Goal: Communication & Community: Answer question/provide support

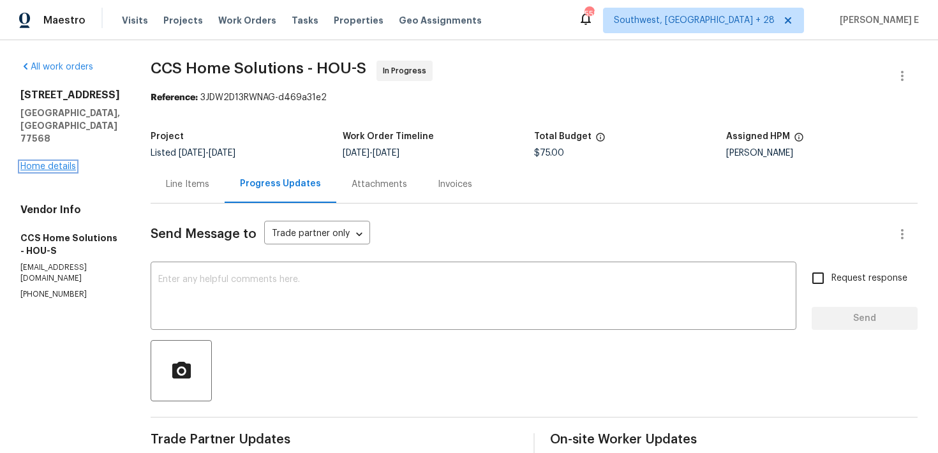
click at [57, 162] on link "Home details" at bounding box center [47, 166] width 55 height 9
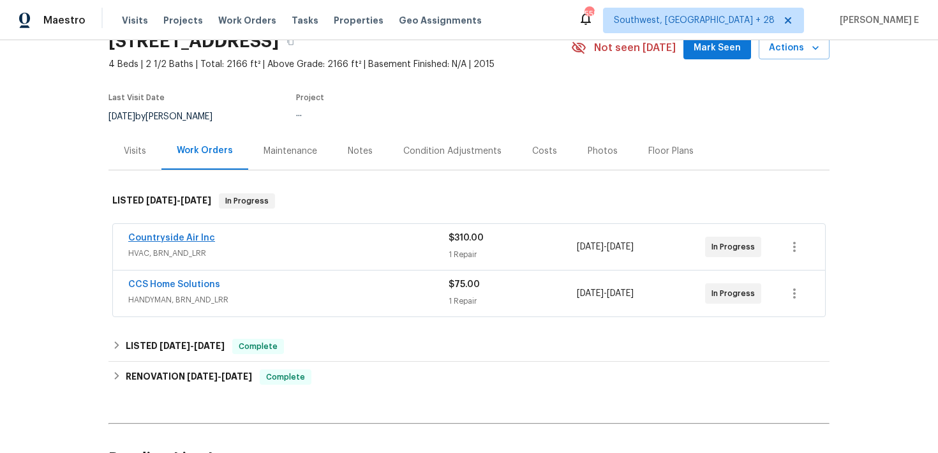
scroll to position [75, 0]
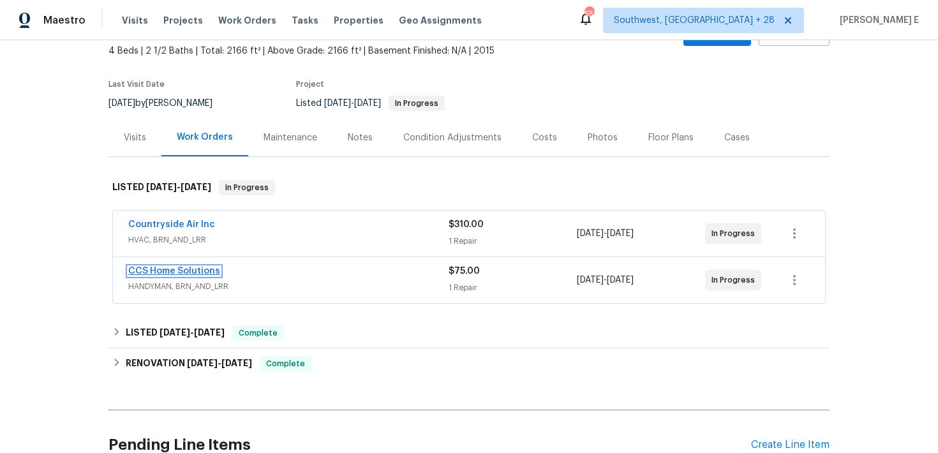
click at [178, 269] on link "CCS Home Solutions" at bounding box center [174, 271] width 92 height 9
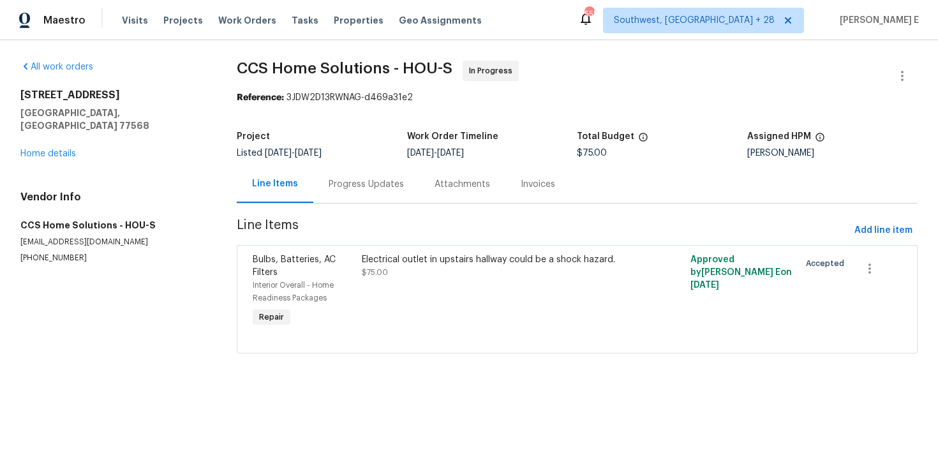
click at [353, 193] on div "Progress Updates" at bounding box center [366, 184] width 106 height 38
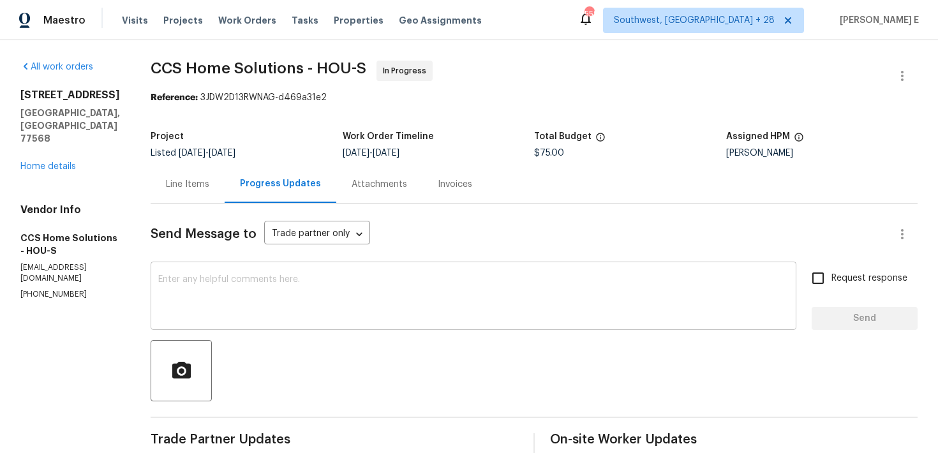
click at [308, 304] on textarea at bounding box center [473, 297] width 630 height 45
paste textarea "Thanks for accepting the work order! Just checking—do you have a scheduled date…"
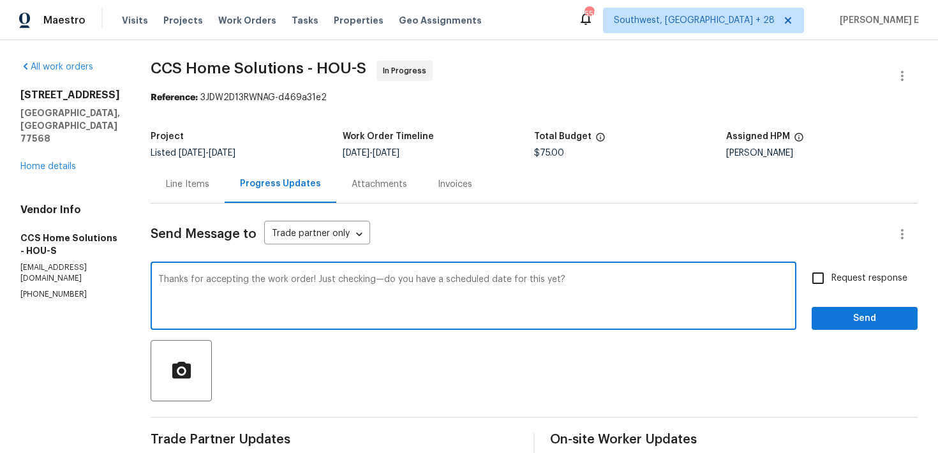
scroll to position [38, 0]
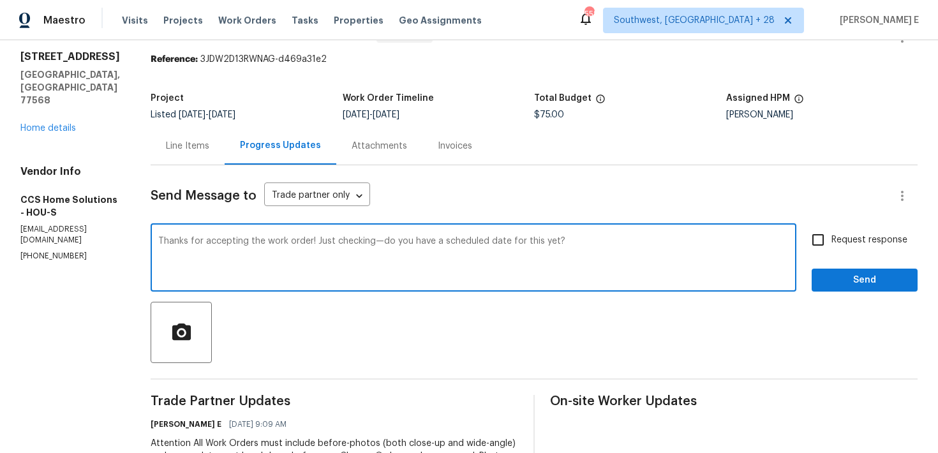
type textarea "Thanks for accepting the work order! Just checking—do you have a scheduled date…"
click at [859, 238] on span "Request response" at bounding box center [869, 239] width 76 height 13
click at [831, 238] on input "Request response" at bounding box center [817, 239] width 27 height 27
checkbox input "true"
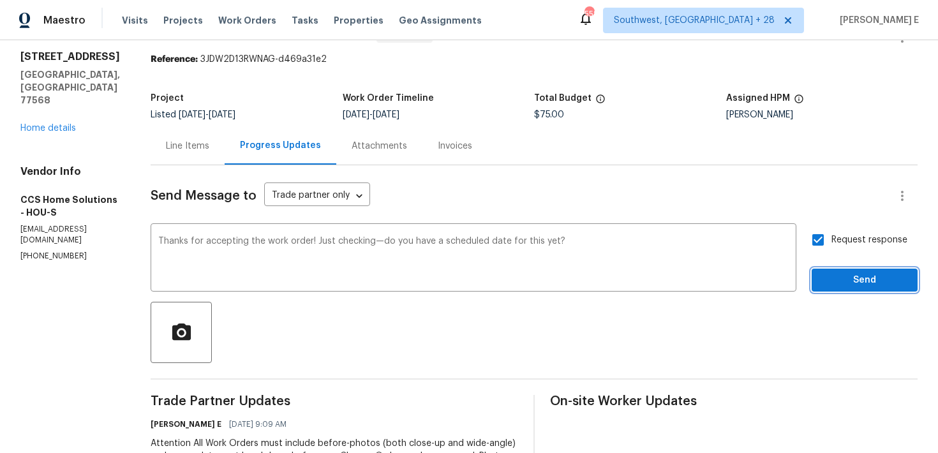
click at [846, 274] on span "Send" at bounding box center [864, 280] width 85 height 16
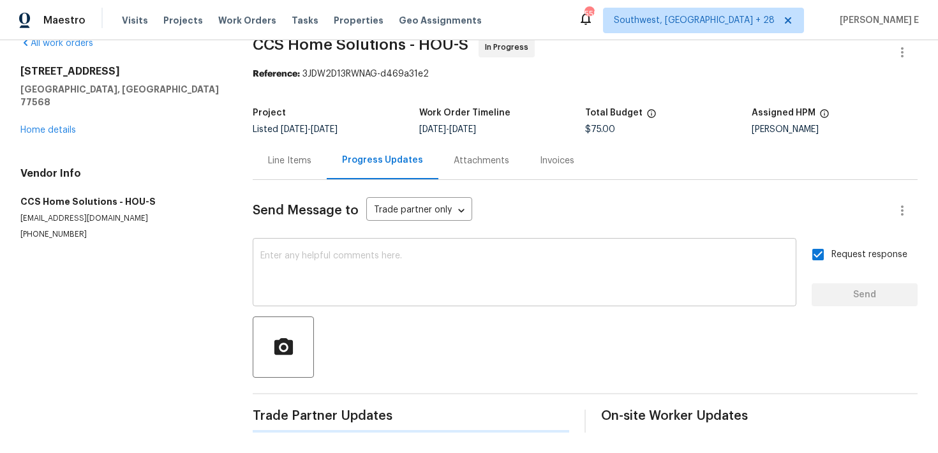
scroll to position [0, 0]
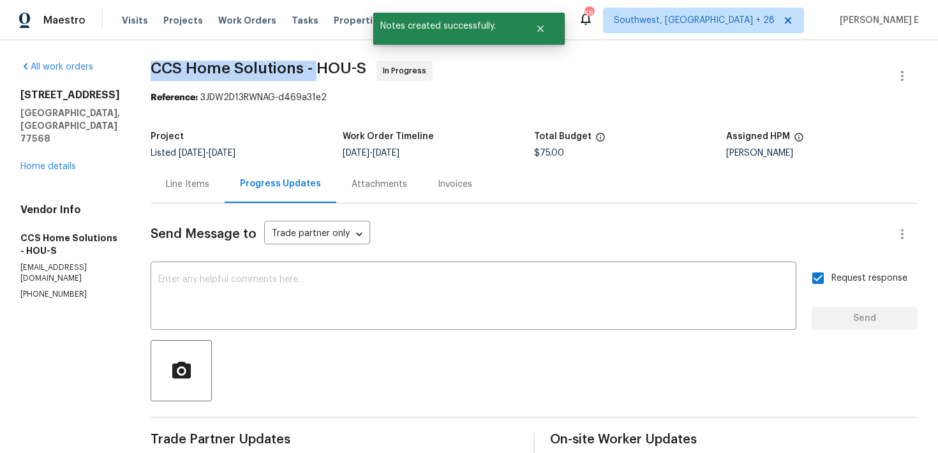
drag, startPoint x: 156, startPoint y: 71, endPoint x: 320, endPoint y: 71, distance: 163.3
click at [320, 71] on span "CCS Home Solutions - HOU-S" at bounding box center [259, 68] width 216 height 15
copy span "CCS Home Solutions -"
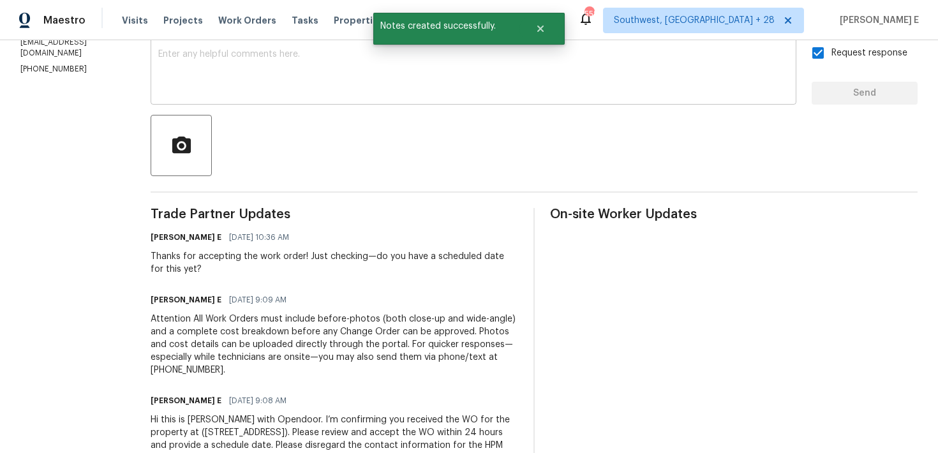
scroll to position [81, 0]
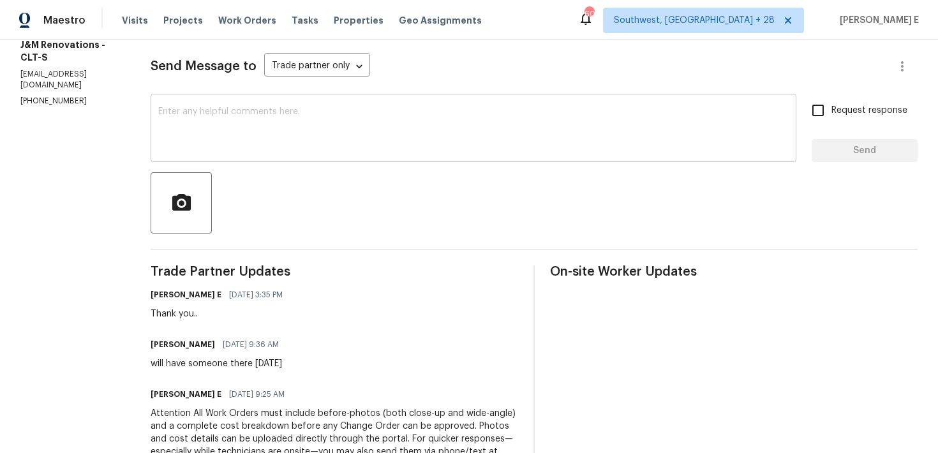
scroll to position [163, 0]
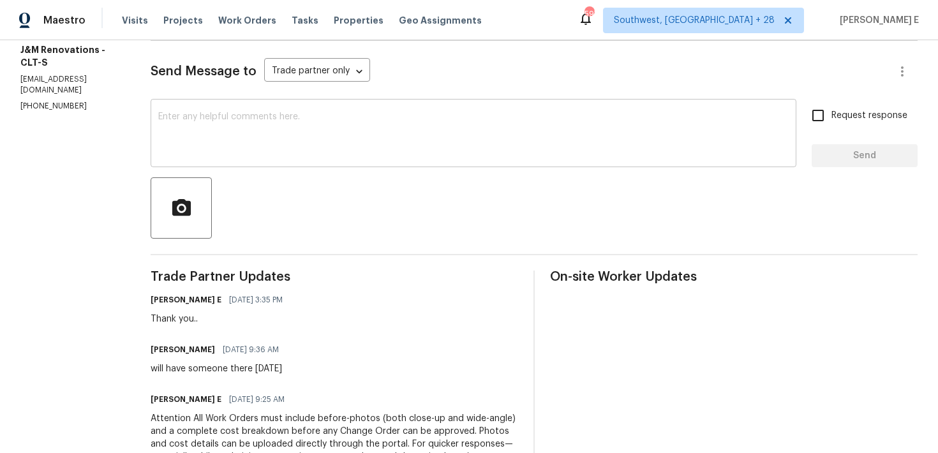
click at [522, 132] on textarea at bounding box center [473, 134] width 630 height 45
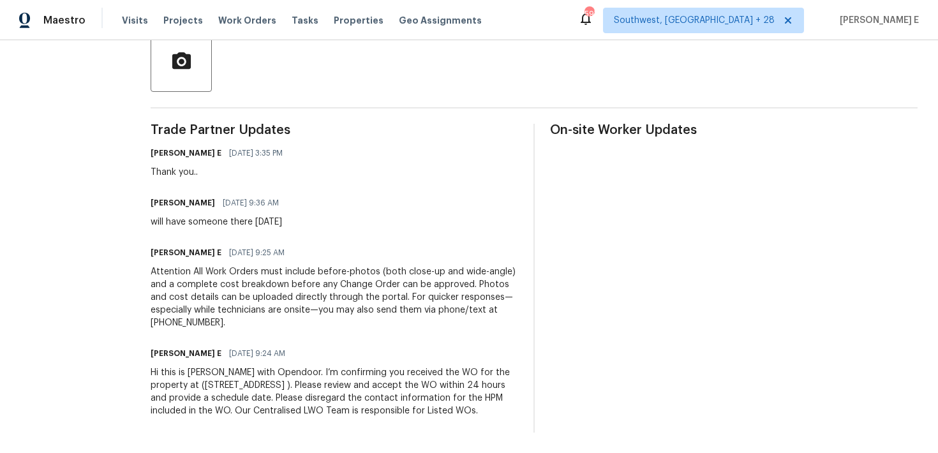
scroll to position [0, 0]
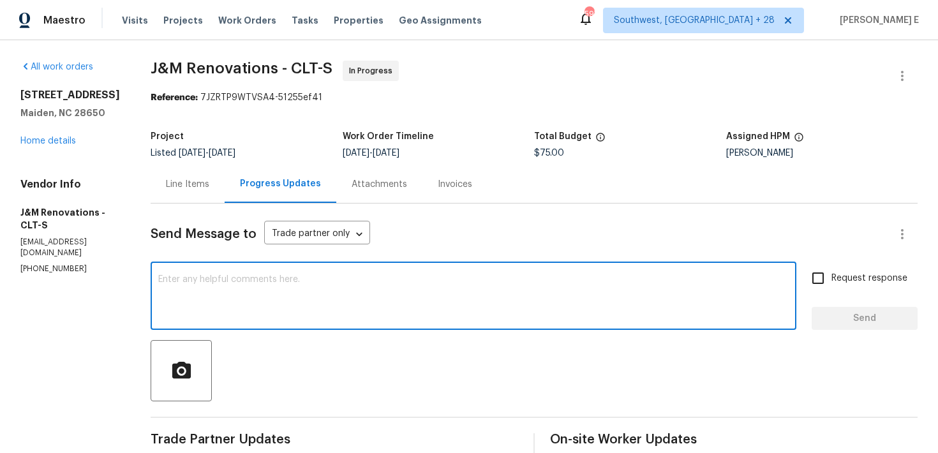
paste textarea "Quick check—are we still on track with this work order [DATE]?"
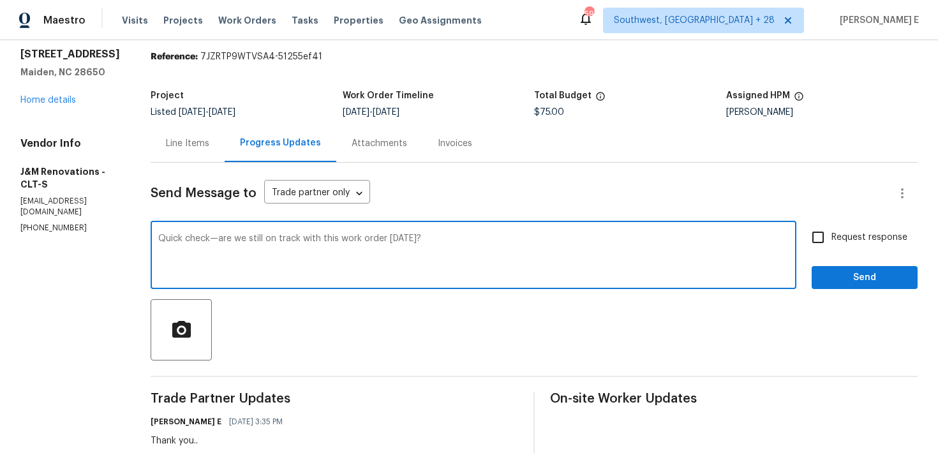
scroll to position [18, 0]
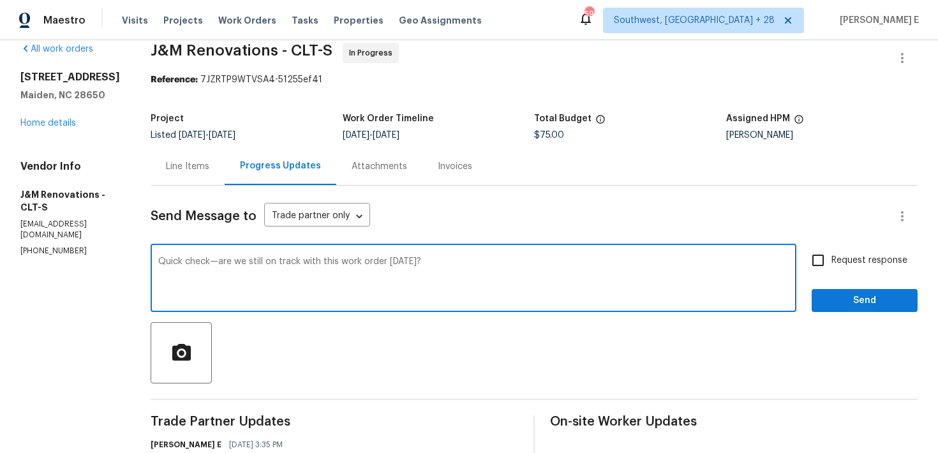
type textarea "Quick check—are we still on track with this work order [DATE]?"
click at [833, 260] on span "Request response" at bounding box center [869, 260] width 76 height 13
click at [831, 260] on input "Request response" at bounding box center [817, 260] width 27 height 27
checkbox input "true"
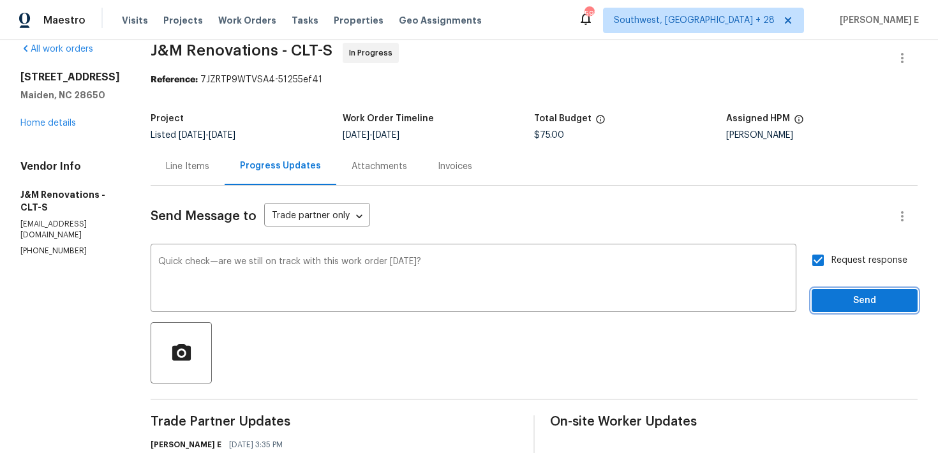
click at [839, 294] on span "Send" at bounding box center [864, 301] width 85 height 16
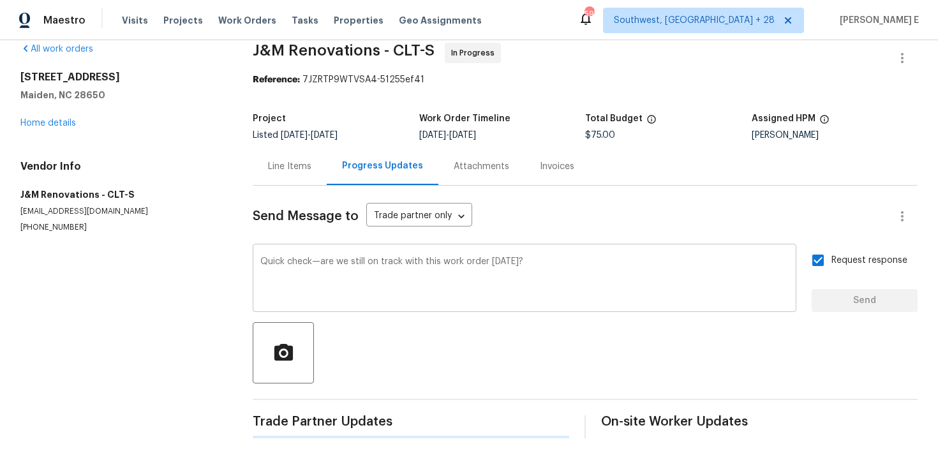
scroll to position [0, 0]
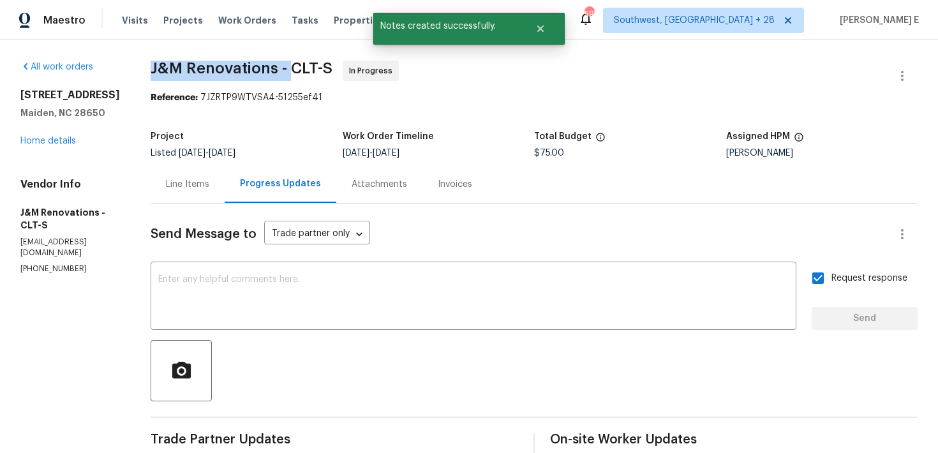
drag, startPoint x: 152, startPoint y: 68, endPoint x: 292, endPoint y: 72, distance: 139.8
click at [292, 72] on span "J&M Renovations - CLT-S" at bounding box center [242, 68] width 182 height 15
copy span "J&M Renovations -"
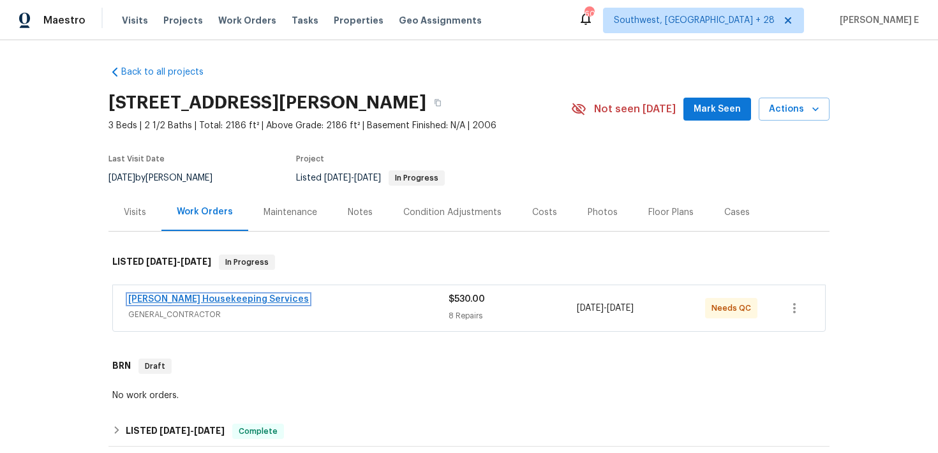
click at [203, 303] on link "Arelis Housekeeping Services" at bounding box center [218, 299] width 181 height 9
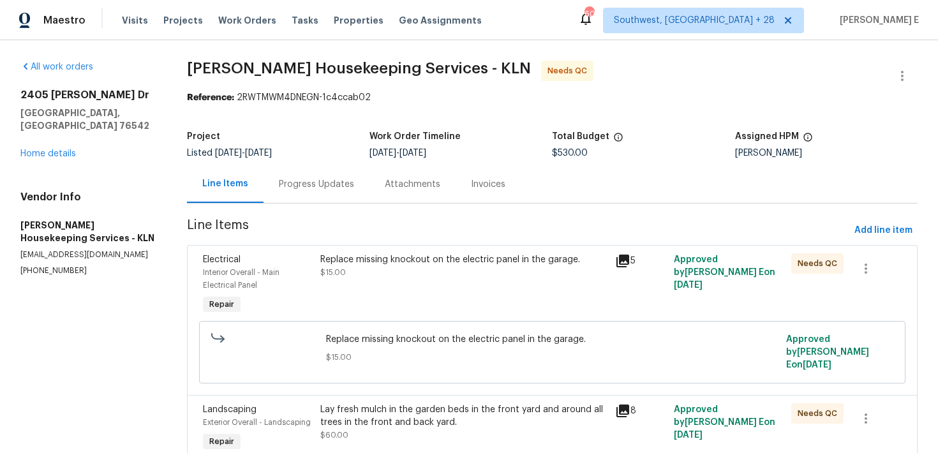
click at [292, 195] on div "Progress Updates" at bounding box center [316, 184] width 106 height 38
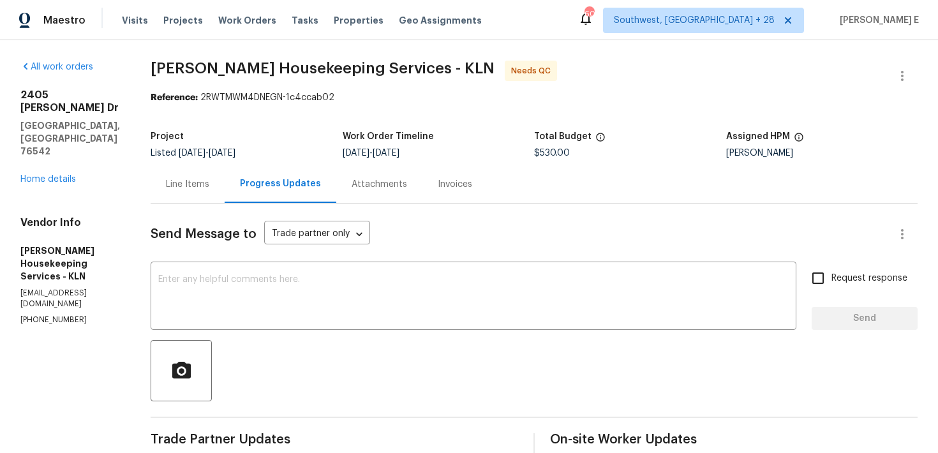
click at [209, 186] on div "Line Items" at bounding box center [187, 184] width 43 height 13
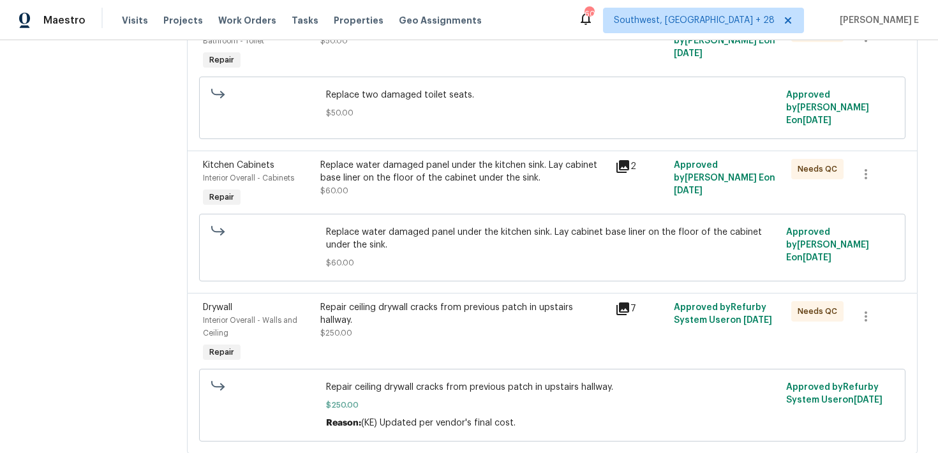
scroll to position [915, 0]
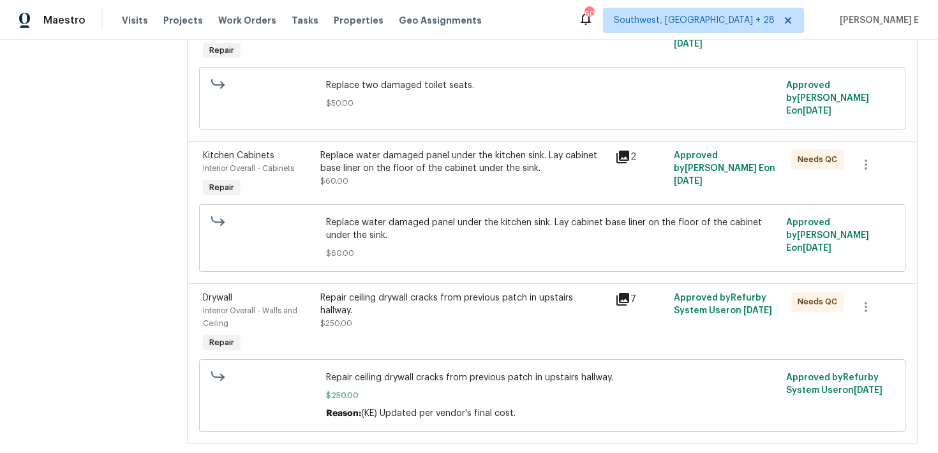
click at [387, 292] on div "Repair ceiling drywall cracks from previous patch in upstairs hallway." at bounding box center [463, 305] width 286 height 26
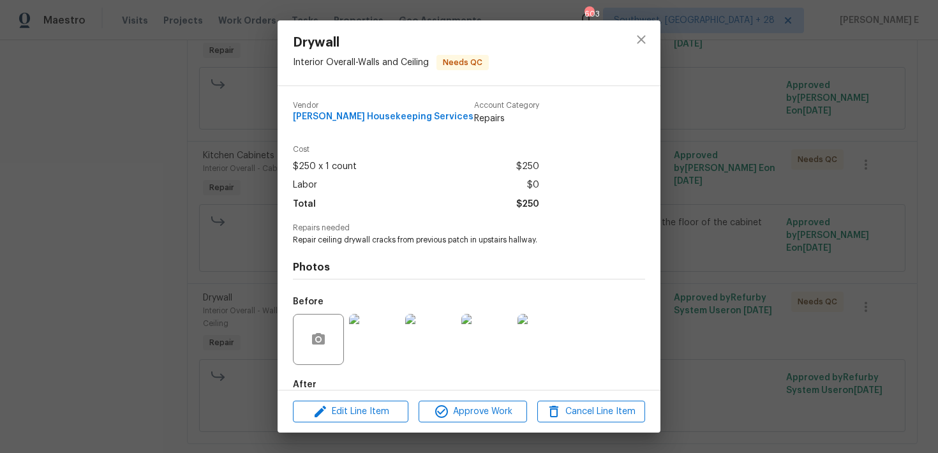
scroll to position [71, 0]
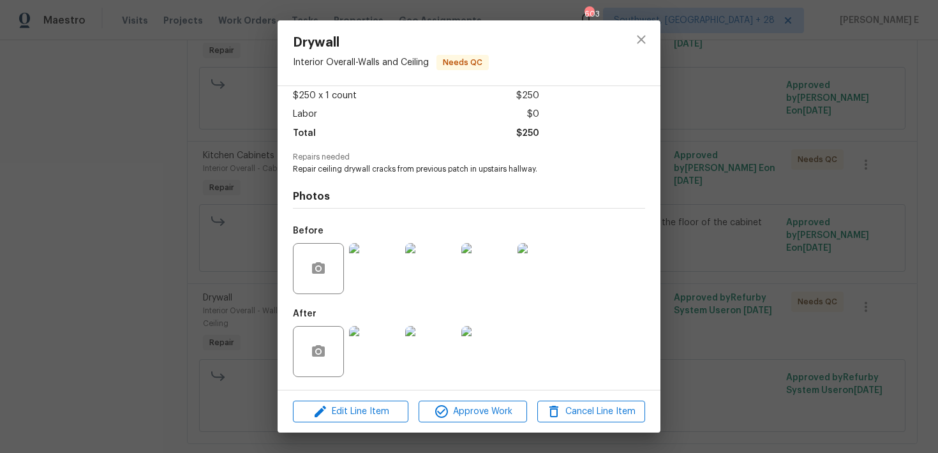
click at [363, 366] on img at bounding box center [374, 351] width 51 height 51
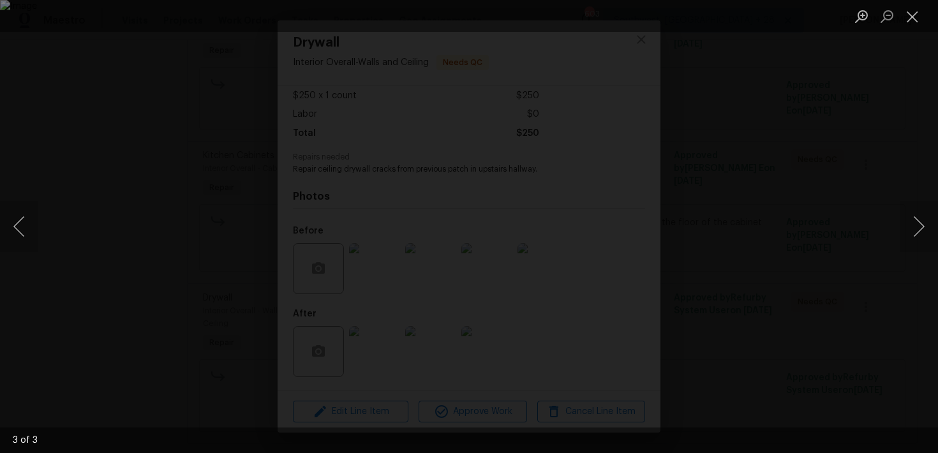
click at [913, 153] on div "Lightbox" at bounding box center [469, 226] width 938 height 453
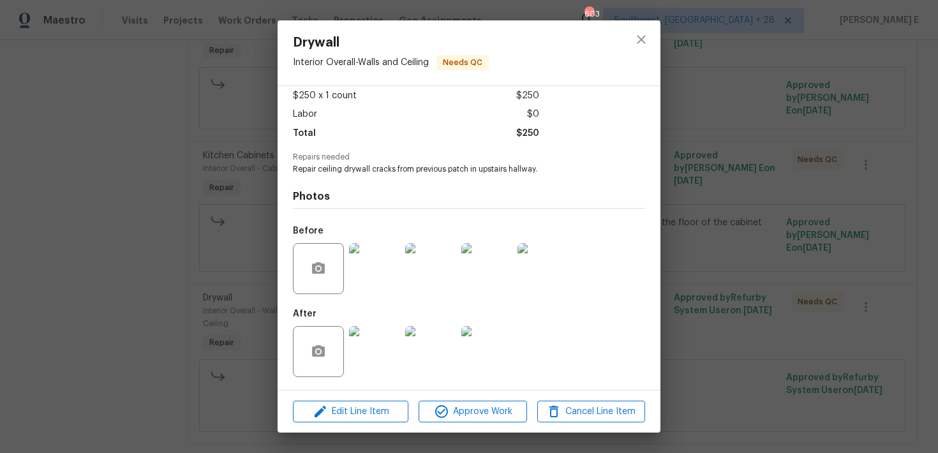
click at [913, 153] on div "Drywall Interior Overall - Walls and Ceiling Needs QC Vendor Arelis Housekeepin…" at bounding box center [469, 226] width 938 height 453
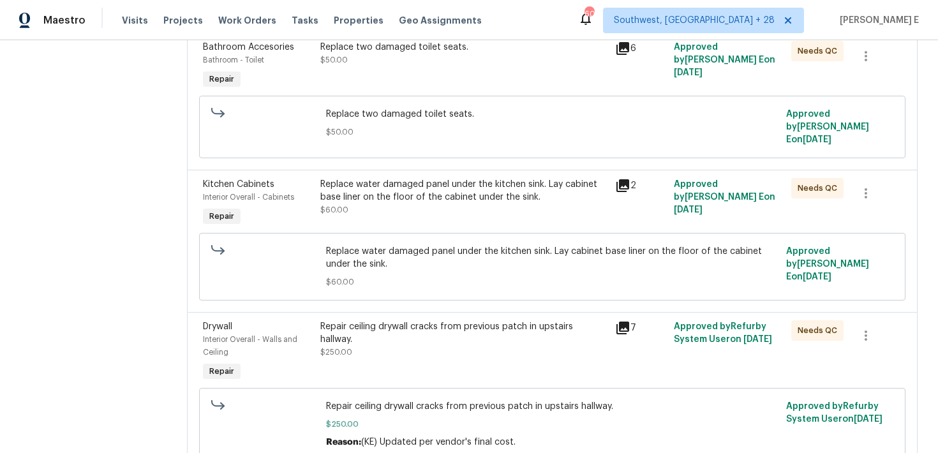
scroll to position [875, 0]
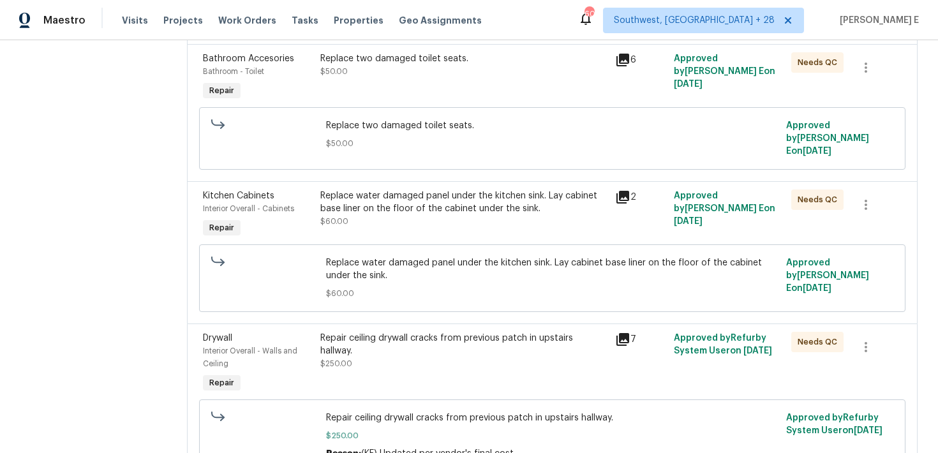
click at [475, 198] on div "Replace water damaged panel under the kitchen sink. Lay cabinet base liner on t…" at bounding box center [463, 208] width 286 height 38
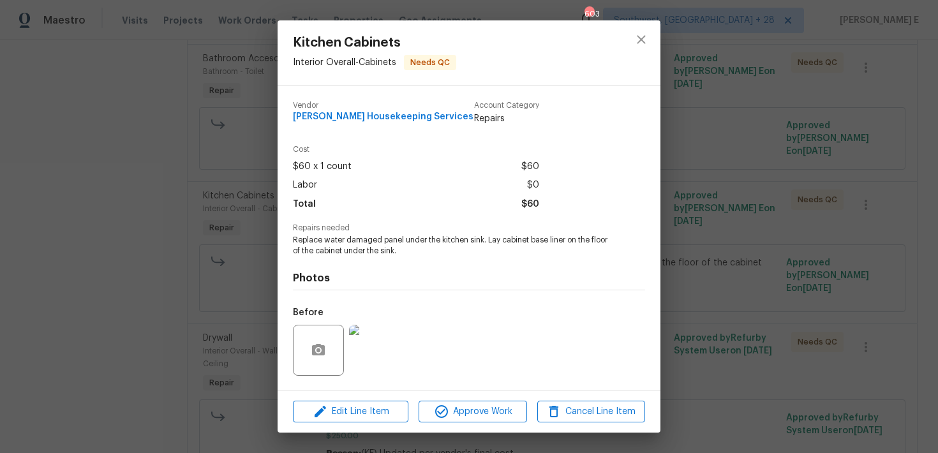
scroll to position [82, 0]
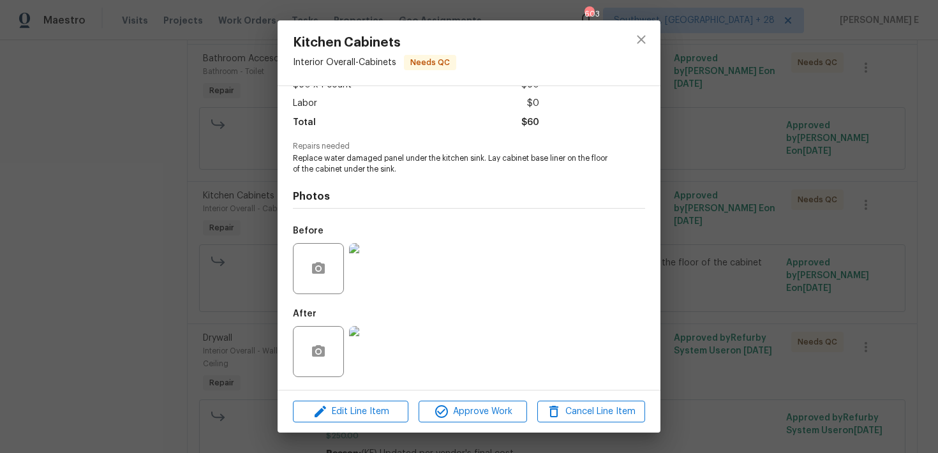
click at [362, 334] on img at bounding box center [374, 351] width 51 height 51
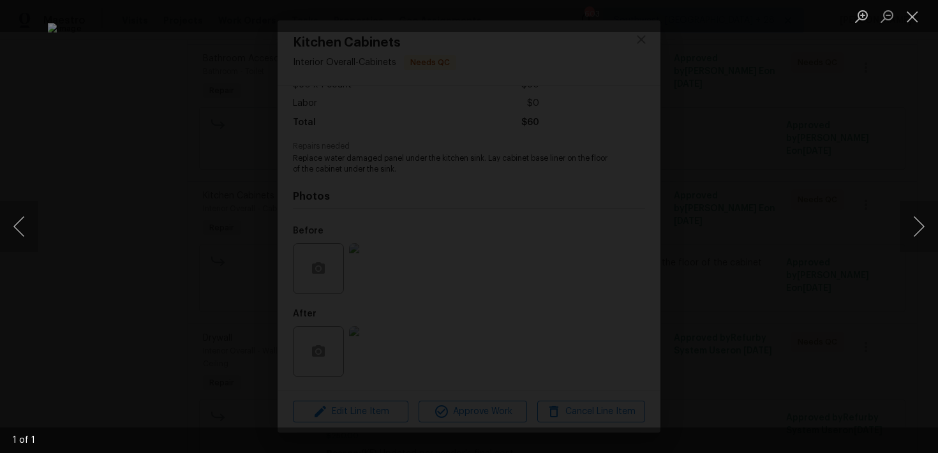
click at [868, 151] on div "Lightbox" at bounding box center [469, 226] width 938 height 453
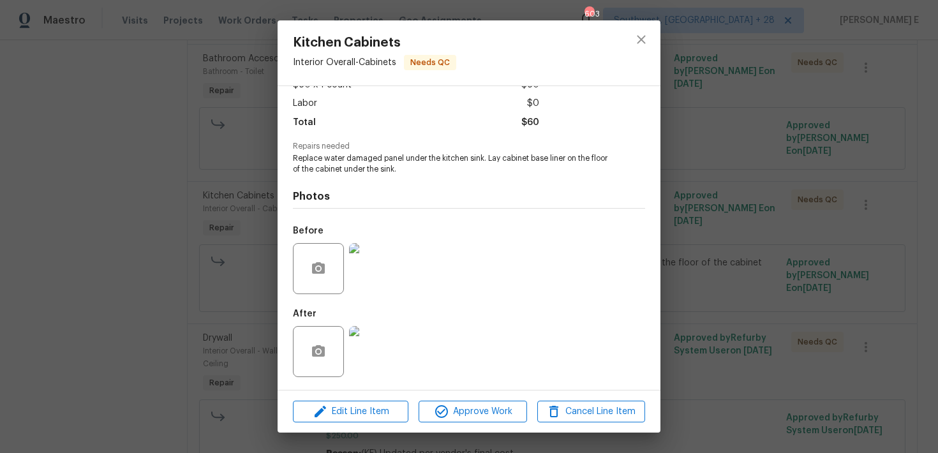
click at [831, 192] on div "Kitchen Cabinets Interior Overall - Cabinets Needs QC Vendor Arelis Housekeepin…" at bounding box center [469, 226] width 938 height 453
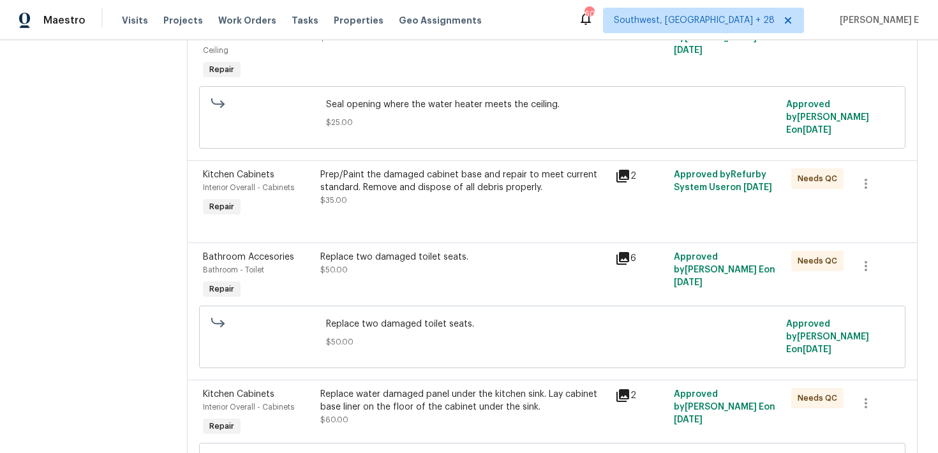
scroll to position [674, 0]
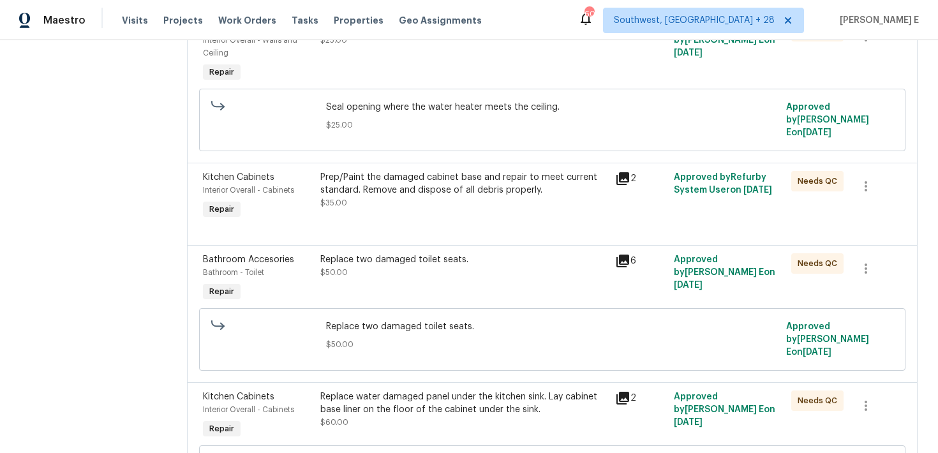
click at [464, 253] on div "Replace two damaged toilet seats." at bounding box center [463, 259] width 286 height 13
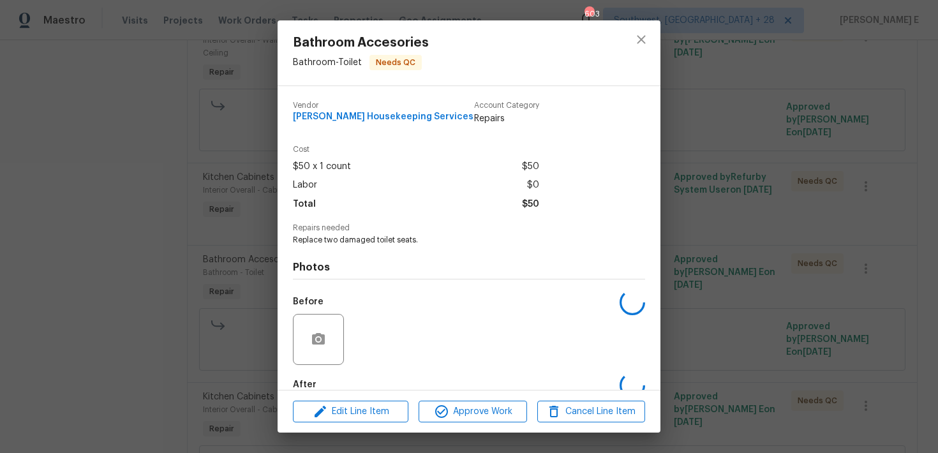
scroll to position [71, 0]
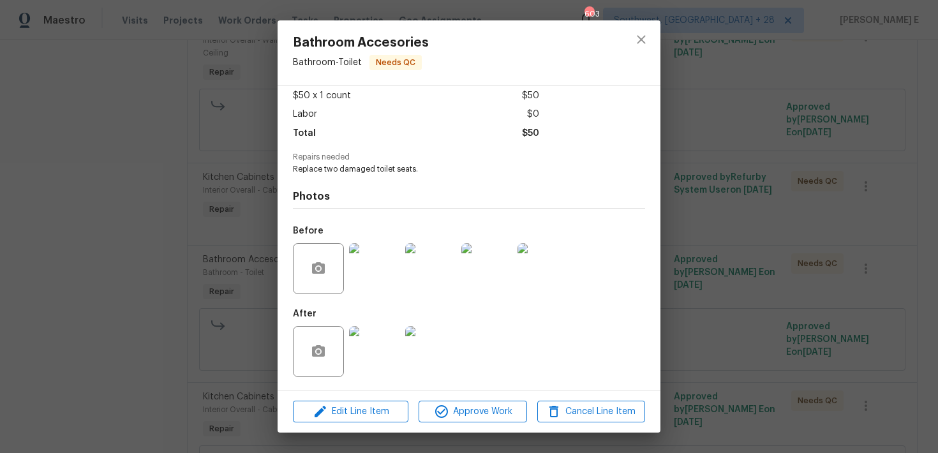
click at [371, 356] on img at bounding box center [374, 351] width 51 height 51
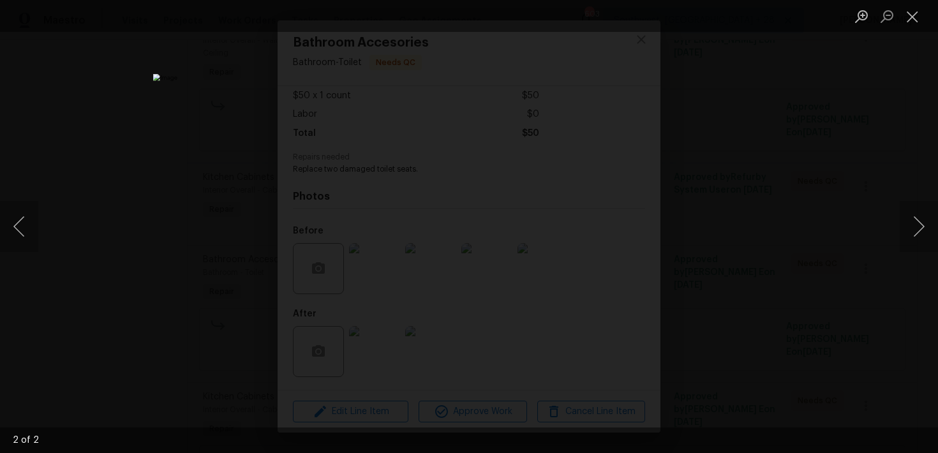
click at [773, 214] on div "Lightbox" at bounding box center [469, 226] width 938 height 453
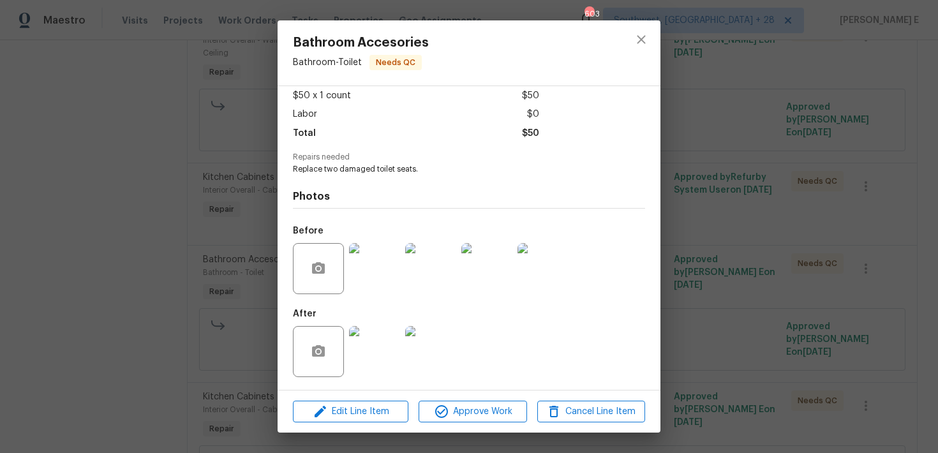
click at [773, 214] on div "Bathroom Accesories Bathroom - Toilet Needs QC Vendor Arelis Housekeeping Servi…" at bounding box center [469, 226] width 938 height 453
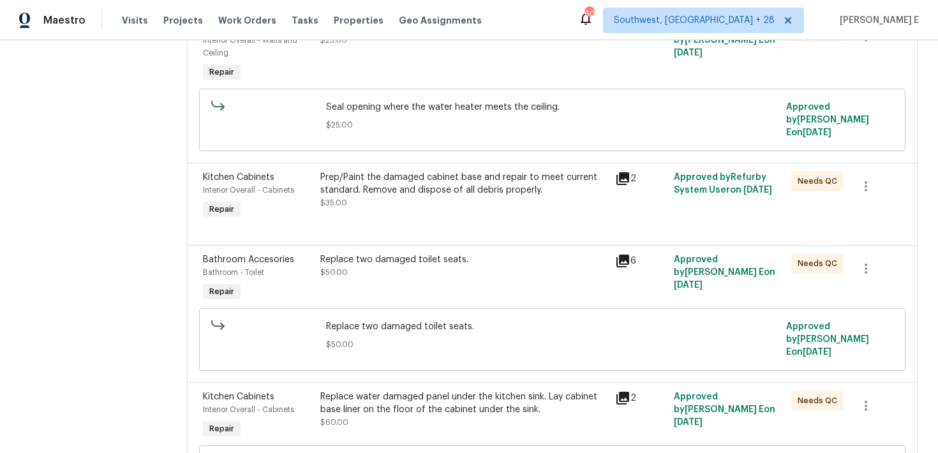
click at [457, 222] on div at bounding box center [552, 229] width 698 height 15
click at [475, 171] on div "Prep/Paint the damaged cabinet base and repair to meet current standard. Remove…" at bounding box center [463, 184] width 286 height 26
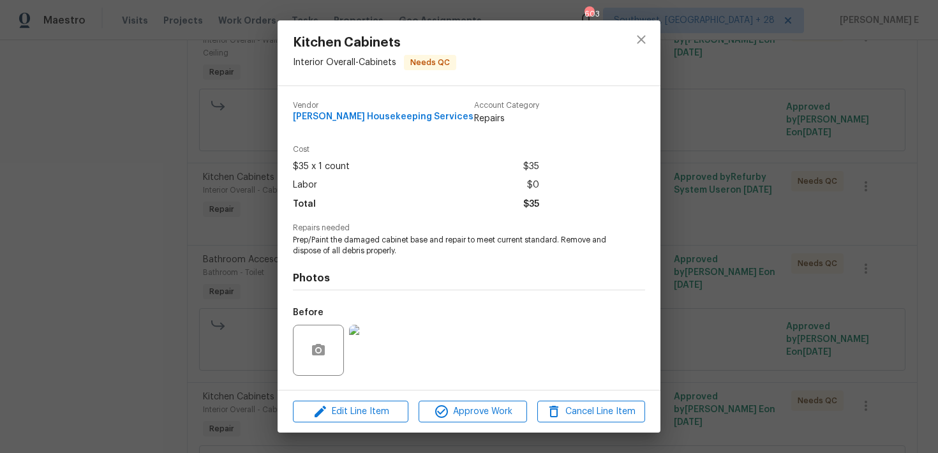
scroll to position [82, 0]
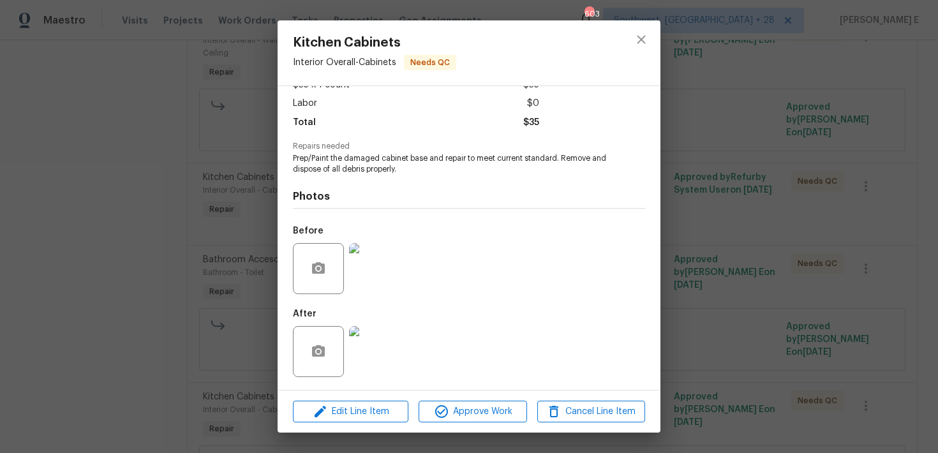
click at [183, 320] on div "Kitchen Cabinets Interior Overall - Cabinets Needs QC Vendor Arelis Housekeepin…" at bounding box center [469, 226] width 938 height 453
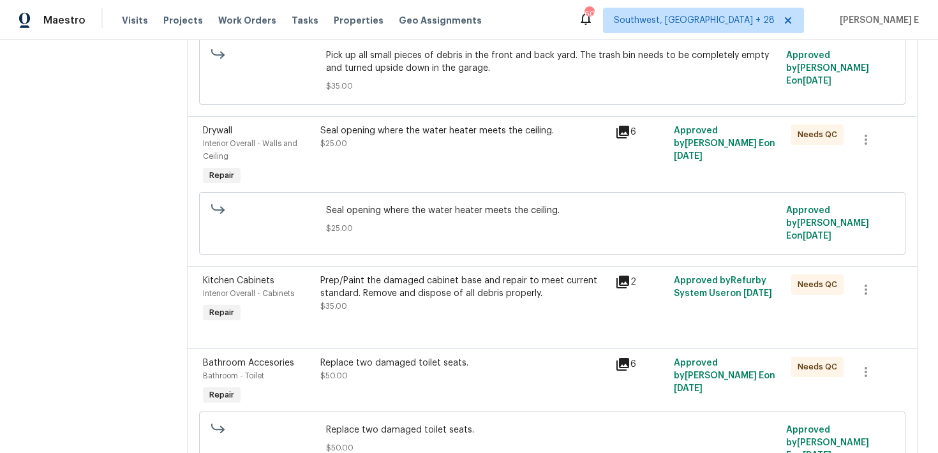
scroll to position [568, 0]
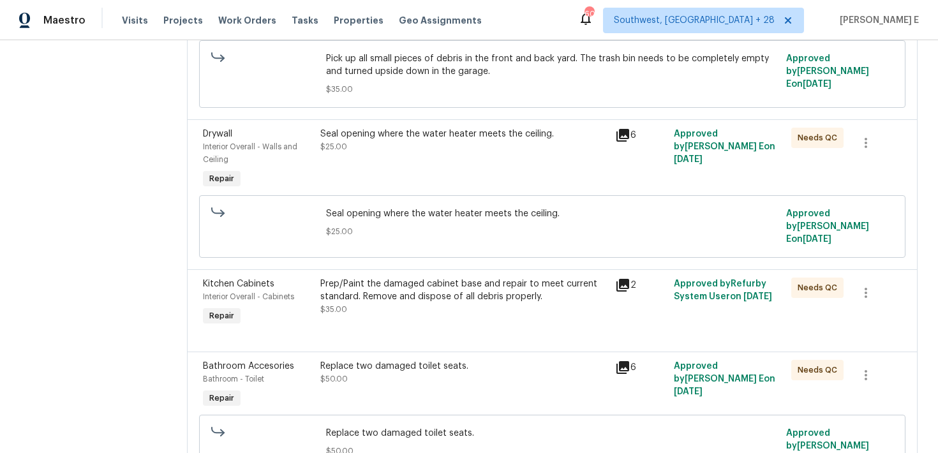
click at [350, 128] on div "Seal opening where the water heater meets the ceiling. $25.00" at bounding box center [463, 141] width 286 height 26
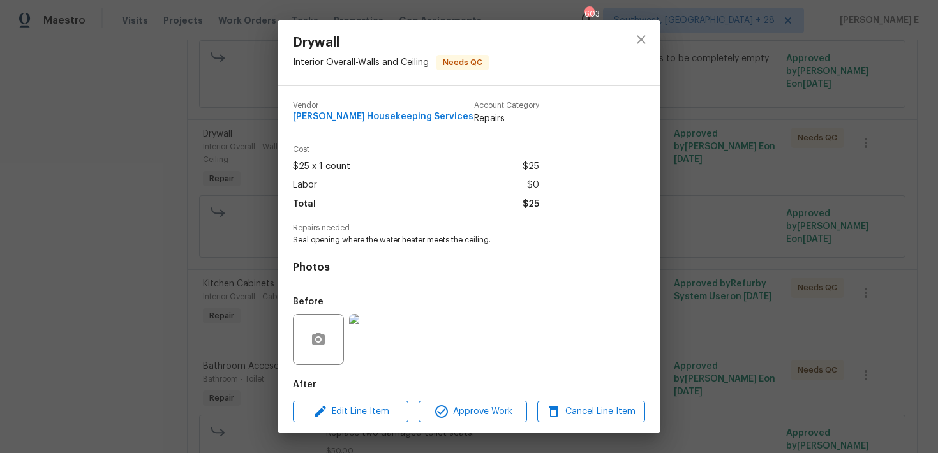
scroll to position [71, 0]
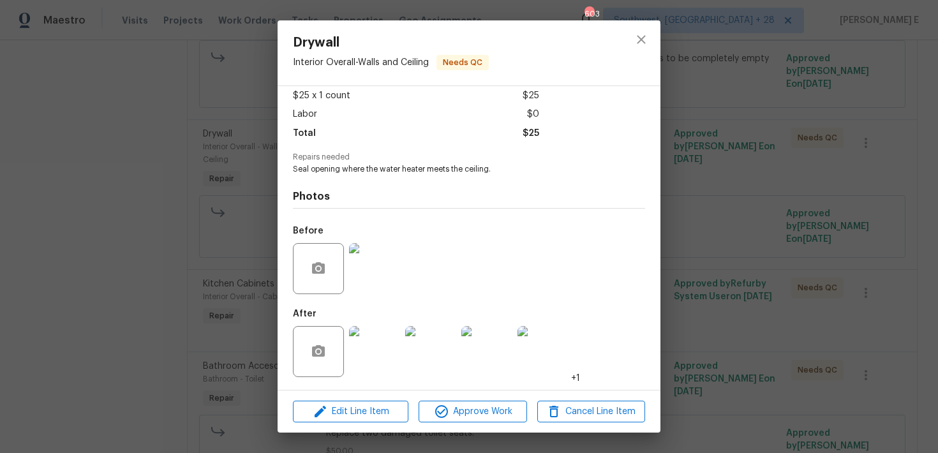
click at [387, 250] on img at bounding box center [374, 268] width 51 height 51
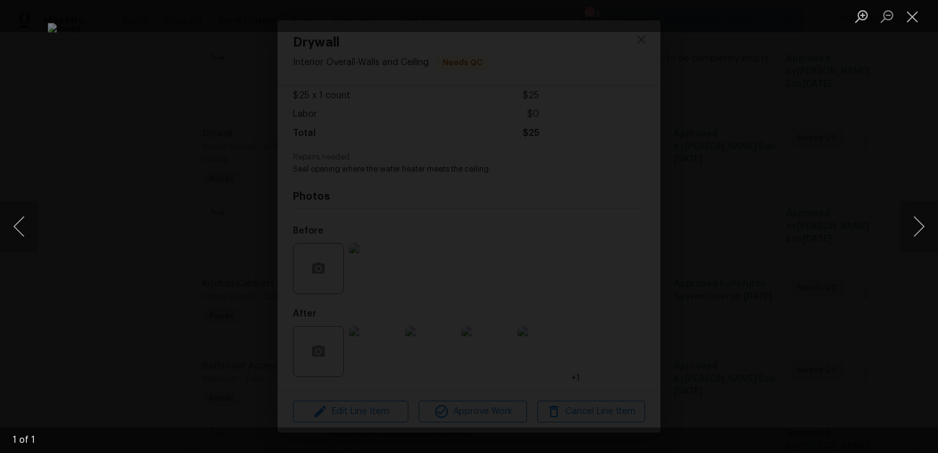
click at [810, 195] on div "Lightbox" at bounding box center [469, 226] width 938 height 453
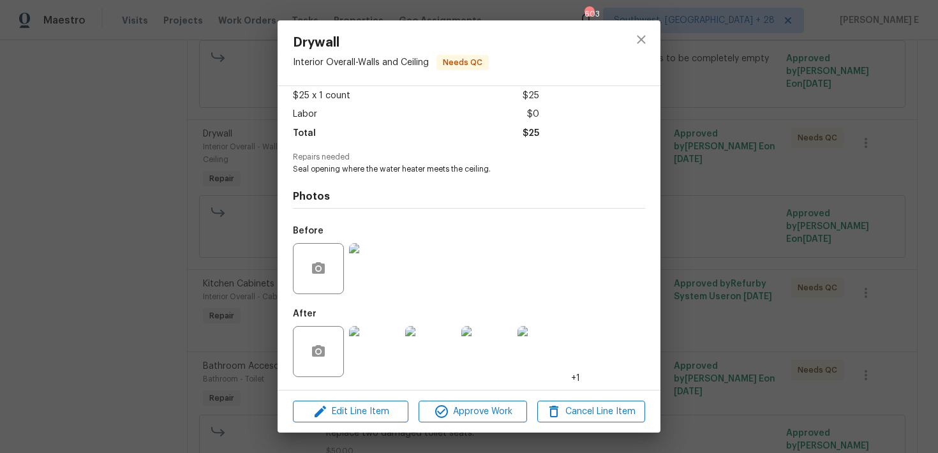
click at [392, 351] on img at bounding box center [374, 351] width 51 height 51
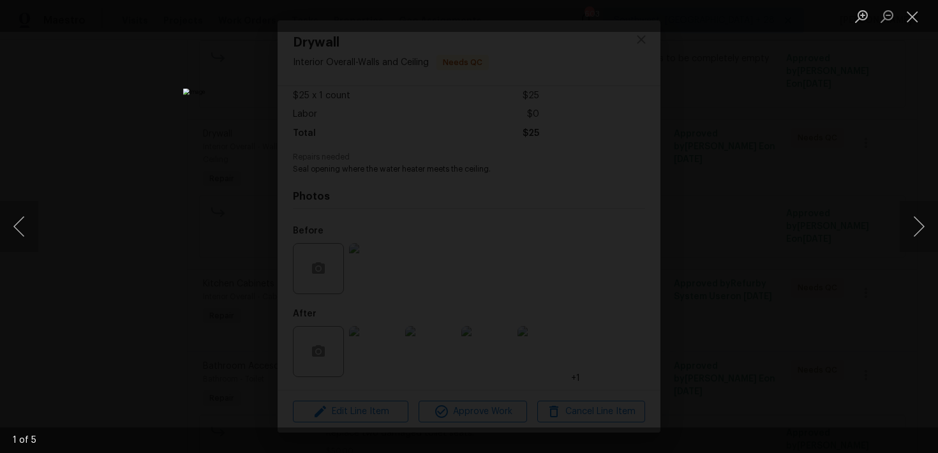
click at [696, 169] on div "Lightbox" at bounding box center [469, 226] width 938 height 453
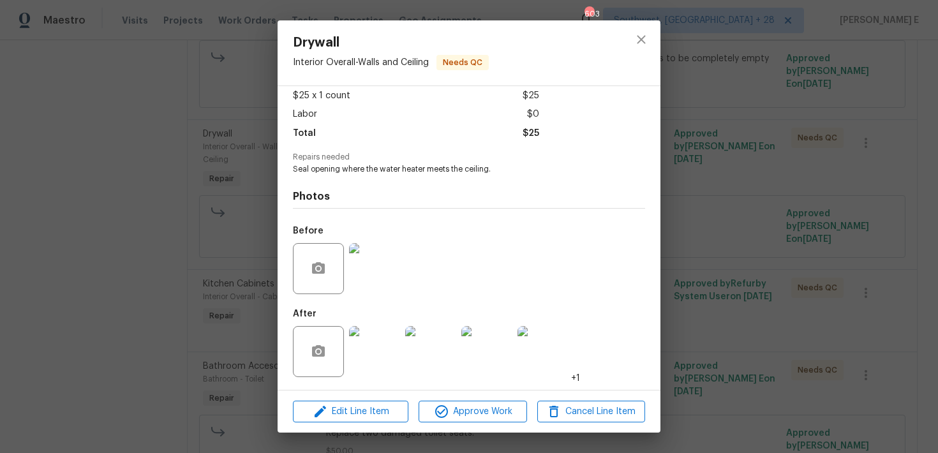
click at [713, 182] on div "Drywall Interior Overall - Walls and Ceiling Needs QC Vendor Arelis Housekeepin…" at bounding box center [469, 226] width 938 height 453
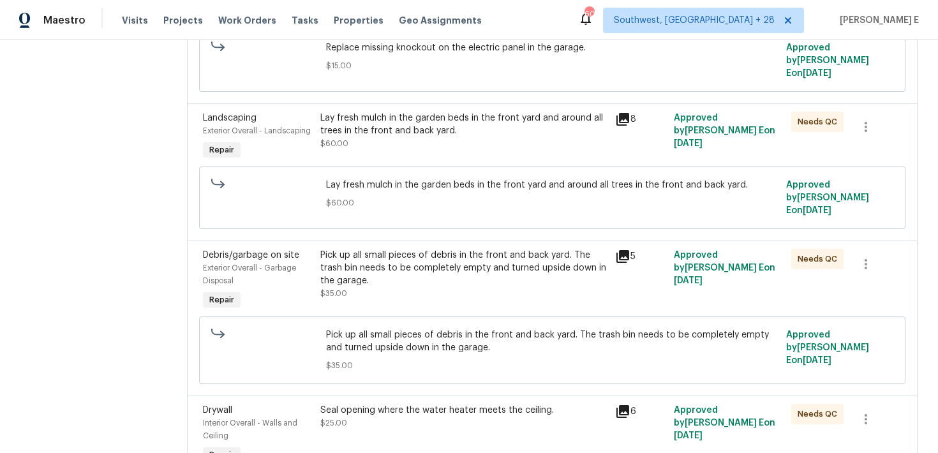
scroll to position [287, 0]
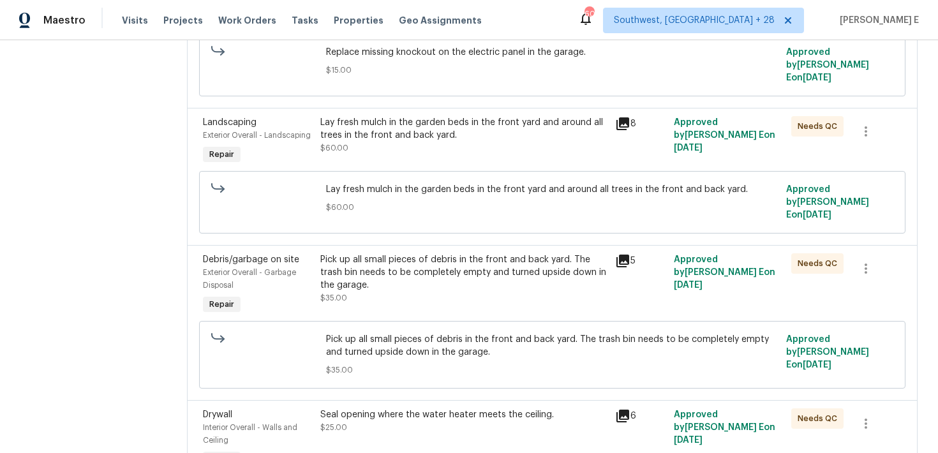
click at [422, 283] on div "Pick up all small pieces of debris in the front and back yard. The trash bin ne…" at bounding box center [463, 278] width 286 height 51
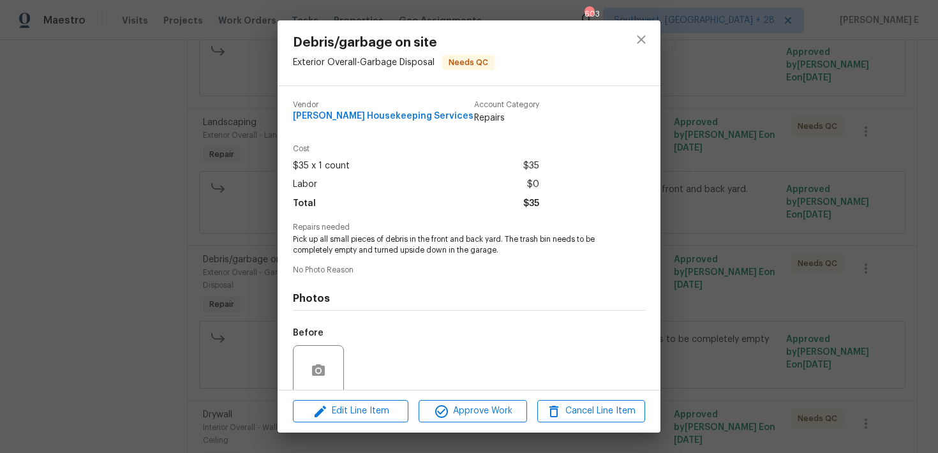
scroll to position [102, 0]
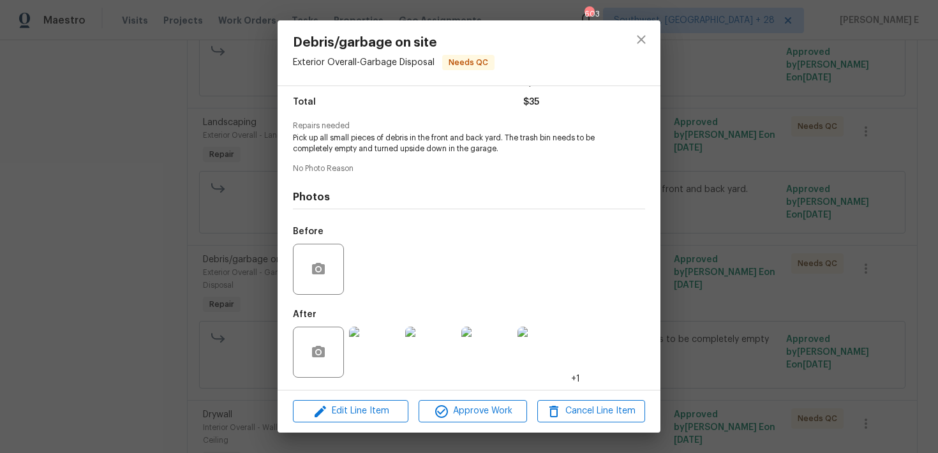
click at [142, 364] on div "Debris/garbage on site Exterior Overall - Garbage Disposal Needs QC Vendor Arel…" at bounding box center [469, 226] width 938 height 453
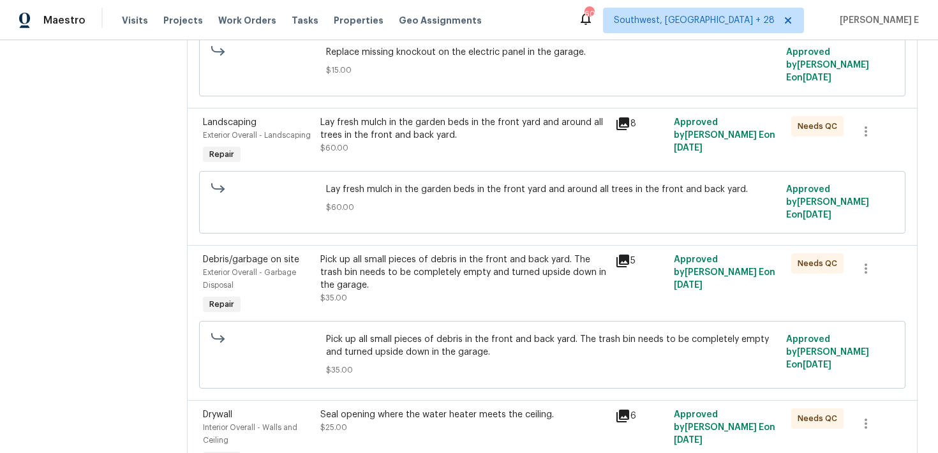
scroll to position [0, 0]
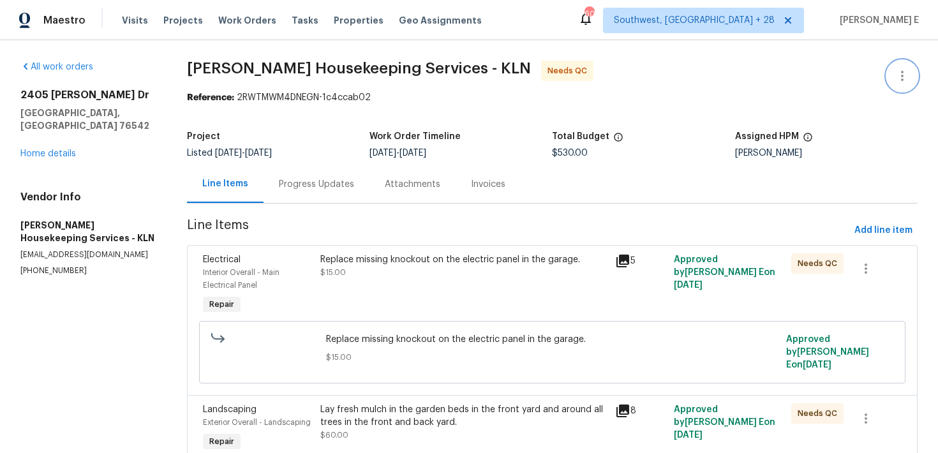
click at [901, 75] on icon "button" at bounding box center [902, 76] width 3 height 10
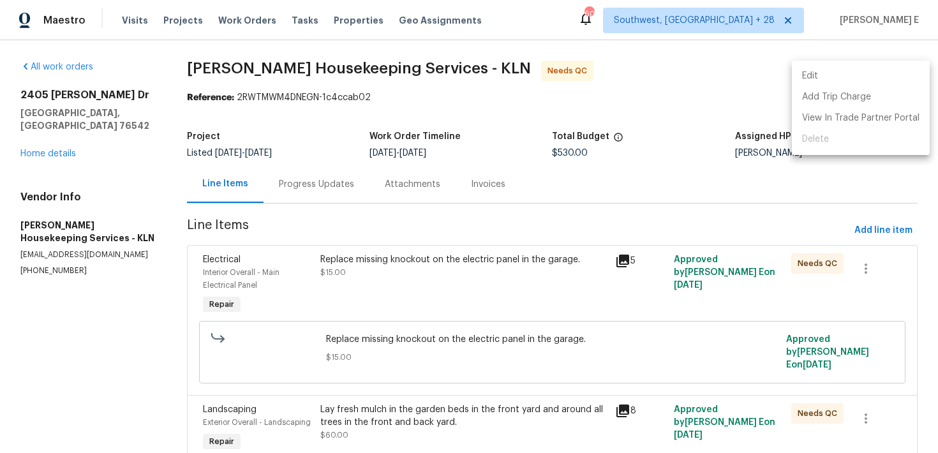
click at [841, 78] on li "Edit" at bounding box center [861, 76] width 138 height 21
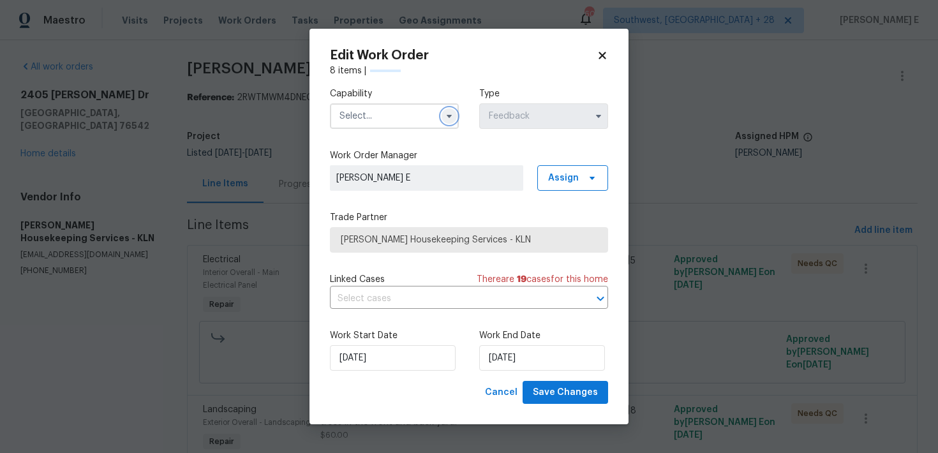
click at [448, 120] on icon "button" at bounding box center [449, 116] width 10 height 10
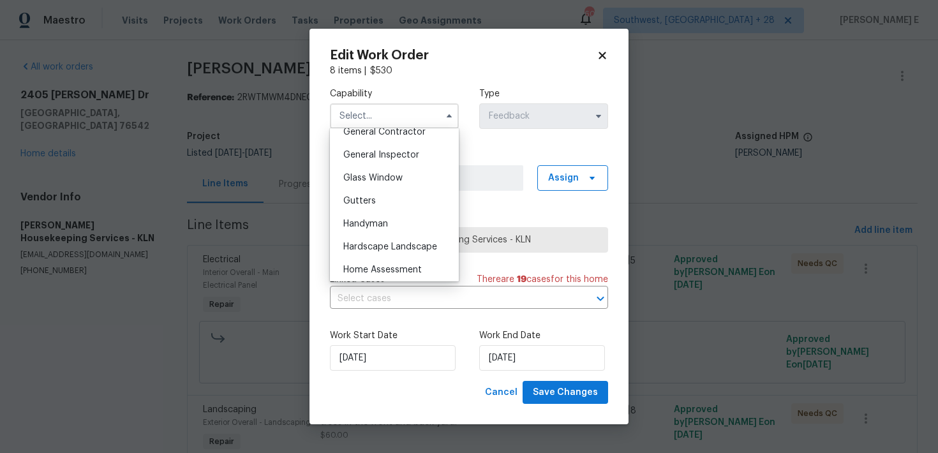
scroll to position [624, 0]
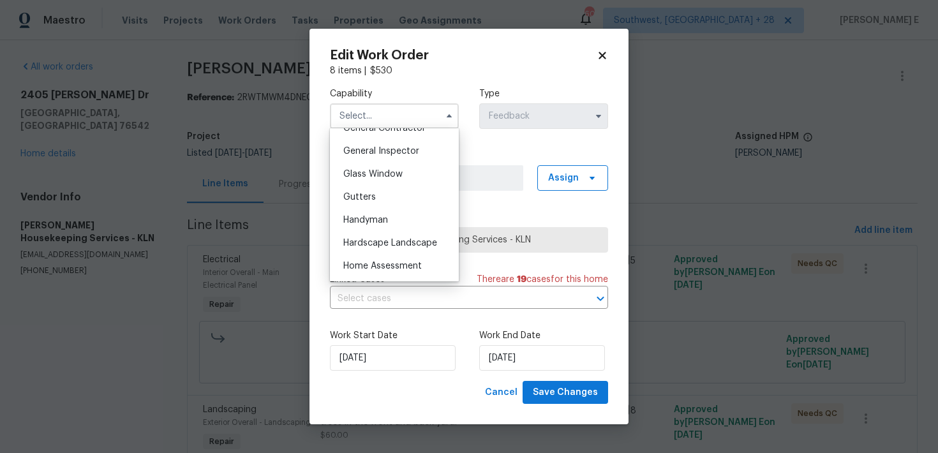
click at [408, 214] on div "Handyman" at bounding box center [394, 220] width 122 height 23
type input "Handyman"
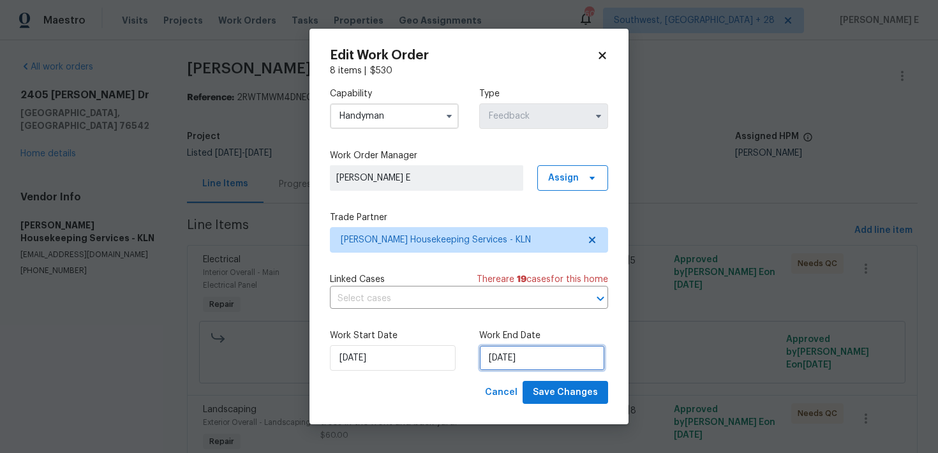
click at [514, 355] on input "25/09/2025" at bounding box center [542, 358] width 126 height 26
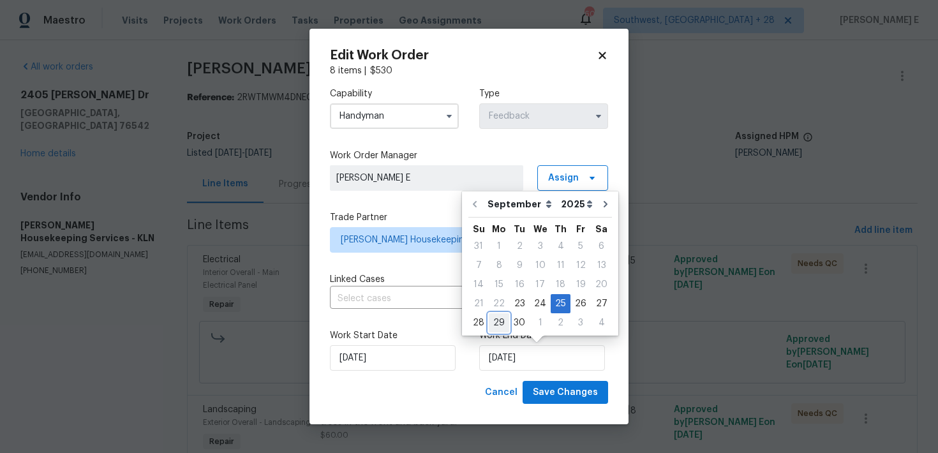
click at [497, 328] on div "29" at bounding box center [499, 323] width 20 height 18
type input "29/09/2025"
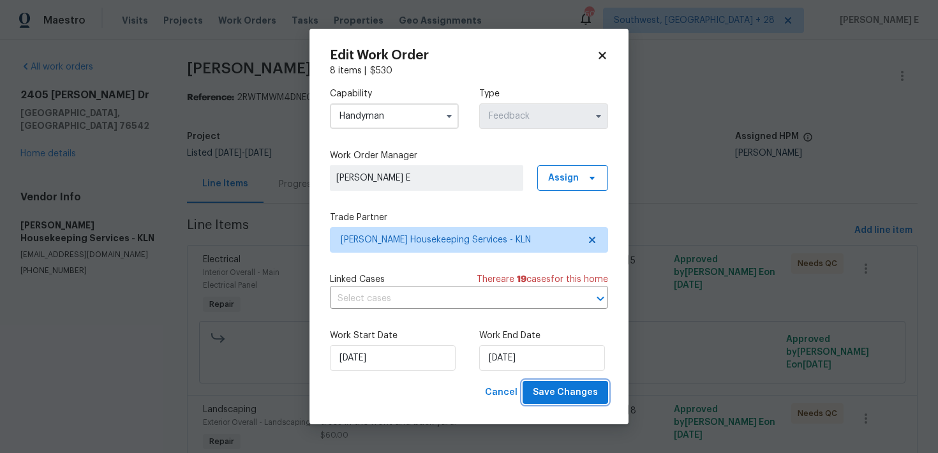
click at [575, 387] on span "Save Changes" at bounding box center [565, 393] width 65 height 16
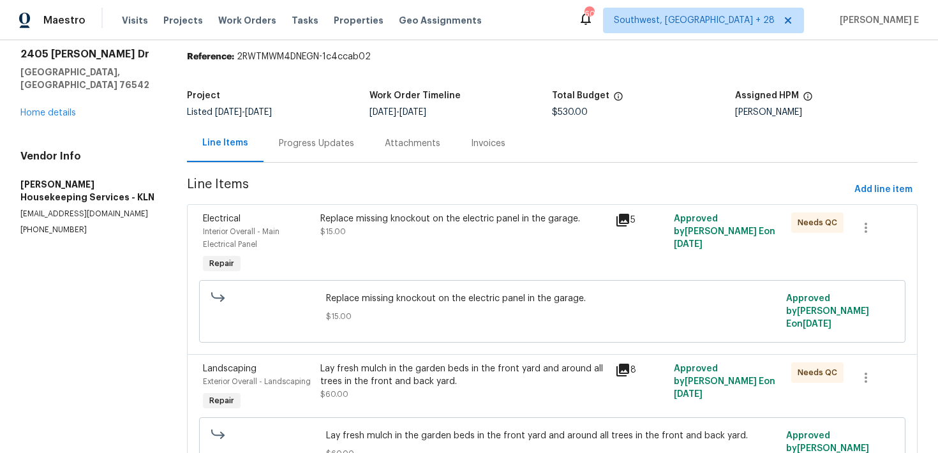
scroll to position [48, 0]
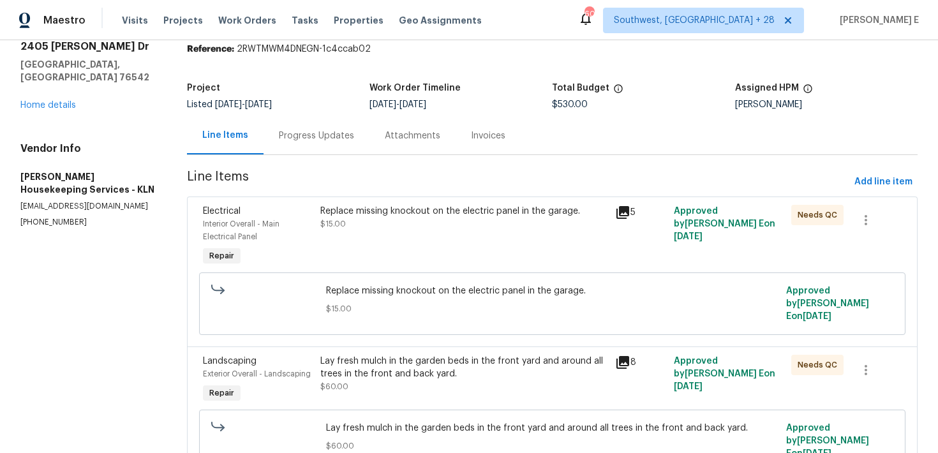
click at [277, 142] on div "Progress Updates" at bounding box center [316, 136] width 106 height 38
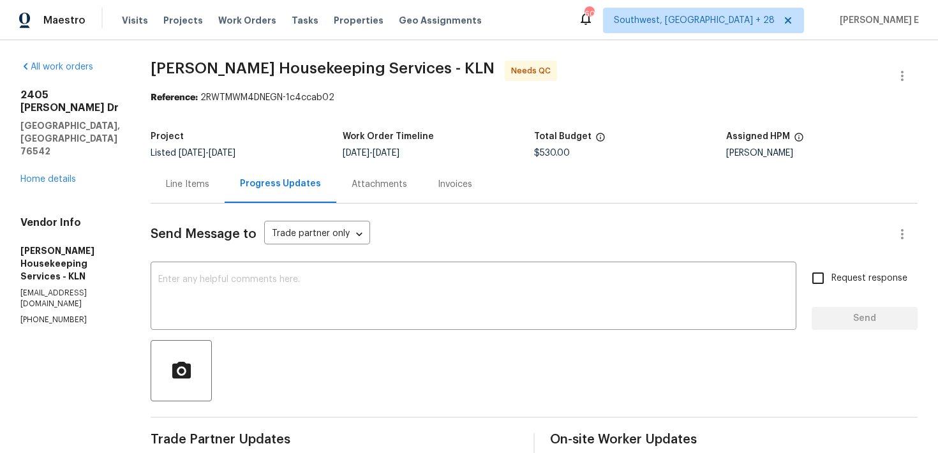
click at [203, 167] on div "Line Items" at bounding box center [188, 184] width 74 height 38
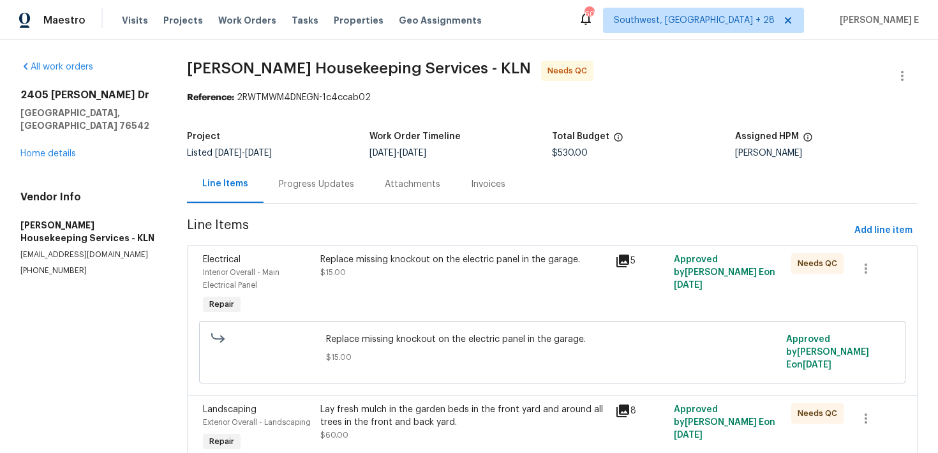
click at [373, 282] on div "Replace missing knockout on the electric panel in the garage. $15.00" at bounding box center [463, 284] width 294 height 71
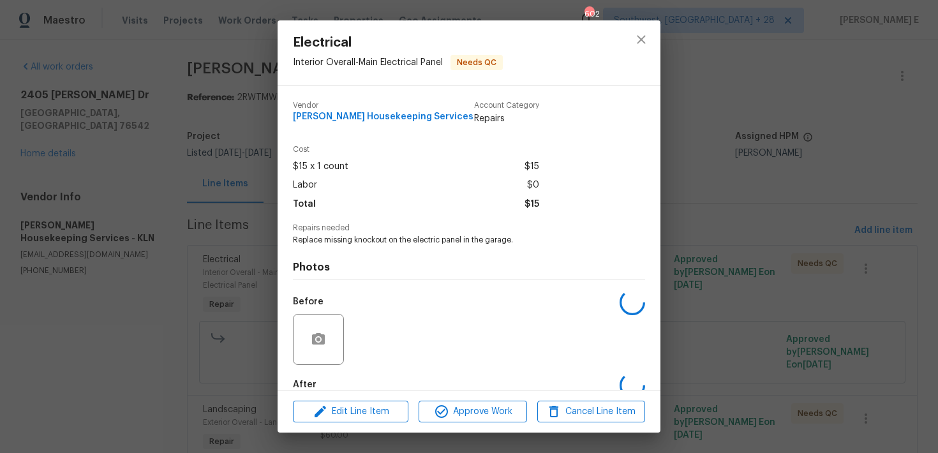
scroll to position [71, 0]
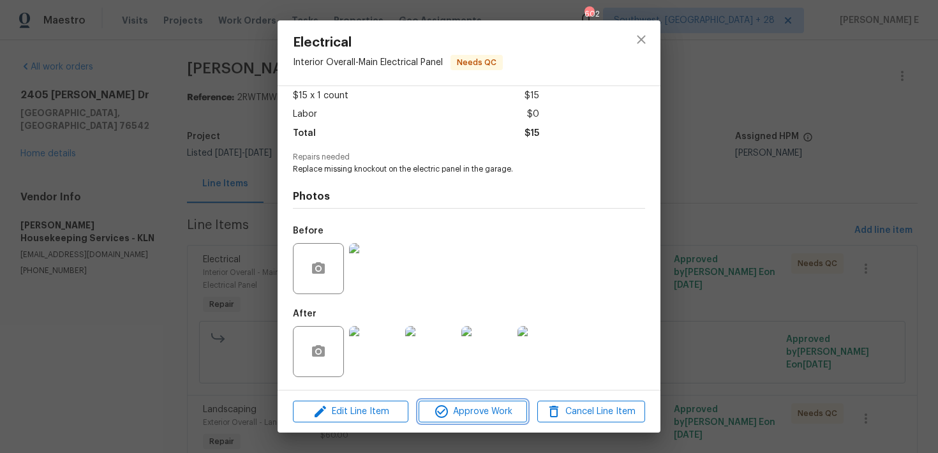
click at [434, 404] on icon "button" at bounding box center [441, 411] width 15 height 15
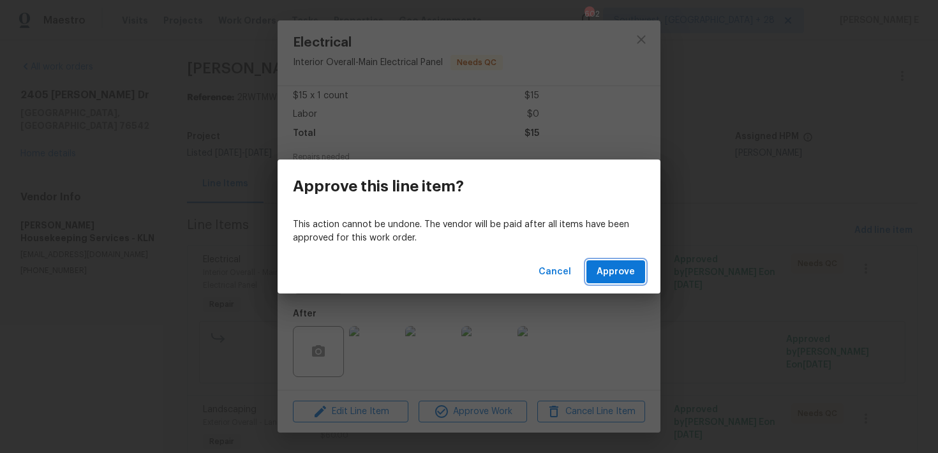
click at [603, 271] on span "Approve" at bounding box center [615, 272] width 38 height 16
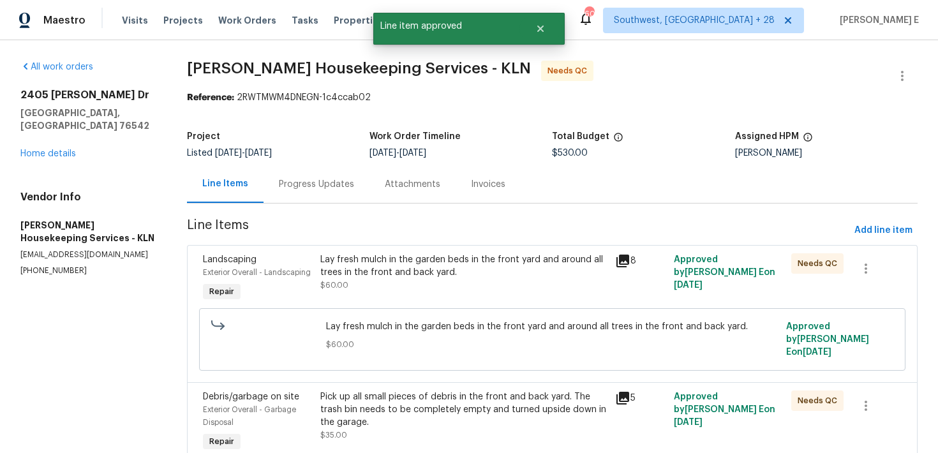
click at [457, 280] on div "Lay fresh mulch in the garden beds in the front yard and around all trees in th…" at bounding box center [463, 272] width 286 height 38
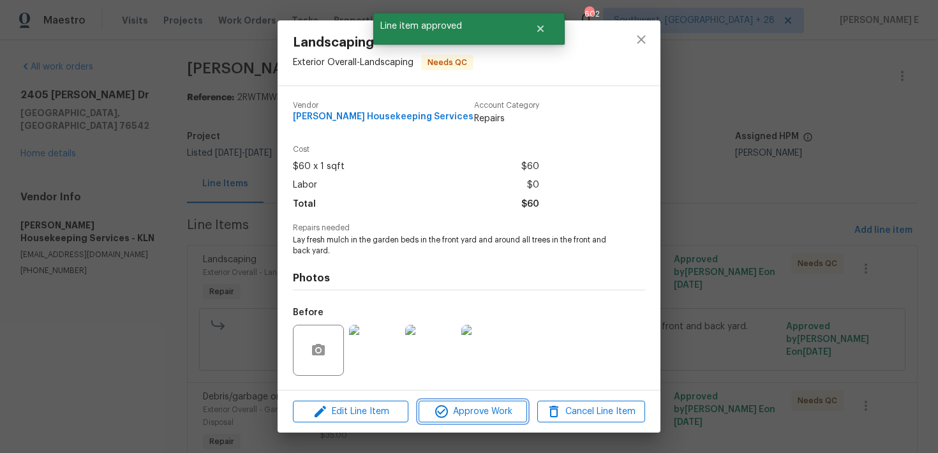
click at [456, 404] on span "Approve Work" at bounding box center [472, 412] width 100 height 16
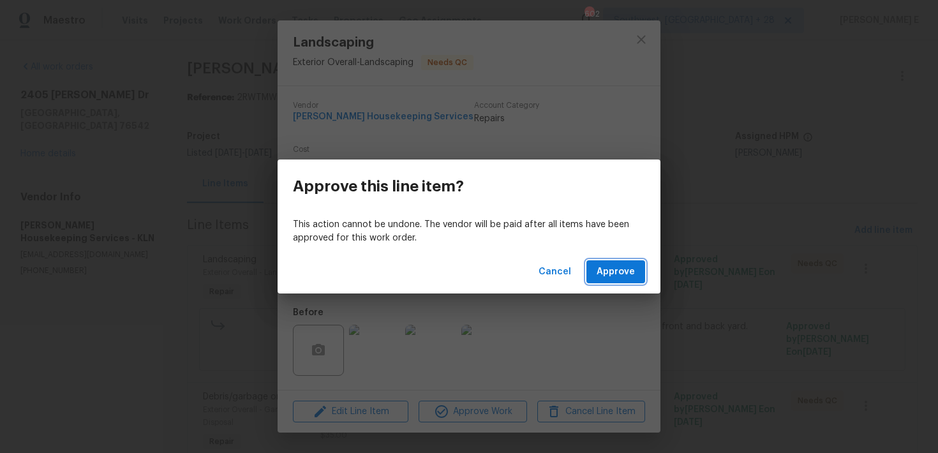
click at [607, 276] on span "Approve" at bounding box center [615, 272] width 38 height 16
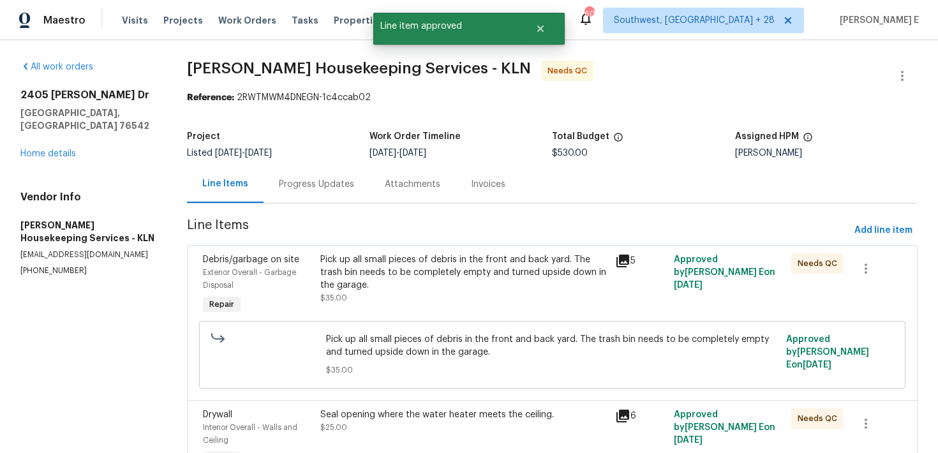
click at [474, 274] on div "Pick up all small pieces of debris in the front and back yard. The trash bin ne…" at bounding box center [463, 272] width 286 height 38
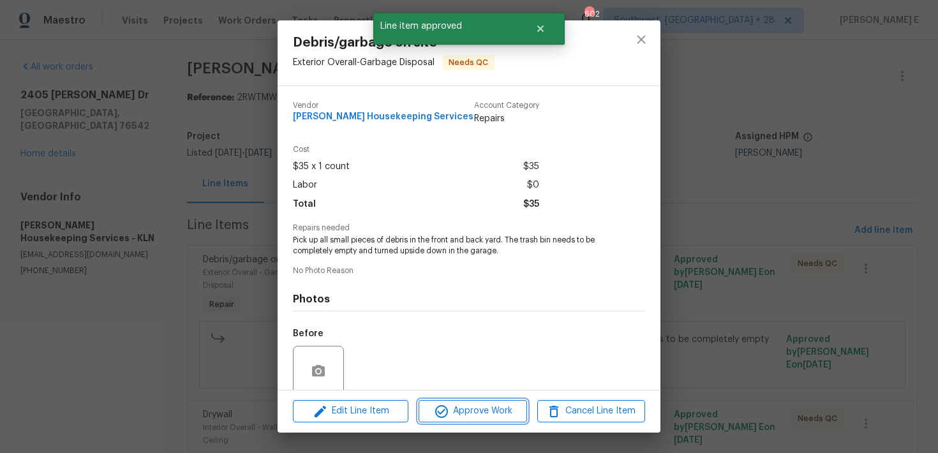
click at [463, 401] on button "Approve Work" at bounding box center [472, 411] width 108 height 22
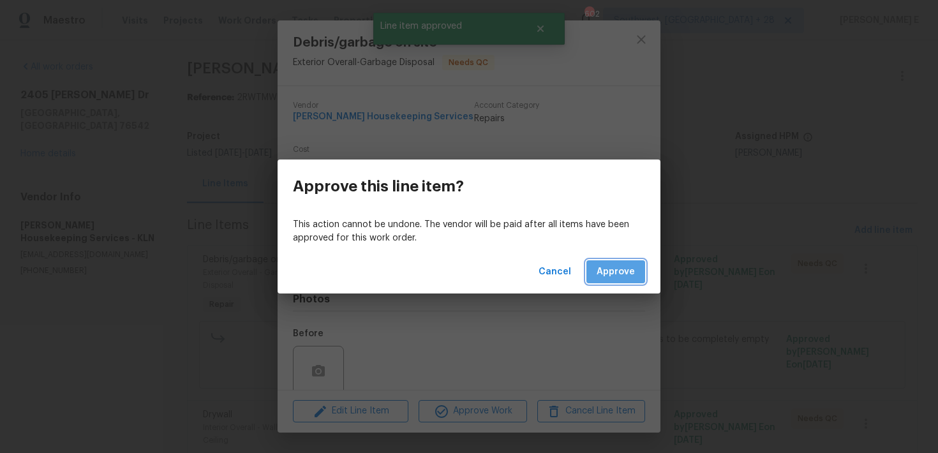
click at [617, 274] on span "Approve" at bounding box center [615, 272] width 38 height 16
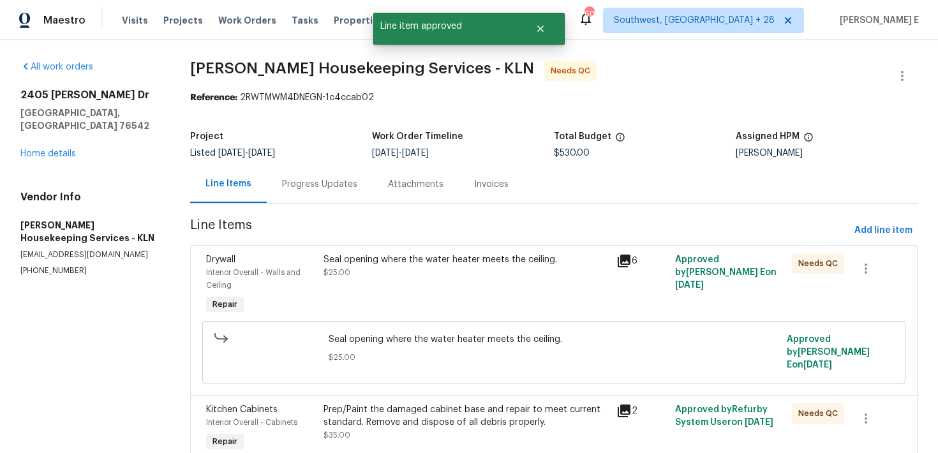
click at [416, 272] on div "Seal opening where the water heater meets the ceiling. $25.00" at bounding box center [465, 266] width 285 height 26
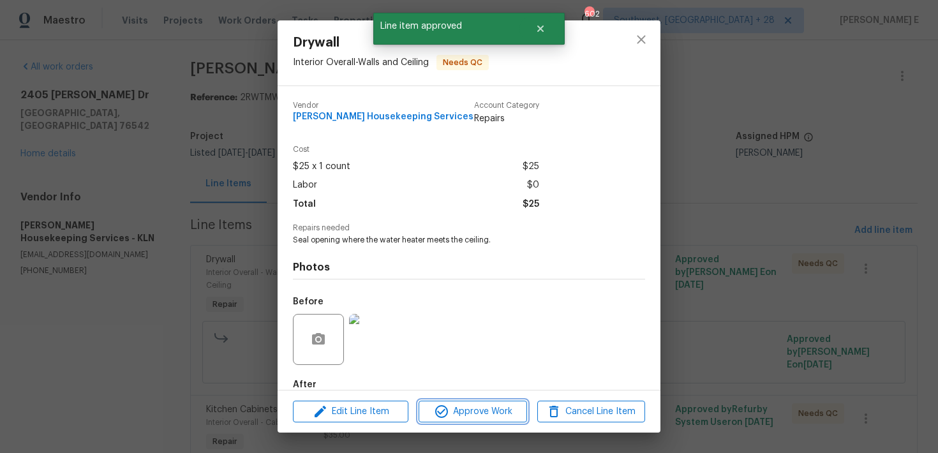
click at [475, 416] on span "Approve Work" at bounding box center [472, 412] width 100 height 16
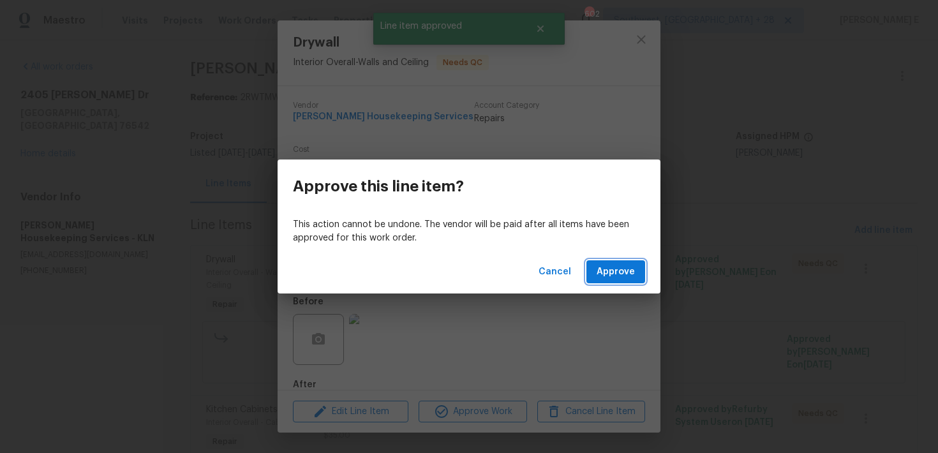
click at [602, 281] on button "Approve" at bounding box center [615, 272] width 59 height 24
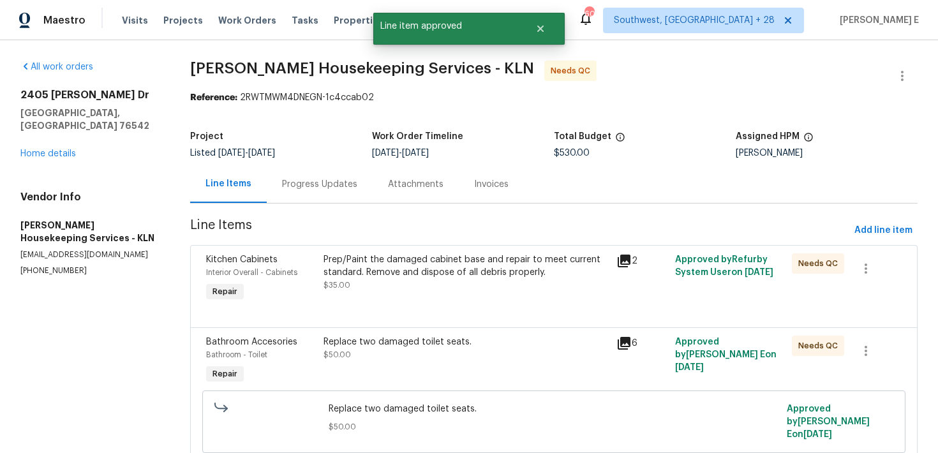
click at [425, 302] on div "Prep/Paint the damaged cabinet base and repair to meet current standard. Remove…" at bounding box center [466, 278] width 293 height 59
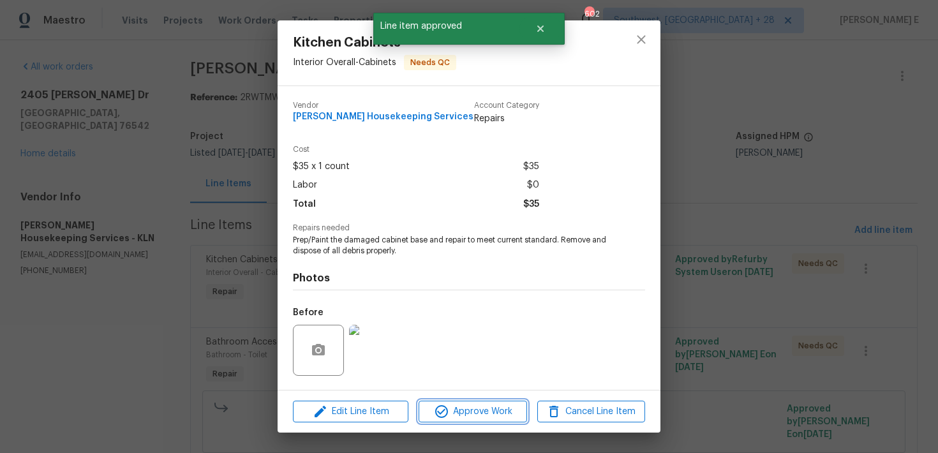
click at [492, 410] on span "Approve Work" at bounding box center [472, 412] width 100 height 16
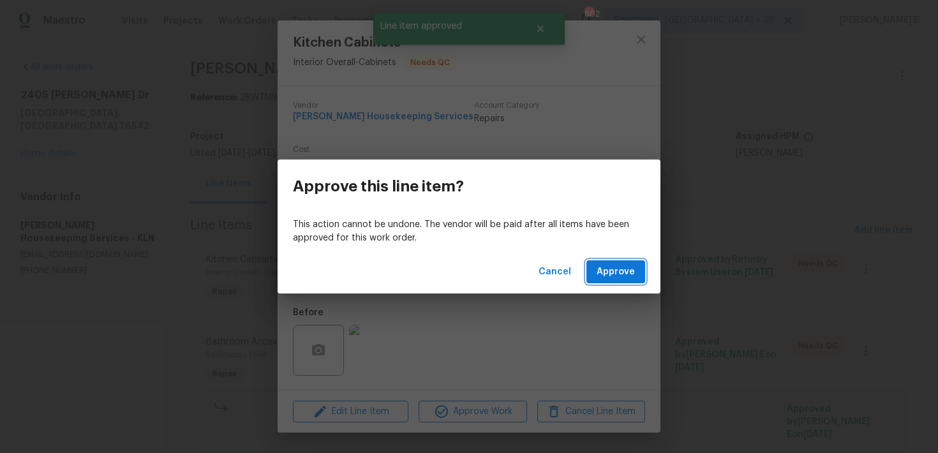
click at [594, 276] on button "Approve" at bounding box center [615, 272] width 59 height 24
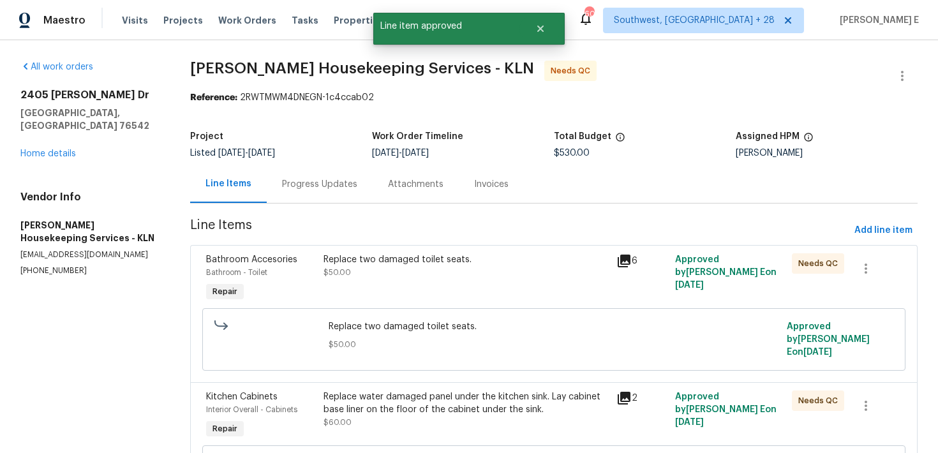
click at [423, 285] on div "Replace two damaged toilet seats. $50.00" at bounding box center [466, 278] width 293 height 59
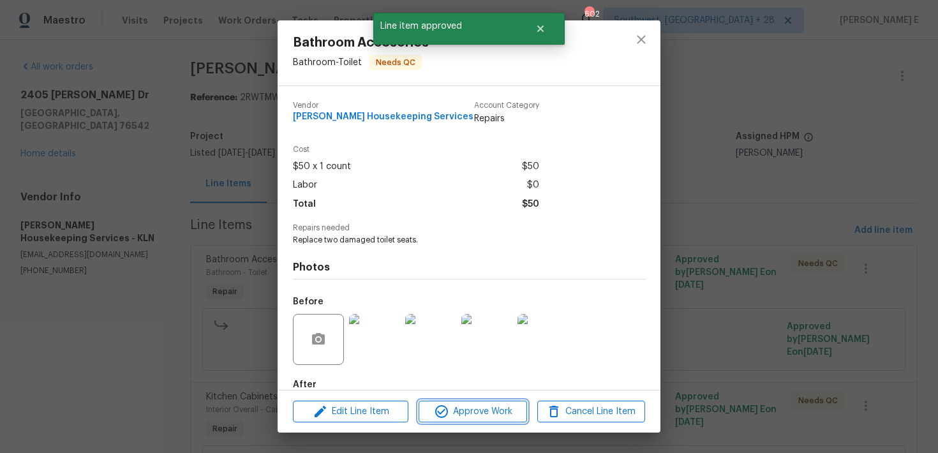
click at [451, 414] on span "Approve Work" at bounding box center [472, 412] width 100 height 16
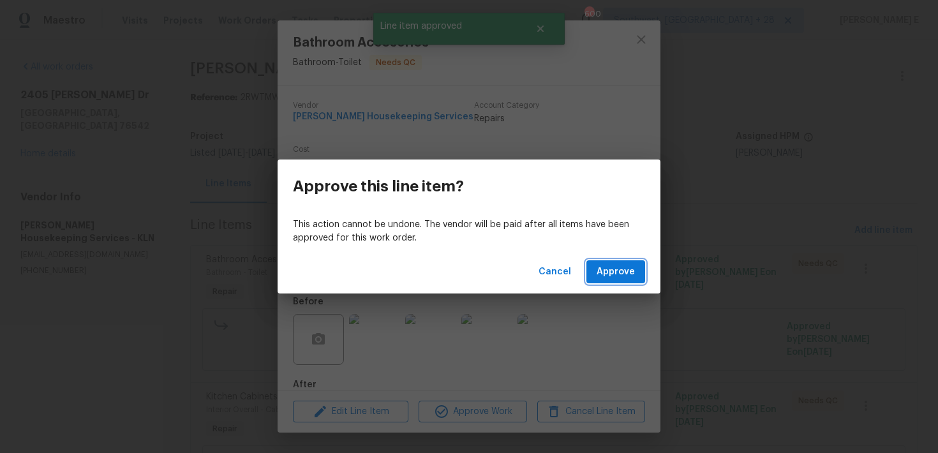
click at [614, 265] on span "Approve" at bounding box center [615, 272] width 38 height 16
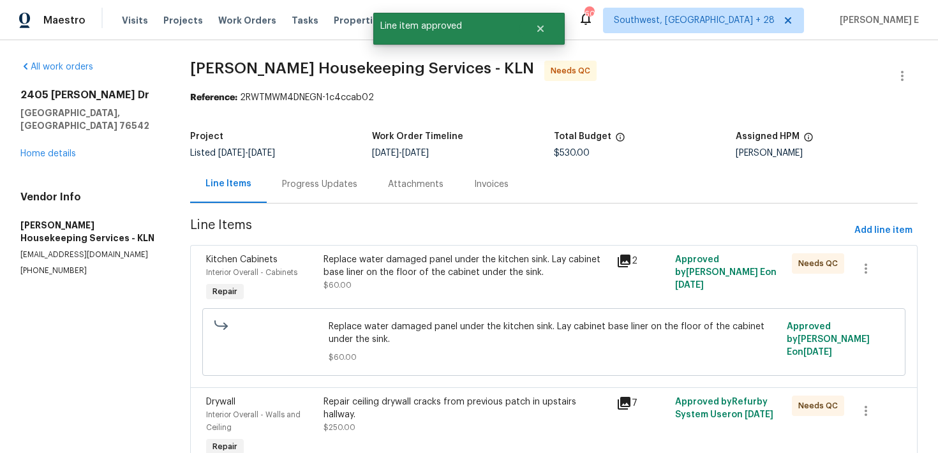
click at [473, 269] on div "Replace water damaged panel under the kitchen sink. Lay cabinet base liner on t…" at bounding box center [465, 266] width 285 height 26
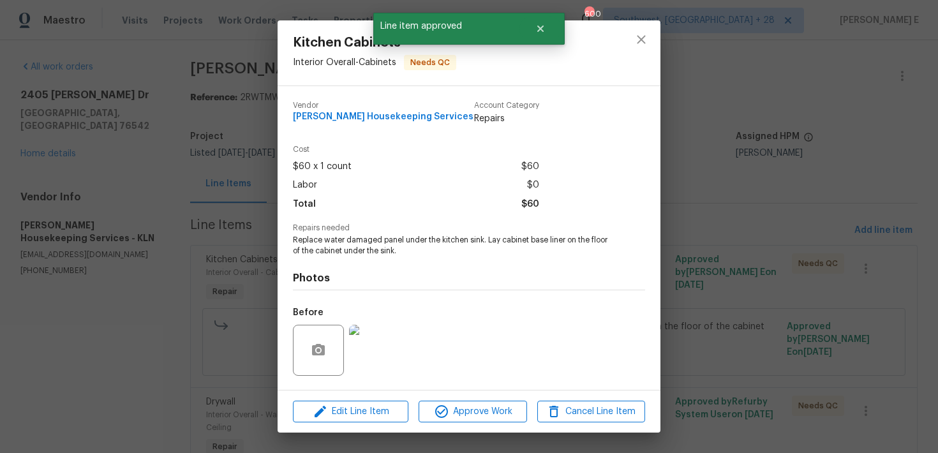
scroll to position [82, 0]
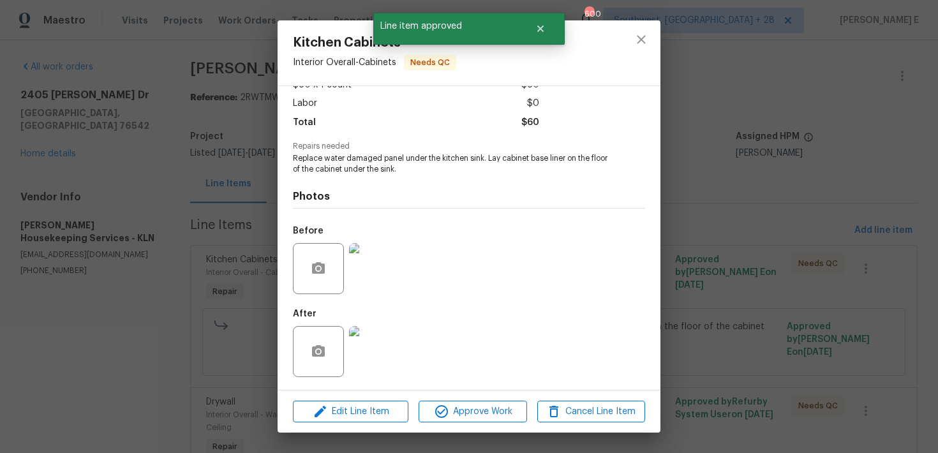
click at [452, 422] on div "Edit Line Item Approve Work Cancel Line Item" at bounding box center [468, 411] width 383 height 43
click at [482, 403] on button "Approve Work" at bounding box center [472, 412] width 108 height 22
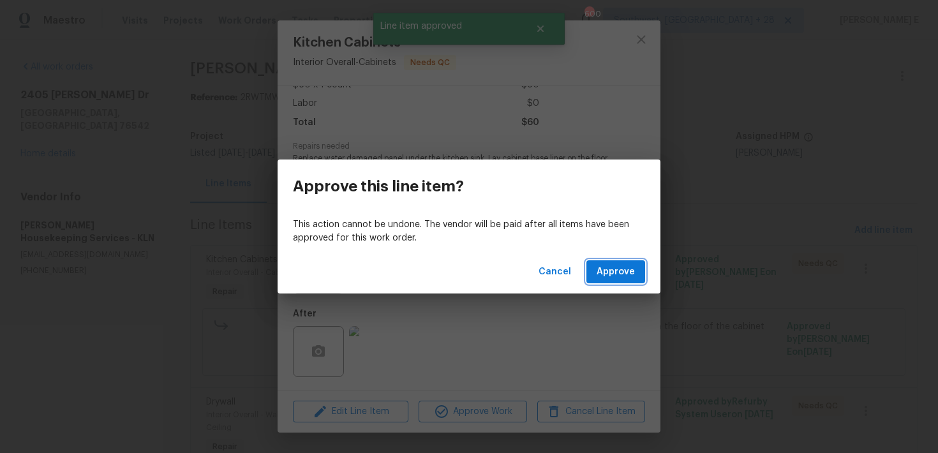
click at [614, 262] on button "Approve" at bounding box center [615, 272] width 59 height 24
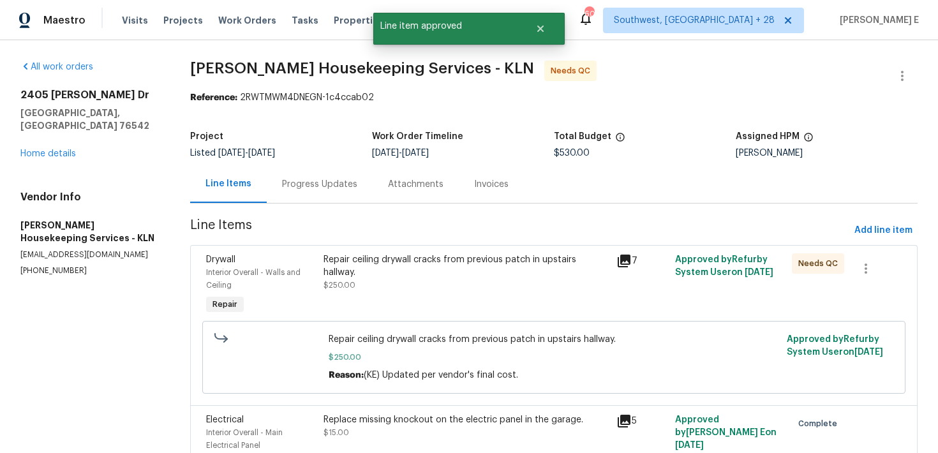
click at [442, 284] on div "Repair ceiling drywall cracks from previous patch in upstairs hallway. $250.00" at bounding box center [465, 272] width 285 height 38
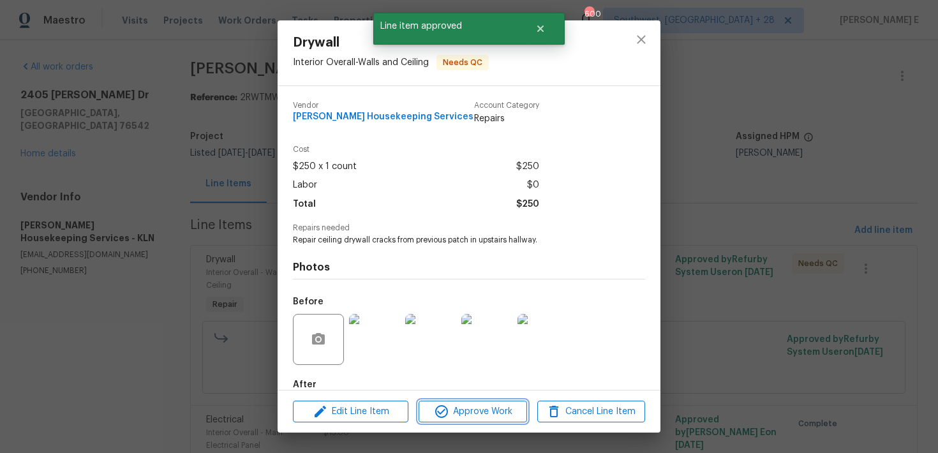
click at [460, 415] on span "Approve Work" at bounding box center [472, 412] width 100 height 16
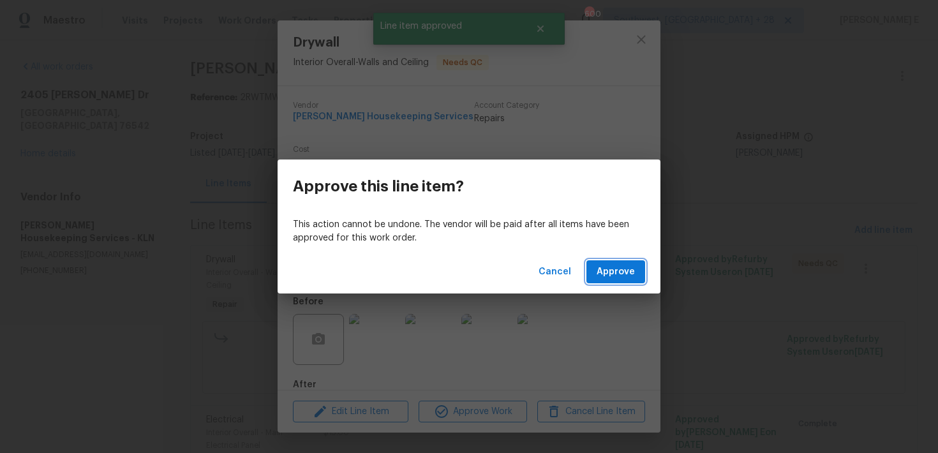
click at [612, 272] on span "Approve" at bounding box center [615, 272] width 38 height 16
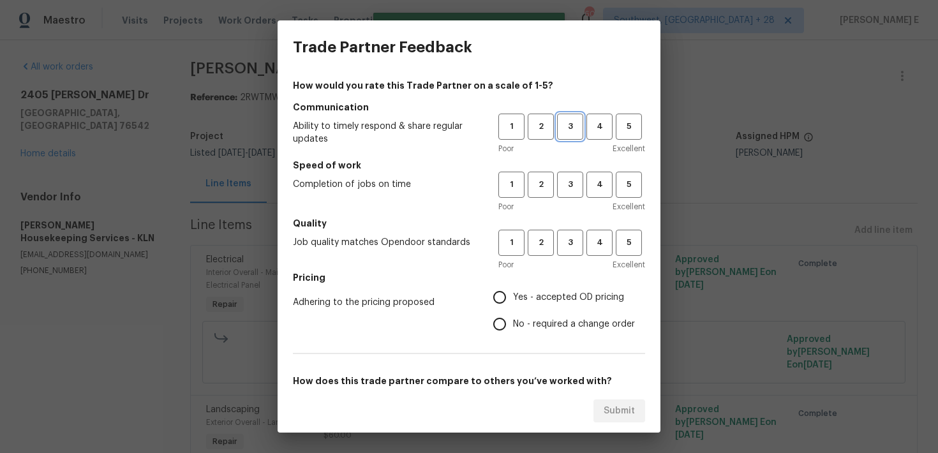
click at [582, 135] on button "3" at bounding box center [570, 127] width 26 height 26
click at [575, 179] on span "3" at bounding box center [570, 184] width 24 height 15
click at [567, 246] on span "3" at bounding box center [570, 242] width 24 height 15
click at [513, 338] on div "How would you rate this Trade Partner on a scale of 1-5? Communication Ability …" at bounding box center [469, 328] width 352 height 499
click at [521, 325] on span "No - required a change order" at bounding box center [574, 324] width 122 height 13
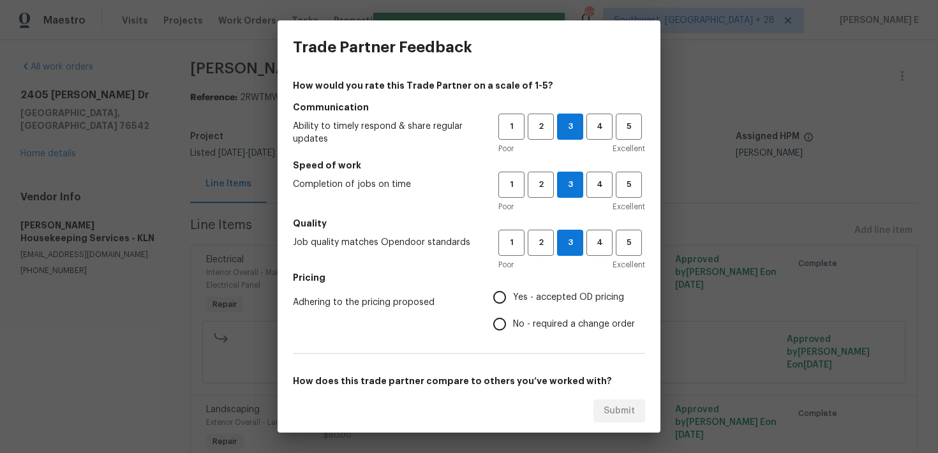
click at [513, 325] on input "No - required a change order" at bounding box center [499, 324] width 27 height 27
radio input "true"
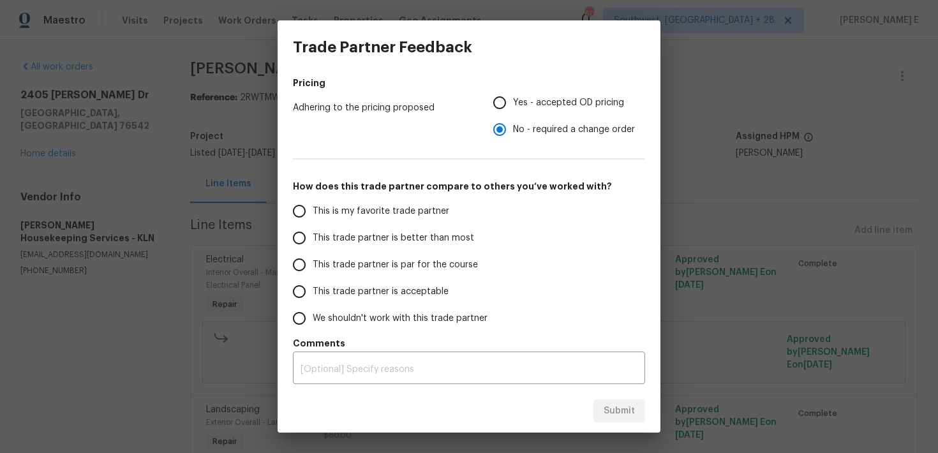
click at [427, 253] on label "This trade partner is par for the course" at bounding box center [387, 264] width 202 height 27
click at [313, 253] on input "This trade partner is par for the course" at bounding box center [299, 264] width 27 height 27
click at [626, 406] on span "Submit" at bounding box center [618, 411] width 31 height 16
radio input "true"
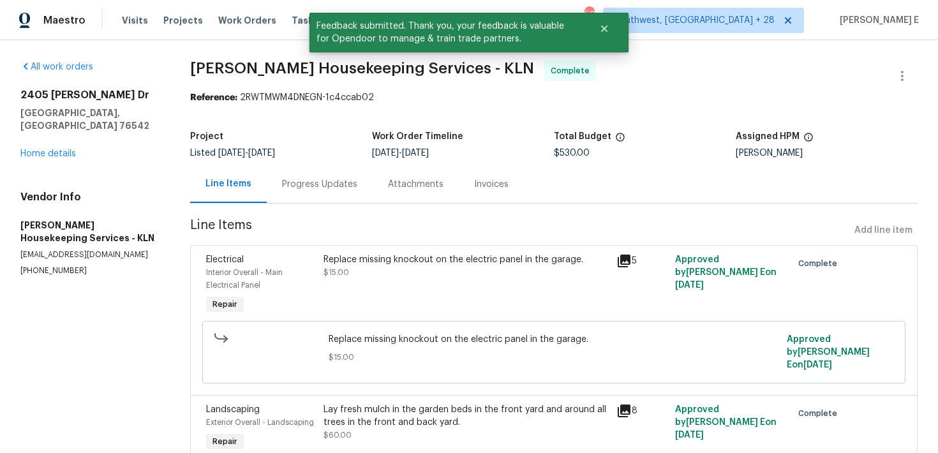
click at [329, 179] on div "Progress Updates" at bounding box center [319, 184] width 75 height 13
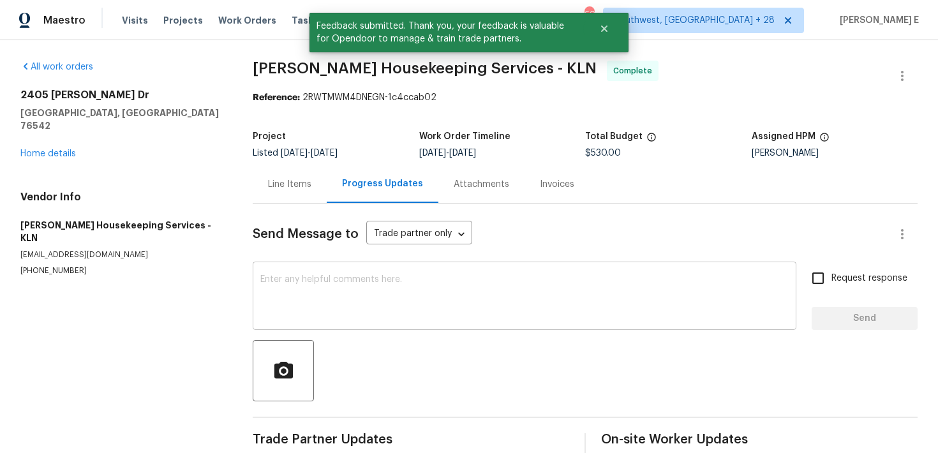
click at [329, 288] on textarea at bounding box center [524, 297] width 528 height 45
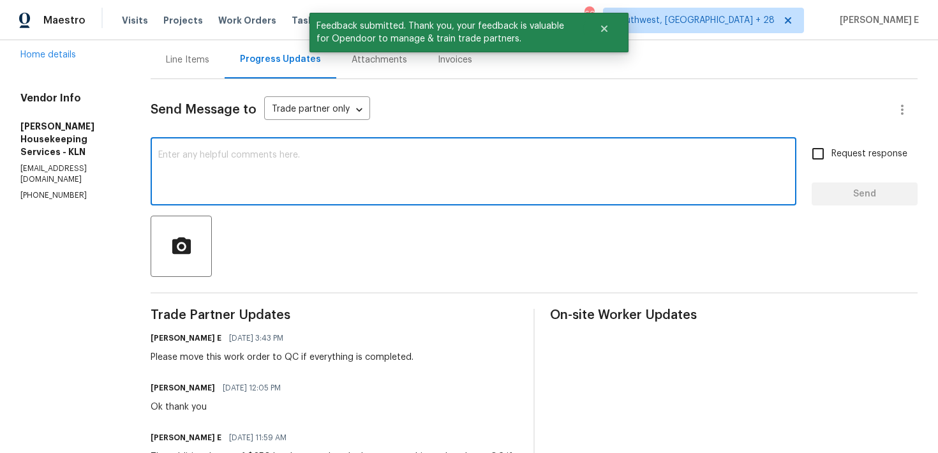
scroll to position [128, 0]
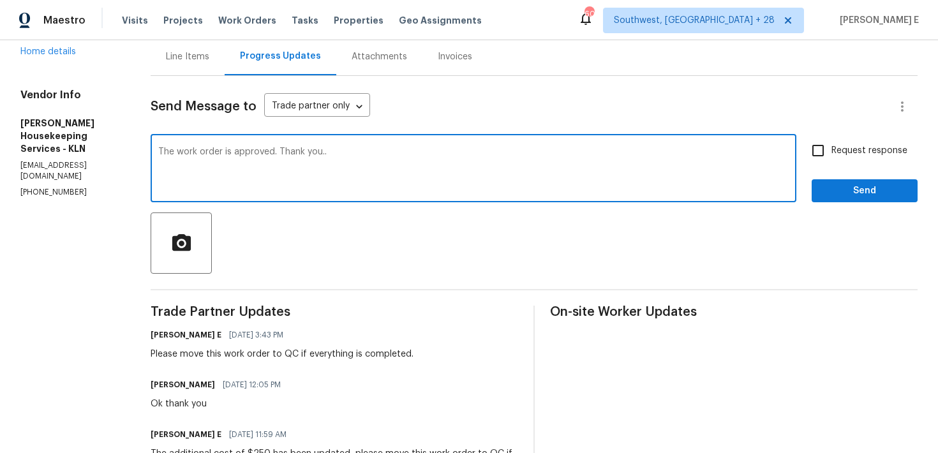
type textarea "The work order is approved. Thank you.."
click at [827, 144] on input "Request response" at bounding box center [817, 150] width 27 height 27
checkbox input "true"
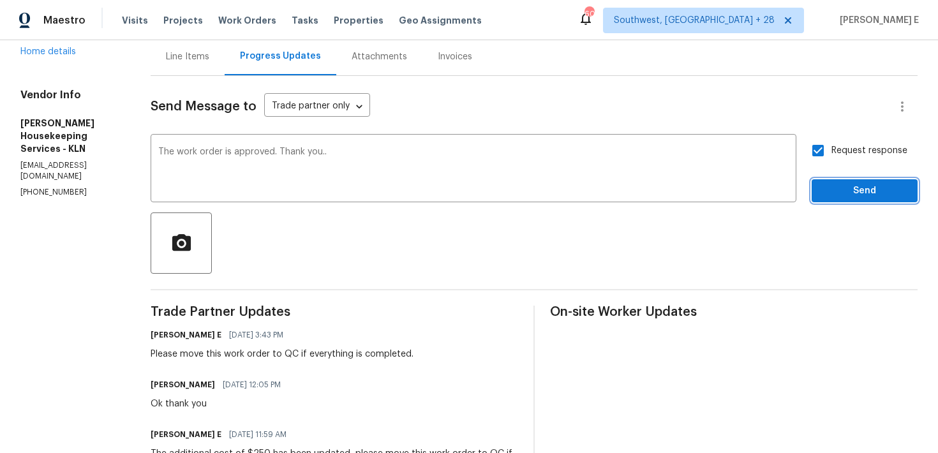
click at [854, 193] on span "Send" at bounding box center [864, 191] width 85 height 16
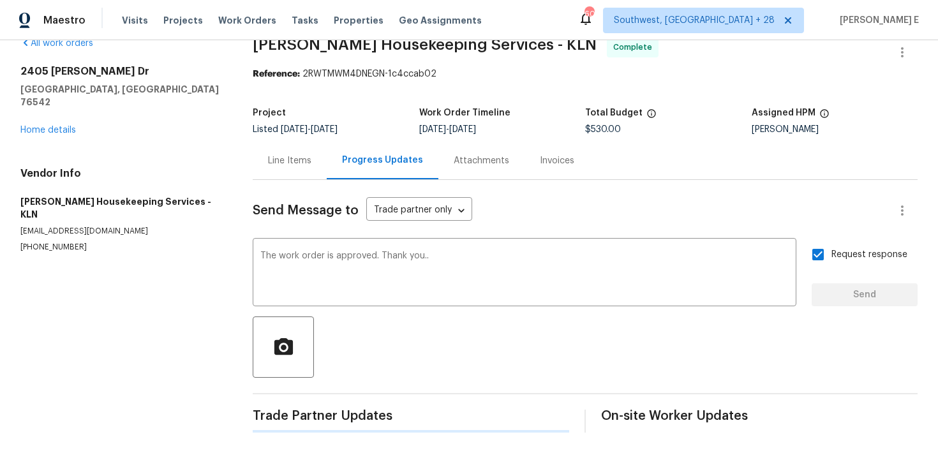
scroll to position [0, 0]
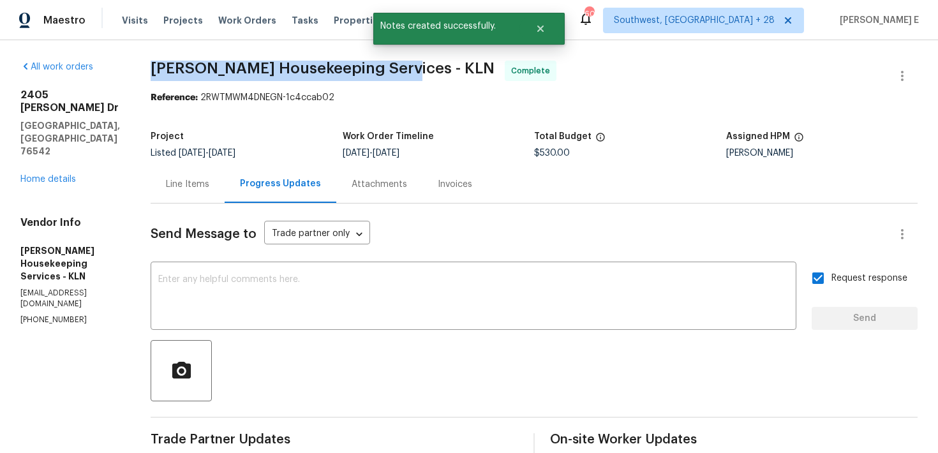
drag, startPoint x: 159, startPoint y: 70, endPoint x: 393, endPoint y: 71, distance: 234.1
copy span "Arelis Housekeeping Services -"
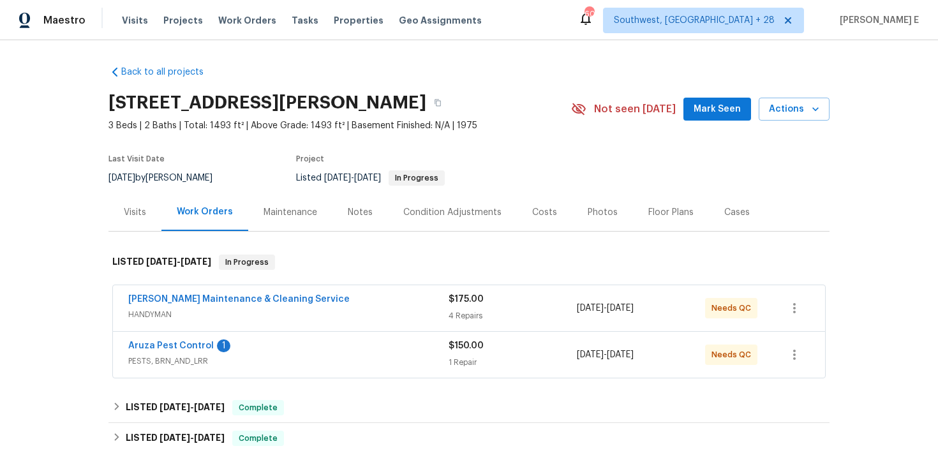
scroll to position [29, 0]
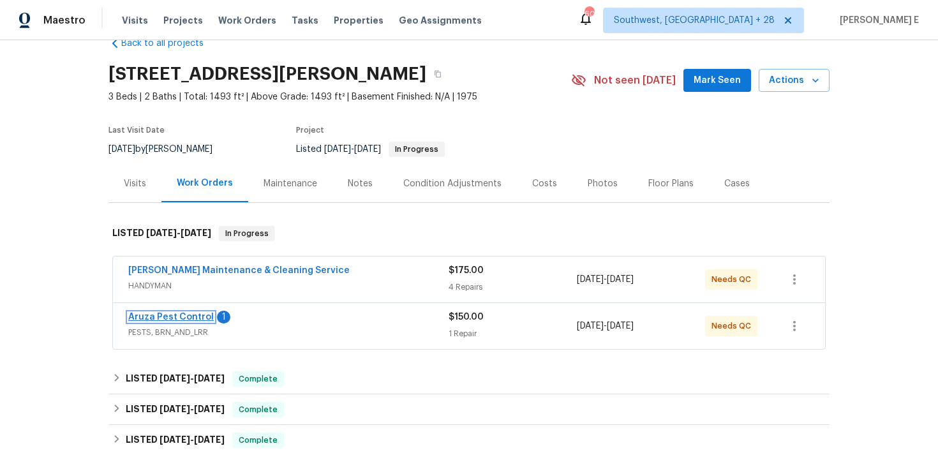
click at [156, 318] on link "Aruza Pest Control" at bounding box center [170, 317] width 85 height 9
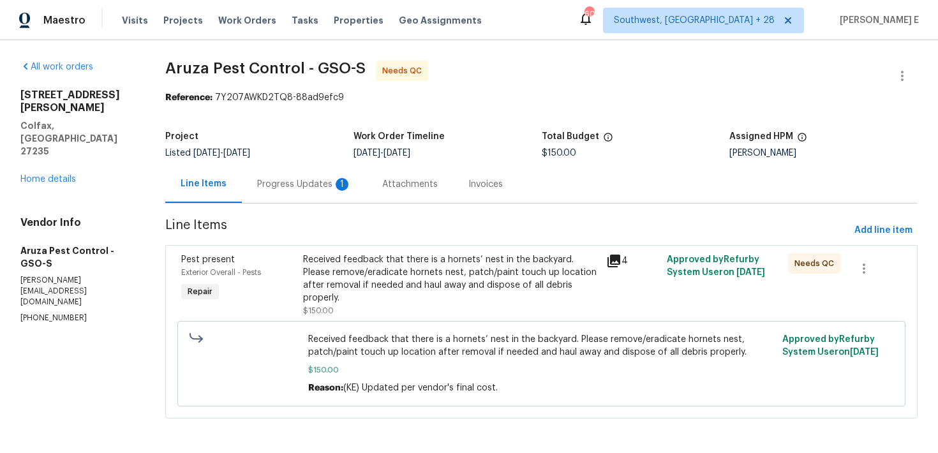
click at [330, 190] on div "Progress Updates 1" at bounding box center [304, 184] width 94 height 13
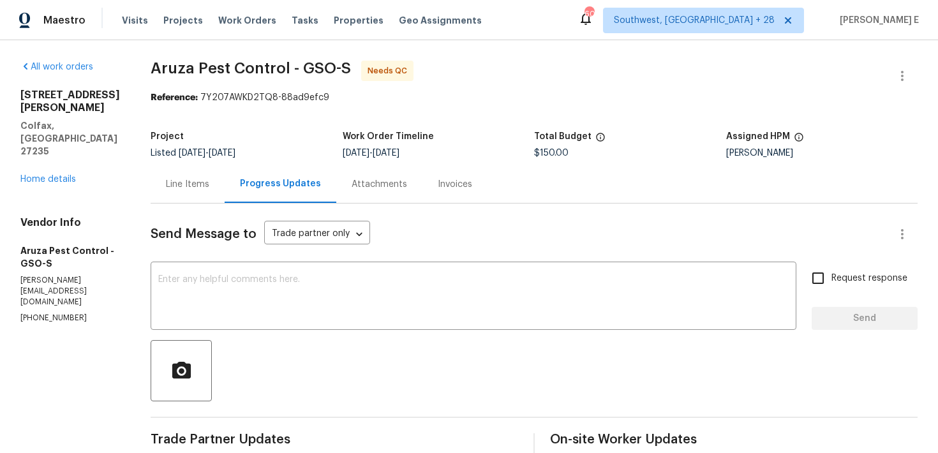
click at [184, 191] on div "Line Items" at bounding box center [188, 184] width 74 height 38
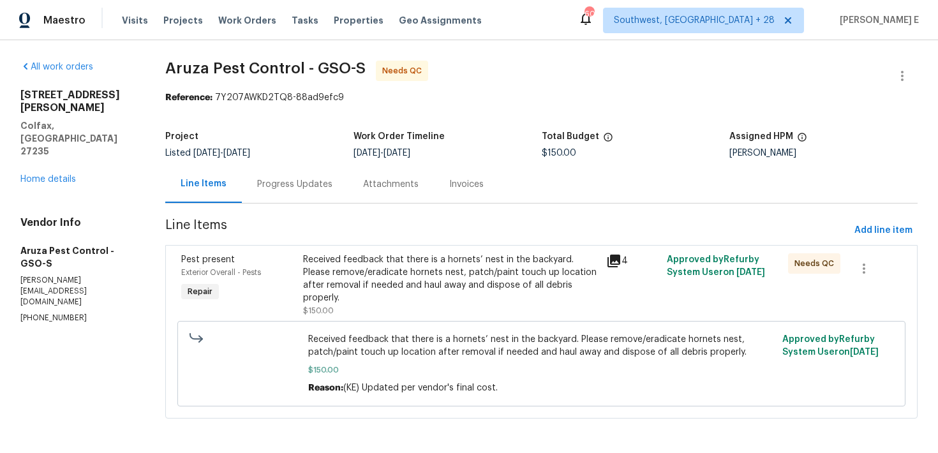
click at [411, 267] on div "Received feedback that there is a hornets’ nest in the backyard. Please remove/…" at bounding box center [450, 278] width 295 height 51
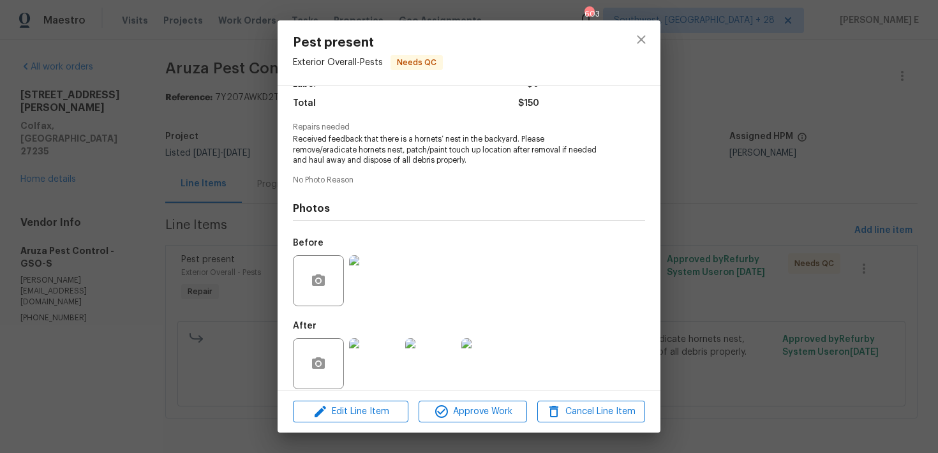
scroll to position [113, 0]
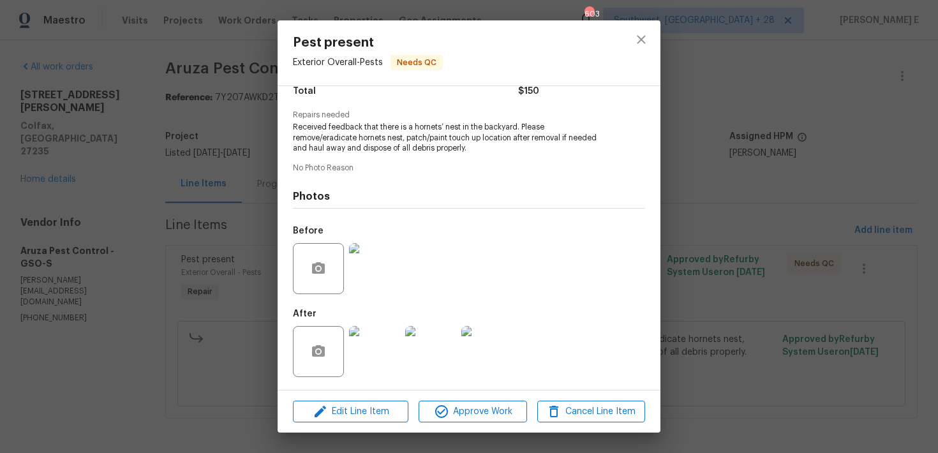
click at [376, 361] on img at bounding box center [374, 351] width 51 height 51
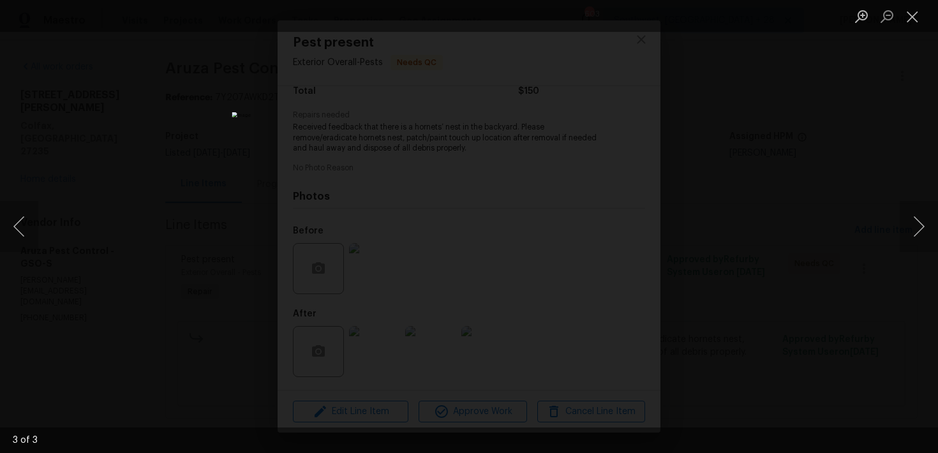
click at [732, 297] on div "Lightbox" at bounding box center [469, 226] width 938 height 453
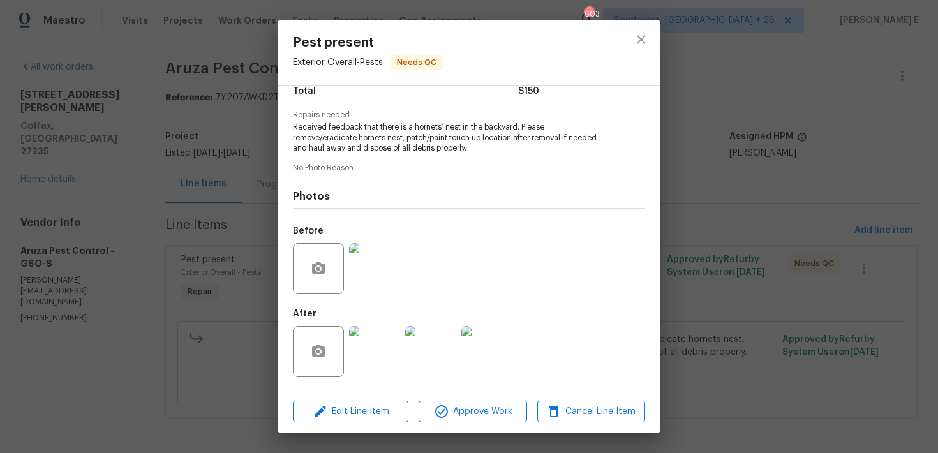
click at [713, 223] on div "Pest present Exterior Overall - Pests Needs QC Vendor Aruza Pest Control Accoun…" at bounding box center [469, 226] width 938 height 453
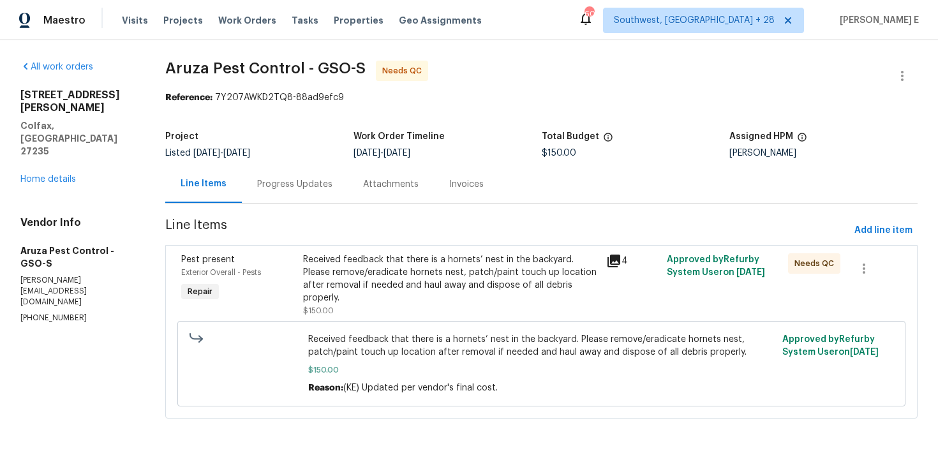
click at [308, 288] on div "Received feedback that there is a hornets’ nest in the backyard. Please remove/…" at bounding box center [450, 278] width 295 height 51
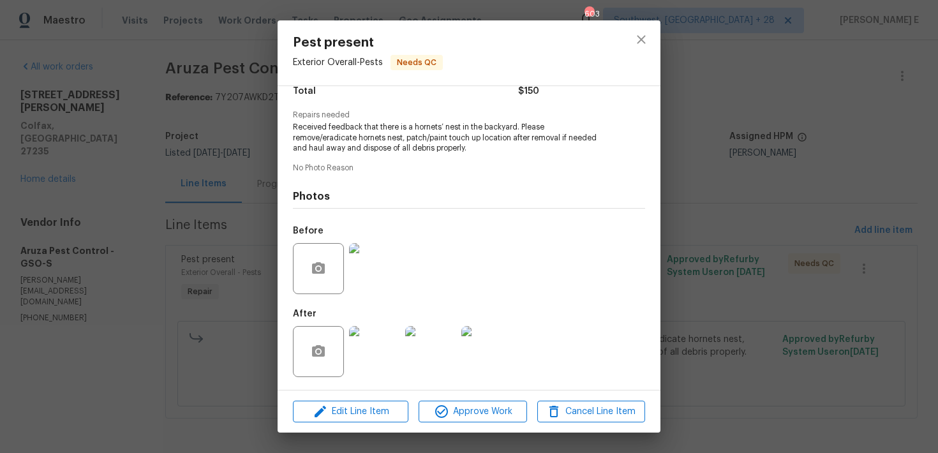
click at [368, 263] on img at bounding box center [374, 268] width 51 height 51
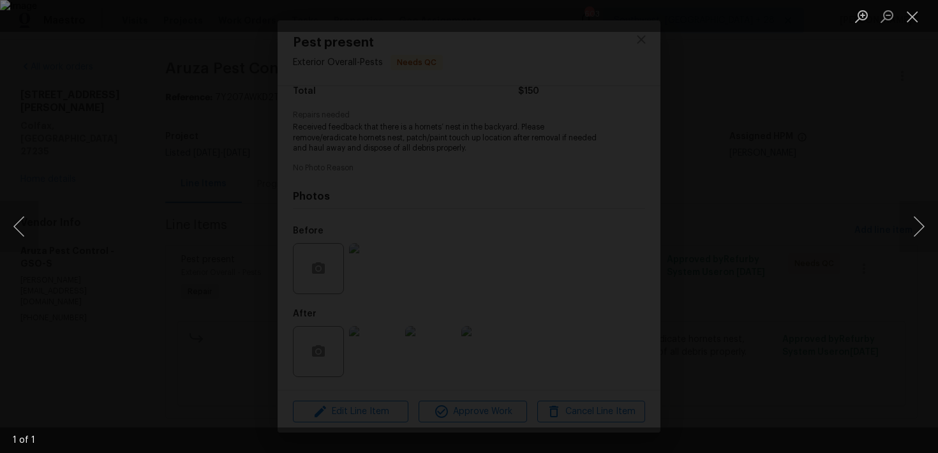
click at [792, 156] on div "Lightbox" at bounding box center [469, 226] width 938 height 453
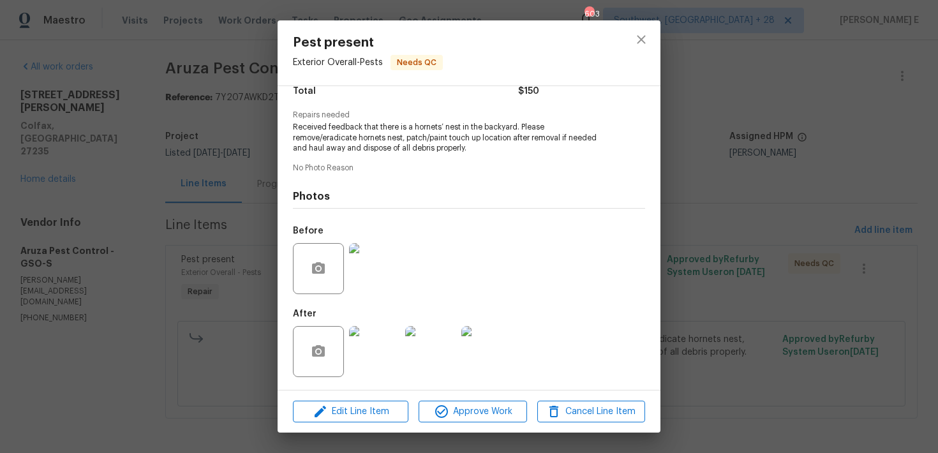
click at [792, 156] on div "Pest present Exterior Overall - Pests Needs QC Vendor Aruza Pest Control Accoun…" at bounding box center [469, 226] width 938 height 453
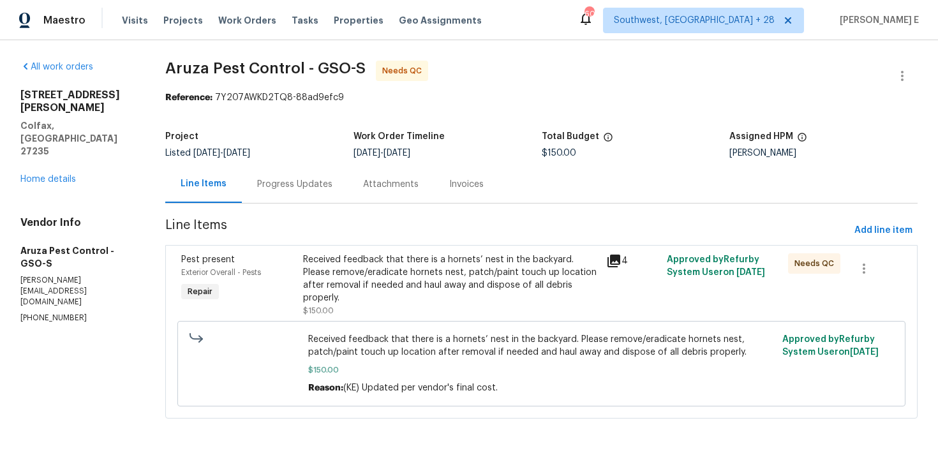
click at [338, 168] on div "Progress Updates" at bounding box center [295, 184] width 106 height 38
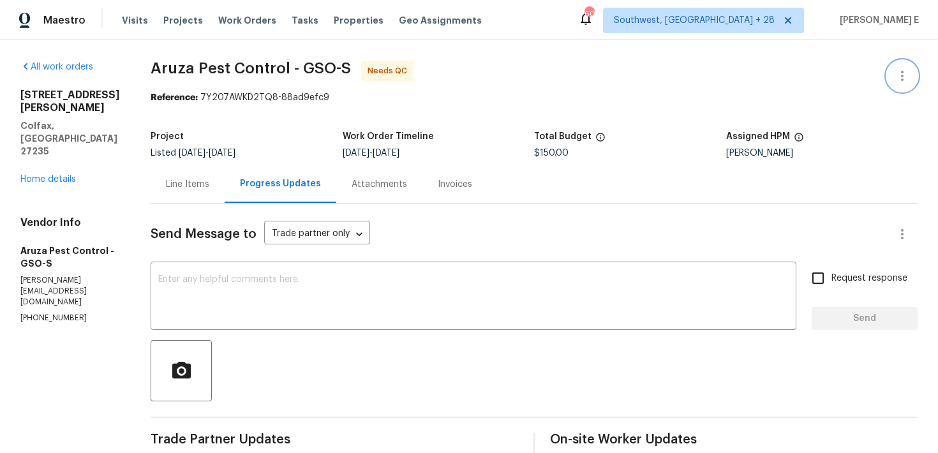
click at [913, 73] on button "button" at bounding box center [902, 76] width 31 height 31
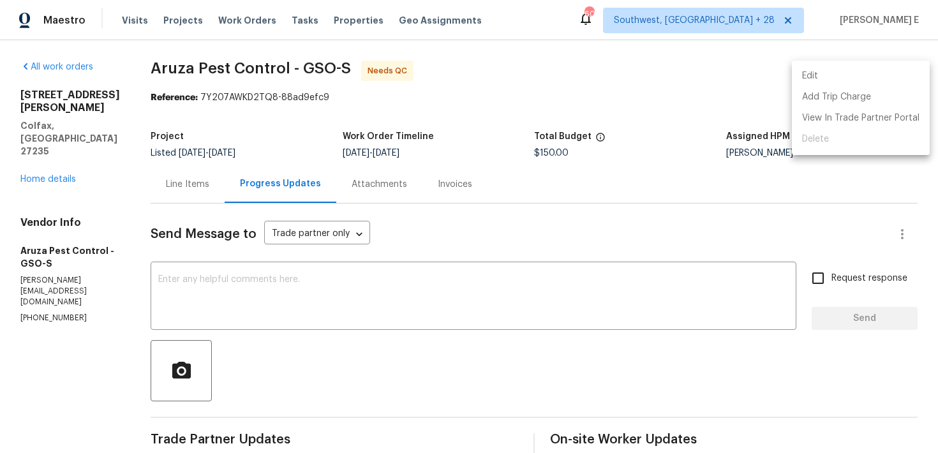
click at [836, 79] on li "Edit" at bounding box center [861, 76] width 138 height 21
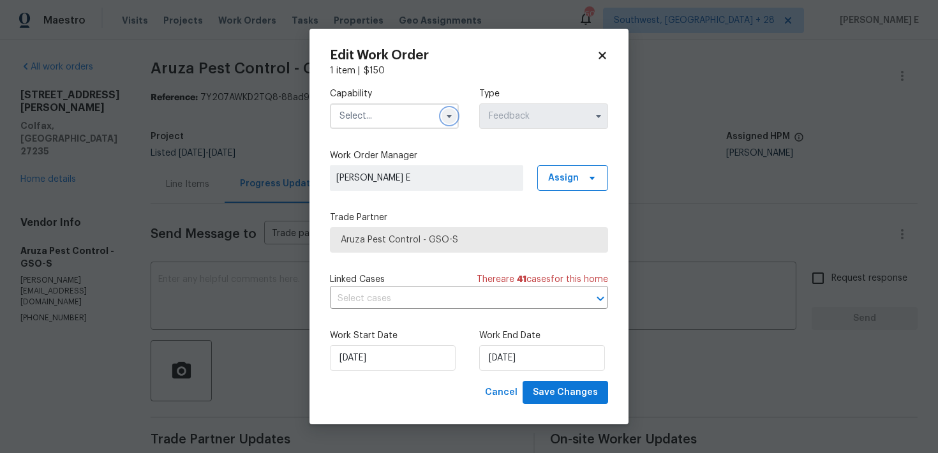
click at [450, 115] on icon "button" at bounding box center [449, 116] width 5 height 3
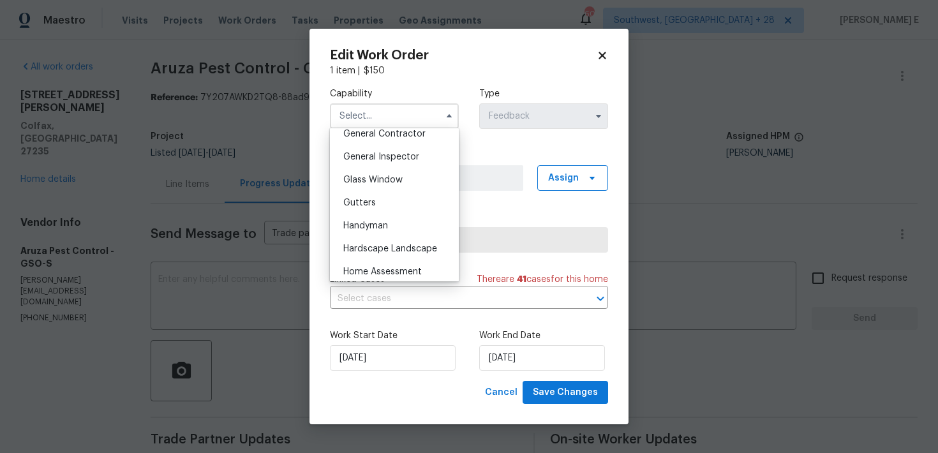
scroll to position [620, 0]
click at [391, 224] on div "Handyman" at bounding box center [394, 224] width 122 height 23
type input "Handyman"
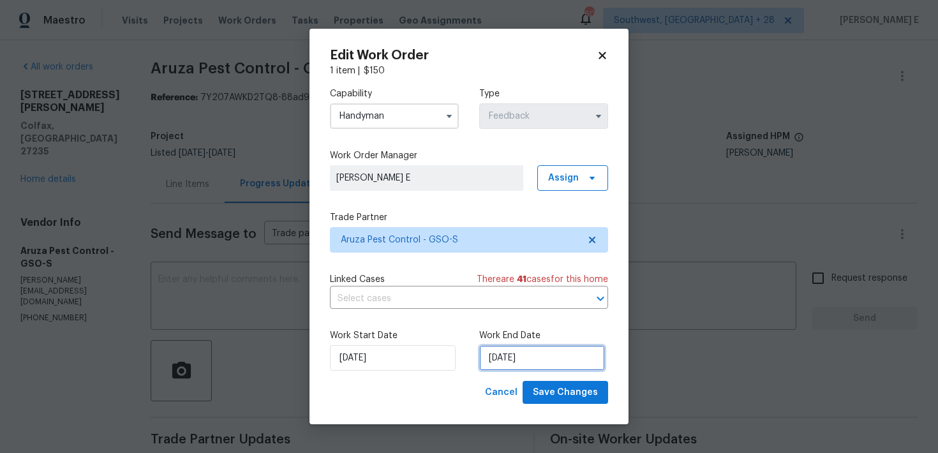
click at [508, 357] on input "25/09/2025" at bounding box center [542, 358] width 126 height 26
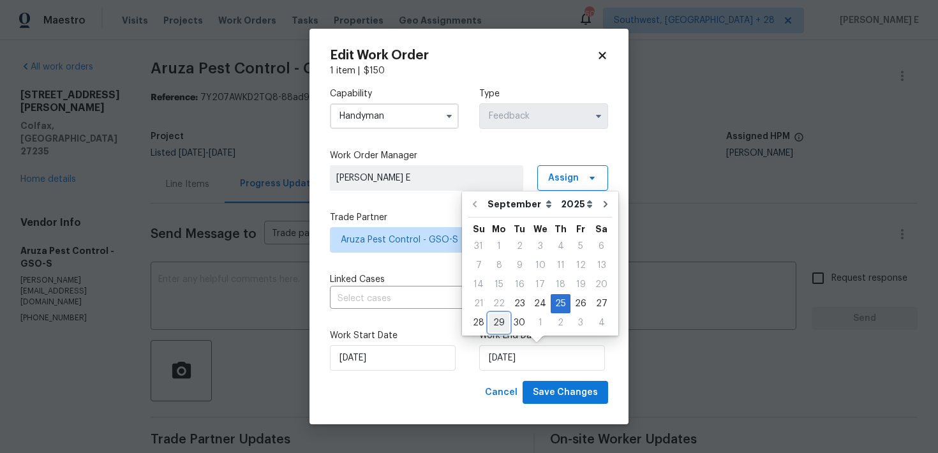
click at [498, 328] on div "29" at bounding box center [499, 323] width 20 height 18
type input "29/09/2025"
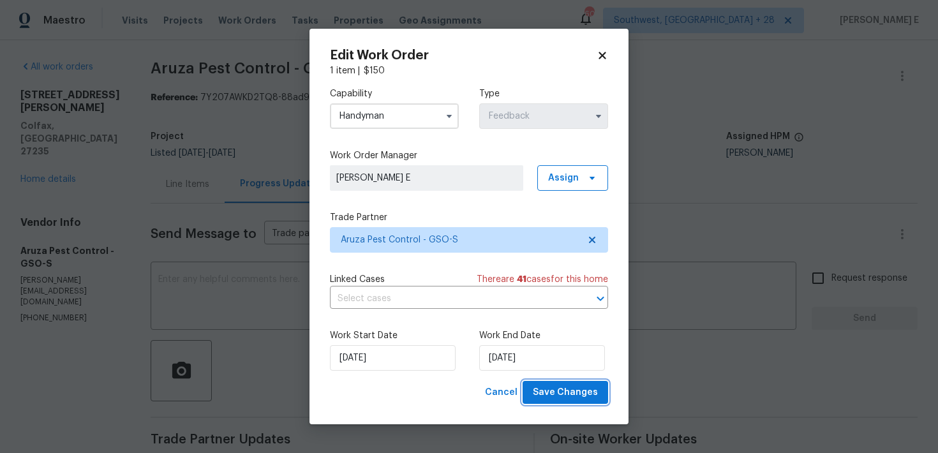
click at [565, 392] on span "Save Changes" at bounding box center [565, 393] width 65 height 16
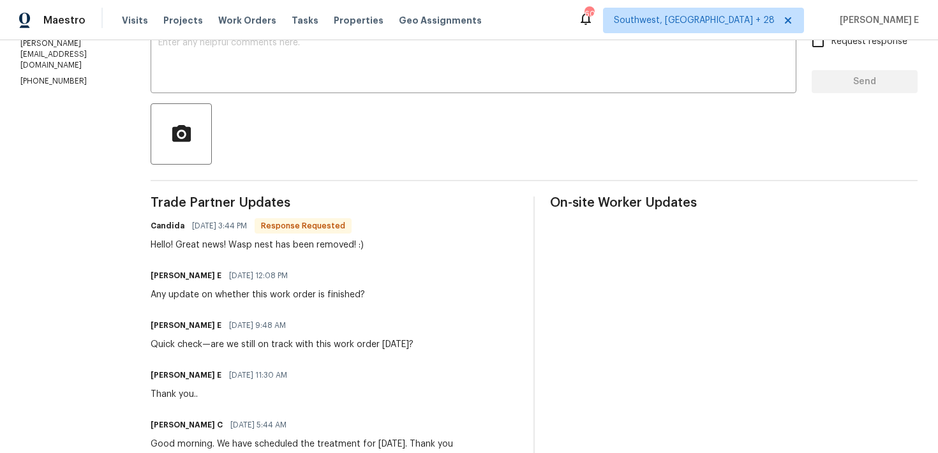
scroll to position [0, 0]
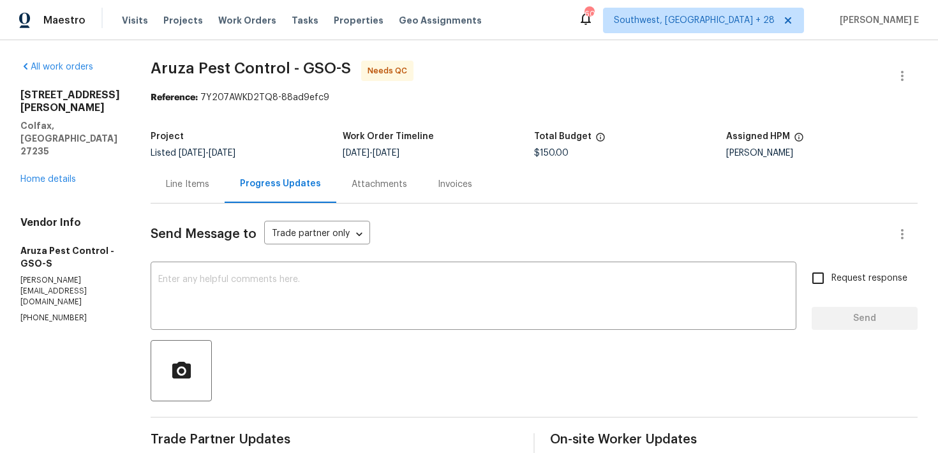
click at [198, 194] on div "Line Items" at bounding box center [188, 184] width 74 height 38
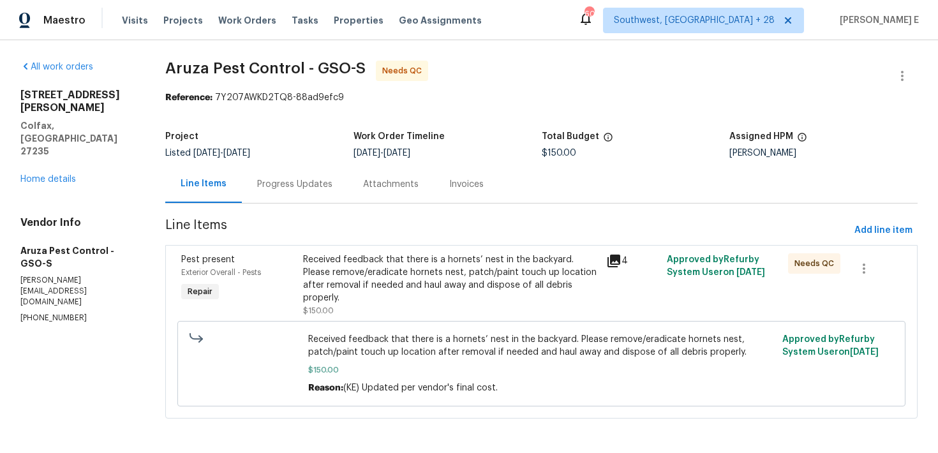
click at [373, 329] on div "Received feedback that there is a hornets’ nest in the backyard. Please remove/…" at bounding box center [541, 363] width 474 height 69
click at [391, 292] on div "Received feedback that there is a hornets’ nest in the backyard. Please remove/…" at bounding box center [450, 285] width 295 height 64
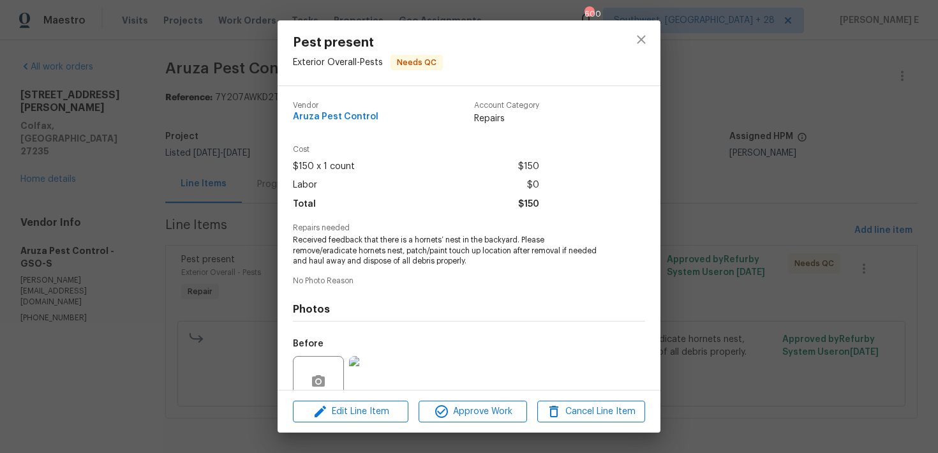
scroll to position [113, 0]
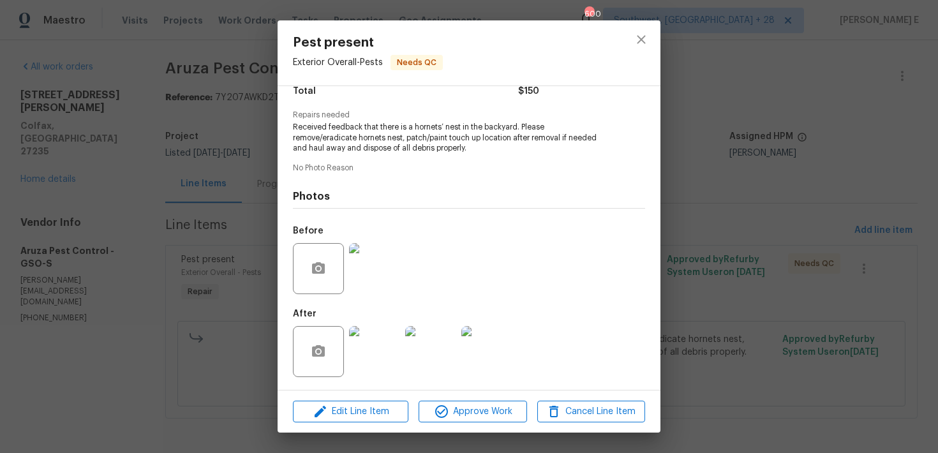
click at [372, 352] on img at bounding box center [374, 351] width 51 height 51
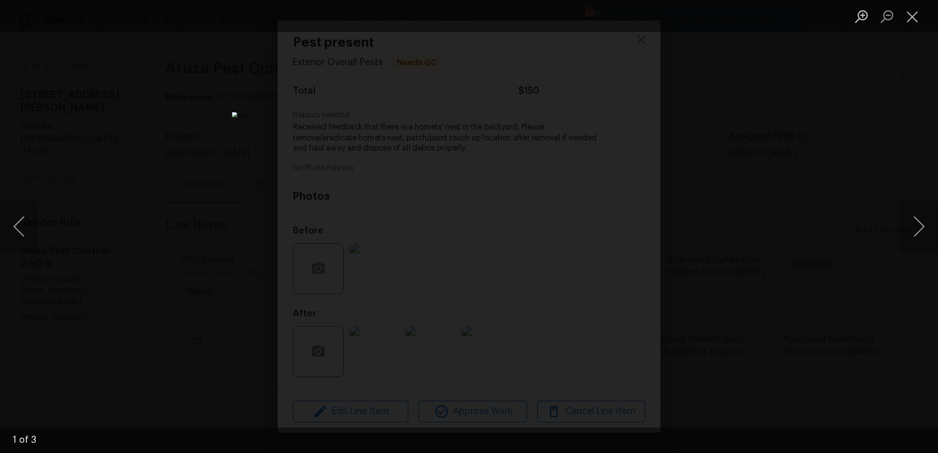
click at [725, 181] on div "Lightbox" at bounding box center [469, 226] width 938 height 453
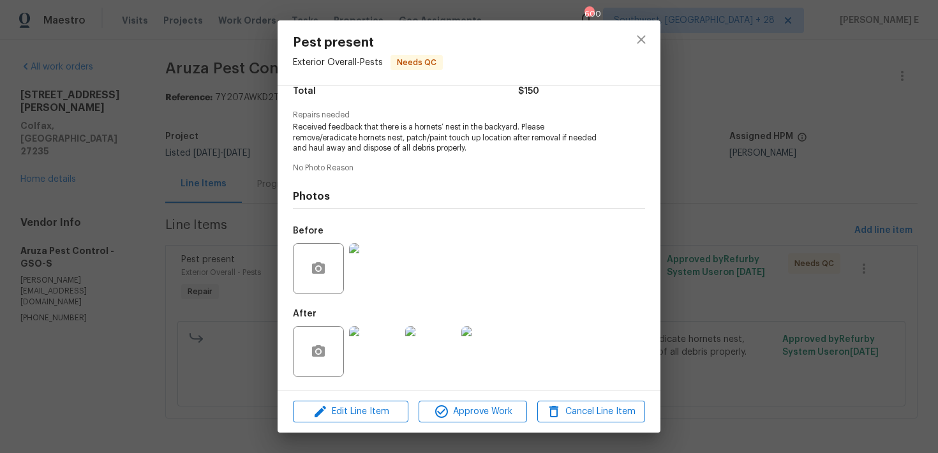
click at [725, 181] on div "Pest present Exterior Overall - Pests Needs QC Vendor Aruza Pest Control Accoun…" at bounding box center [469, 226] width 938 height 453
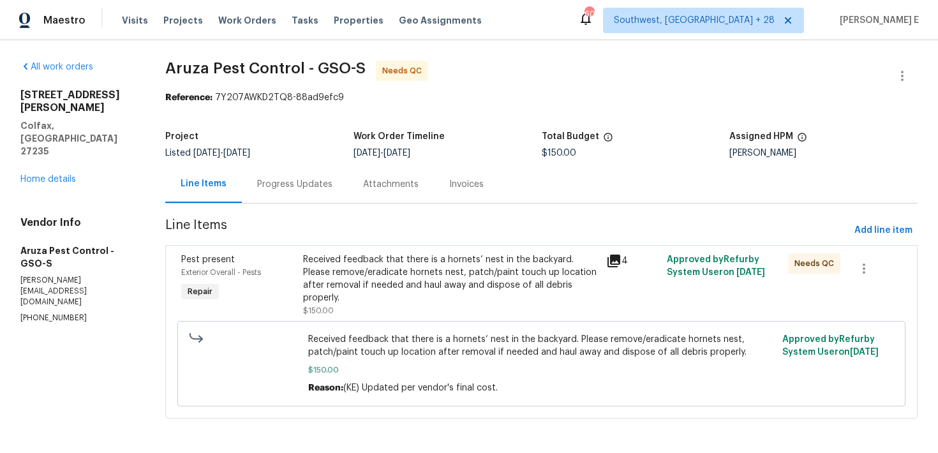
click at [418, 281] on div "Received feedback that there is a hornets’ nest in the backyard. Please remove/…" at bounding box center [450, 278] width 295 height 51
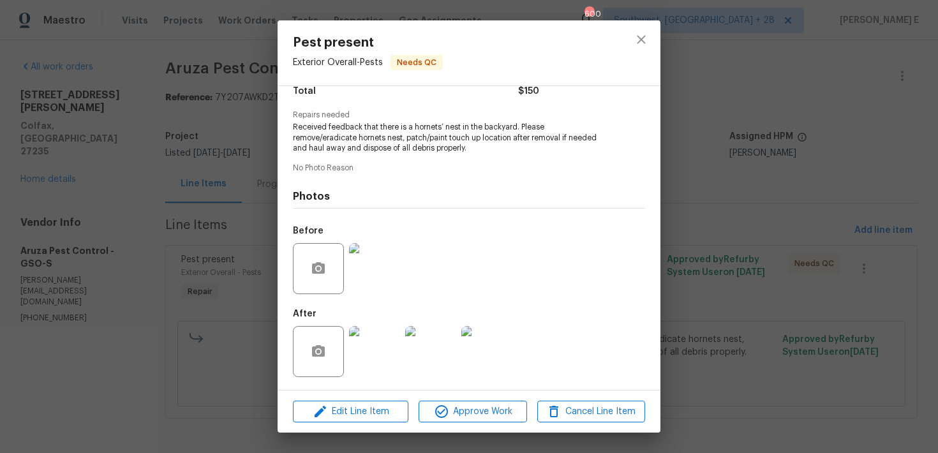
click at [367, 349] on img at bounding box center [374, 351] width 51 height 51
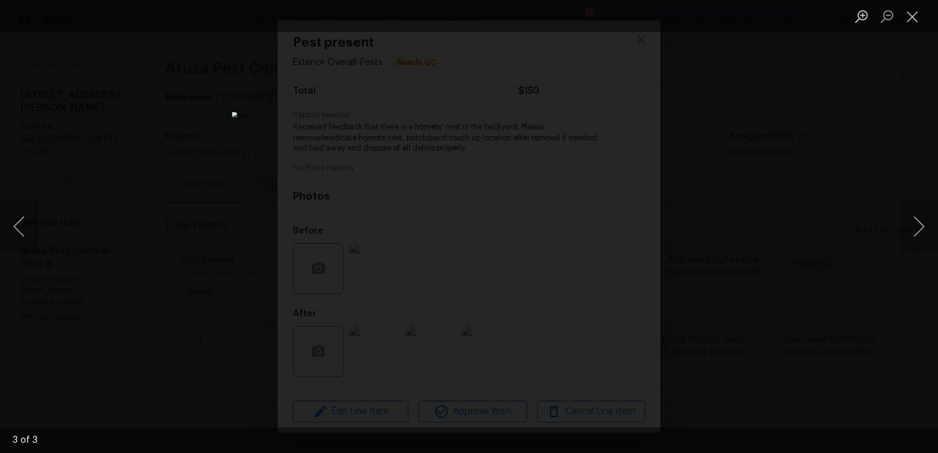
click at [724, 218] on div "Lightbox" at bounding box center [469, 226] width 938 height 453
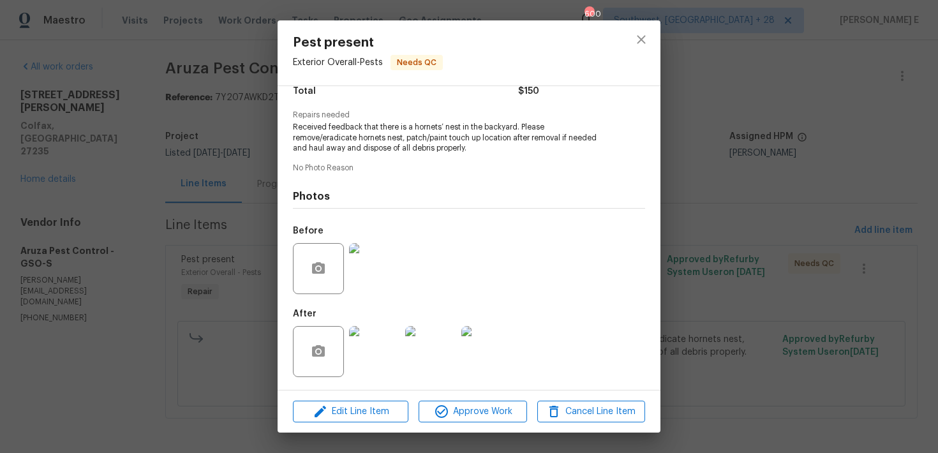
click at [724, 218] on div "Pest present Exterior Overall - Pests Needs QC Vendor Aruza Pest Control Accoun…" at bounding box center [469, 226] width 938 height 453
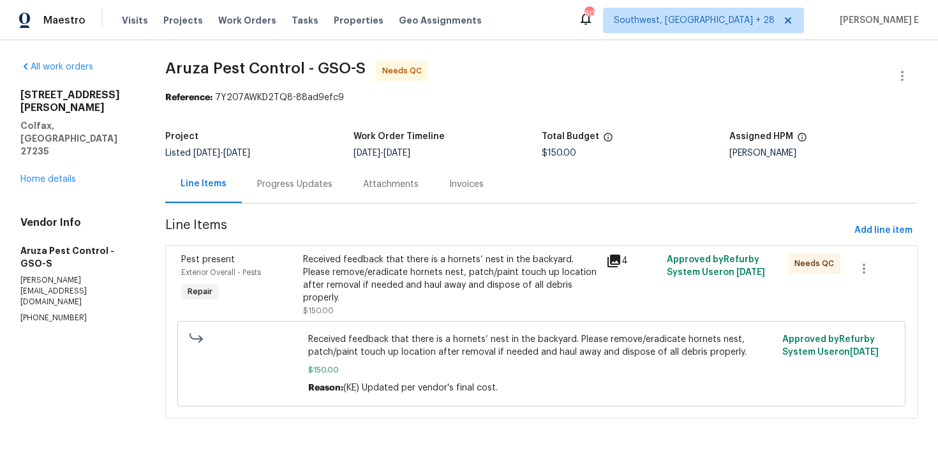
click at [503, 292] on div "Received feedback that there is a hornets’ nest in the backyard. Please remove/…" at bounding box center [450, 285] width 295 height 64
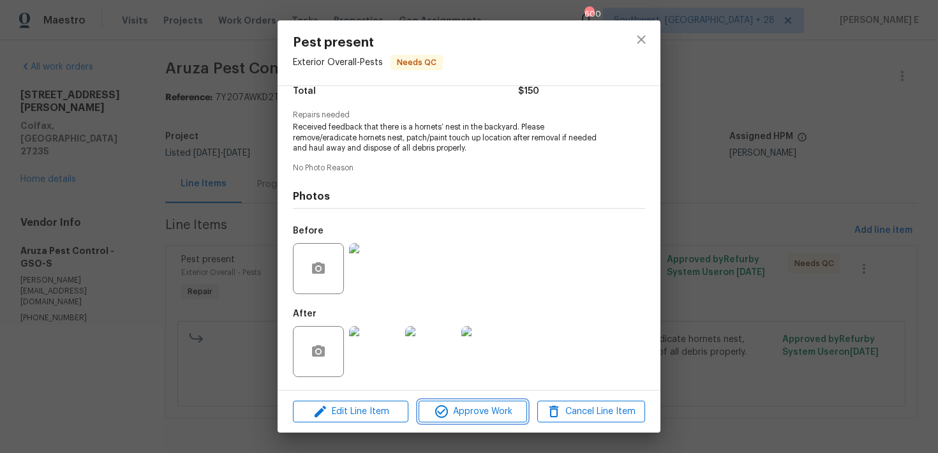
click at [462, 404] on span "Approve Work" at bounding box center [472, 412] width 100 height 16
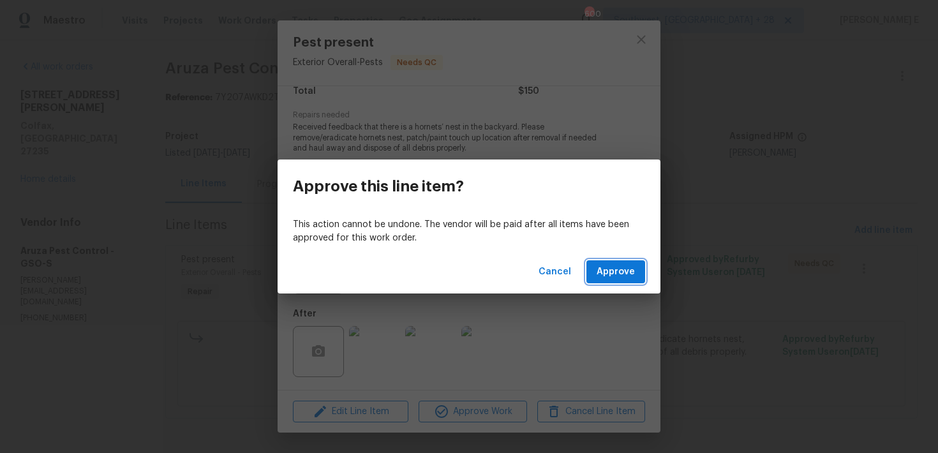
click at [629, 262] on button "Approve" at bounding box center [615, 272] width 59 height 24
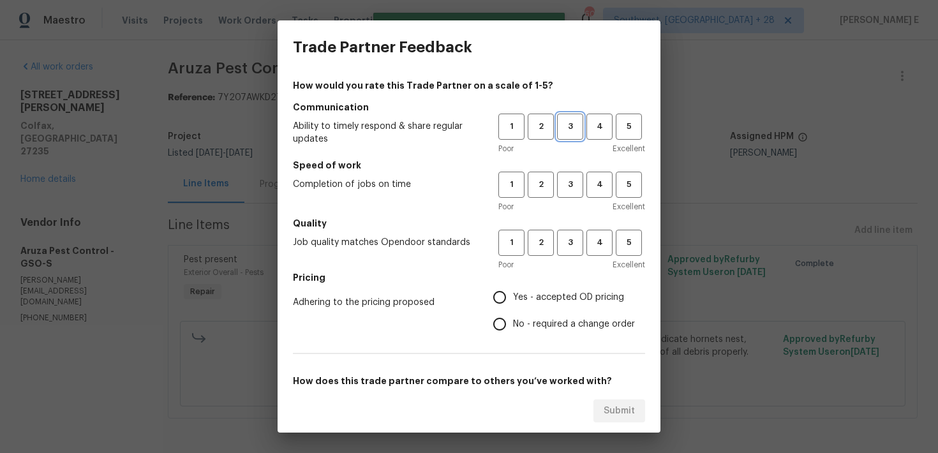
click at [565, 135] on button "3" at bounding box center [570, 127] width 26 height 26
click at [569, 179] on span "3" at bounding box center [570, 184] width 24 height 15
click at [575, 249] on span "3" at bounding box center [570, 242] width 24 height 15
click at [500, 327] on input "No - required a change order" at bounding box center [499, 324] width 27 height 27
radio input "true"
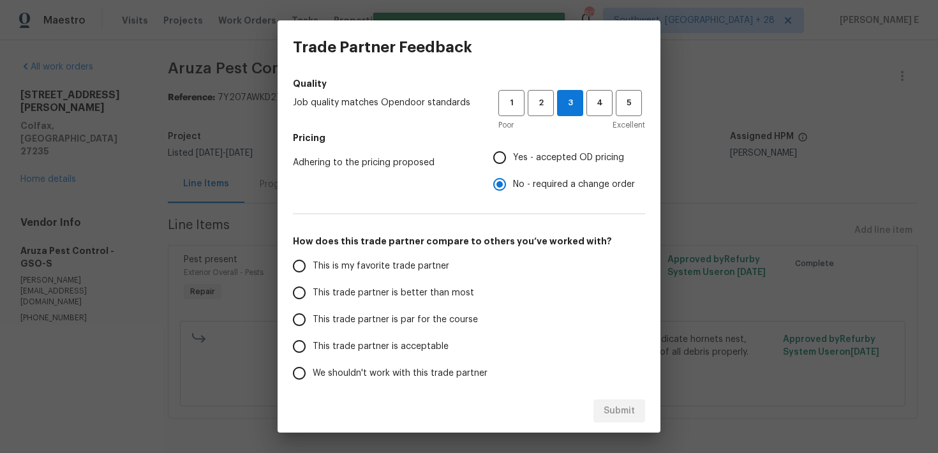
scroll to position [195, 0]
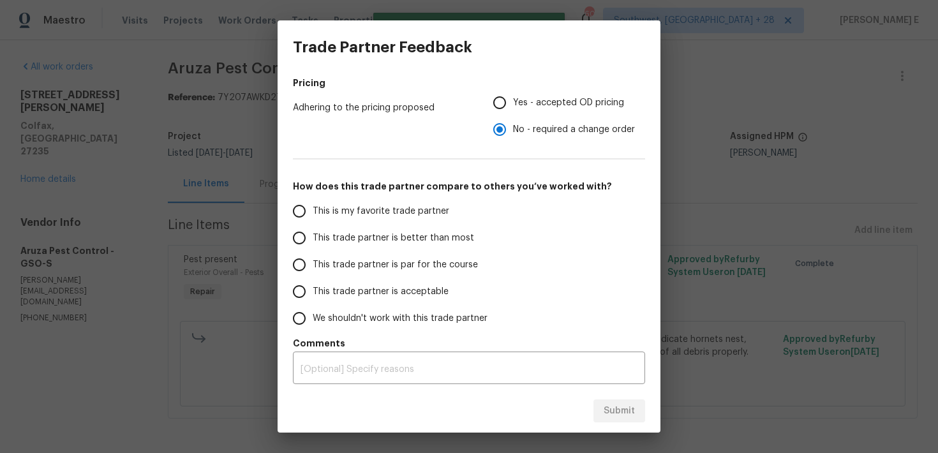
click at [439, 260] on span "This trade partner is par for the course" at bounding box center [395, 264] width 165 height 13
click at [313, 260] on input "This trade partner is par for the course" at bounding box center [299, 264] width 27 height 27
click at [598, 404] on button "Submit" at bounding box center [619, 411] width 52 height 24
radio input "true"
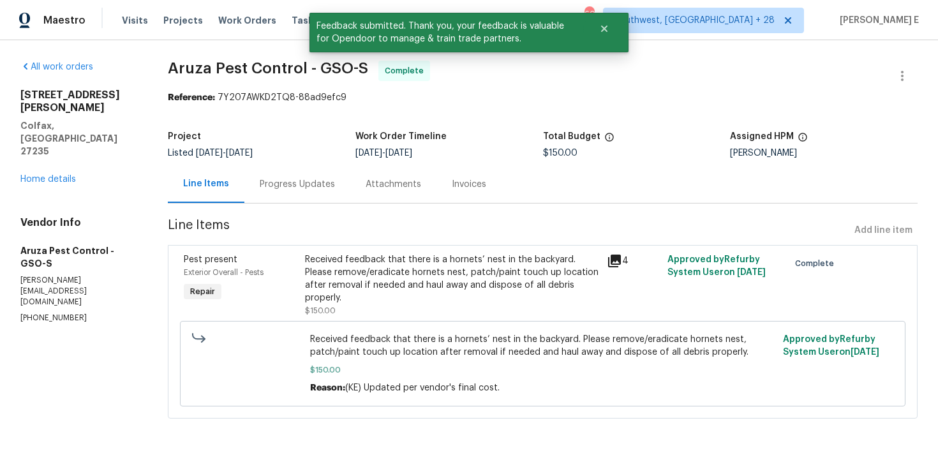
click at [281, 188] on div "Progress Updates" at bounding box center [297, 184] width 75 height 13
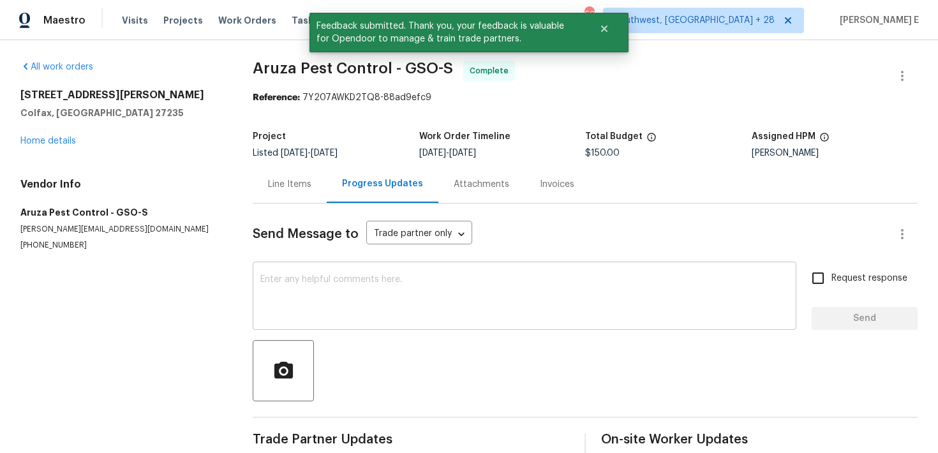
click at [285, 312] on textarea at bounding box center [524, 297] width 528 height 45
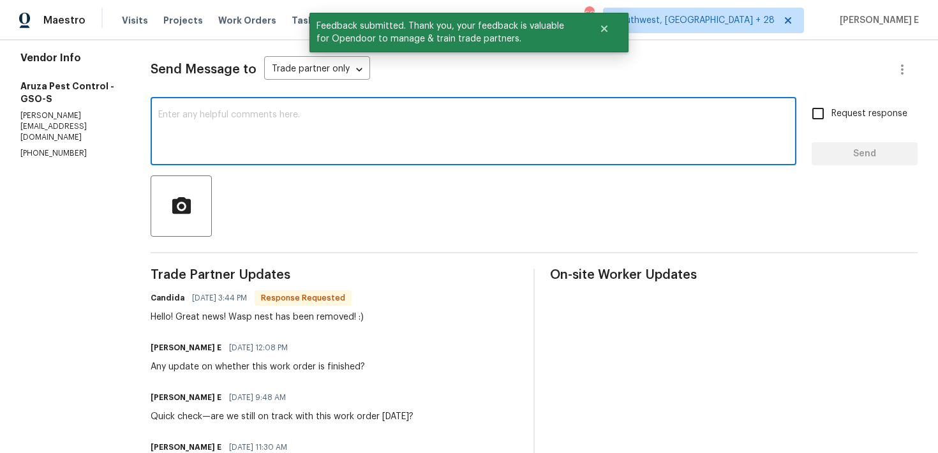
scroll to position [167, 0]
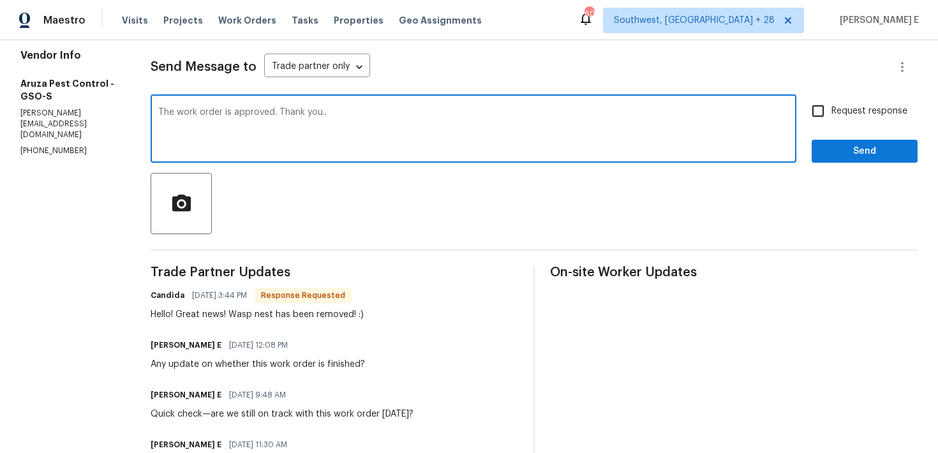
type textarea "The work order is approved. Thank you.."
click at [822, 118] on input "Request response" at bounding box center [817, 111] width 27 height 27
checkbox input "true"
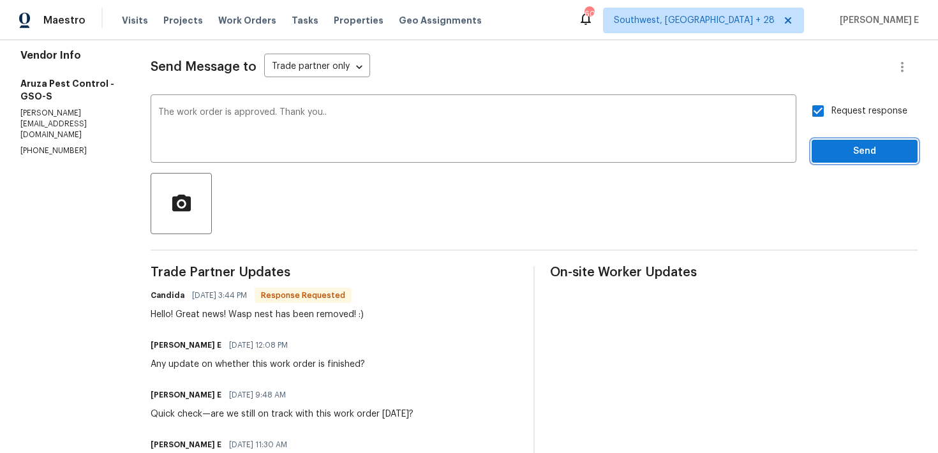
click at [836, 157] on span "Send" at bounding box center [864, 152] width 85 height 16
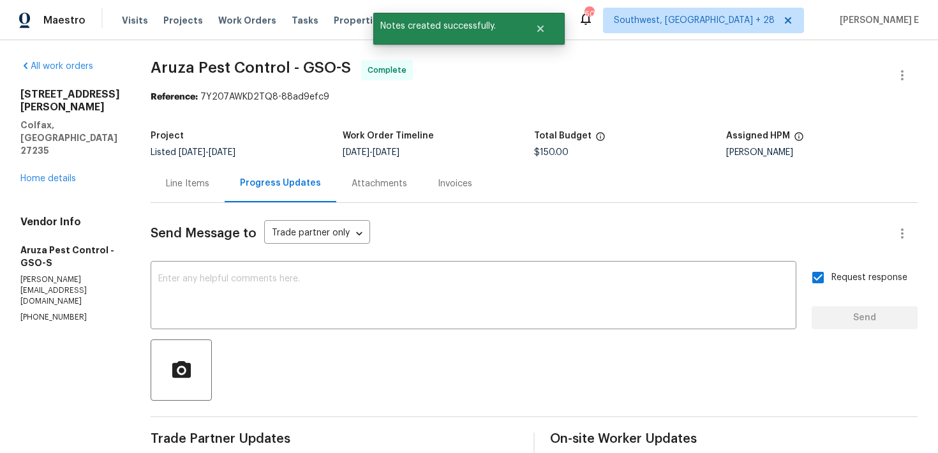
scroll to position [0, 0]
drag, startPoint x: 149, startPoint y: 66, endPoint x: 287, endPoint y: 66, distance: 138.4
copy span "Aruza Pest Control"
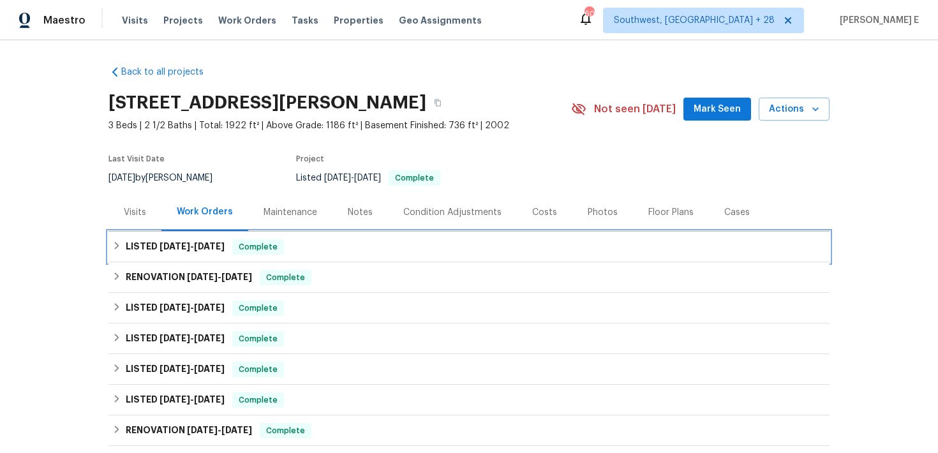
click at [190, 242] on span "9/22/25" at bounding box center [174, 246] width 31 height 9
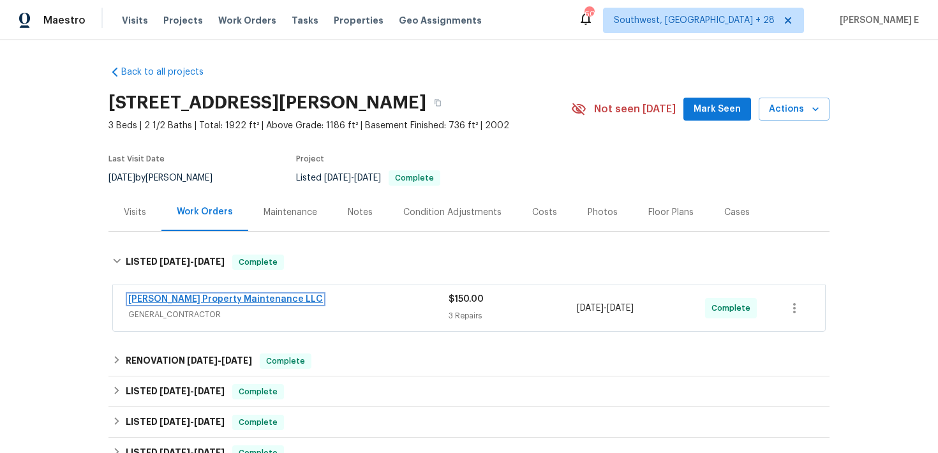
click at [181, 295] on link "Glen Property Maintenance LLC" at bounding box center [225, 299] width 195 height 9
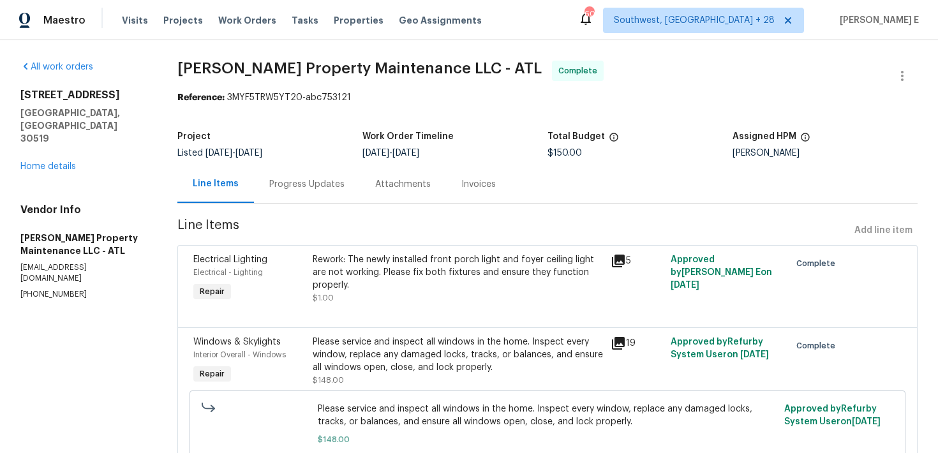
click at [316, 188] on div "Progress Updates" at bounding box center [306, 184] width 75 height 13
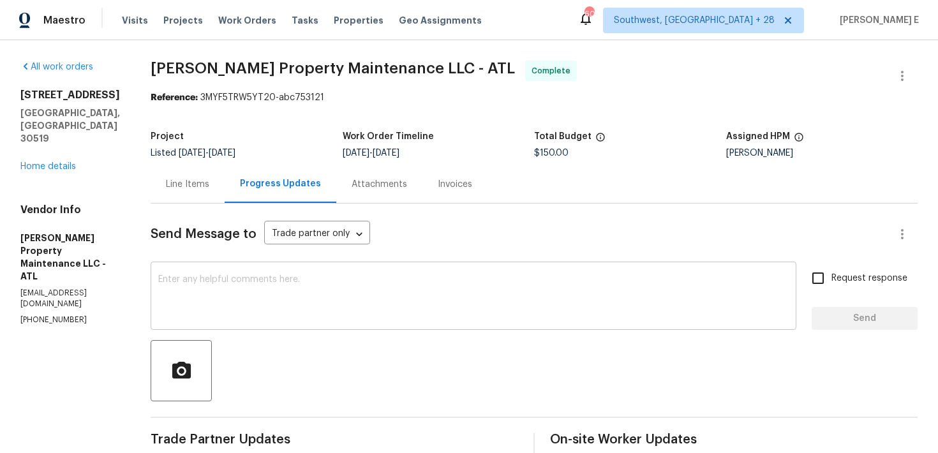
click at [292, 295] on textarea at bounding box center [473, 297] width 630 height 45
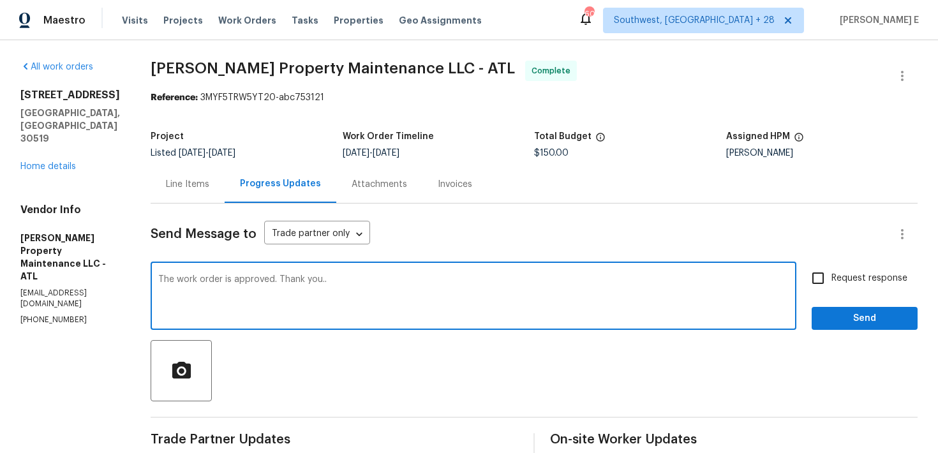
type textarea "The work order is approved. Thank you.."
click at [891, 272] on span "Request response" at bounding box center [869, 278] width 76 height 13
click at [831, 272] on input "Request response" at bounding box center [817, 278] width 27 height 27
checkbox input "true"
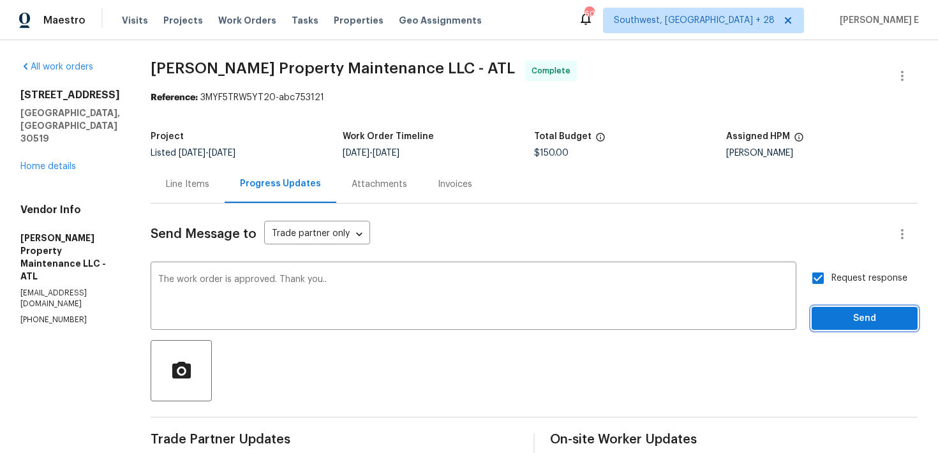
click at [857, 316] on span "Send" at bounding box center [864, 319] width 85 height 16
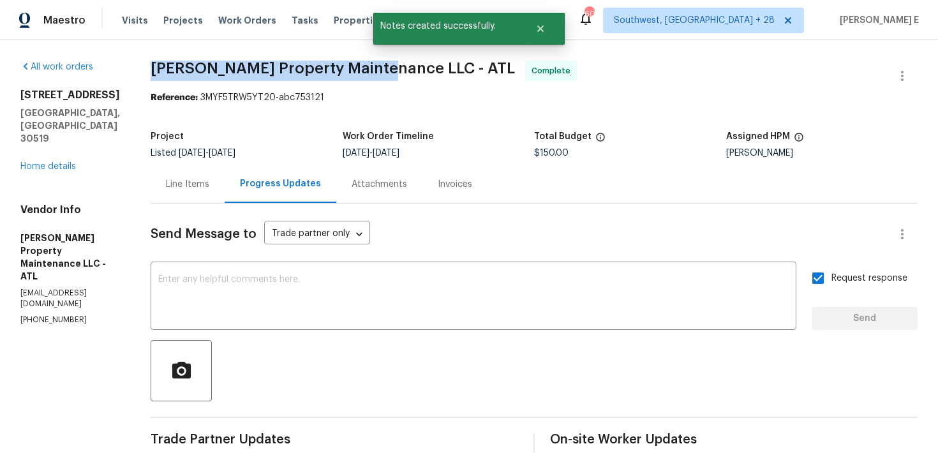
drag, startPoint x: 152, startPoint y: 74, endPoint x: 382, endPoint y: 70, distance: 230.3
copy span "Glen Property Maintenance LLC"
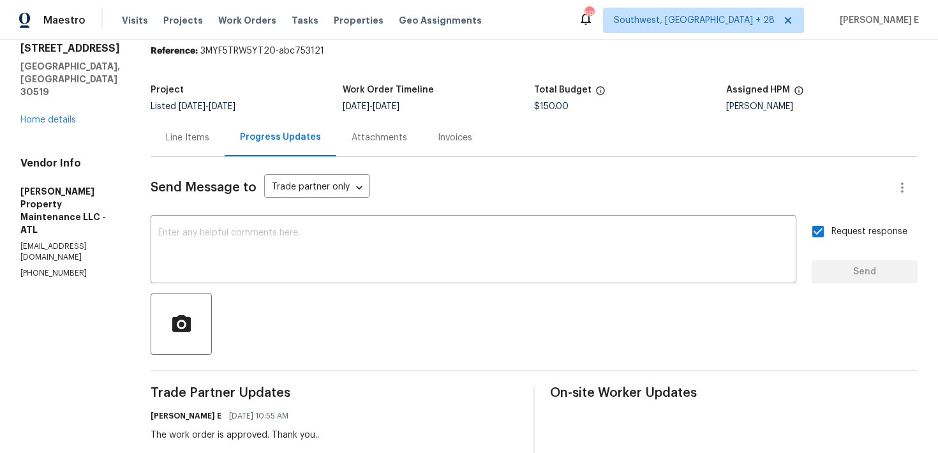
scroll to position [54, 0]
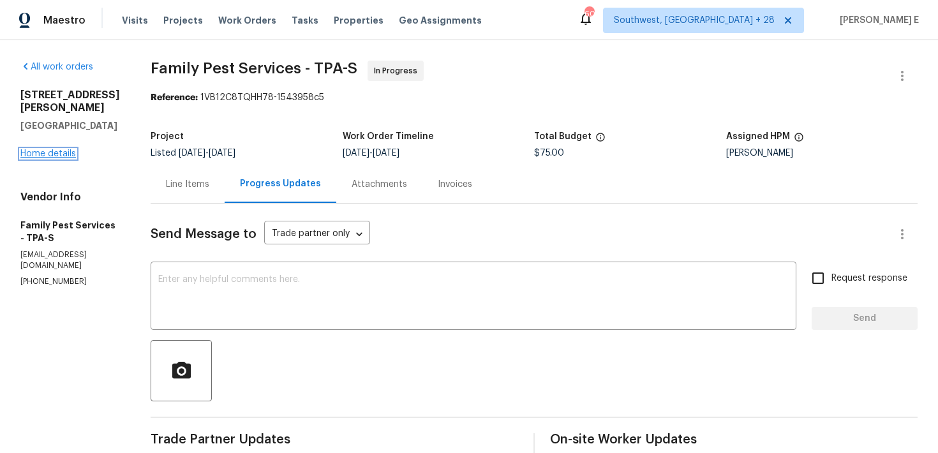
click at [69, 149] on link "Home details" at bounding box center [47, 153] width 55 height 9
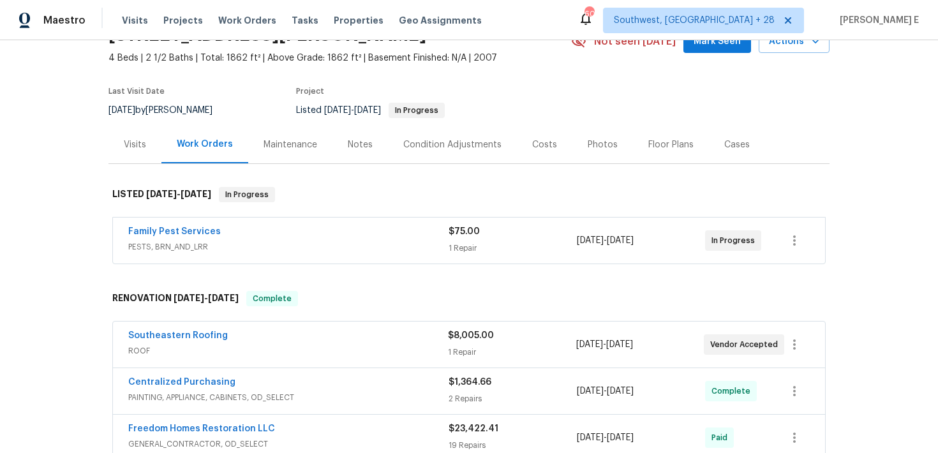
scroll to position [68, 0]
click at [200, 230] on link "Family Pest Services" at bounding box center [174, 230] width 92 height 9
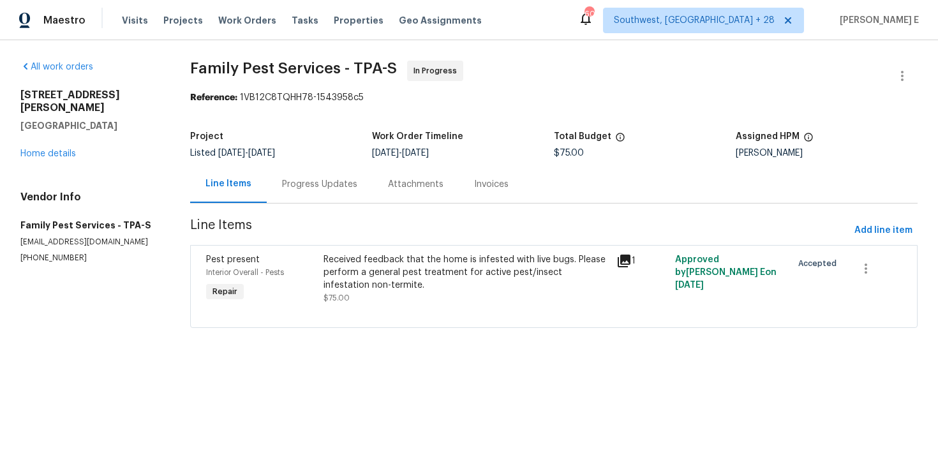
click at [372, 295] on div "Received feedback that the home is infested with live bugs. Please perform a ge…" at bounding box center [465, 278] width 285 height 51
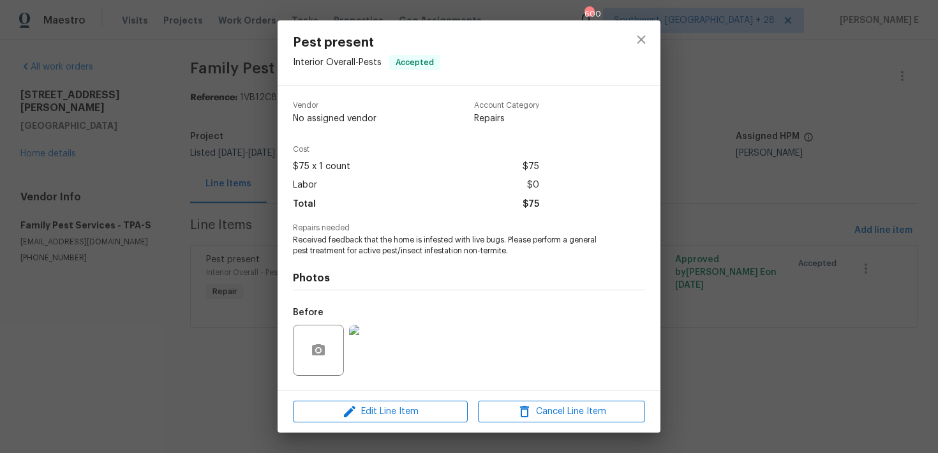
scroll to position [82, 0]
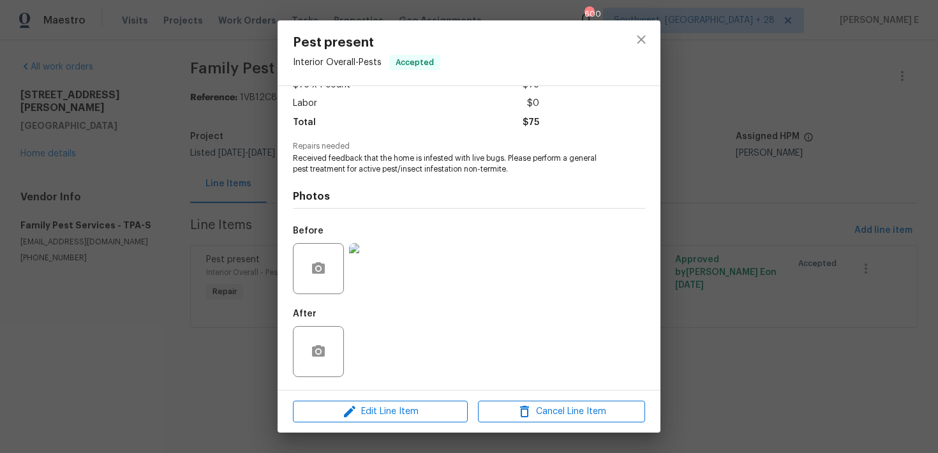
click at [373, 271] on img at bounding box center [374, 268] width 51 height 51
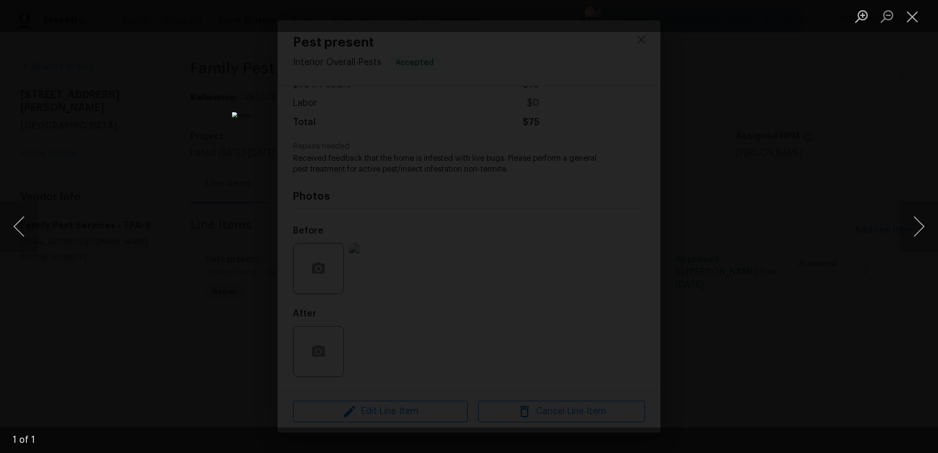
click at [703, 174] on div "Lightbox" at bounding box center [469, 226] width 938 height 453
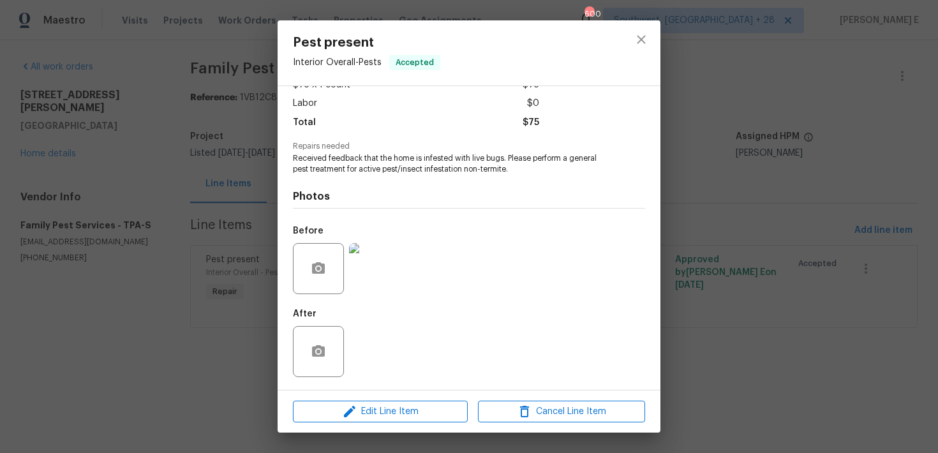
click at [703, 174] on div "Pest present Interior Overall - Pests Accepted Vendor Family Pest Services Acco…" at bounding box center [469, 226] width 938 height 453
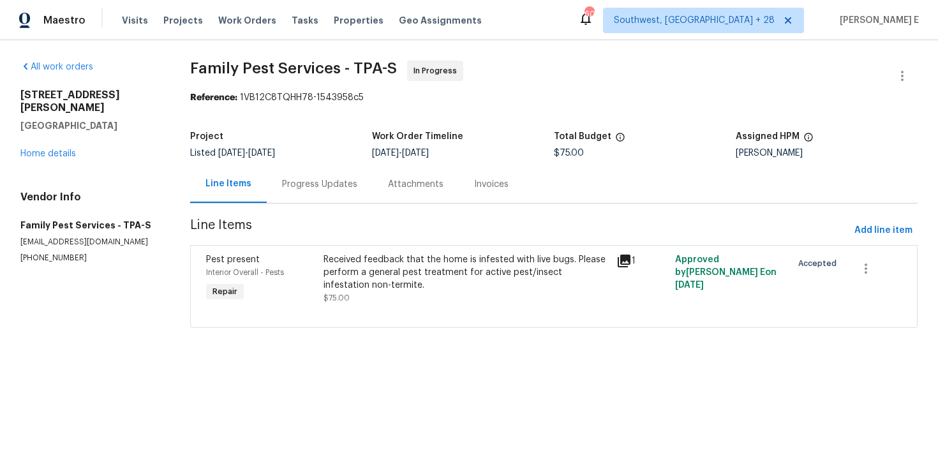
click at [342, 196] on div "Progress Updates" at bounding box center [320, 184] width 106 height 38
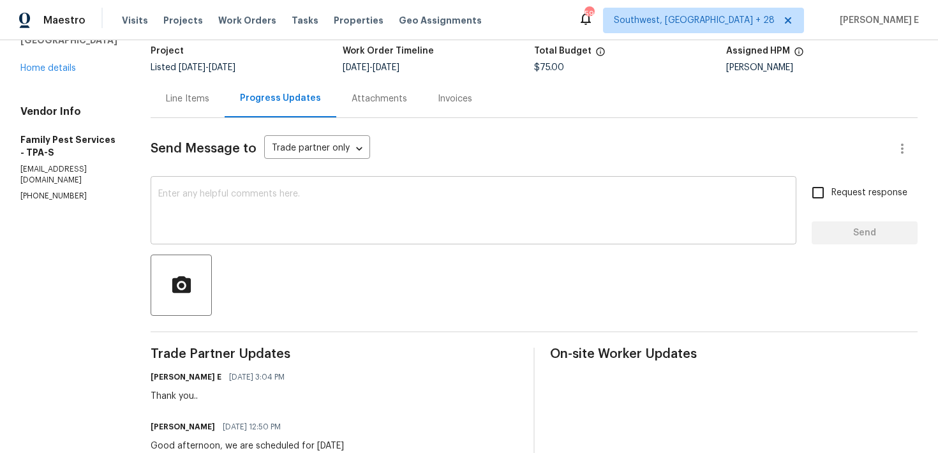
scroll to position [95, 0]
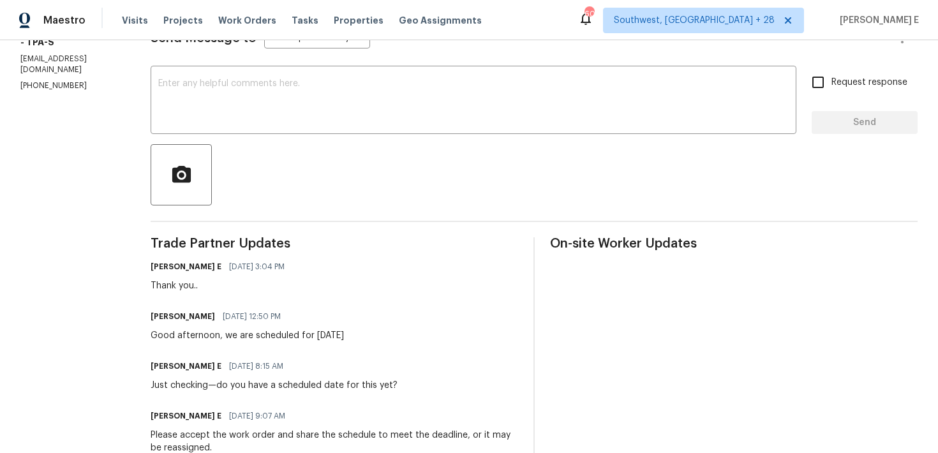
scroll to position [114, 0]
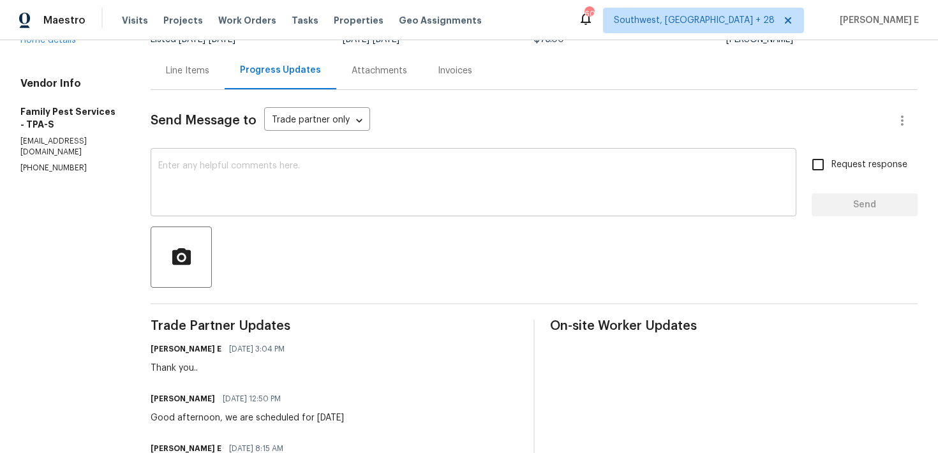
click at [480, 188] on textarea at bounding box center [473, 183] width 630 height 45
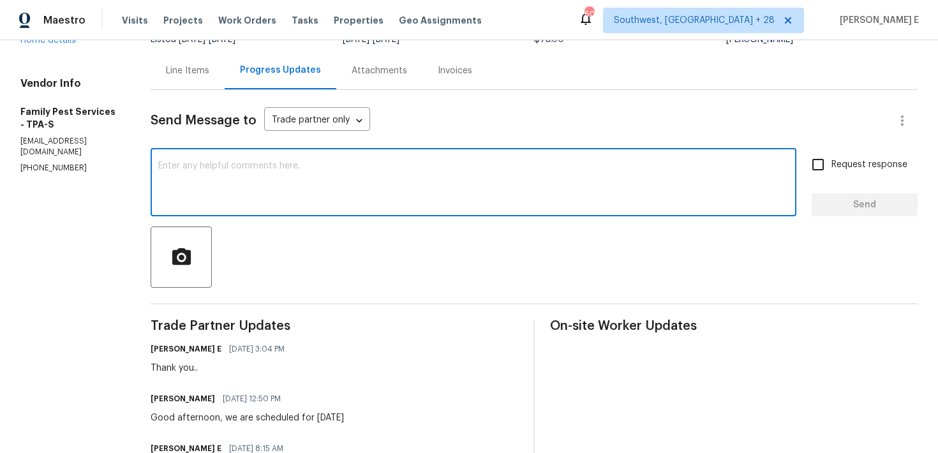
paste textarea "Quick check—are we still on track with this work order [DATE]?"
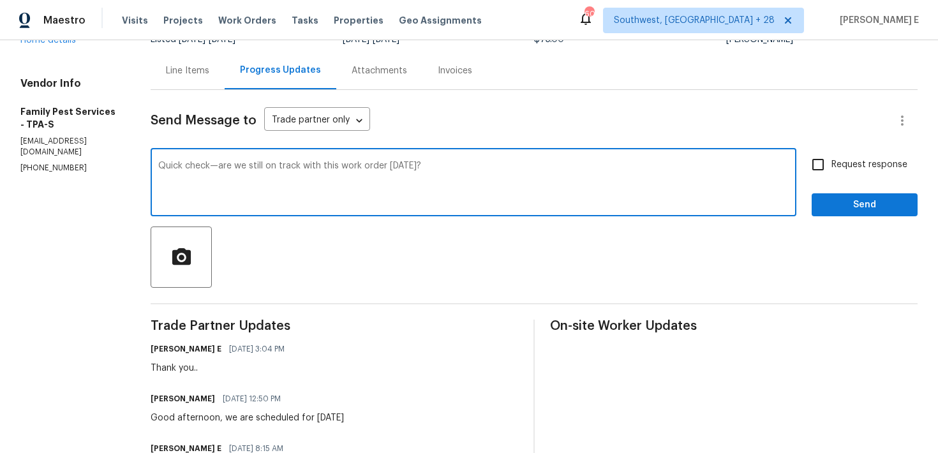
type textarea "Quick check—are we still on track with this work order [DATE]?"
click at [843, 162] on span "Request response" at bounding box center [869, 164] width 76 height 13
click at [831, 162] on input "Request response" at bounding box center [817, 164] width 27 height 27
checkbox input "true"
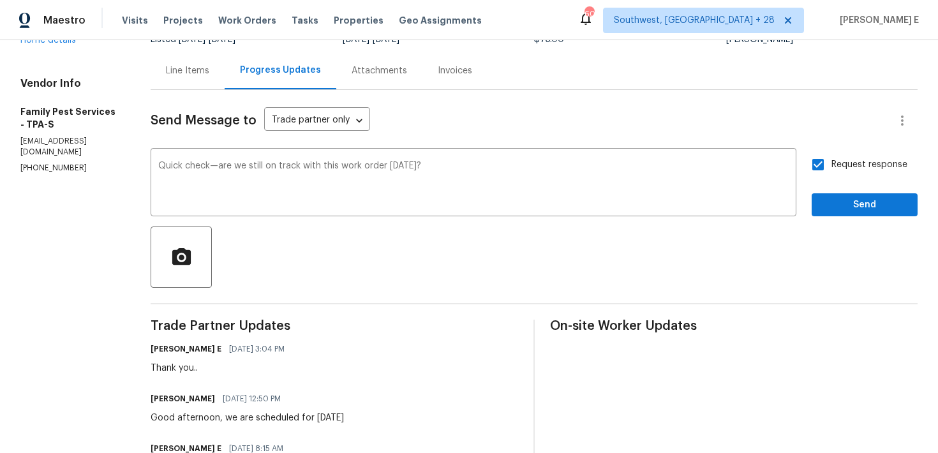
click at [837, 219] on div "Send Message to Trade partner only Trade partner only ​ Quick check—are we stil…" at bounding box center [534, 421] width 767 height 663
click at [850, 211] on span "Send" at bounding box center [864, 205] width 85 height 16
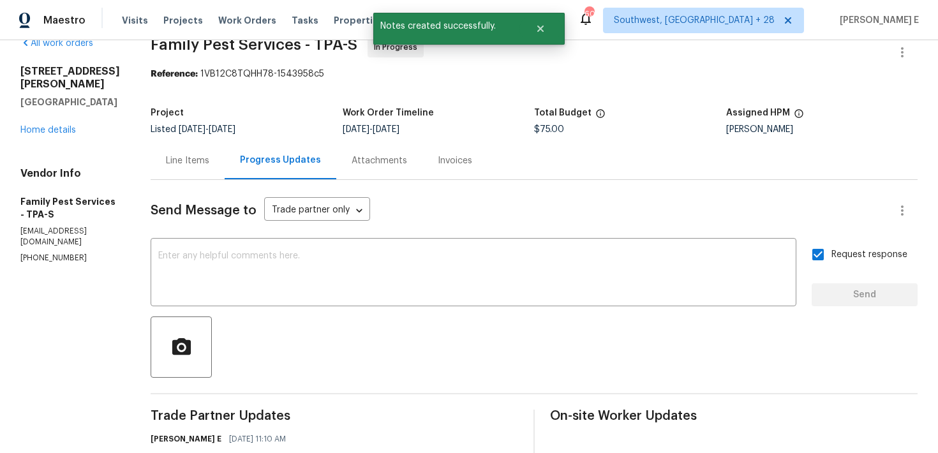
scroll to position [0, 0]
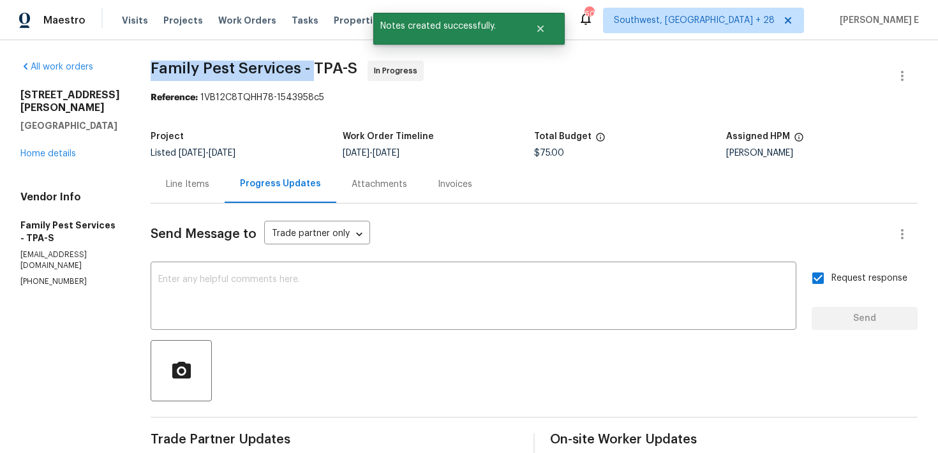
drag, startPoint x: 157, startPoint y: 74, endPoint x: 319, endPoint y: 76, distance: 162.0
click at [319, 76] on span "Family Pest Services - TPA-S In Progress" at bounding box center [519, 76] width 736 height 31
copy span "Family Pest Services -"
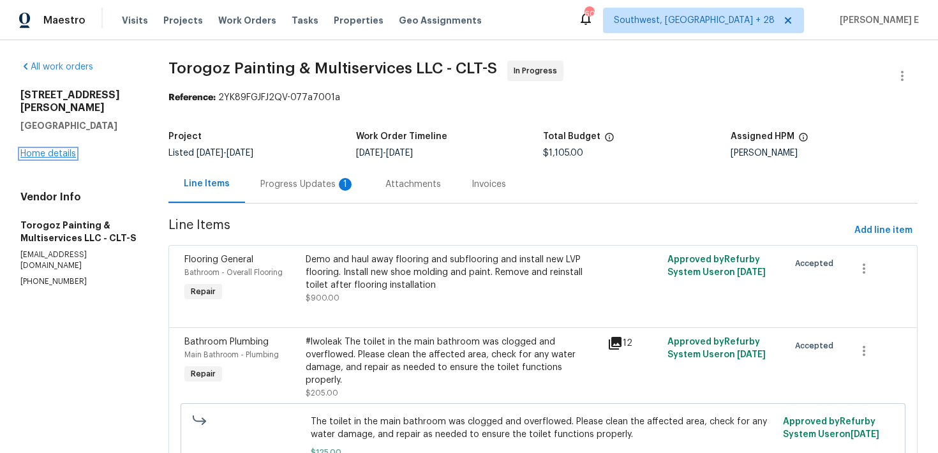
click at [67, 149] on link "Home details" at bounding box center [47, 153] width 55 height 9
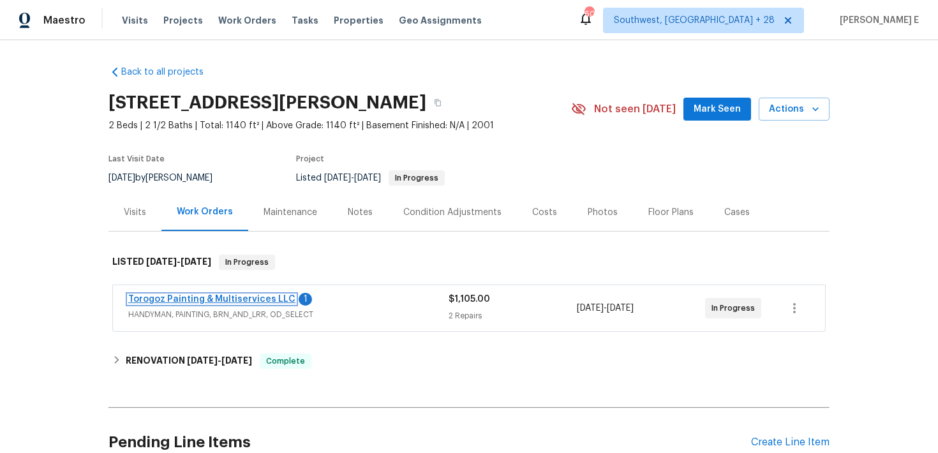
click at [188, 297] on link "Torogoz Painting & Multiservices LLC" at bounding box center [211, 299] width 167 height 9
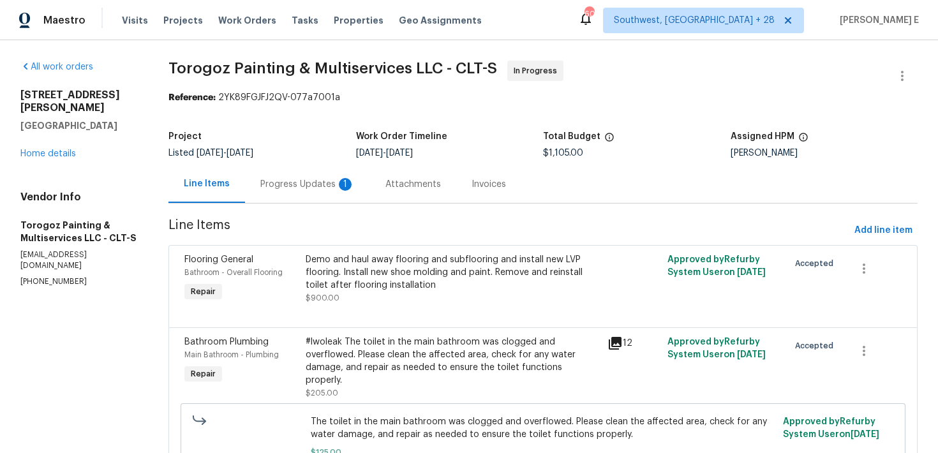
click at [344, 186] on div "Progress Updates 1" at bounding box center [307, 184] width 94 height 13
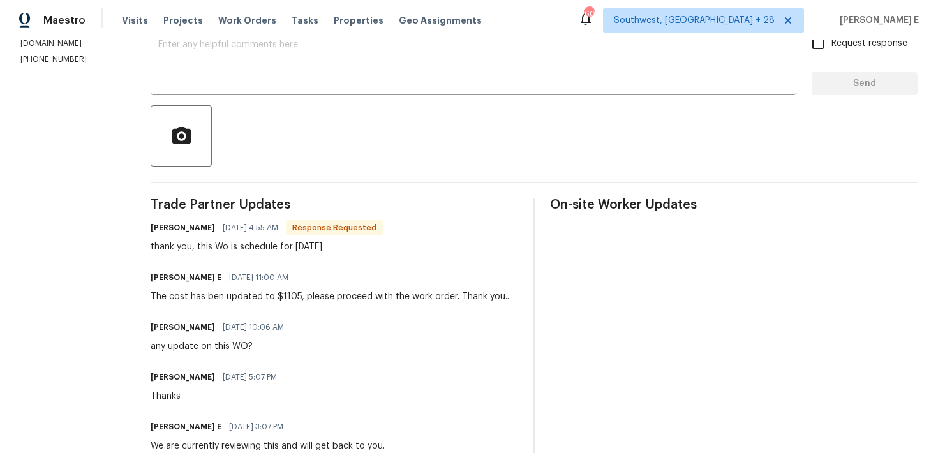
scroll to position [244, 0]
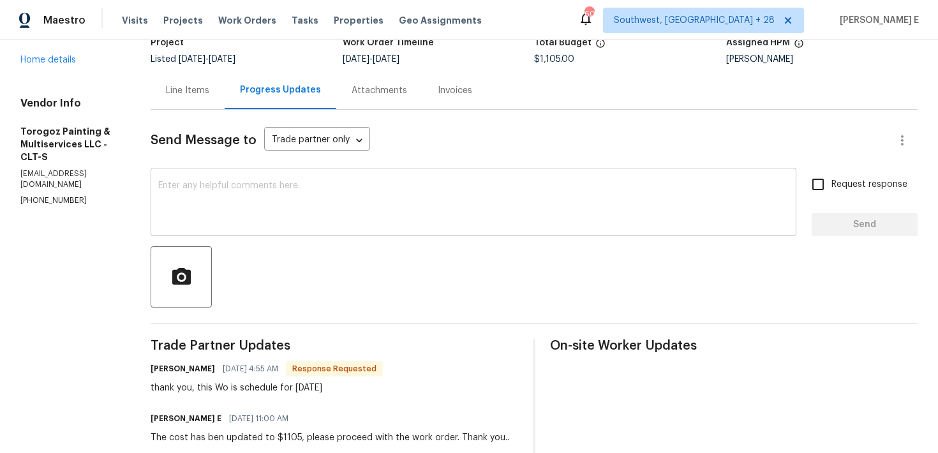
click at [353, 185] on textarea at bounding box center [473, 203] width 630 height 45
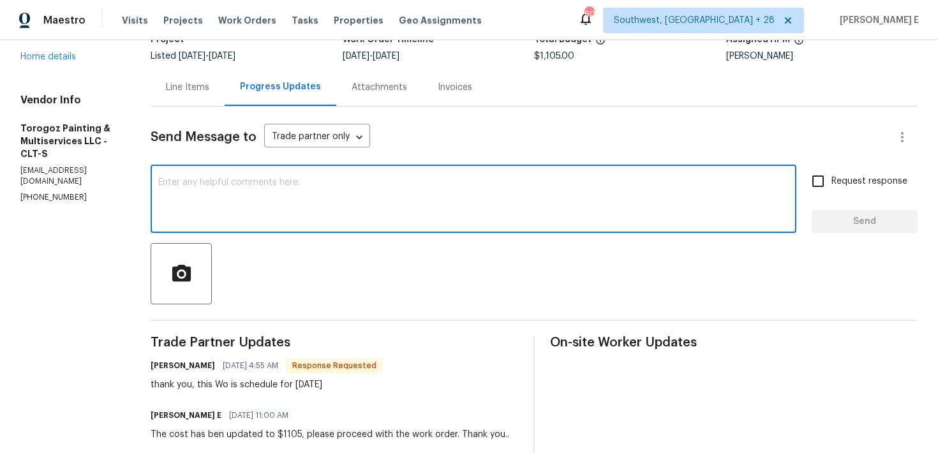
scroll to position [0, 0]
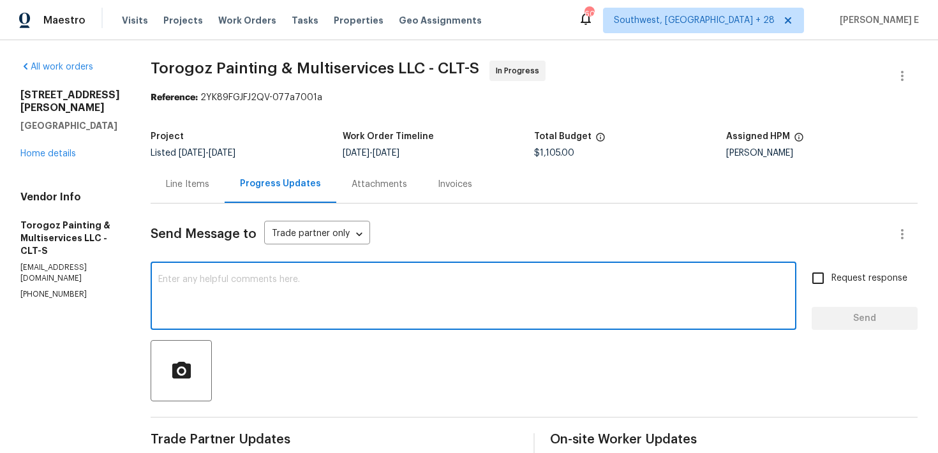
click at [209, 189] on div "Line Items" at bounding box center [187, 184] width 43 height 13
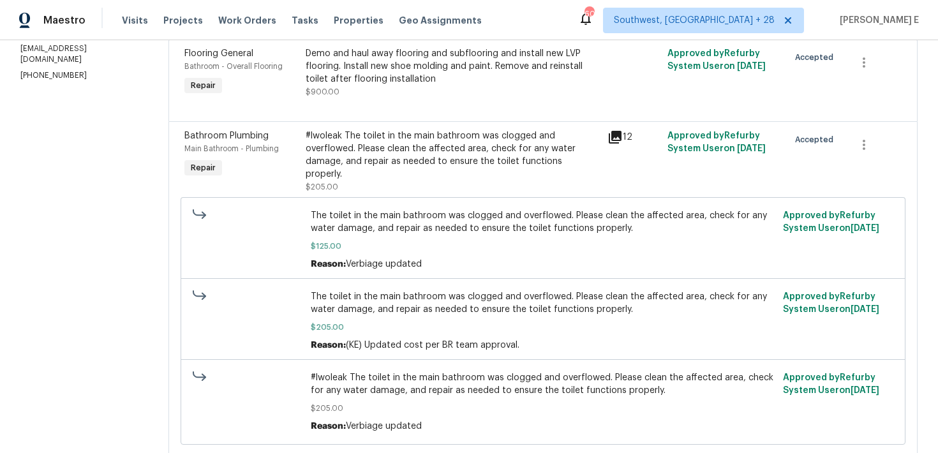
scroll to position [196, 0]
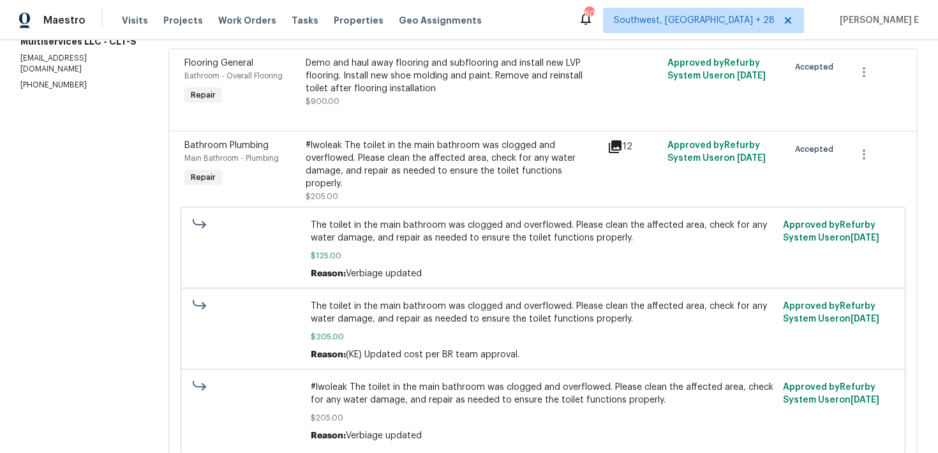
click at [463, 187] on div "#lwoleak The toilet in the main bathroom was clogged and overflowed. Please cle…" at bounding box center [453, 164] width 294 height 51
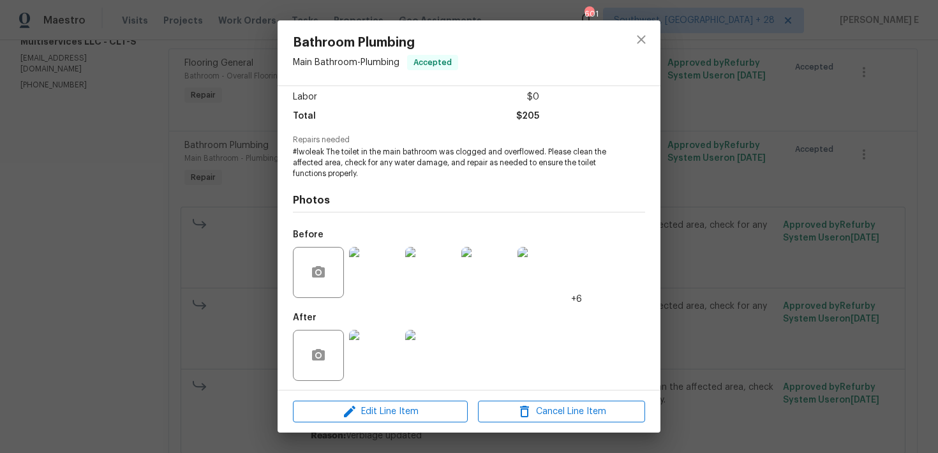
scroll to position [92, 0]
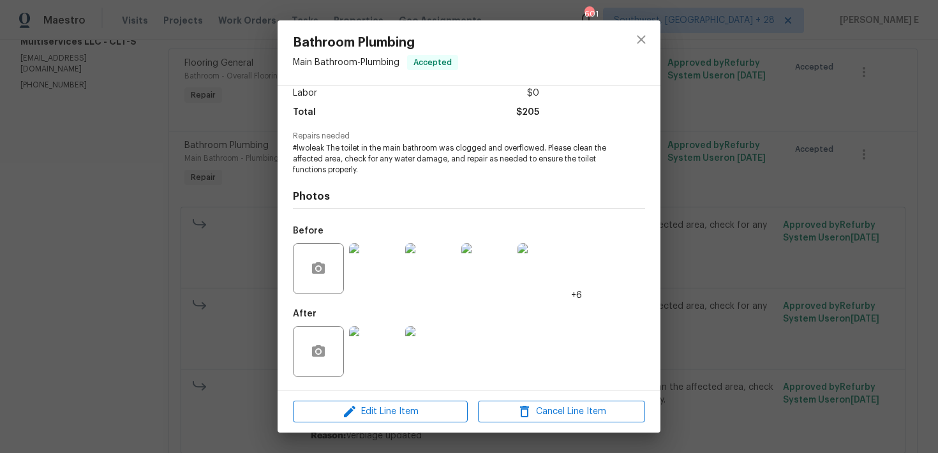
click at [173, 374] on div "Bathroom Plumbing Main Bathroom - Plumbing Accepted Vendor Torogoz Painting & M…" at bounding box center [469, 226] width 938 height 453
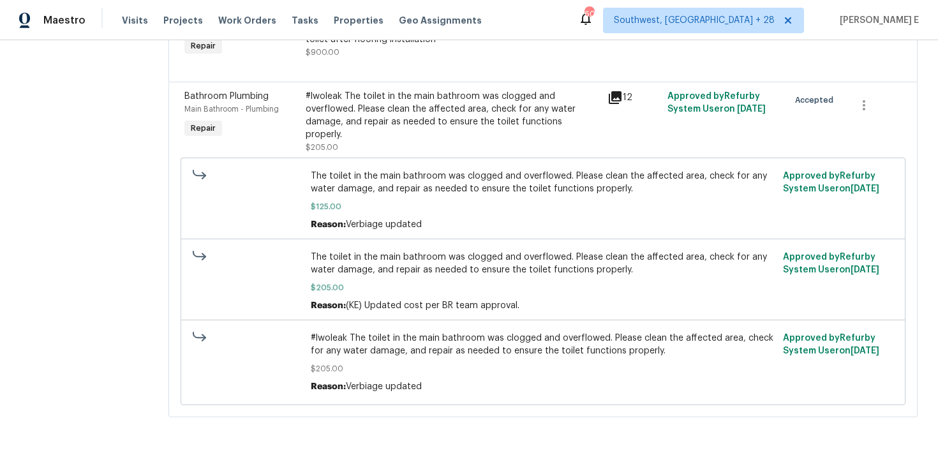
scroll to position [0, 0]
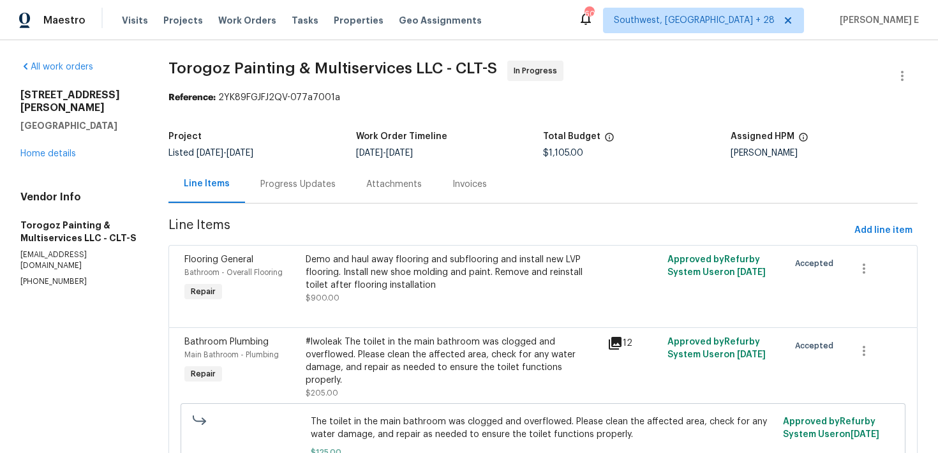
click at [304, 206] on section "Torogoz Painting & Multiservices LLC - CLT-S In Progress Reference: 2YK89FGJFJ2…" at bounding box center [542, 369] width 749 height 617
click at [331, 181] on div "Progress Updates" at bounding box center [297, 184] width 75 height 13
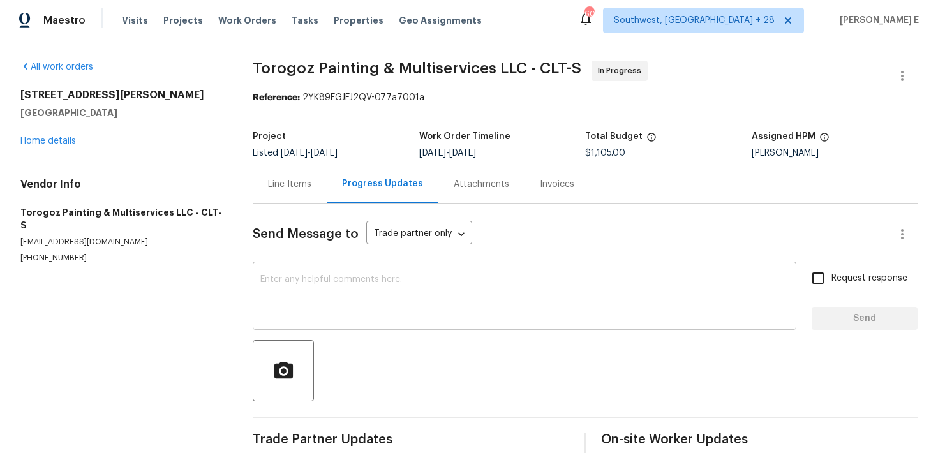
click at [343, 286] on textarea at bounding box center [524, 297] width 528 height 45
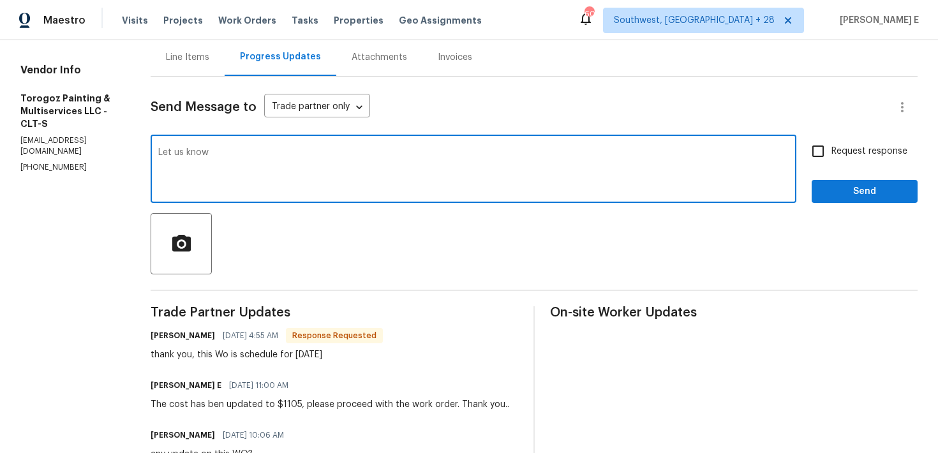
scroll to position [126, 0]
type textarea "Let us know on the completion."
click at [837, 151] on span "Request response" at bounding box center [869, 151] width 76 height 13
click at [831, 151] on input "Request response" at bounding box center [817, 151] width 27 height 27
checkbox input "true"
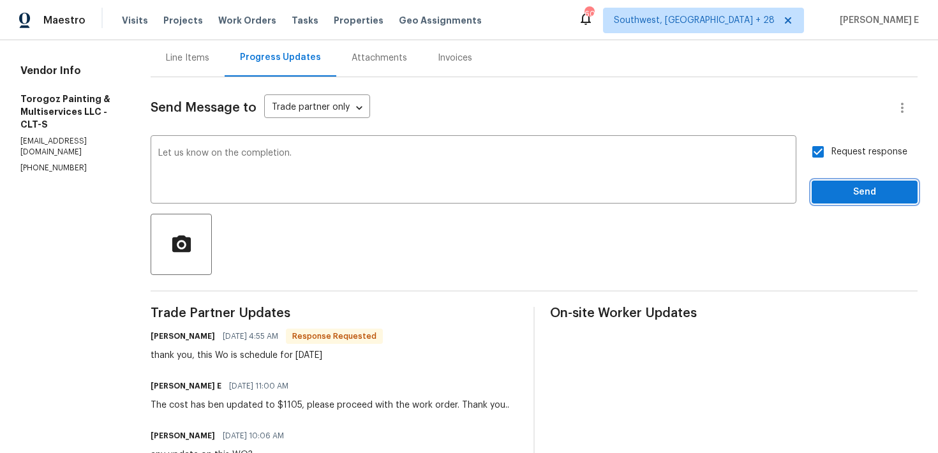
click at [833, 189] on span "Send" at bounding box center [864, 192] width 85 height 16
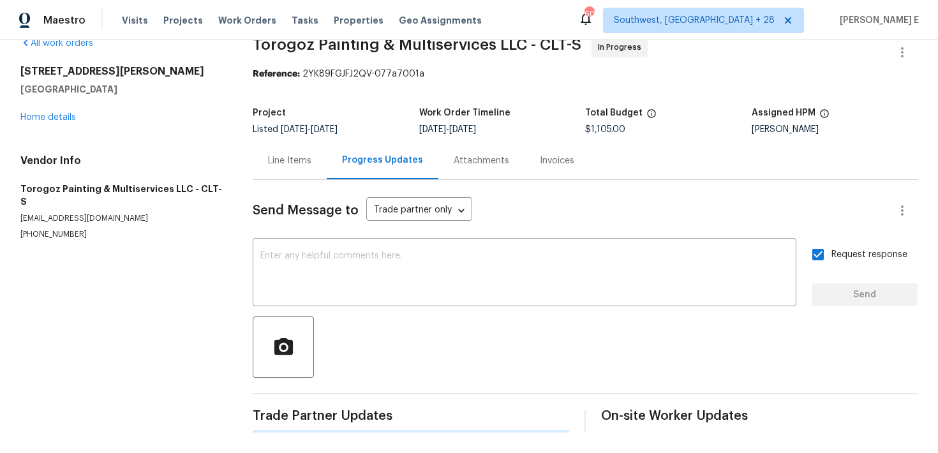
scroll to position [0, 0]
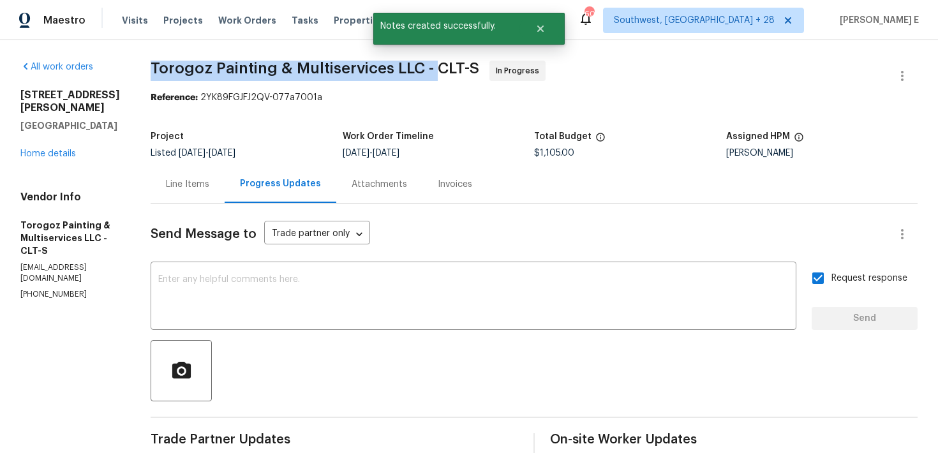
drag, startPoint x: 178, startPoint y: 64, endPoint x: 468, endPoint y: 67, distance: 290.3
copy span "Torogoz Painting & Multiservices LLC -"
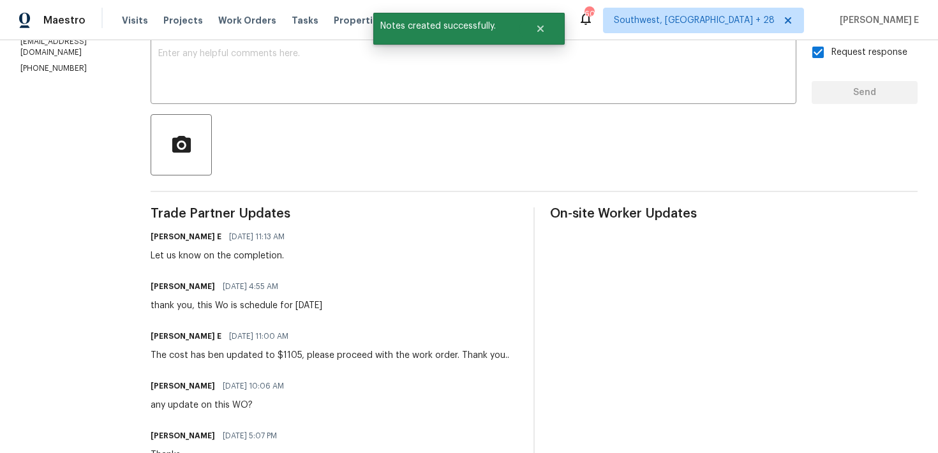
scroll to position [240, 0]
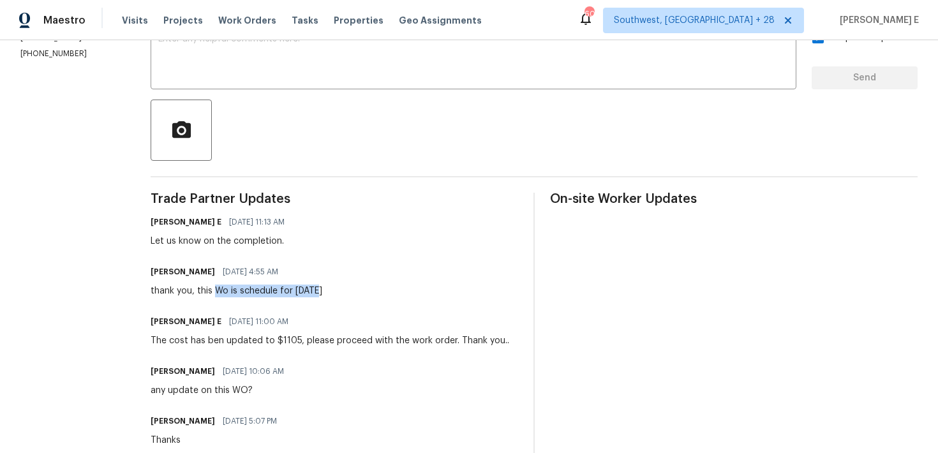
drag, startPoint x: 246, startPoint y: 288, endPoint x: 356, endPoint y: 288, distance: 110.4
click at [356, 288] on div "Ricardo Arturo 09/30/2025 4:55 AM thank you, this Wo is schedule for today" at bounding box center [334, 280] width 367 height 34
copy div "Wo is schedule for today"
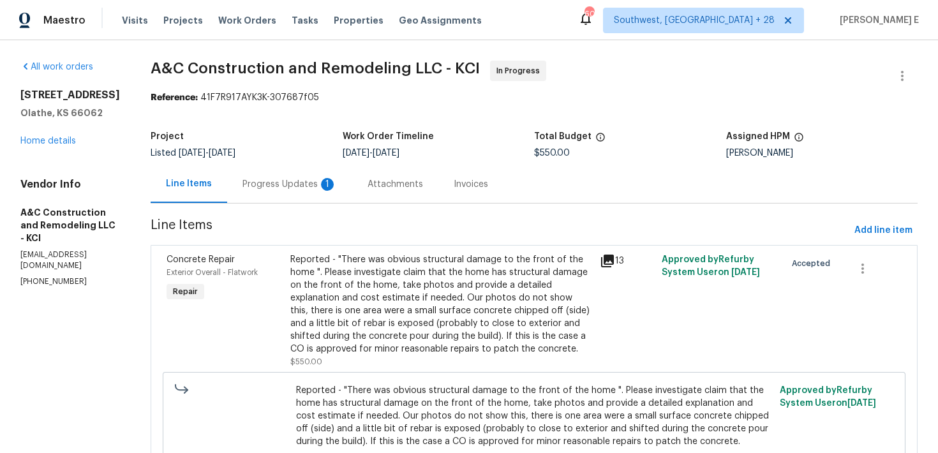
click at [279, 181] on div "Progress Updates 1" at bounding box center [289, 184] width 94 height 13
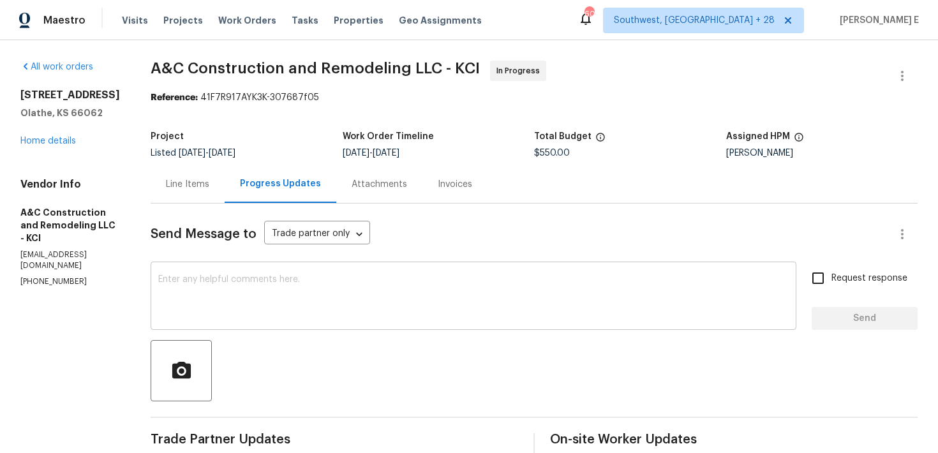
click at [252, 281] on textarea at bounding box center [473, 297] width 630 height 45
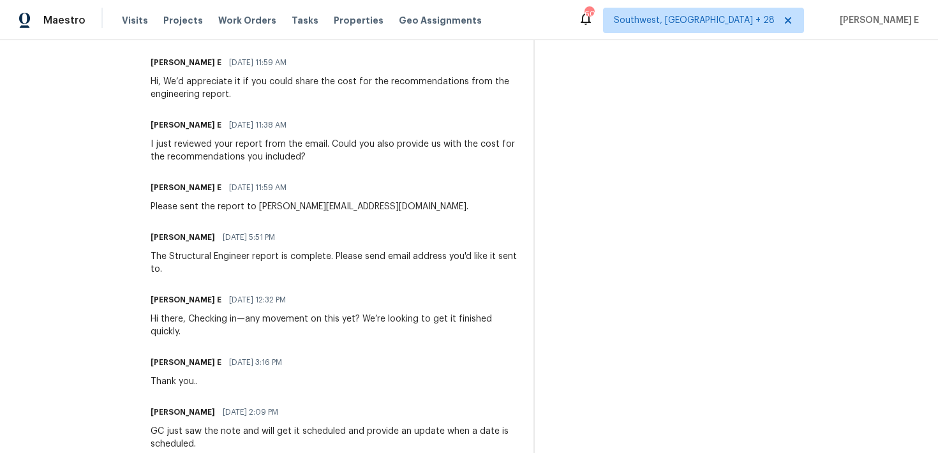
scroll to position [627, 0]
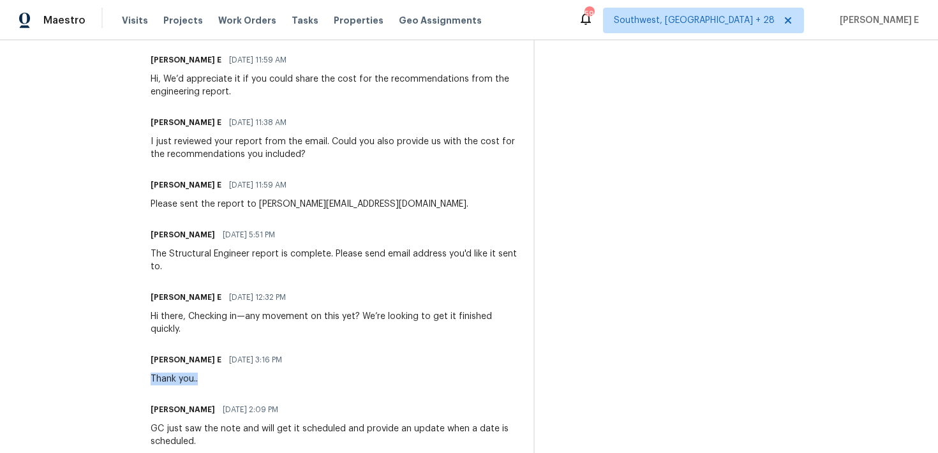
drag, startPoint x: 173, startPoint y: 374, endPoint x: 240, endPoint y: 374, distance: 67.0
click at [240, 374] on div "Thank you.." at bounding box center [220, 379] width 139 height 13
copy div "Thank you.."
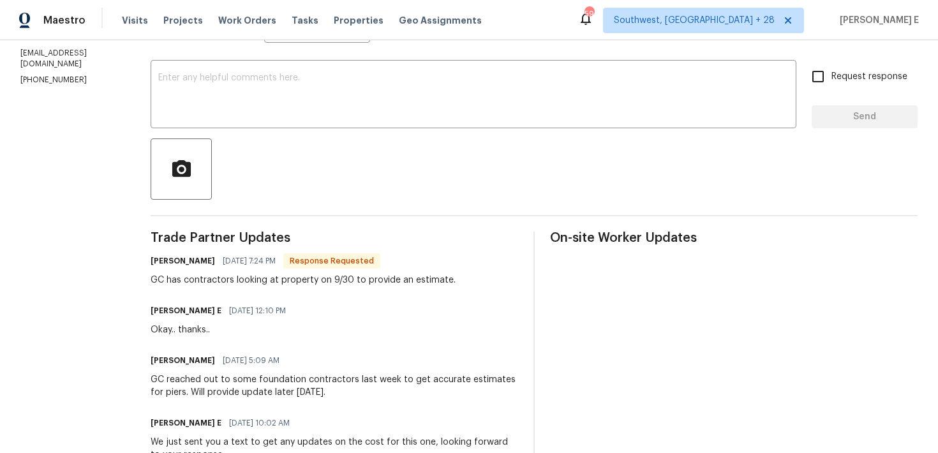
scroll to position [0, 0]
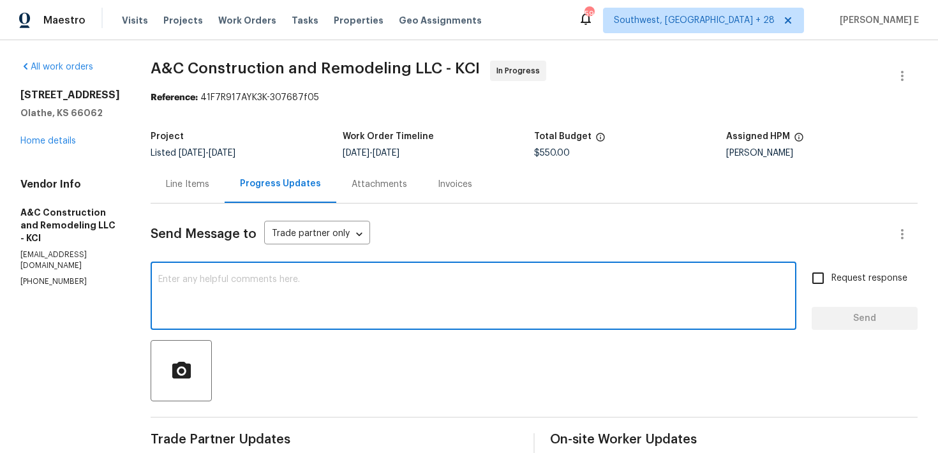
click at [226, 282] on textarea at bounding box center [473, 297] width 630 height 45
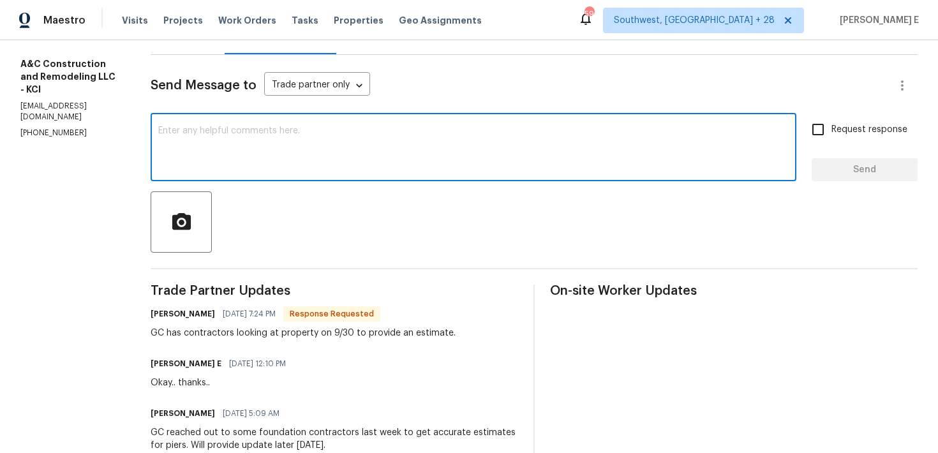
scroll to position [163, 0]
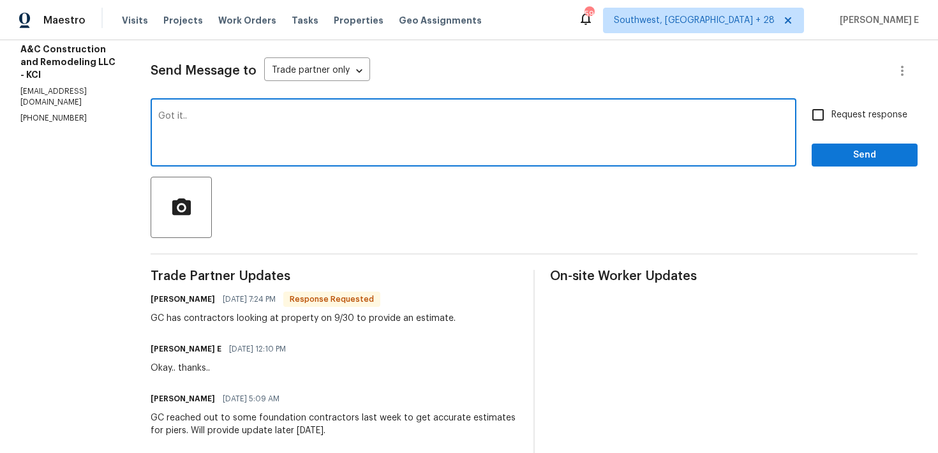
type textarea "Got it.."
click at [846, 151] on span "Send" at bounding box center [864, 155] width 85 height 16
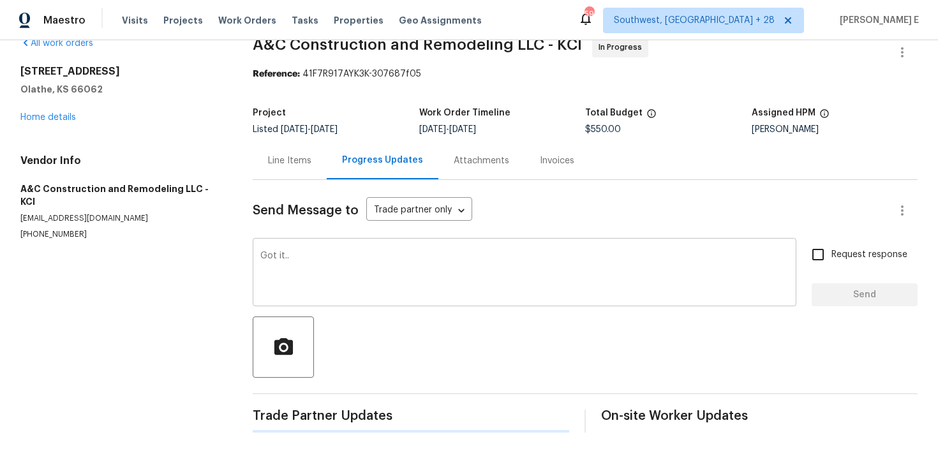
scroll to position [0, 0]
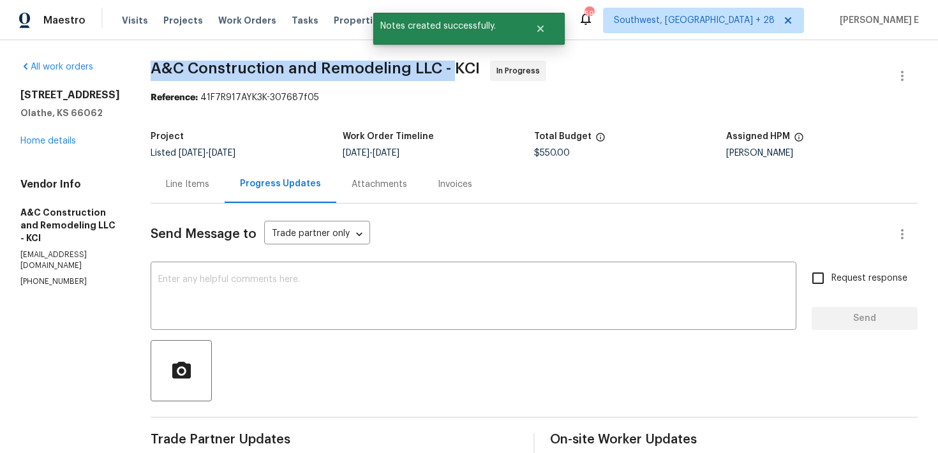
drag, startPoint x: 168, startPoint y: 65, endPoint x: 472, endPoint y: 62, distance: 304.3
copy span "A&C Construction and Remodeling LLC -"
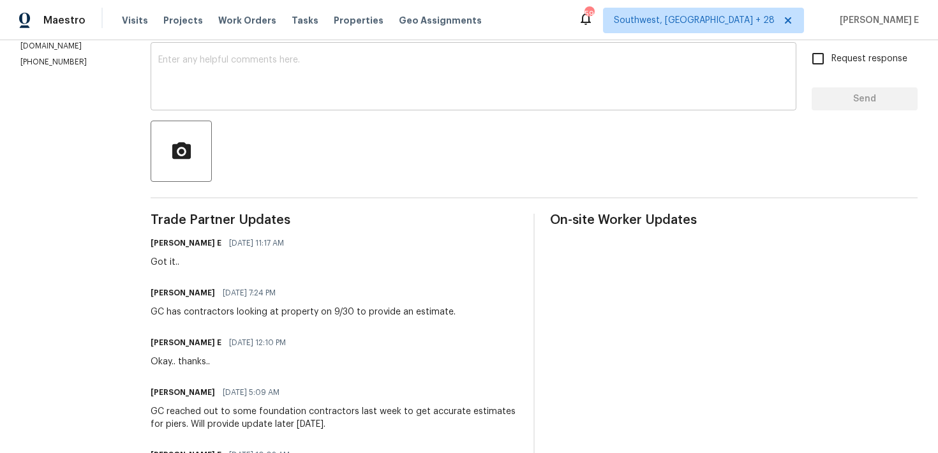
scroll to position [222, 0]
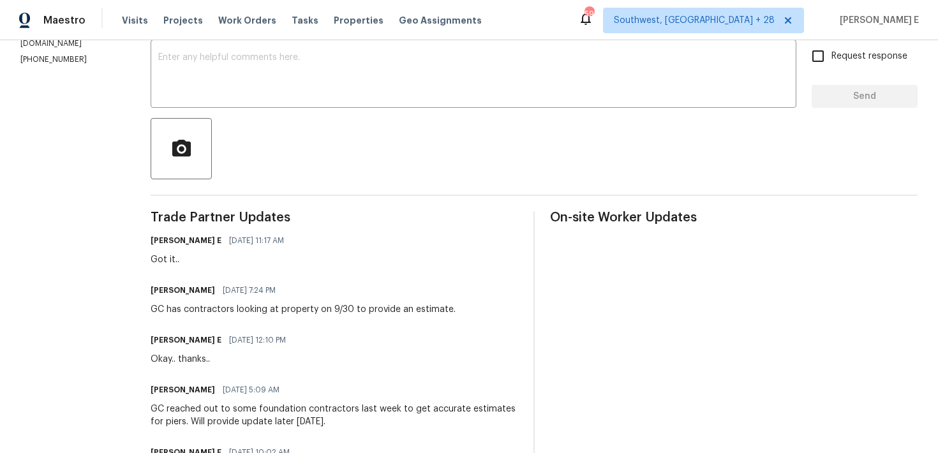
click at [356, 314] on div "GC has contractors looking at property on 9/30 to provide an estimate." at bounding box center [303, 309] width 305 height 13
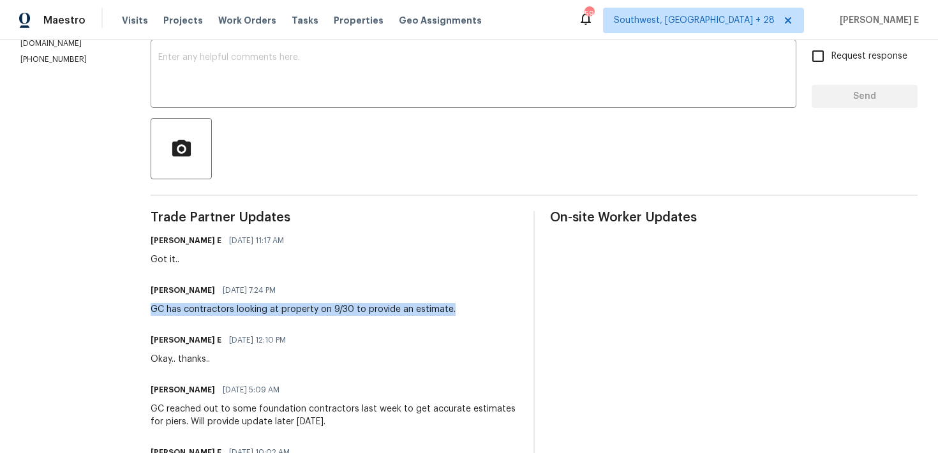
drag, startPoint x: 173, startPoint y: 311, endPoint x: 498, endPoint y: 320, distance: 324.8
copy div "GC has contractors looking at property on 9/30 to provide an estimate."
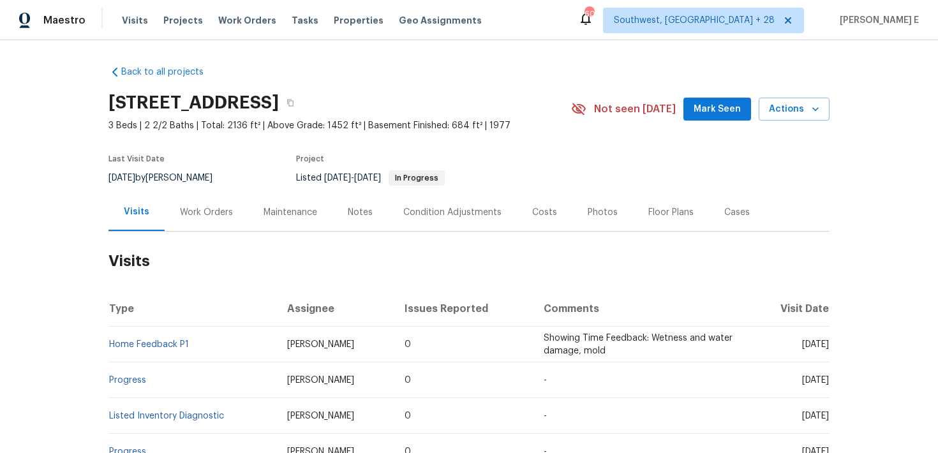
click at [196, 213] on div "Work Orders" at bounding box center [206, 212] width 53 height 13
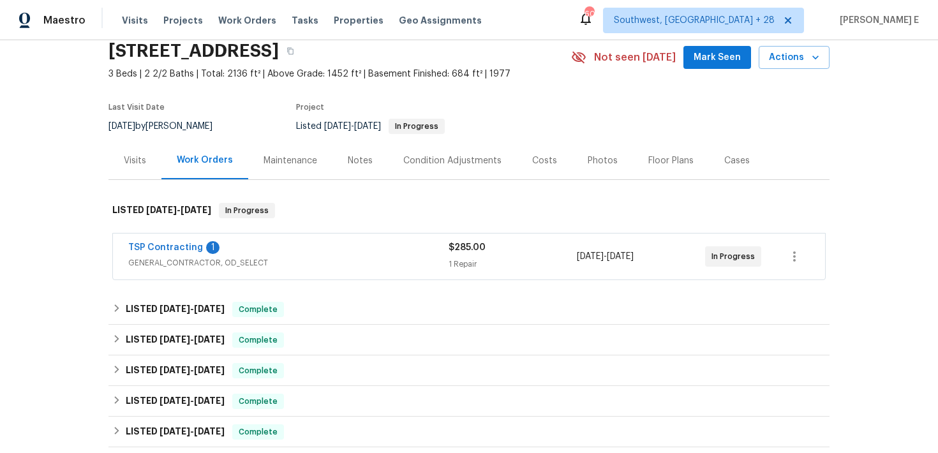
scroll to position [55, 0]
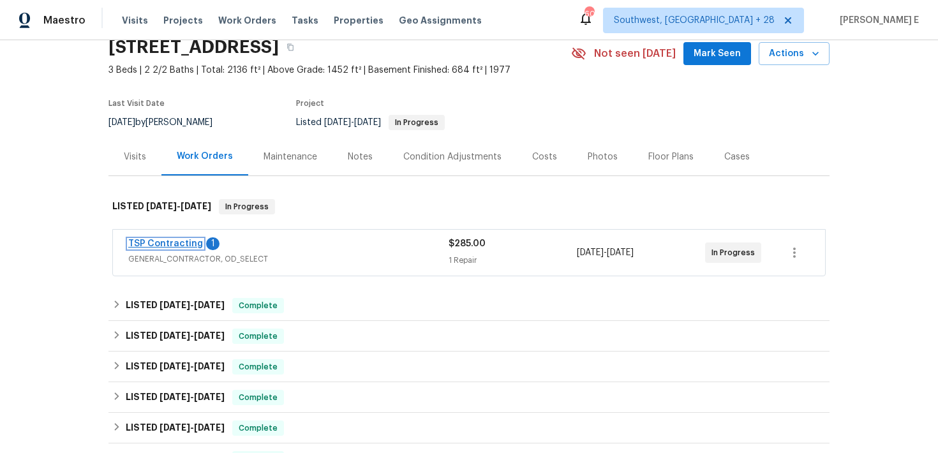
click at [154, 246] on link "TSP Contracting" at bounding box center [165, 243] width 75 height 9
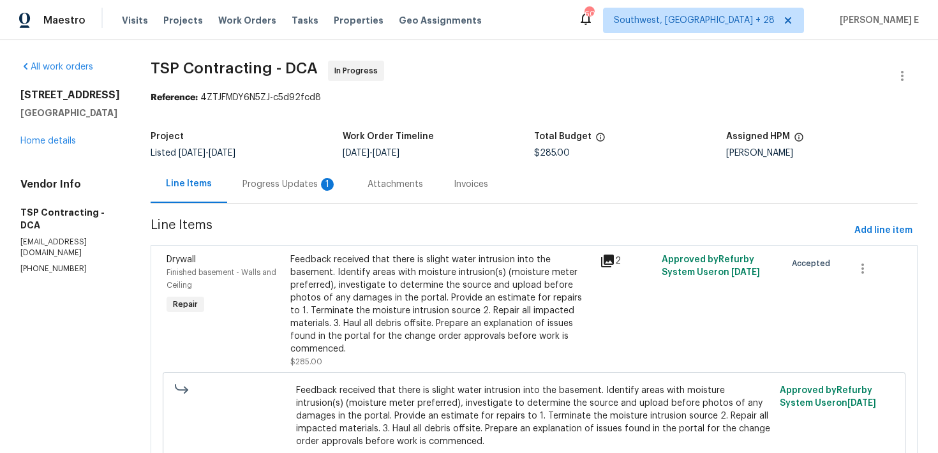
click at [311, 179] on div "Progress Updates 1" at bounding box center [289, 184] width 94 height 13
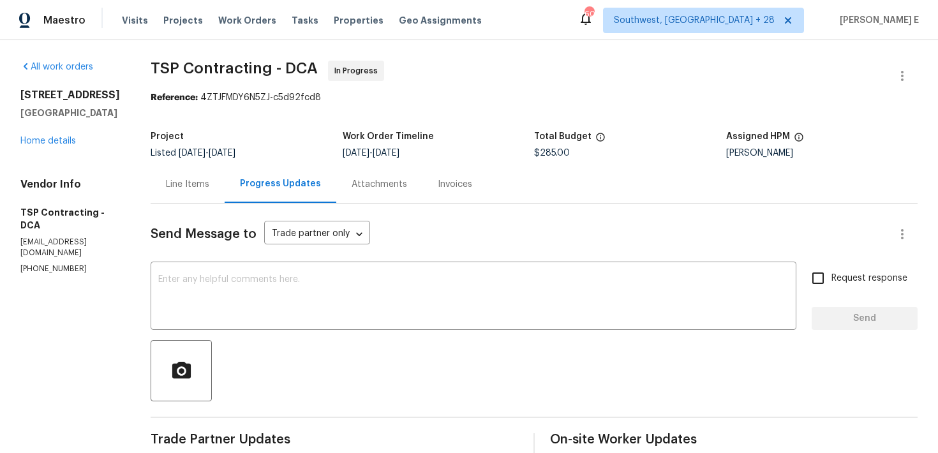
click at [196, 201] on div "Line Items" at bounding box center [188, 184] width 74 height 38
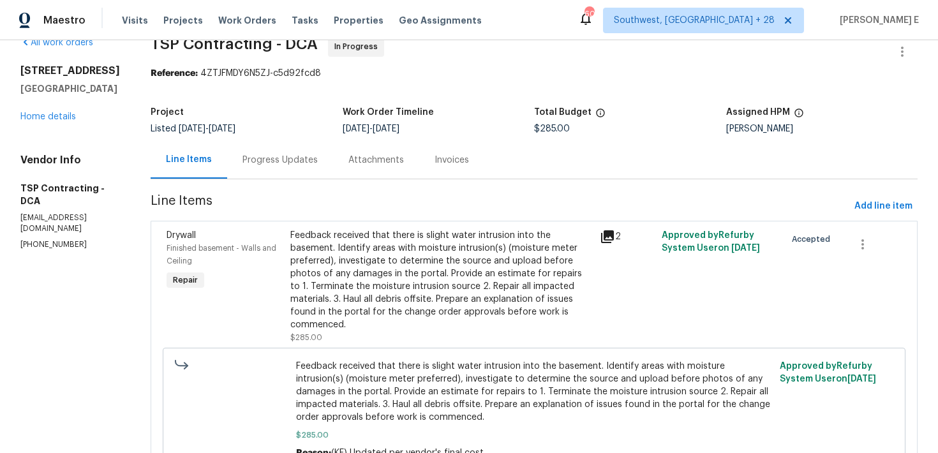
scroll to position [31, 0]
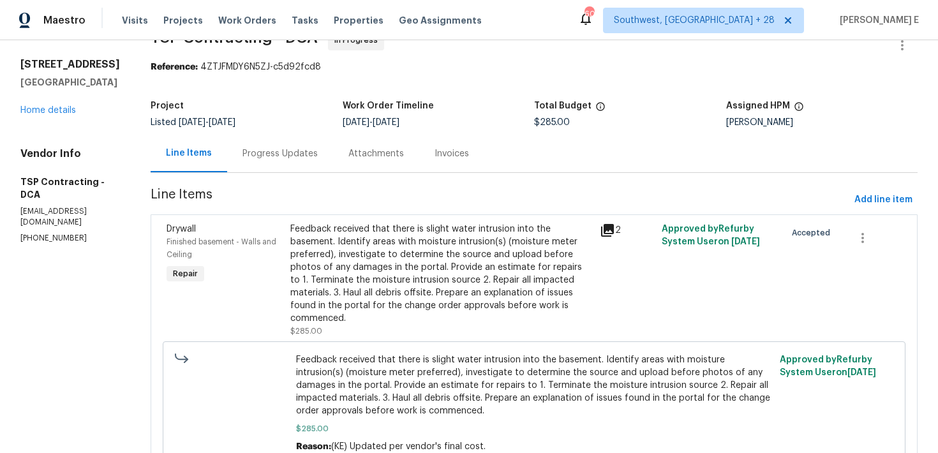
click at [430, 251] on div "Feedback received that there is slight water intrusion into the basement. Ident…" at bounding box center [441, 274] width 302 height 102
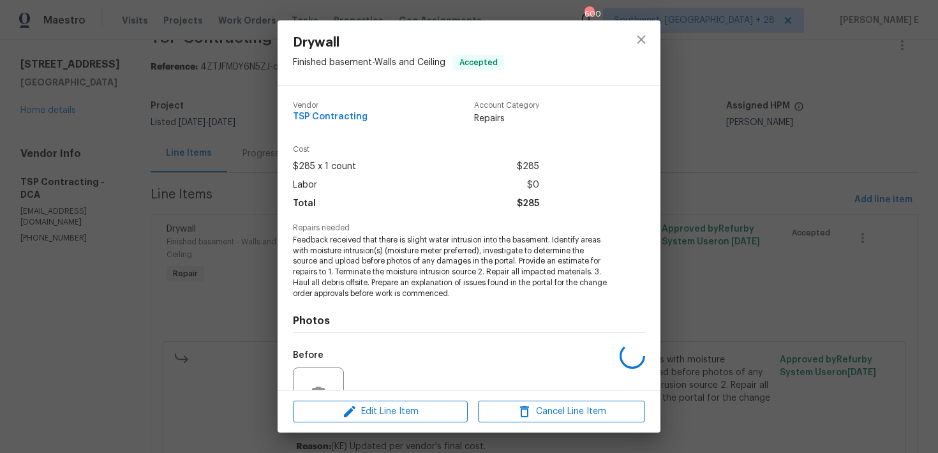
scroll to position [124, 0]
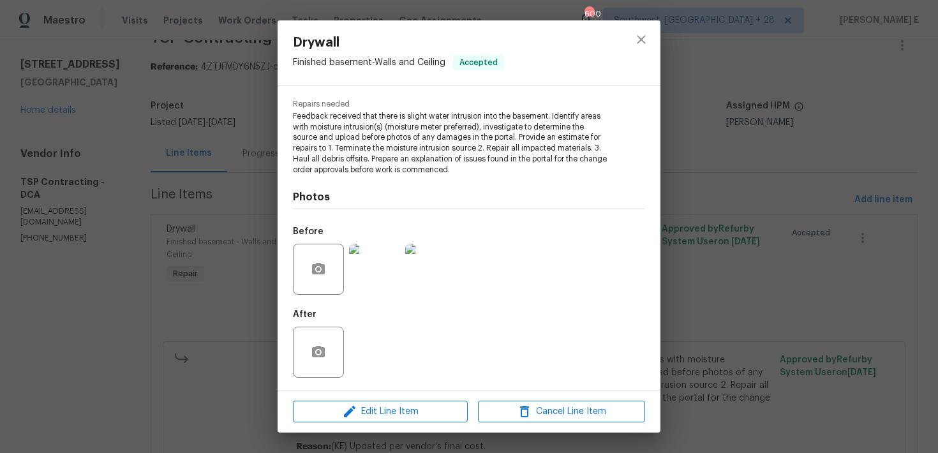
click at [379, 269] on img at bounding box center [374, 269] width 51 height 51
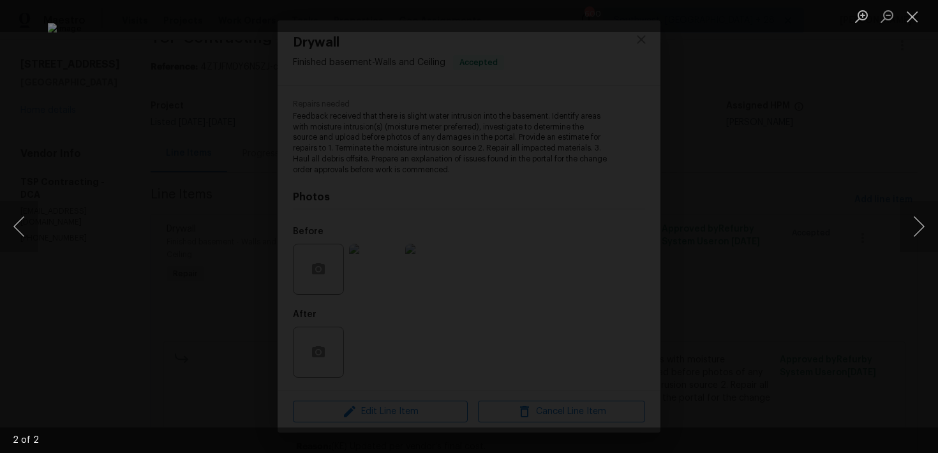
click at [889, 168] on div "Lightbox" at bounding box center [469, 226] width 938 height 453
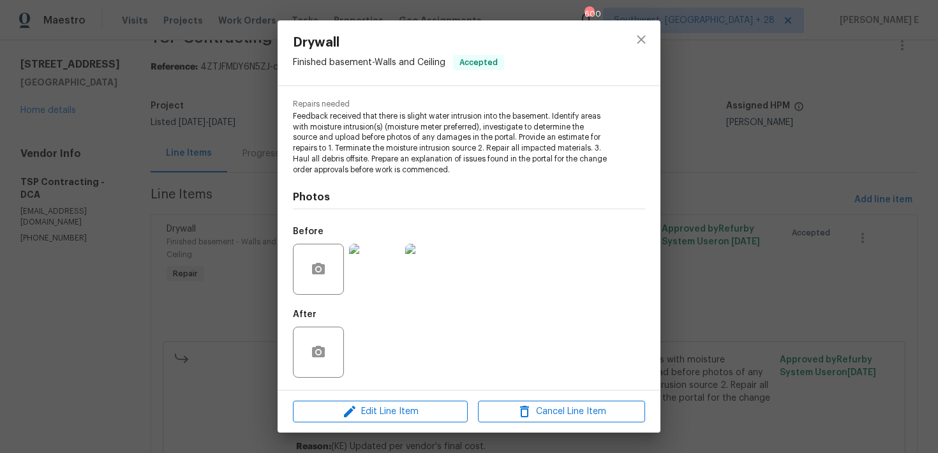
click at [702, 102] on div "Drywall Finished basement - Walls and Ceiling Accepted Vendor TSP Contracting A…" at bounding box center [469, 226] width 938 height 453
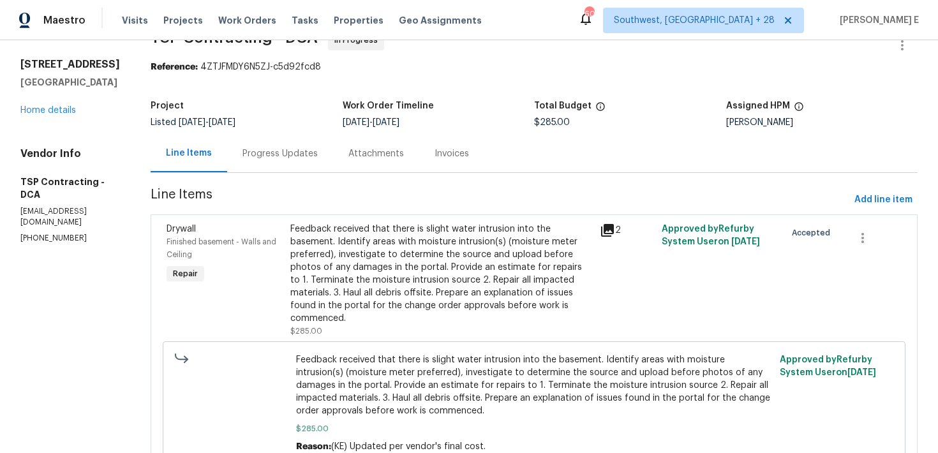
click at [248, 154] on div "Progress Updates" at bounding box center [279, 153] width 75 height 13
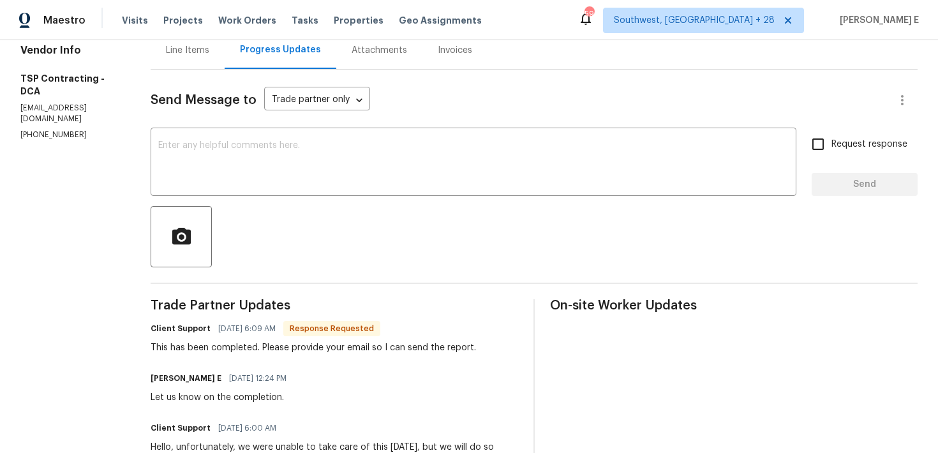
scroll to position [133, 0]
click at [404, 194] on div "x ​" at bounding box center [474, 163] width 646 height 65
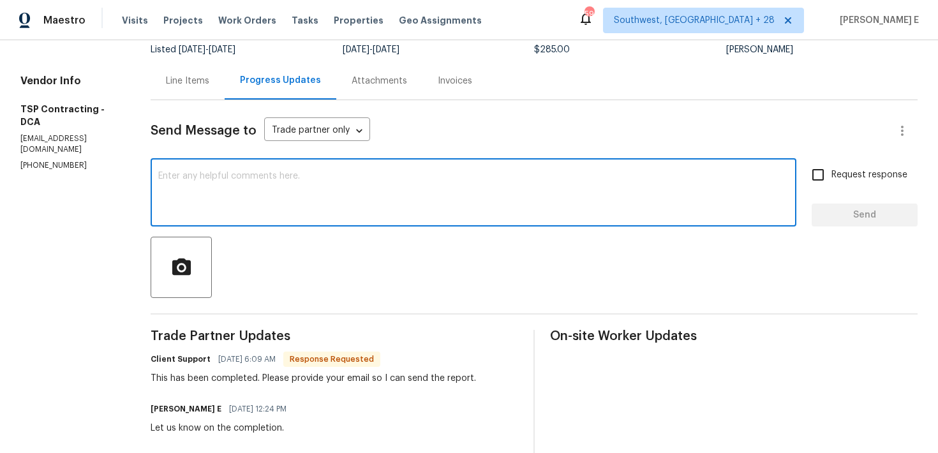
scroll to position [0, 0]
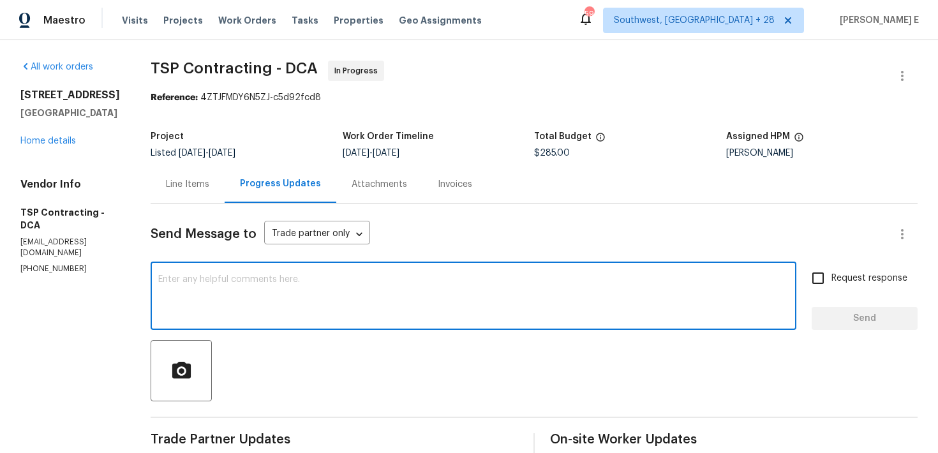
click at [205, 196] on div "Line Items" at bounding box center [188, 184] width 74 height 38
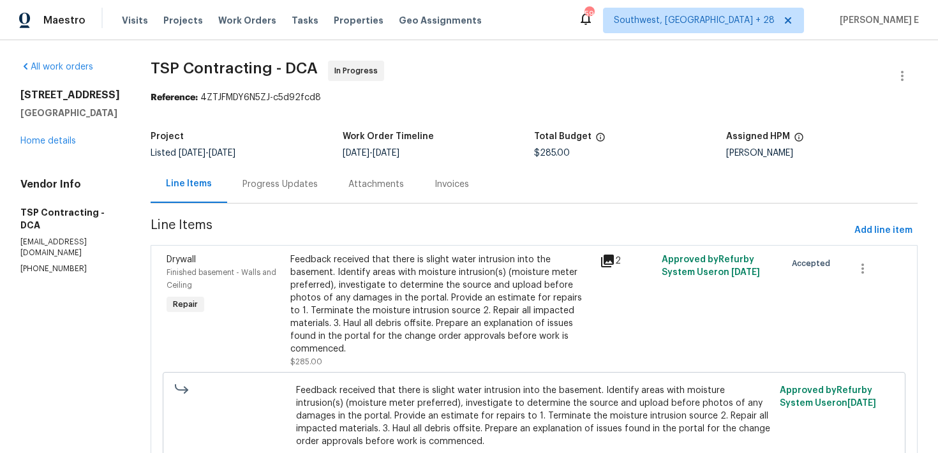
click at [290, 193] on div "Progress Updates" at bounding box center [280, 184] width 106 height 38
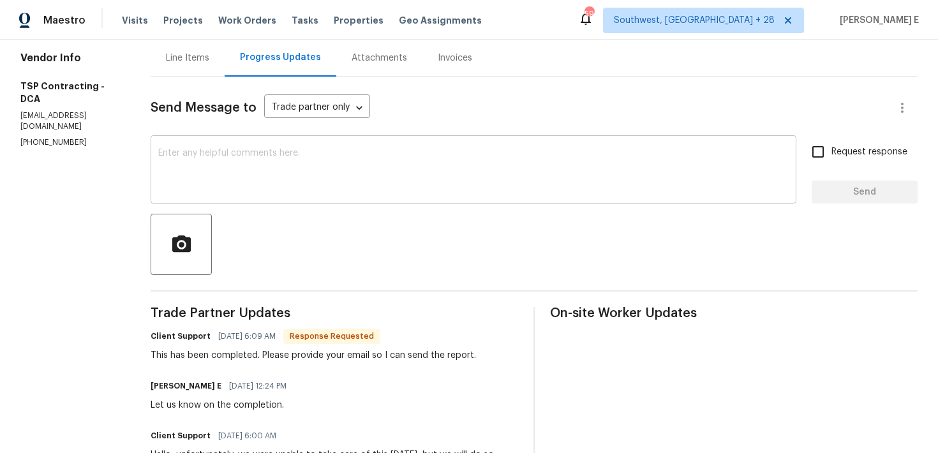
scroll to position [129, 0]
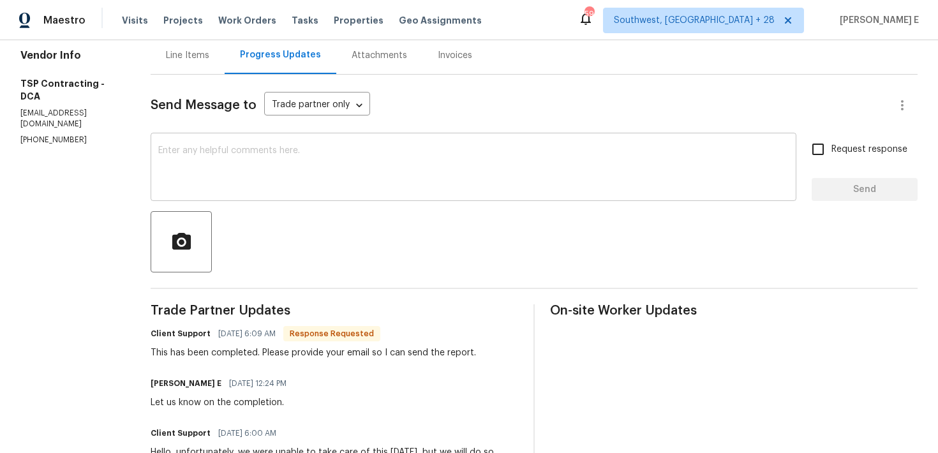
click at [357, 182] on textarea at bounding box center [473, 168] width 630 height 45
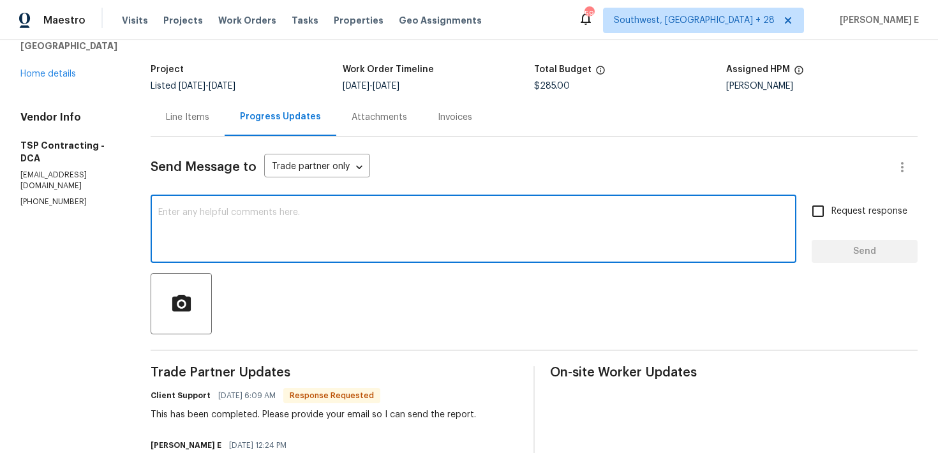
scroll to position [71, 0]
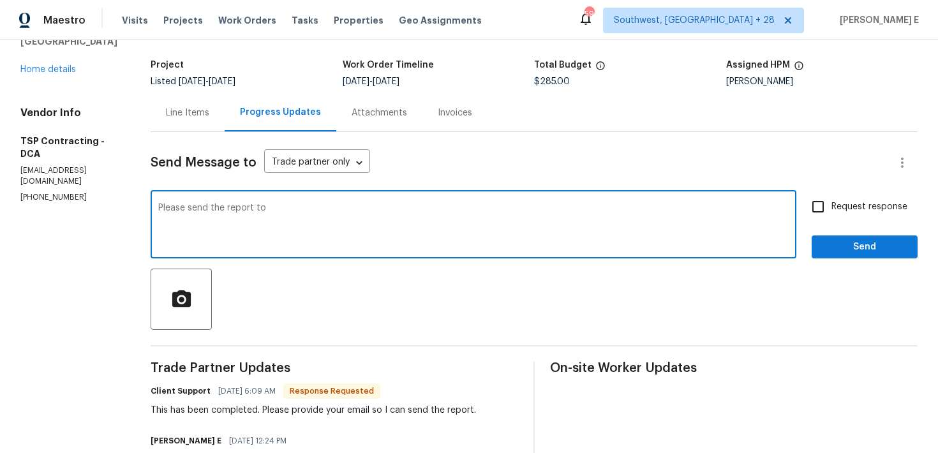
paste textarea "keerthana.e@opendoor.com"
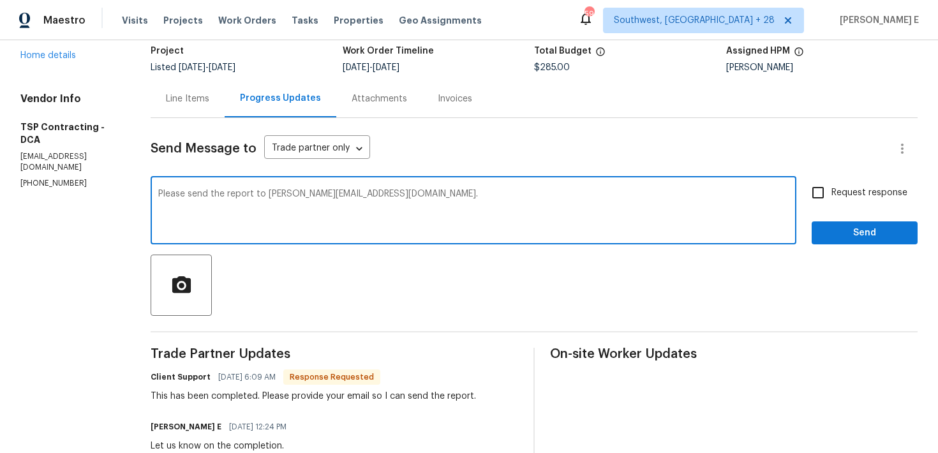
scroll to position [105, 0]
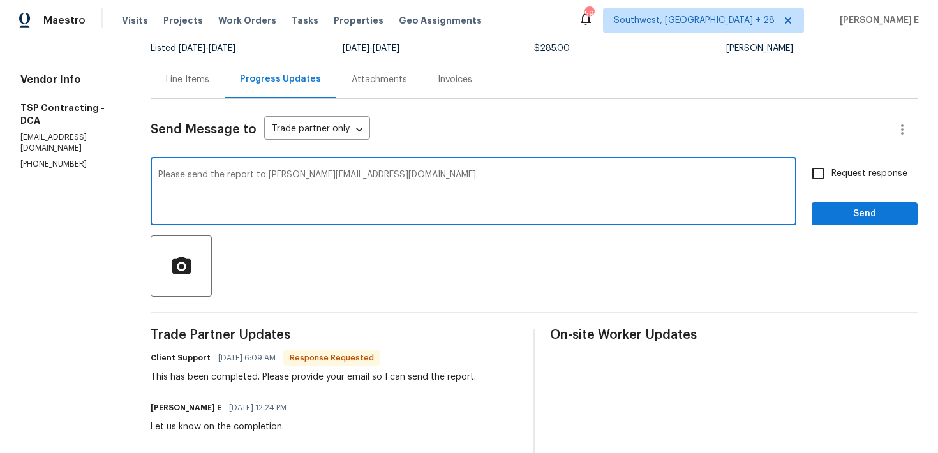
type textarea "Please send the report to keerthana.e@opendoor.com."
click at [821, 178] on input "Request response" at bounding box center [817, 173] width 27 height 27
checkbox input "true"
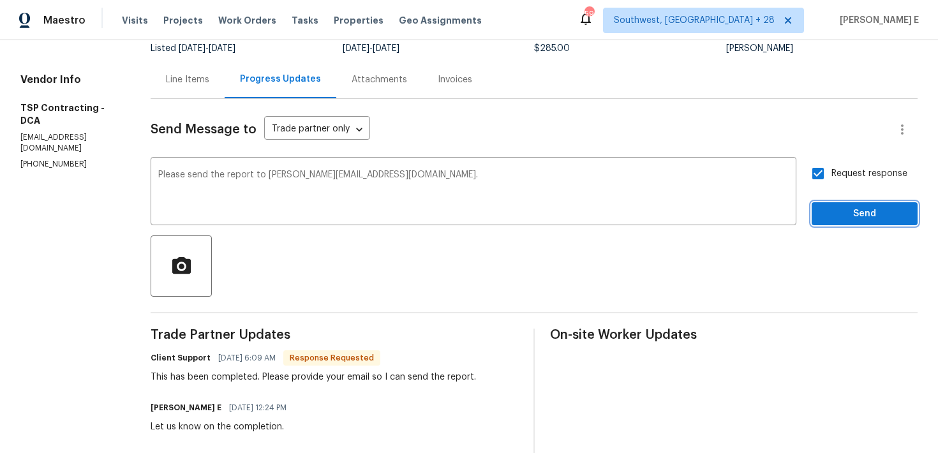
click at [863, 205] on button "Send" at bounding box center [864, 214] width 106 height 24
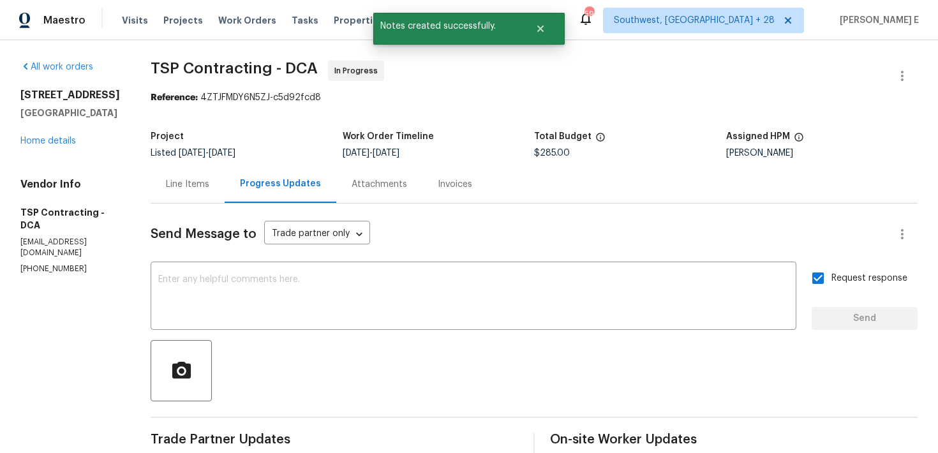
scroll to position [0, 0]
drag, startPoint x: 145, startPoint y: 64, endPoint x: 280, endPoint y: 65, distance: 134.6
click at [280, 65] on span "TSP Contracting - DCA" at bounding box center [234, 68] width 167 height 15
copy span "TSP Contracting -"
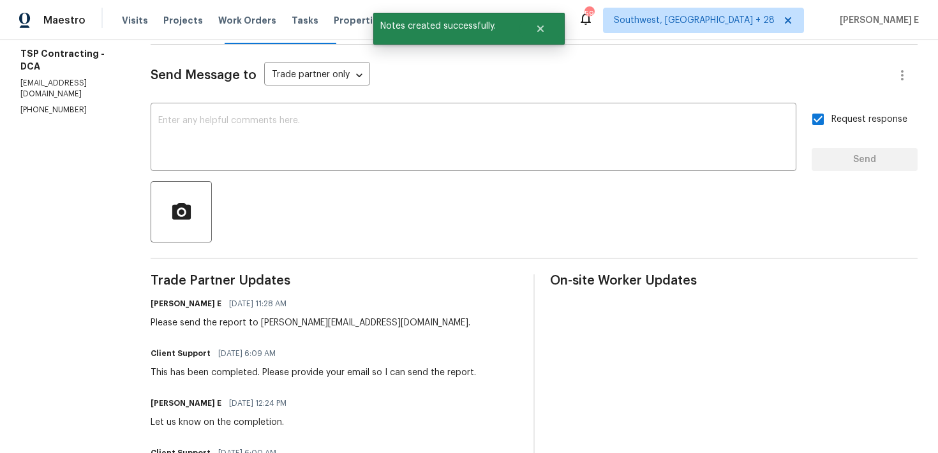
scroll to position [210, 0]
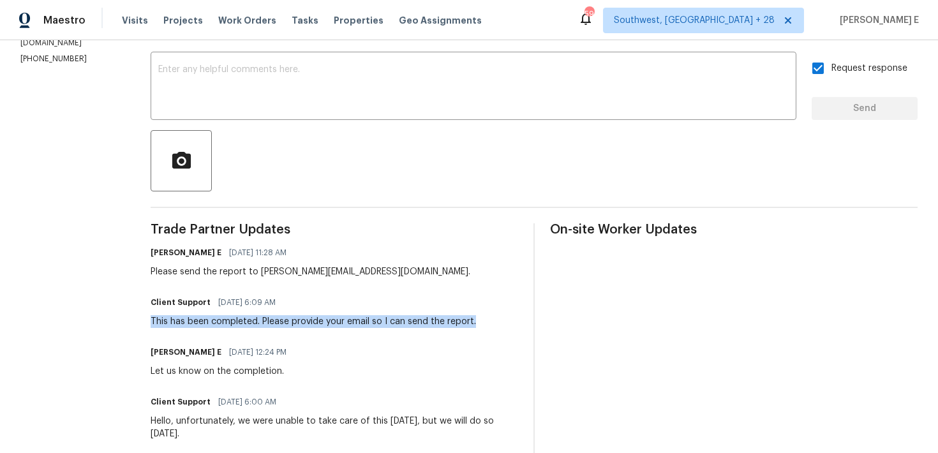
drag, startPoint x: 145, startPoint y: 321, endPoint x: 469, endPoint y: 316, distance: 323.5
click at [469, 316] on div "Client Support 09/30/2025 6:09 AM This has been completed. Please provide your …" at bounding box center [334, 310] width 367 height 34
copy div "This has been completed. Please provide your email so I can send the report."
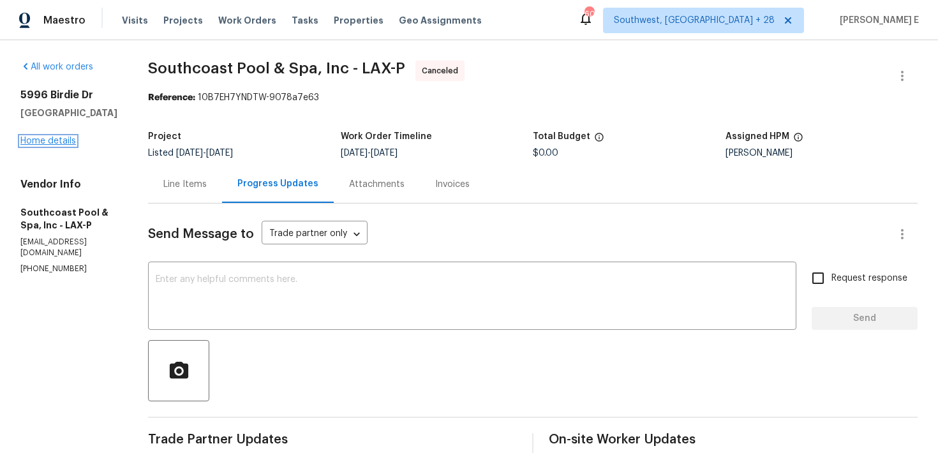
click at [49, 139] on link "Home details" at bounding box center [47, 141] width 55 height 9
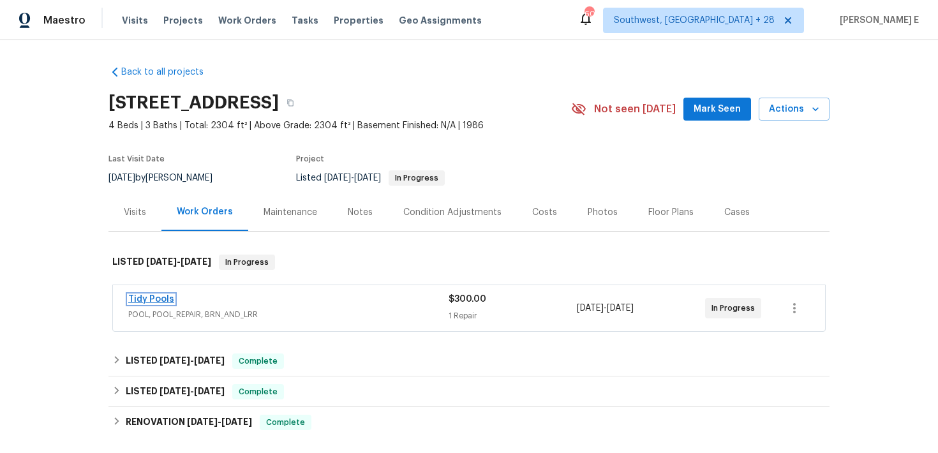
click at [156, 298] on link "Tidy Pools" at bounding box center [151, 299] width 46 height 9
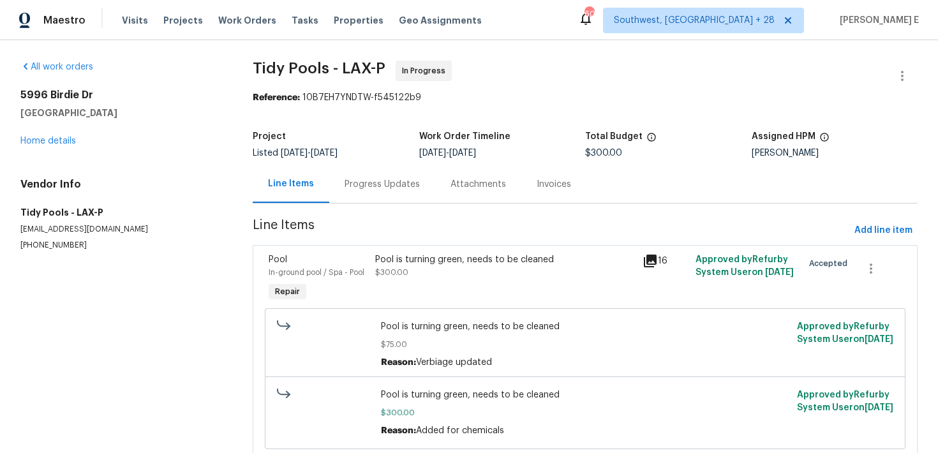
click at [332, 184] on div "Progress Updates" at bounding box center [382, 184] width 106 height 38
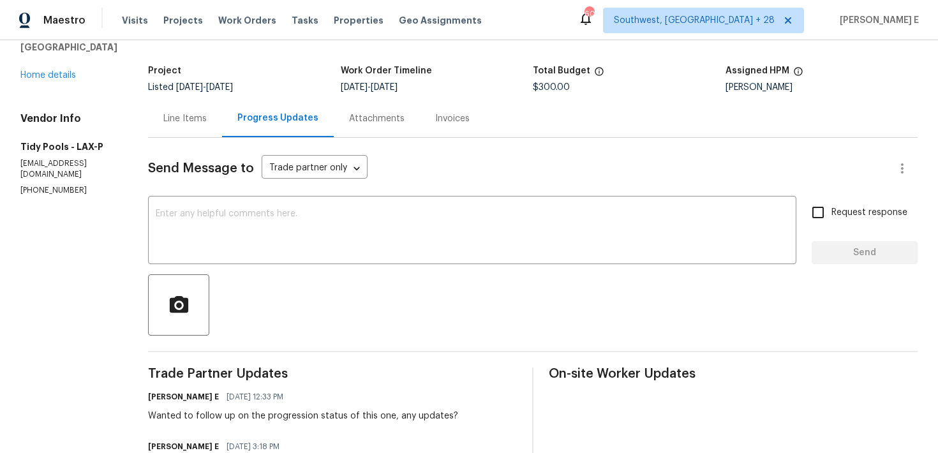
scroll to position [64, 0]
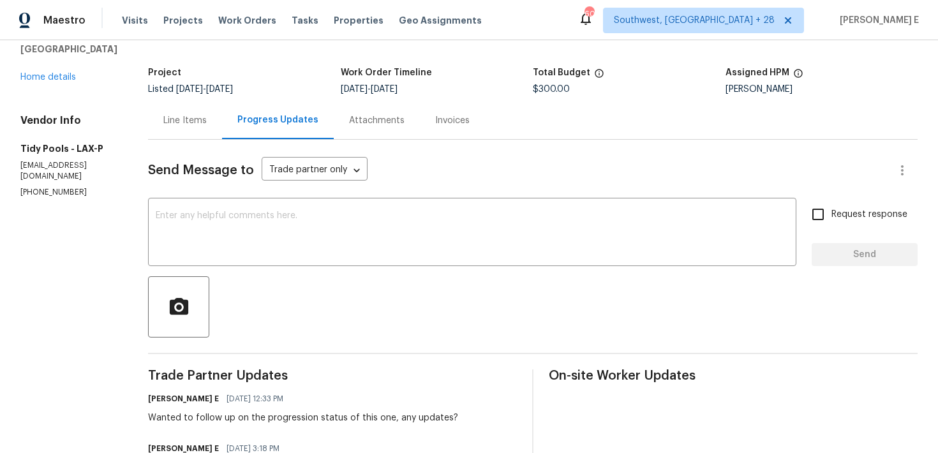
click at [498, 228] on textarea at bounding box center [472, 233] width 633 height 45
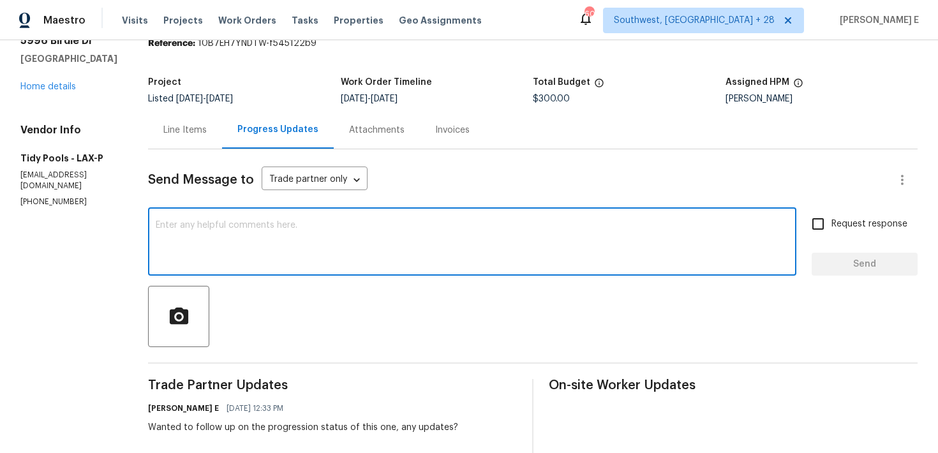
scroll to position [0, 0]
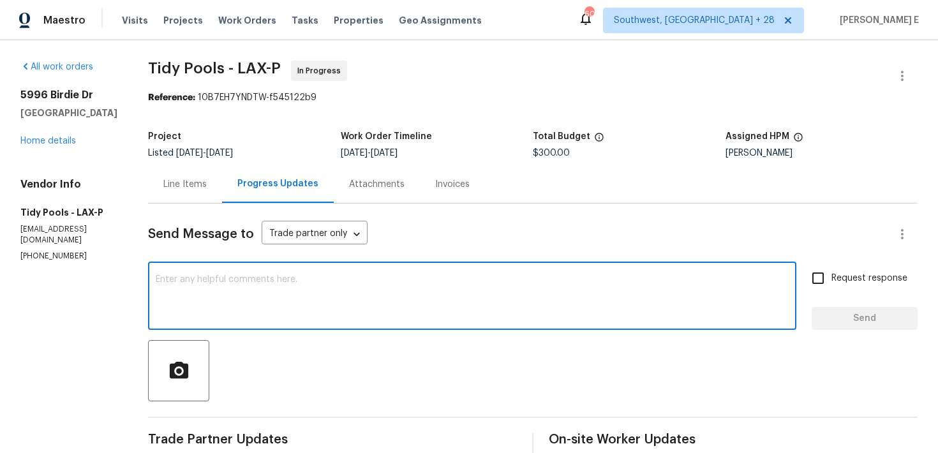
click at [27, 251] on p "[PHONE_NUMBER]" at bounding box center [68, 256] width 97 height 11
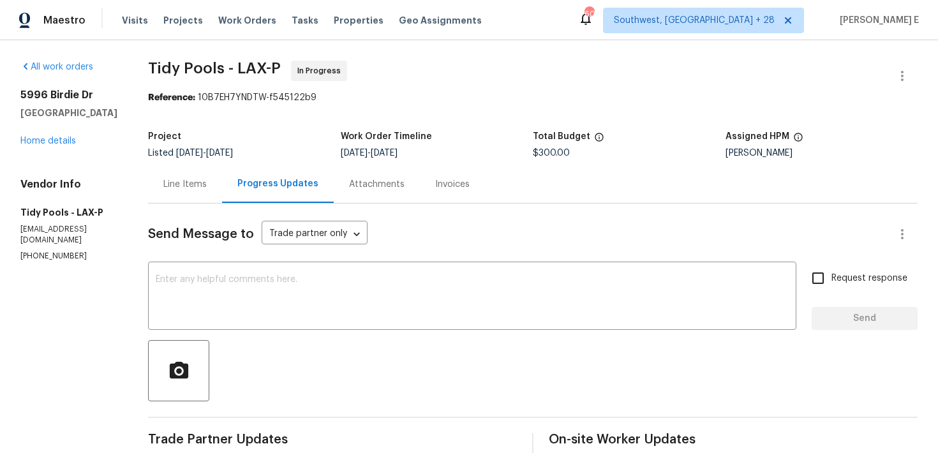
click at [27, 251] on p "[PHONE_NUMBER]" at bounding box center [68, 256] width 97 height 11
click at [176, 190] on div "Line Items" at bounding box center [184, 184] width 43 height 13
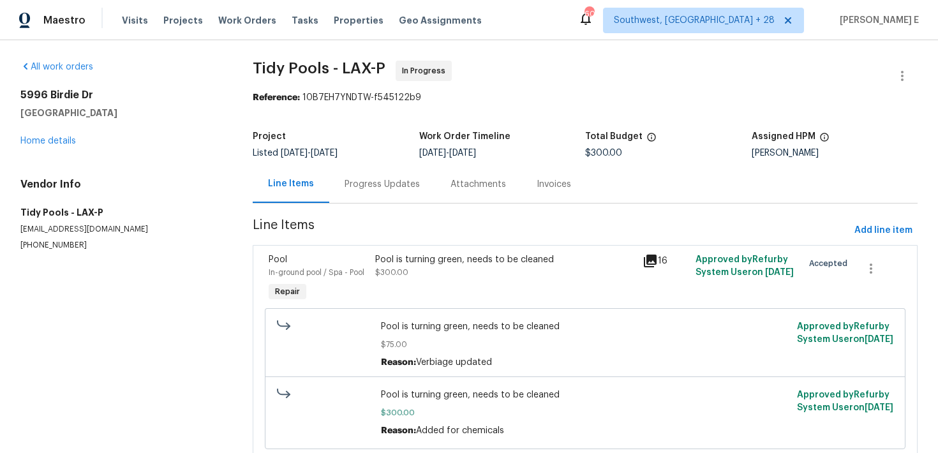
scroll to position [45, 0]
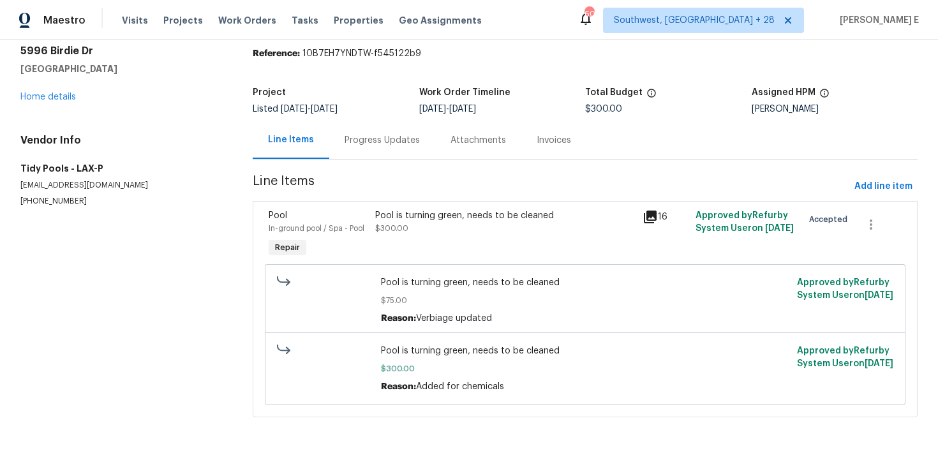
click at [484, 218] on div "Pool is turning green, needs to be cleaned" at bounding box center [504, 215] width 259 height 13
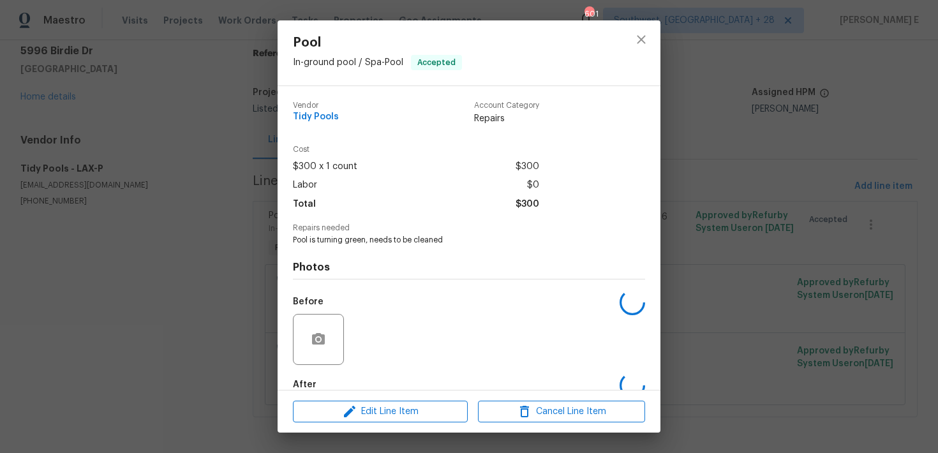
scroll to position [71, 0]
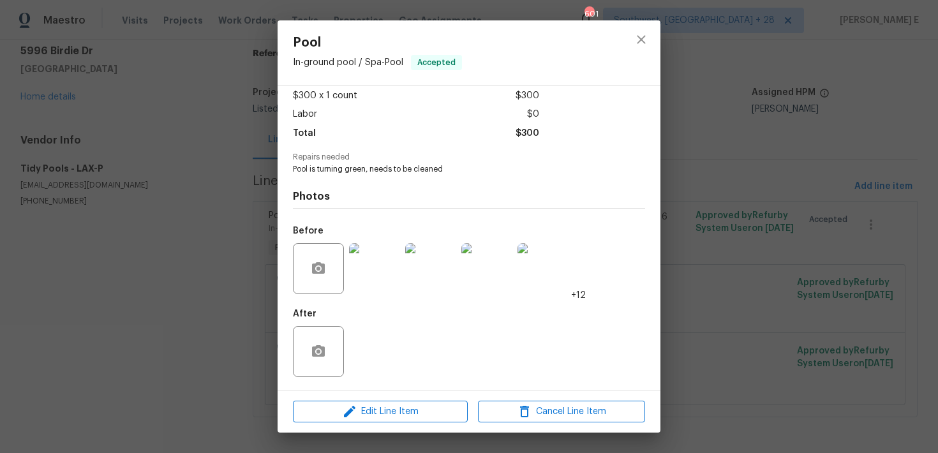
click at [381, 274] on img at bounding box center [374, 268] width 51 height 51
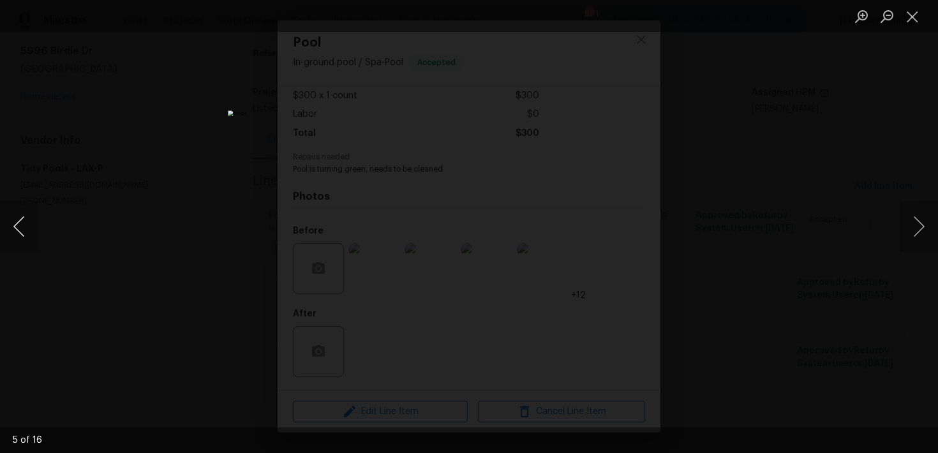
click at [26, 242] on button "Previous image" at bounding box center [19, 226] width 38 height 51
click at [29, 225] on button "Previous image" at bounding box center [19, 226] width 38 height 51
click at [753, 117] on div "Lightbox" at bounding box center [469, 226] width 938 height 453
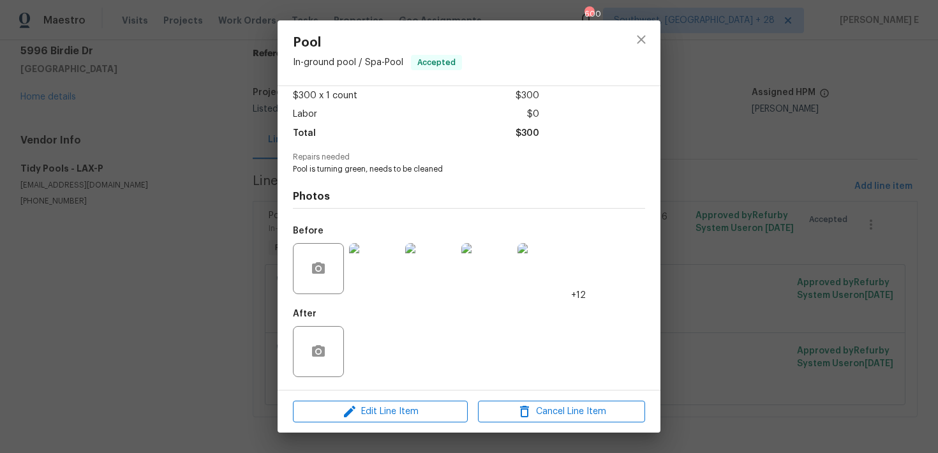
click at [753, 117] on div "Lightbox" at bounding box center [469, 226] width 938 height 453
click at [753, 117] on div "Pool In-ground pool / Spa - Pool Accepted Vendor Tidy Pools Account Category Re…" at bounding box center [469, 226] width 938 height 453
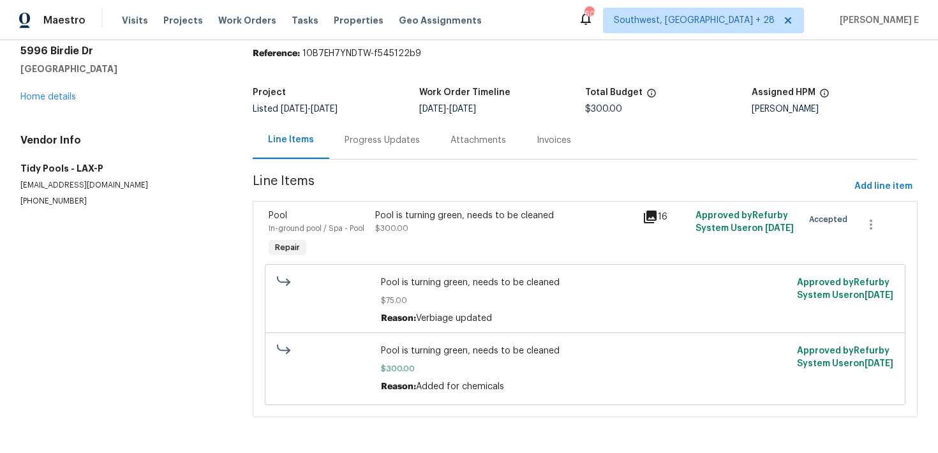
click at [398, 134] on div "Progress Updates" at bounding box center [381, 140] width 75 height 13
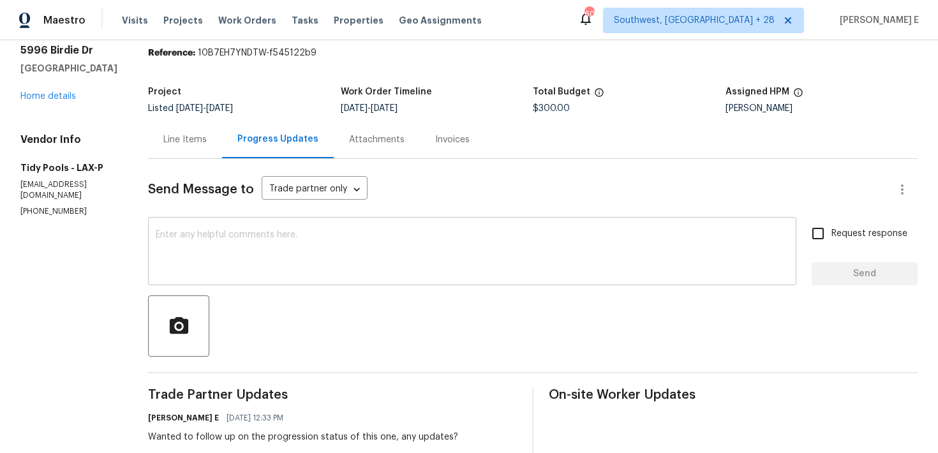
click at [402, 240] on textarea at bounding box center [472, 252] width 633 height 45
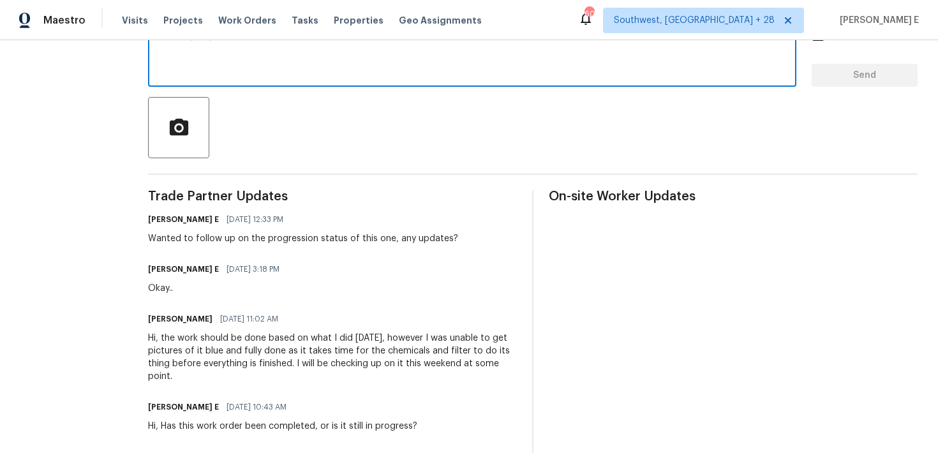
scroll to position [246, 0]
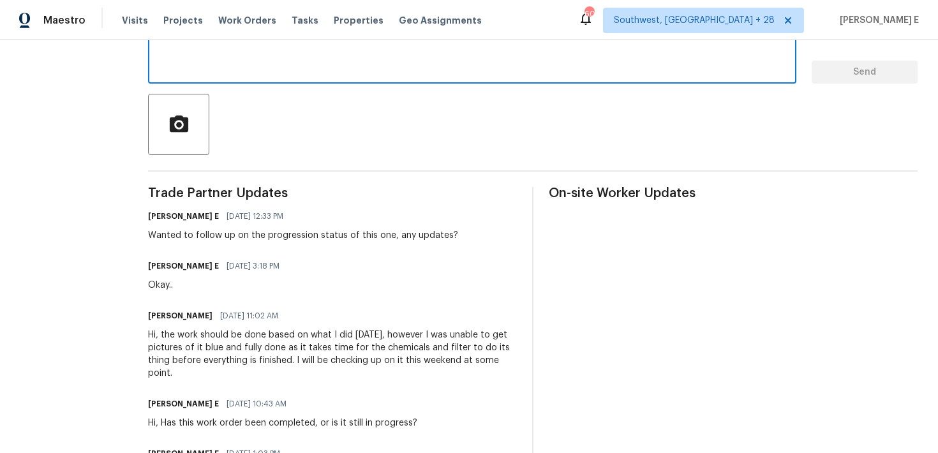
click at [402, 240] on div "Wanted to follow up on the progression status of this one, any updates?" at bounding box center [303, 235] width 310 height 13
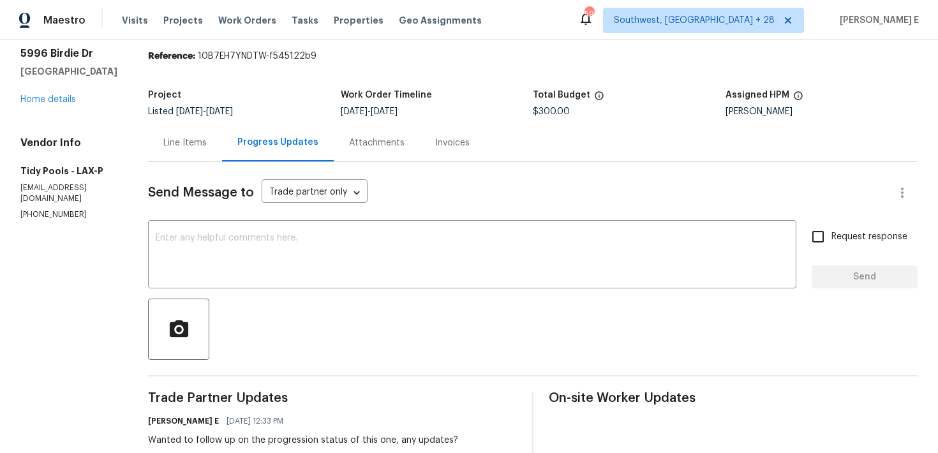
scroll to position [66, 0]
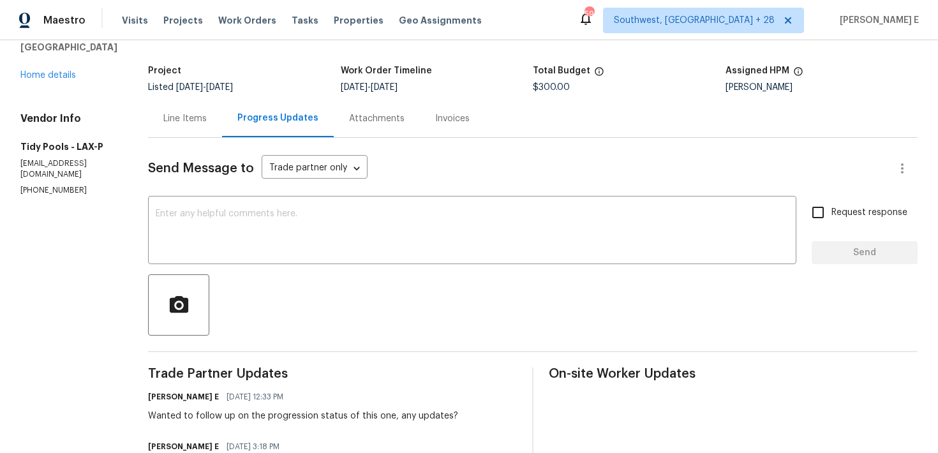
click at [322, 283] on div at bounding box center [532, 304] width 769 height 61
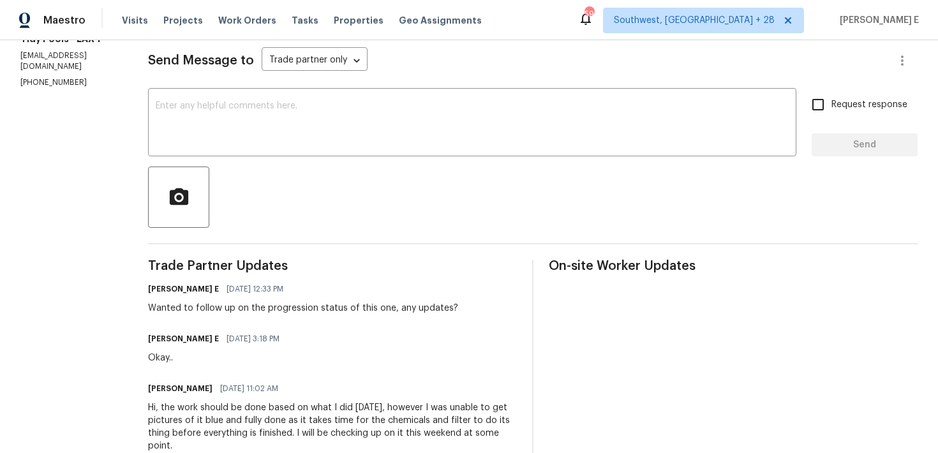
scroll to position [0, 0]
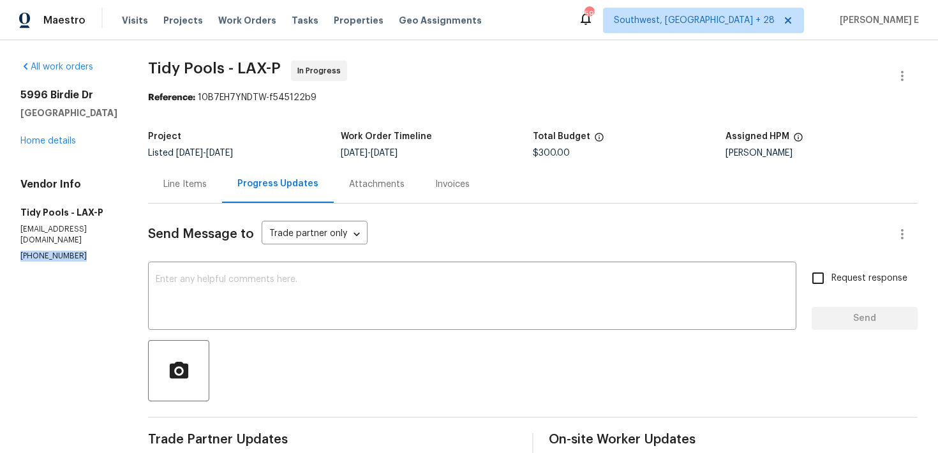
drag, startPoint x: 15, startPoint y: 241, endPoint x: 106, endPoint y: 241, distance: 91.2
copy p "[PHONE_NUMBER]"
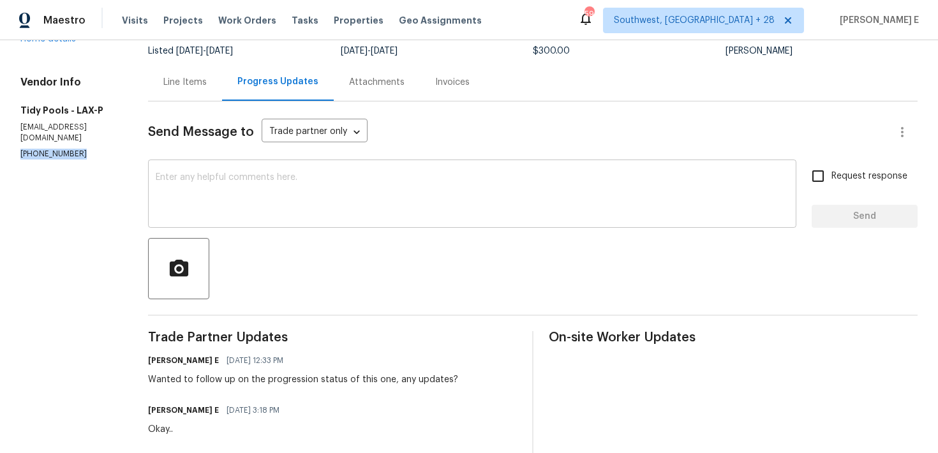
scroll to position [103, 0]
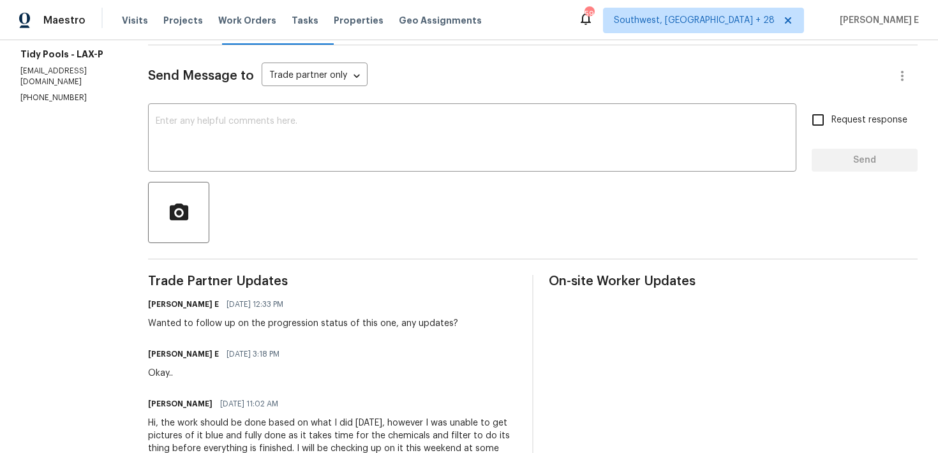
scroll to position [194, 0]
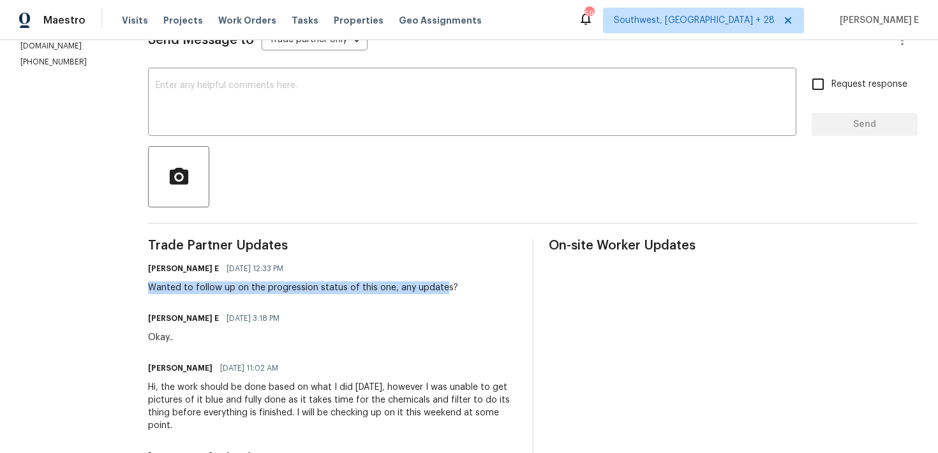
drag, startPoint x: 137, startPoint y: 286, endPoint x: 429, endPoint y: 293, distance: 292.9
copy div "Wanted to follow up on the progression status of this one, any updates?"
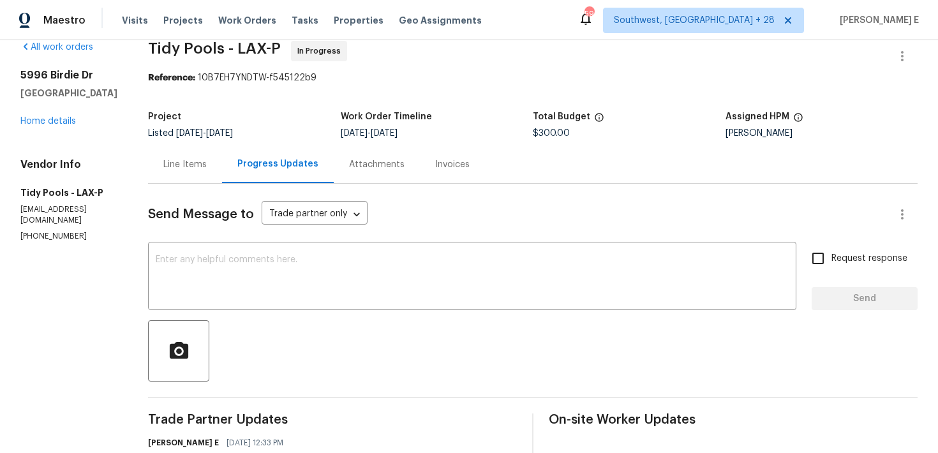
scroll to position [16, 0]
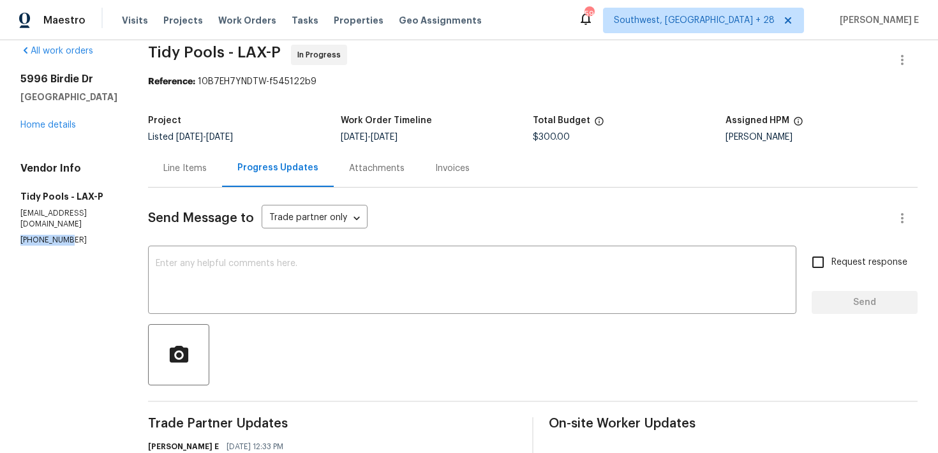
drag, startPoint x: 13, startPoint y: 232, endPoint x: 80, endPoint y: 232, distance: 66.3
copy p "[PHONE_NUMBER]"
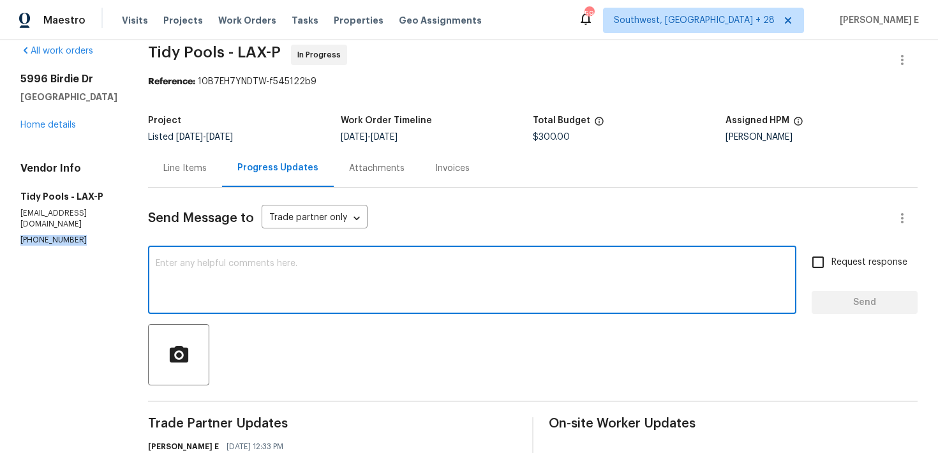
click at [156, 272] on textarea at bounding box center [472, 281] width 633 height 45
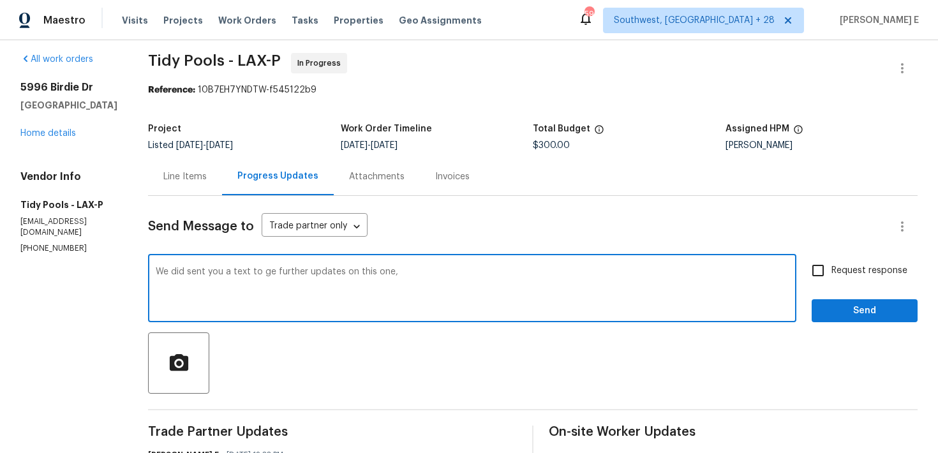
scroll to position [0, 0]
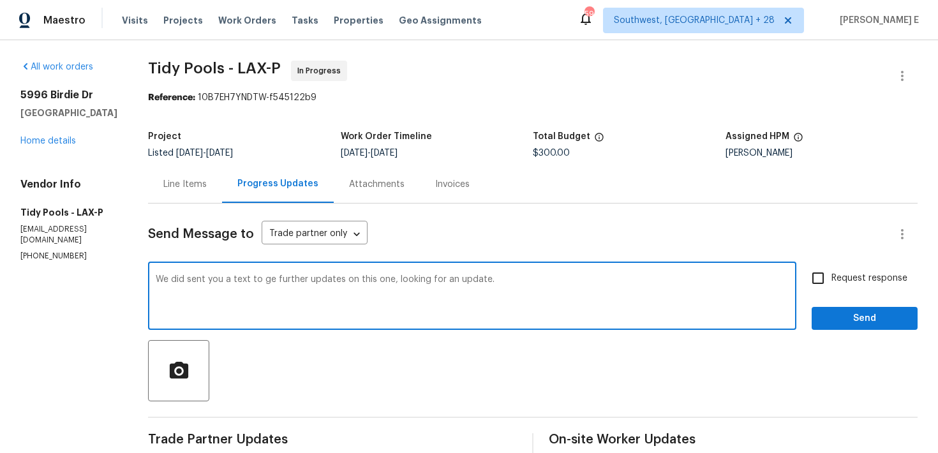
type textarea "We did sent you a text to ge further updates on this one, looking for an update."
click at [897, 277] on span "Request response" at bounding box center [869, 278] width 76 height 13
click at [831, 277] on input "Request response" at bounding box center [817, 278] width 27 height 27
checkbox input "true"
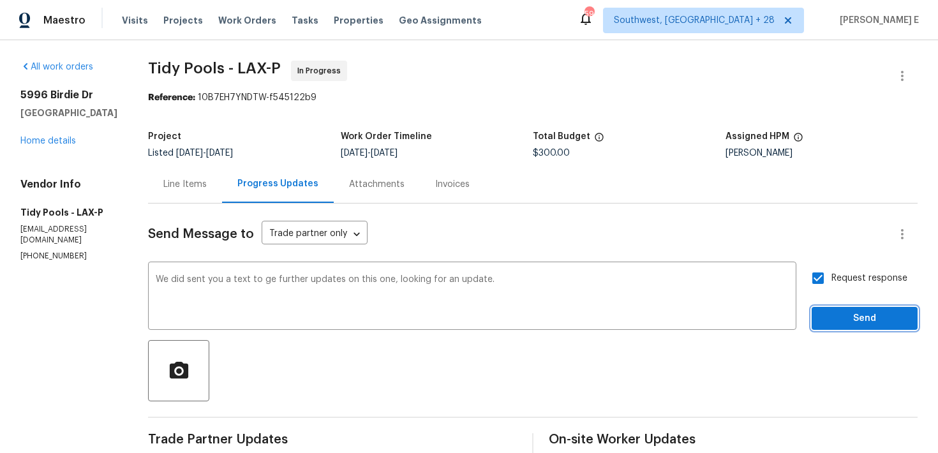
click at [875, 309] on button "Send" at bounding box center [864, 319] width 106 height 24
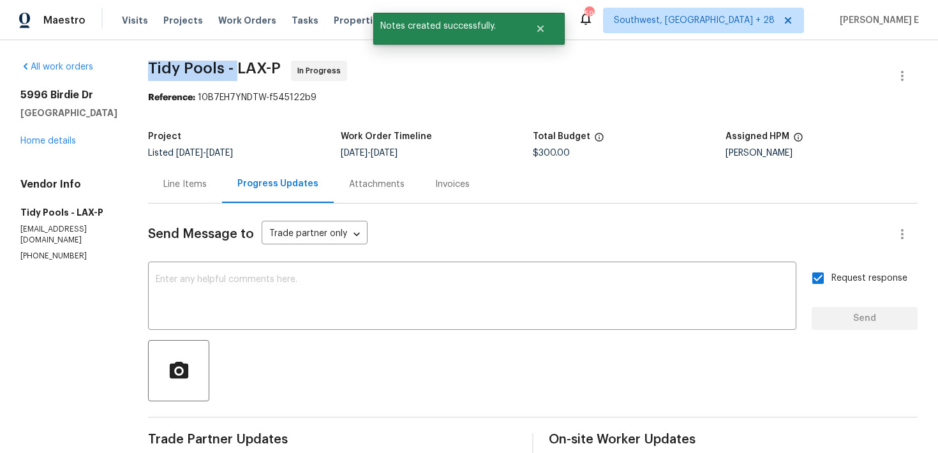
drag, startPoint x: 140, startPoint y: 69, endPoint x: 226, endPoint y: 69, distance: 86.1
click at [226, 69] on span "Tidy Pools - LAX-P" at bounding box center [214, 68] width 133 height 15
copy span "Tidy Pools -"
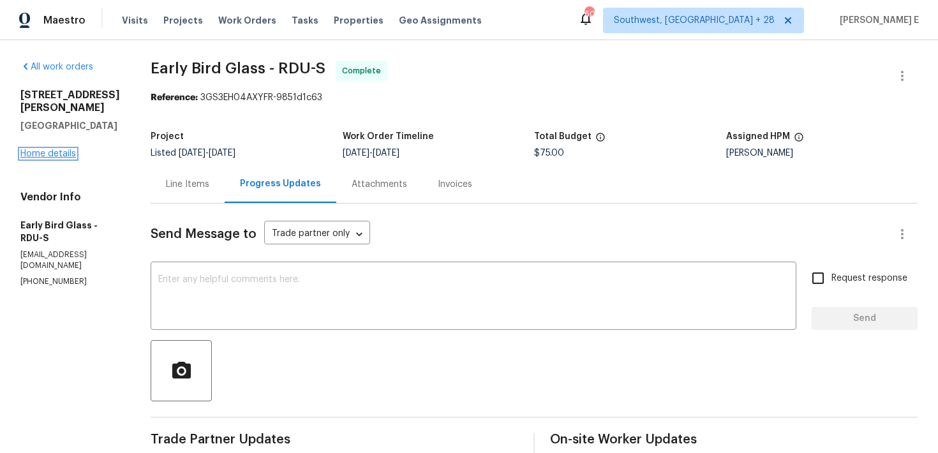
click at [50, 149] on link "Home details" at bounding box center [47, 153] width 55 height 9
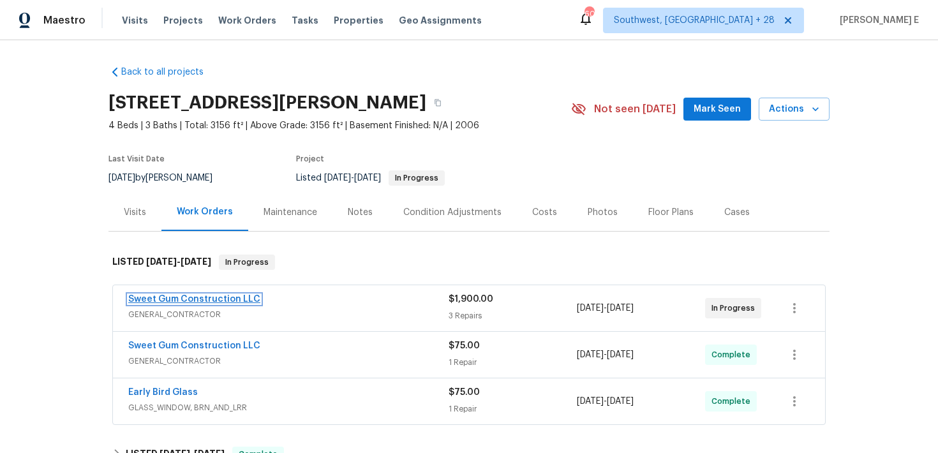
click at [211, 299] on link "Sweet Gum Construction LLC" at bounding box center [194, 299] width 132 height 9
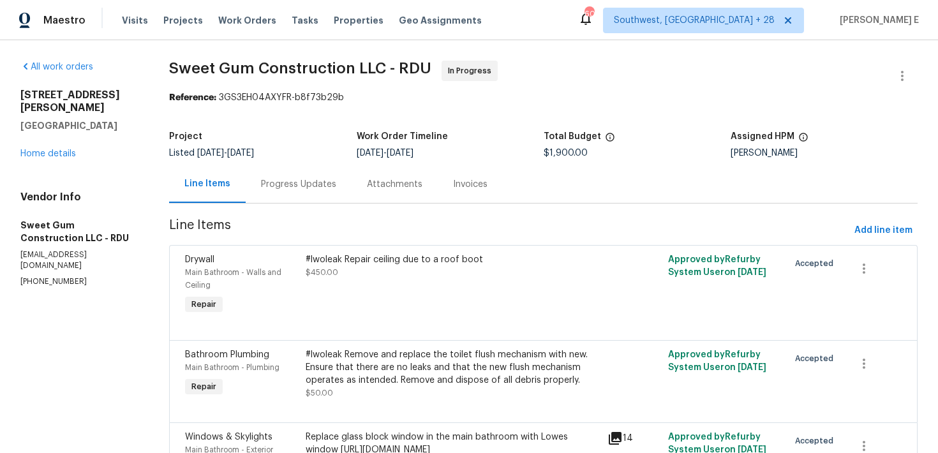
click at [316, 193] on div "Progress Updates" at bounding box center [299, 184] width 106 height 38
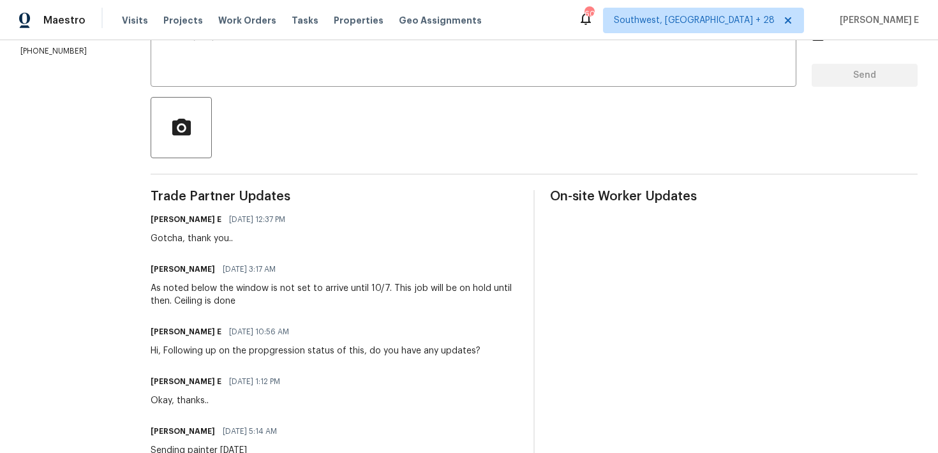
scroll to position [244, 0]
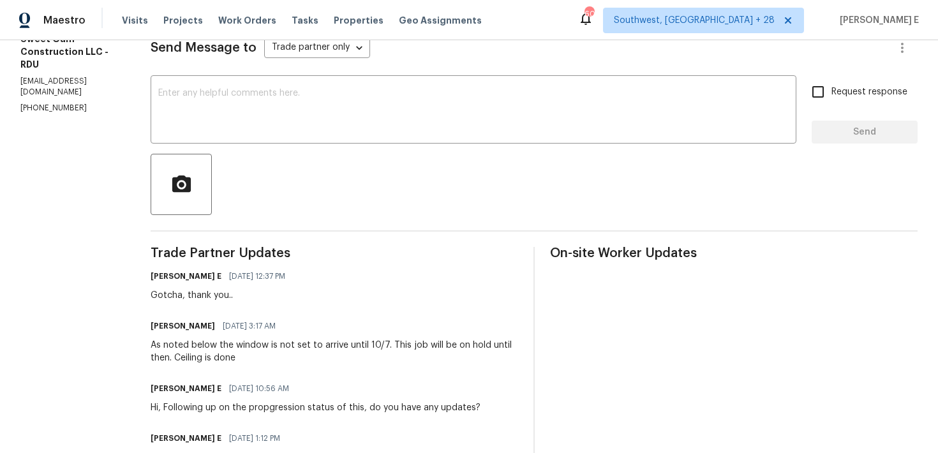
scroll to position [0, 0]
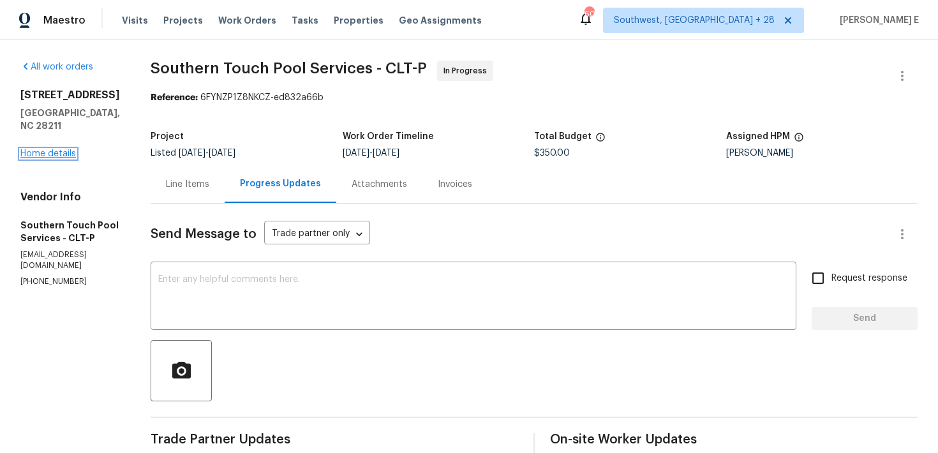
click at [66, 149] on link "Home details" at bounding box center [47, 153] width 55 height 9
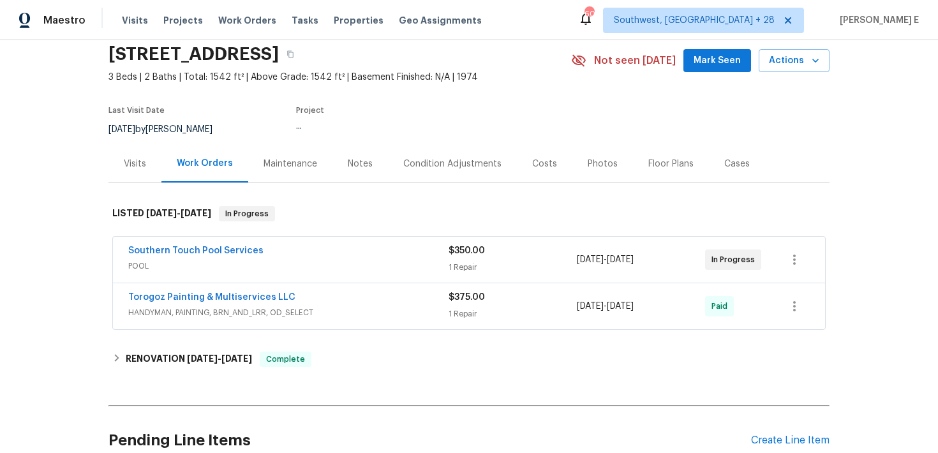
scroll to position [54, 0]
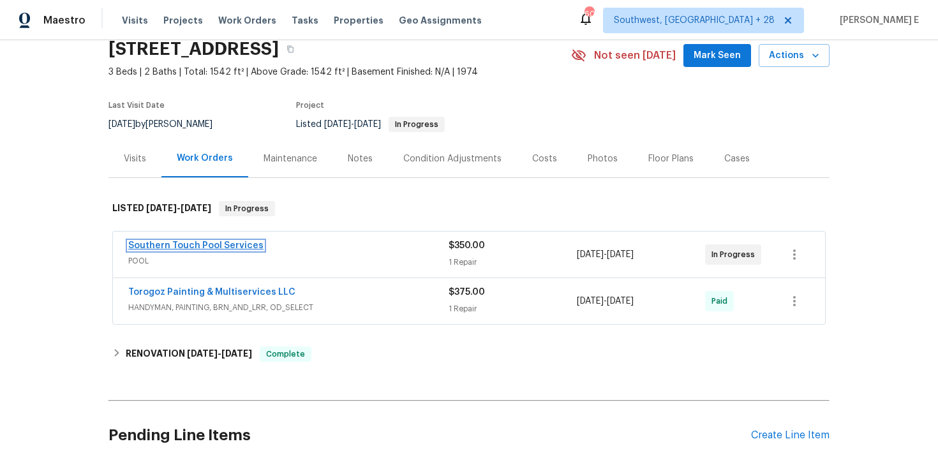
click at [146, 246] on link "Southern Touch Pool Services" at bounding box center [195, 245] width 135 height 9
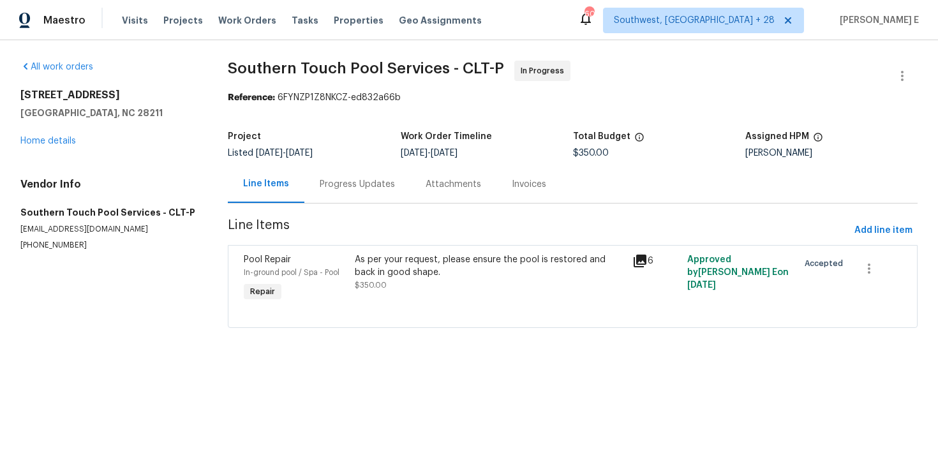
click at [340, 256] on div "Pool Repair" at bounding box center [295, 259] width 103 height 13
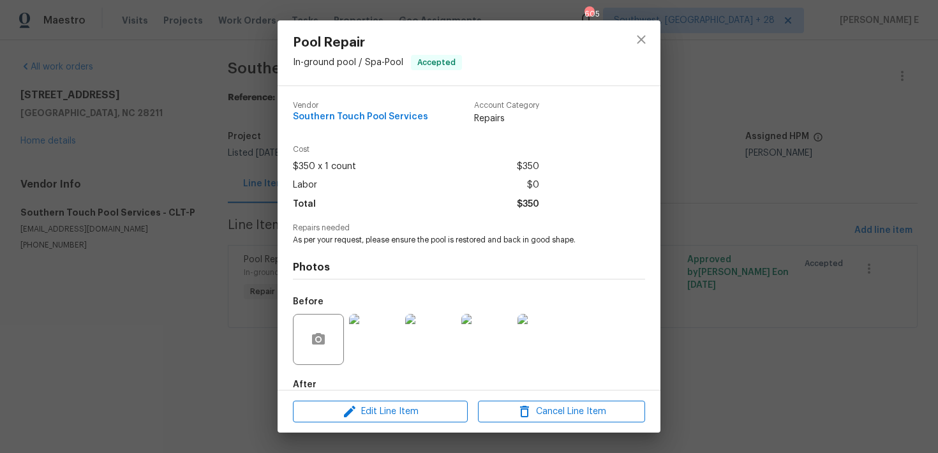
scroll to position [71, 0]
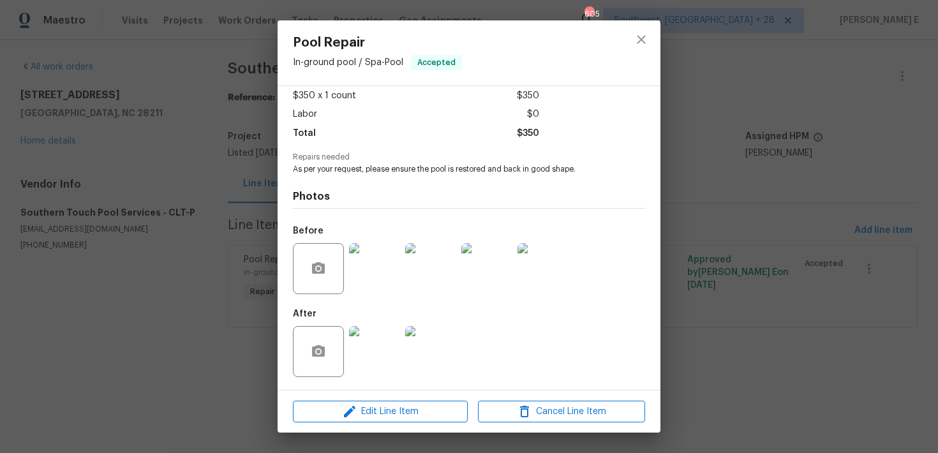
click at [358, 352] on img at bounding box center [374, 351] width 51 height 51
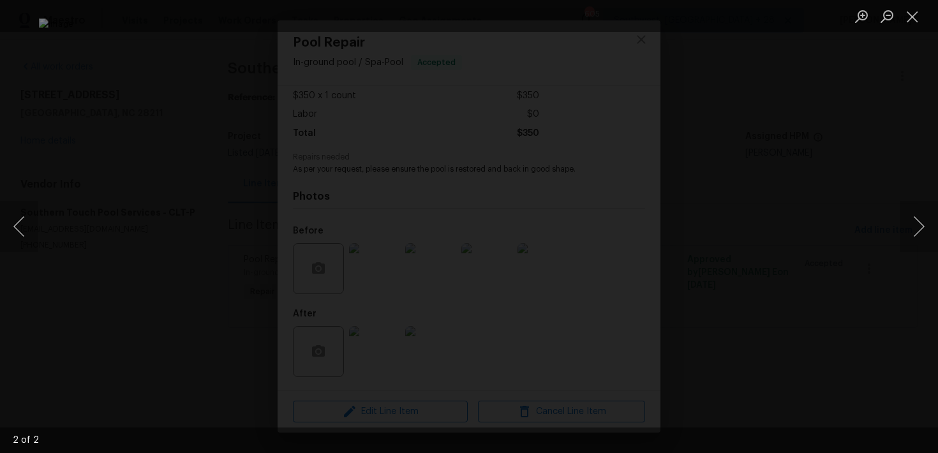
click at [869, 135] on div "Lightbox" at bounding box center [469, 226] width 938 height 453
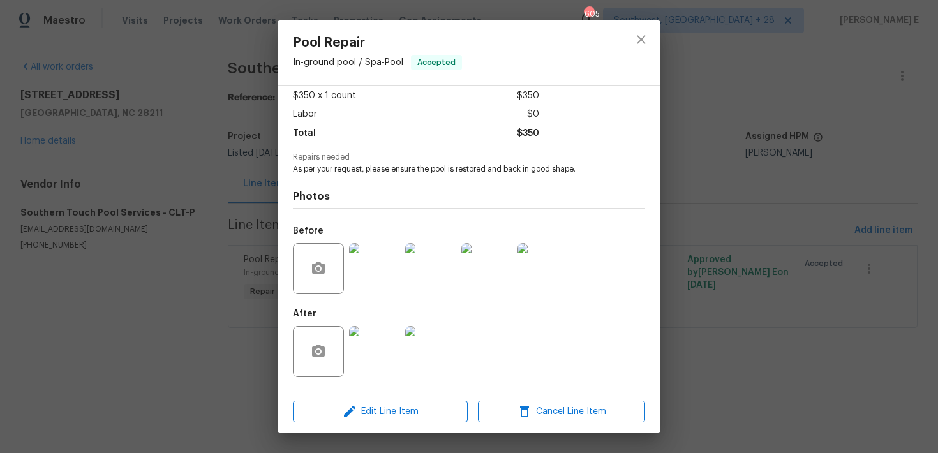
click at [869, 135] on div "Lightbox" at bounding box center [469, 226] width 938 height 453
click at [869, 135] on div "Pool Repair In-ground pool / Spa - Pool Accepted Vendor Southern Touch Pool Ser…" at bounding box center [469, 226] width 938 height 453
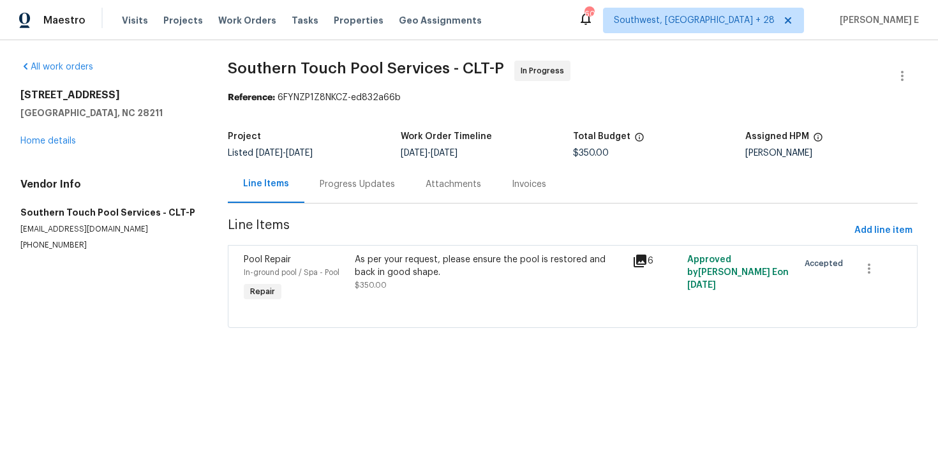
click at [353, 190] on div "Progress Updates" at bounding box center [357, 184] width 75 height 13
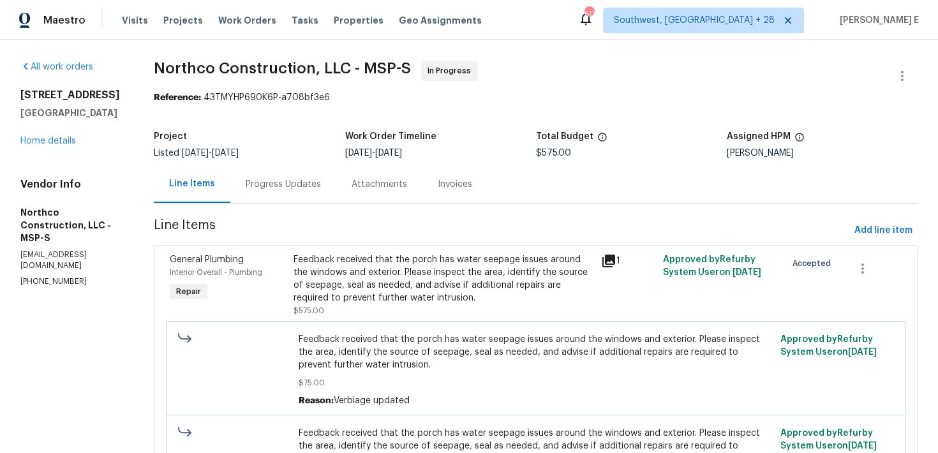
click at [266, 187] on div "Progress Updates" at bounding box center [283, 184] width 75 height 13
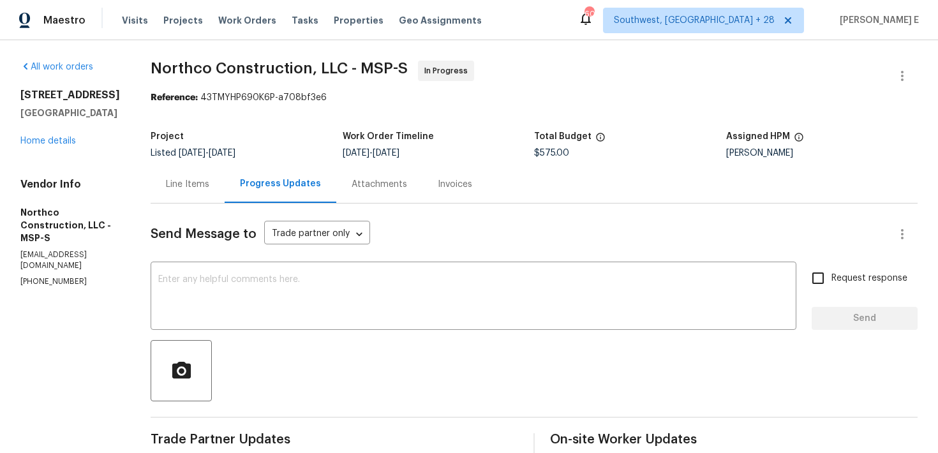
click at [171, 189] on div "Line Items" at bounding box center [187, 184] width 43 height 13
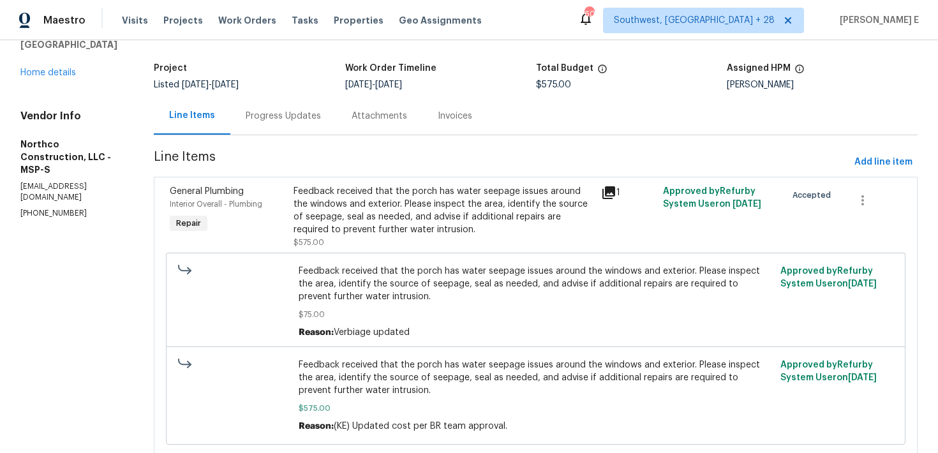
scroll to position [108, 0]
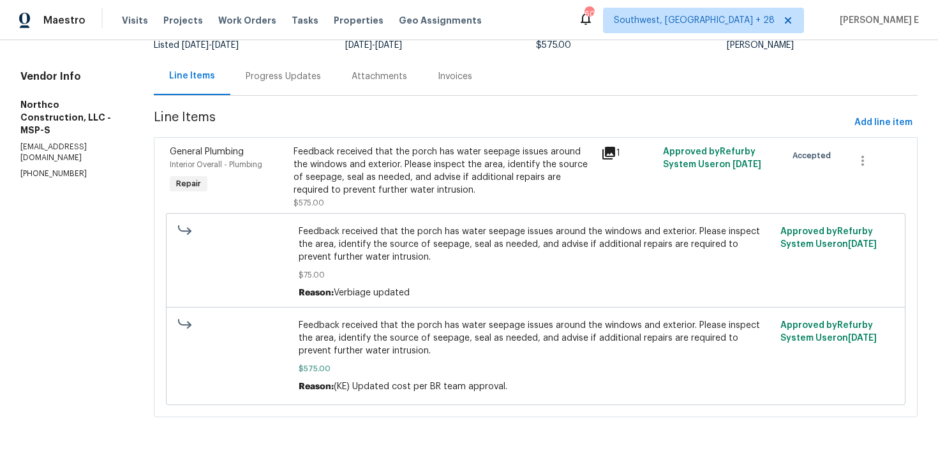
click at [415, 168] on div "Feedback received that the porch has water seepage issues around the windows an…" at bounding box center [443, 170] width 300 height 51
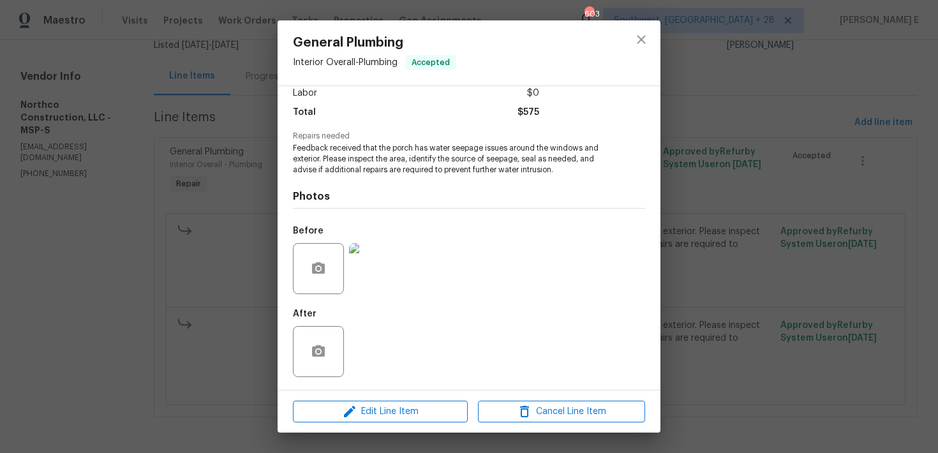
scroll to position [92, 0]
click at [370, 267] on img at bounding box center [374, 268] width 51 height 51
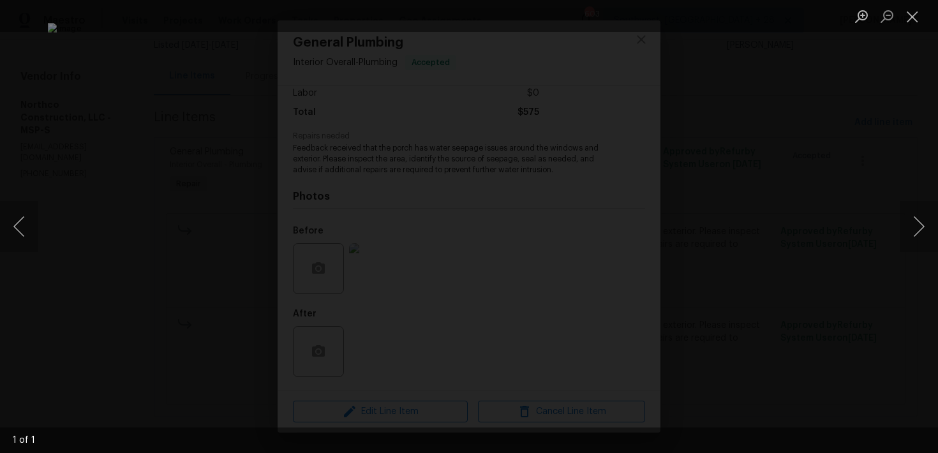
click at [783, 94] on div "Lightbox" at bounding box center [469, 226] width 938 height 453
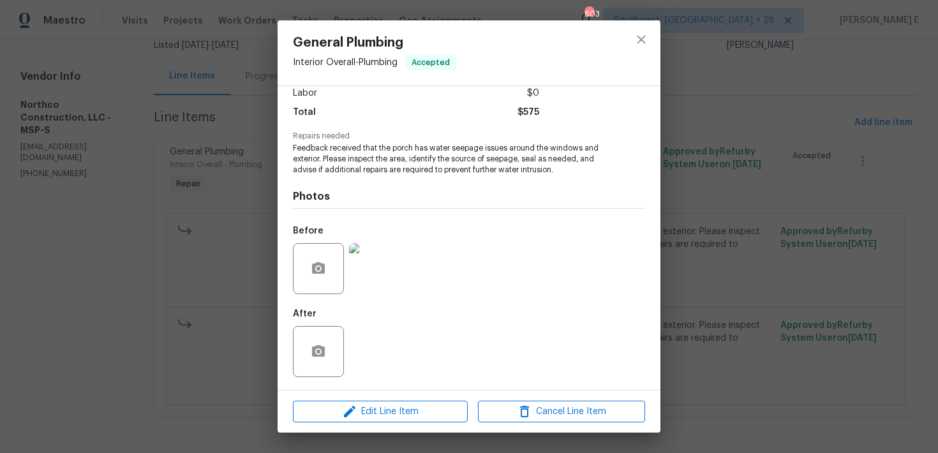
click at [783, 94] on div "General Plumbing Interior Overall - Plumbing Accepted Vendor Northco Constructi…" at bounding box center [469, 226] width 938 height 453
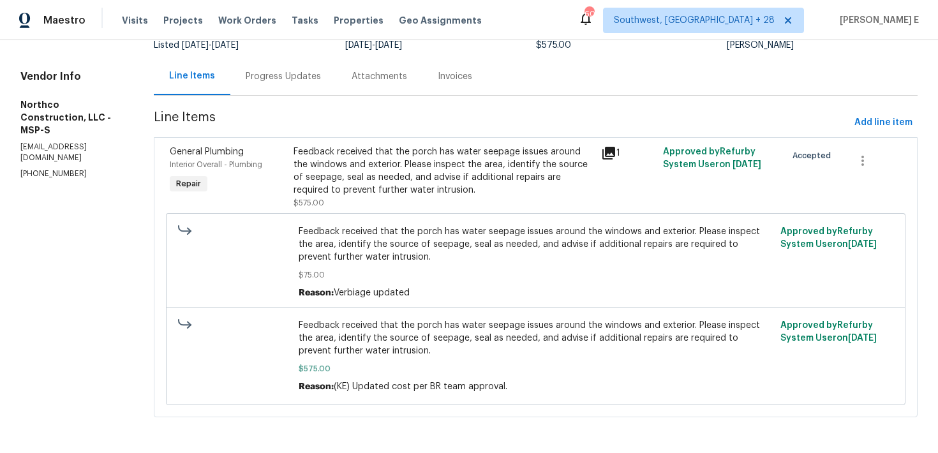
scroll to position [0, 0]
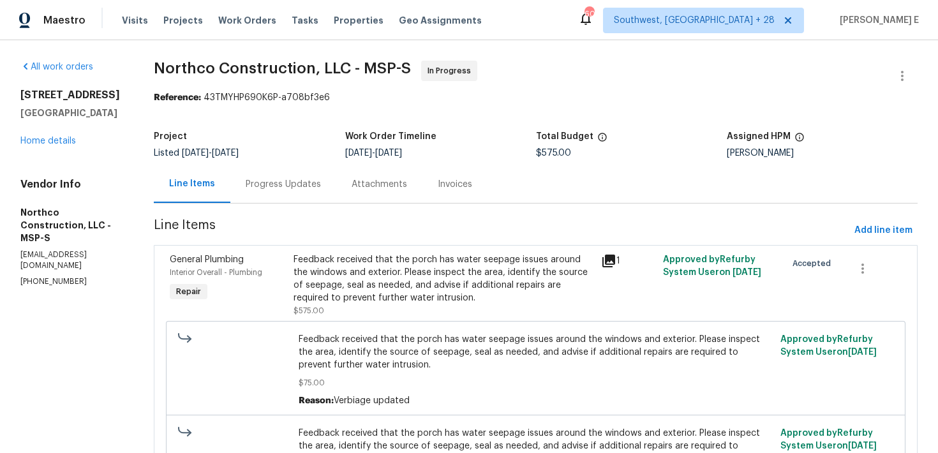
click at [277, 189] on div "Progress Updates" at bounding box center [283, 184] width 75 height 13
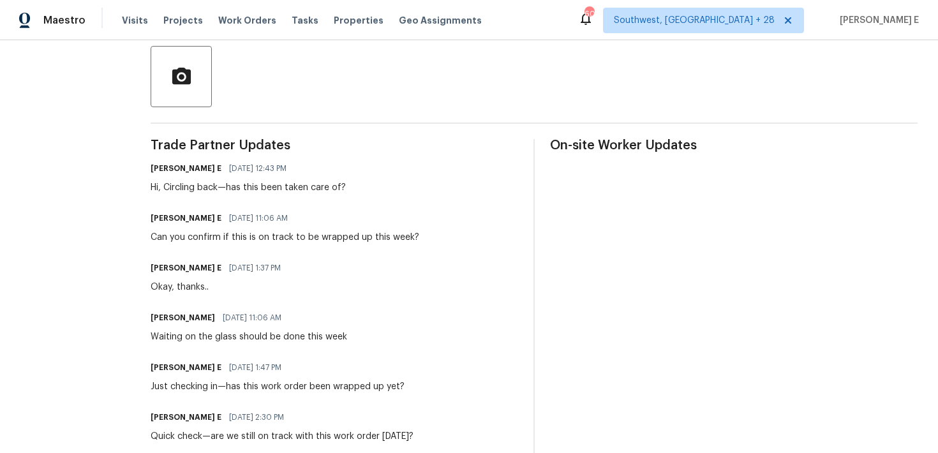
scroll to position [295, 0]
click at [380, 320] on div "[PERSON_NAME] [DATE] 11:06 AM Waiting on the glass should be done this week" at bounding box center [334, 325] width 367 height 34
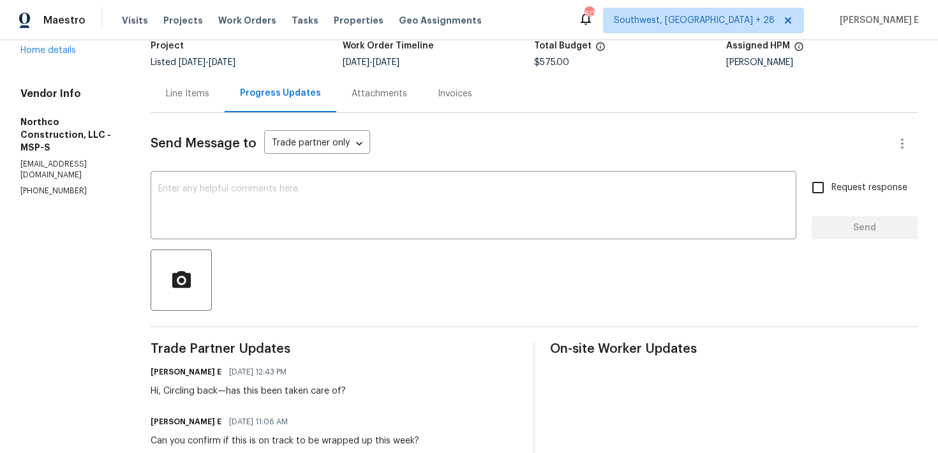
scroll to position [41, 0]
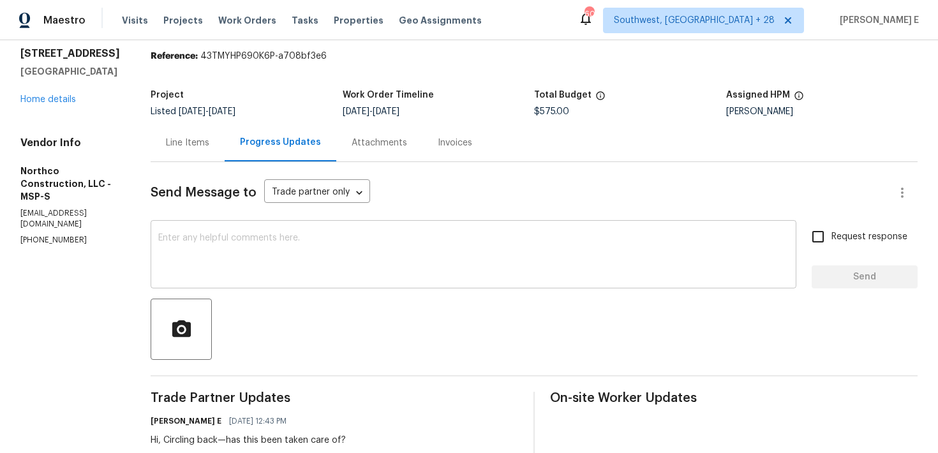
click at [347, 284] on div "x ​" at bounding box center [474, 255] width 646 height 65
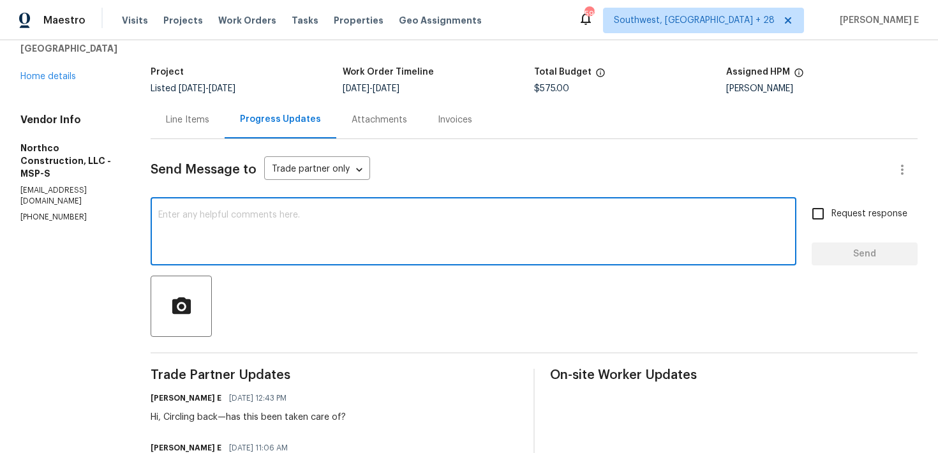
scroll to position [59, 0]
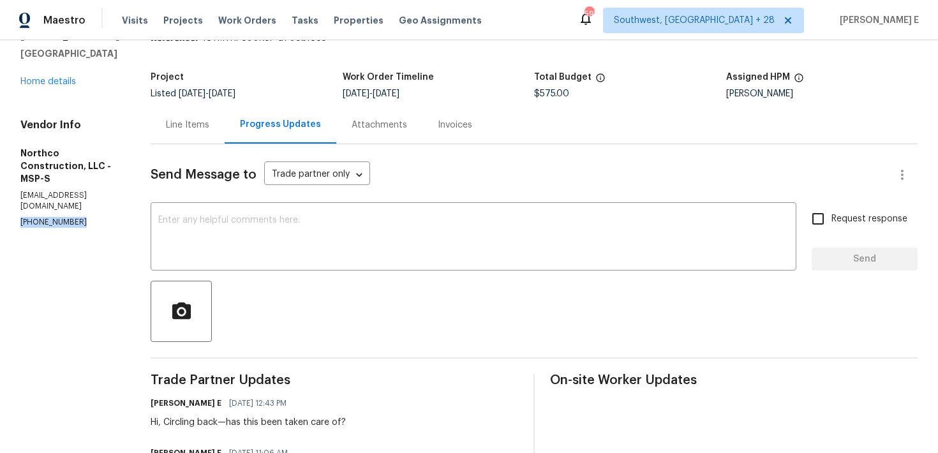
drag, startPoint x: 19, startPoint y: 225, endPoint x: 96, endPoint y: 225, distance: 76.5
copy p "[PHONE_NUMBER]"
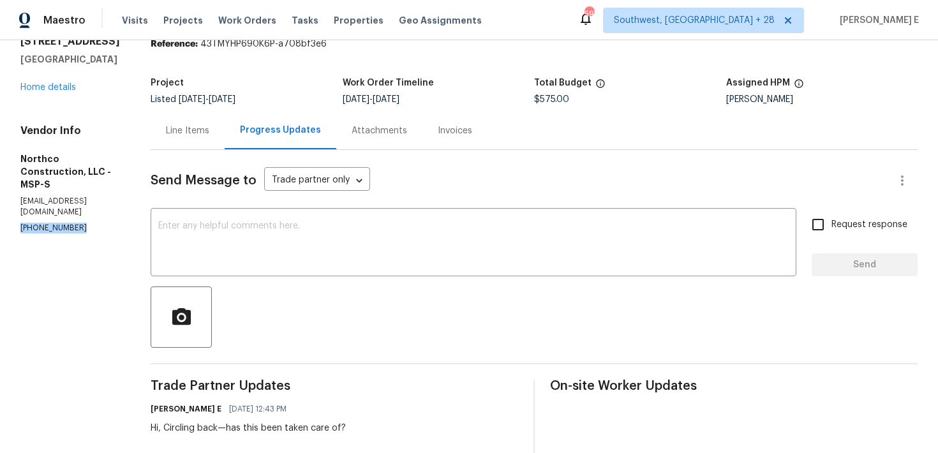
scroll to position [0, 0]
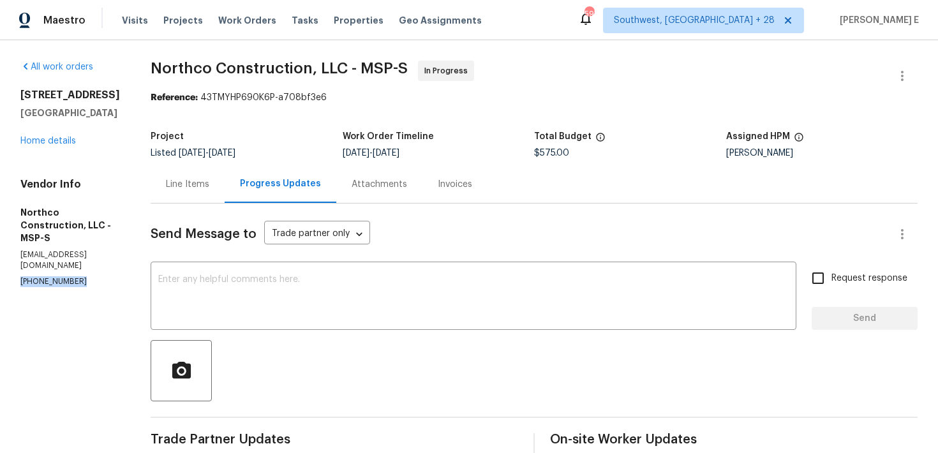
copy p "[PHONE_NUMBER]"
click at [296, 300] on textarea at bounding box center [473, 297] width 630 height 45
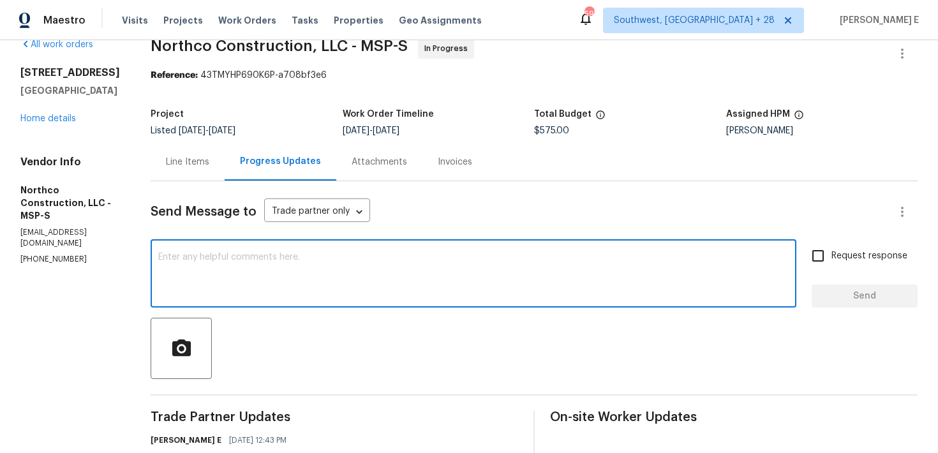
scroll to position [23, 0]
paste textarea "[PHONE_NUMBER]"
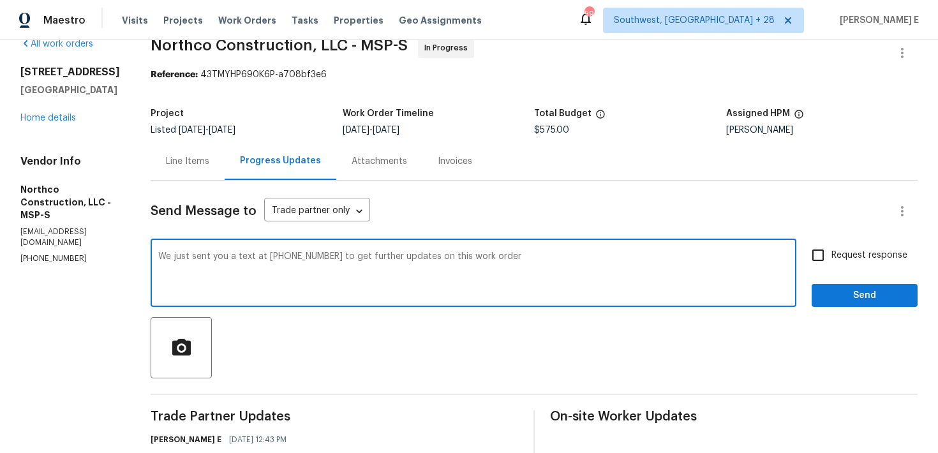
paste textarea "."
type textarea "We just sent you a text at [PHONE_NUMBER] to get further updates on this work o…"
click at [811, 260] on input "Request response" at bounding box center [817, 255] width 27 height 27
checkbox input "true"
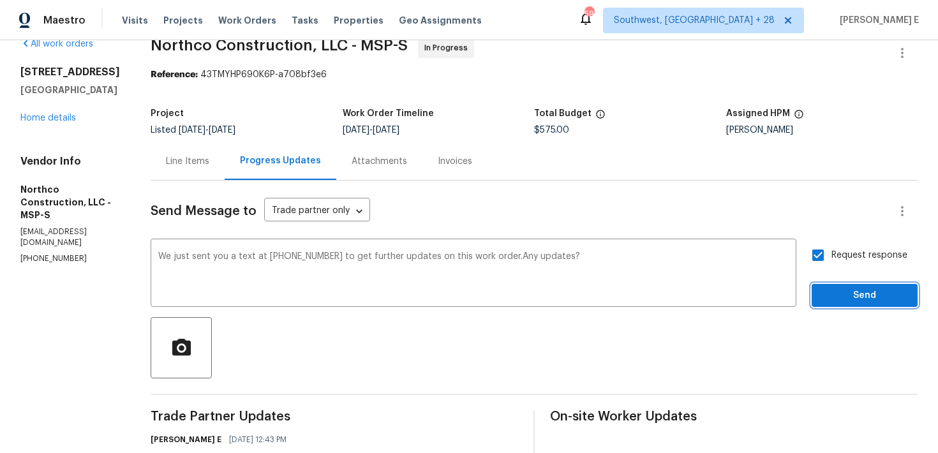
click at [833, 299] on span "Send" at bounding box center [864, 296] width 85 height 16
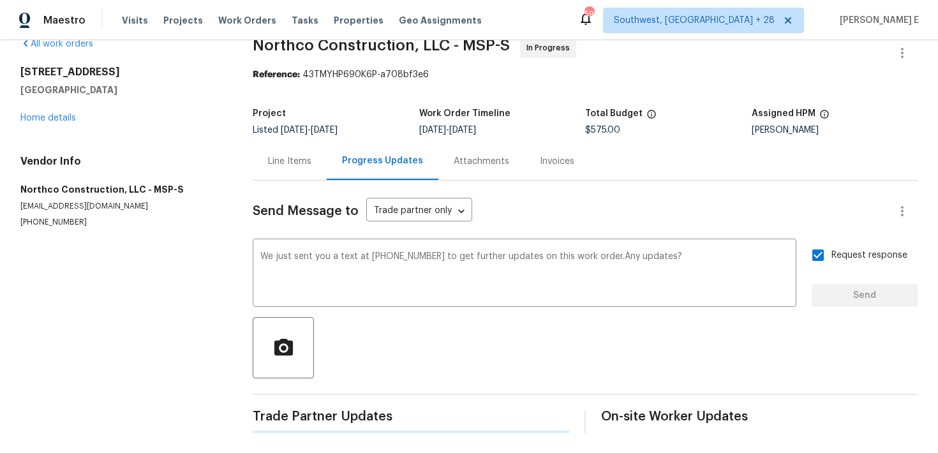
scroll to position [0, 0]
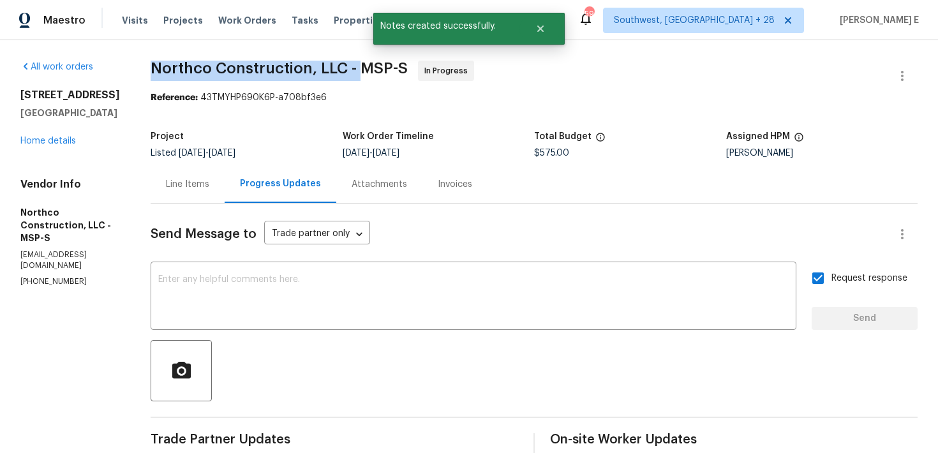
drag, startPoint x: 144, startPoint y: 73, endPoint x: 354, endPoint y: 65, distance: 210.0
copy span "Northco Construction, LLC -"
